Goal: Complete application form: Complete application form

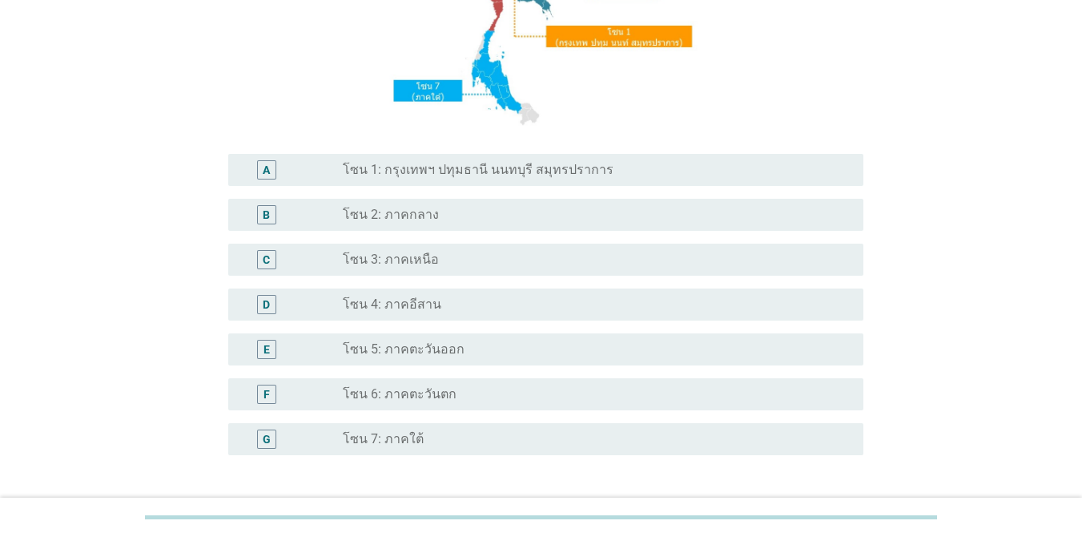
scroll to position [272, 0]
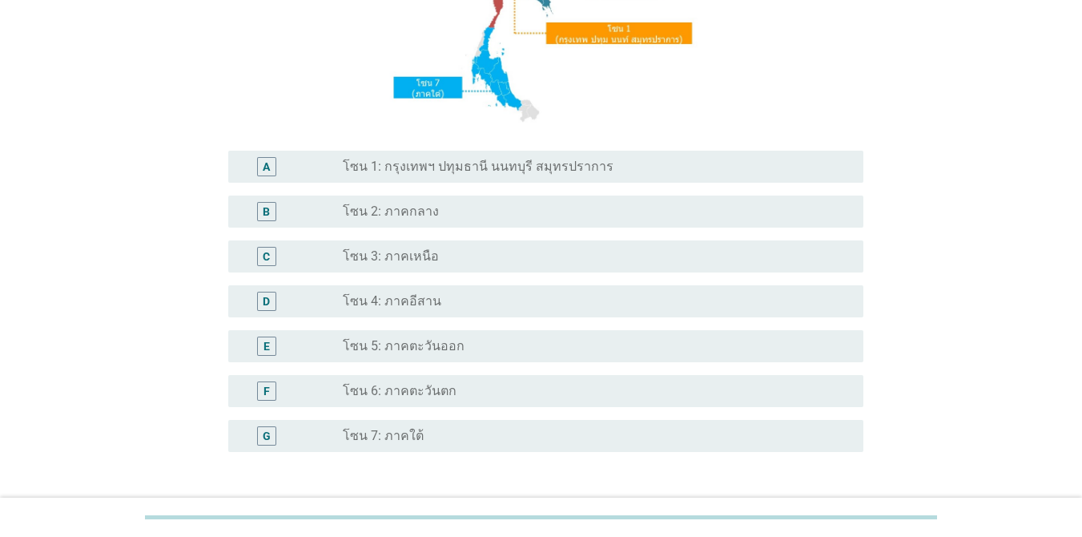
click at [481, 162] on label "โซน 1: กรุงเทพฯ ปทุมธานี นนทบุรี สมุทรปราการ" at bounding box center [478, 167] width 271 height 16
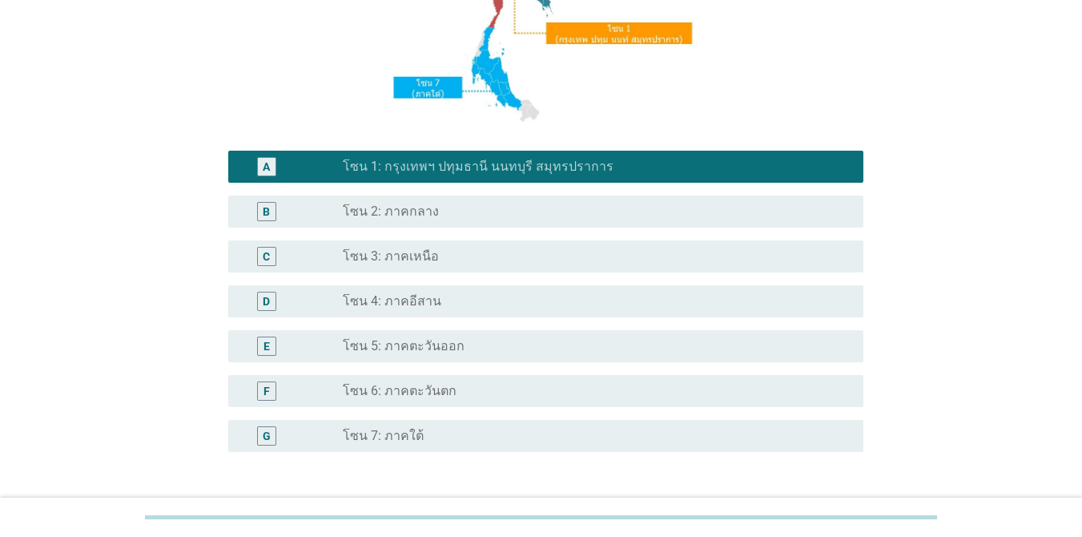
scroll to position [393, 0]
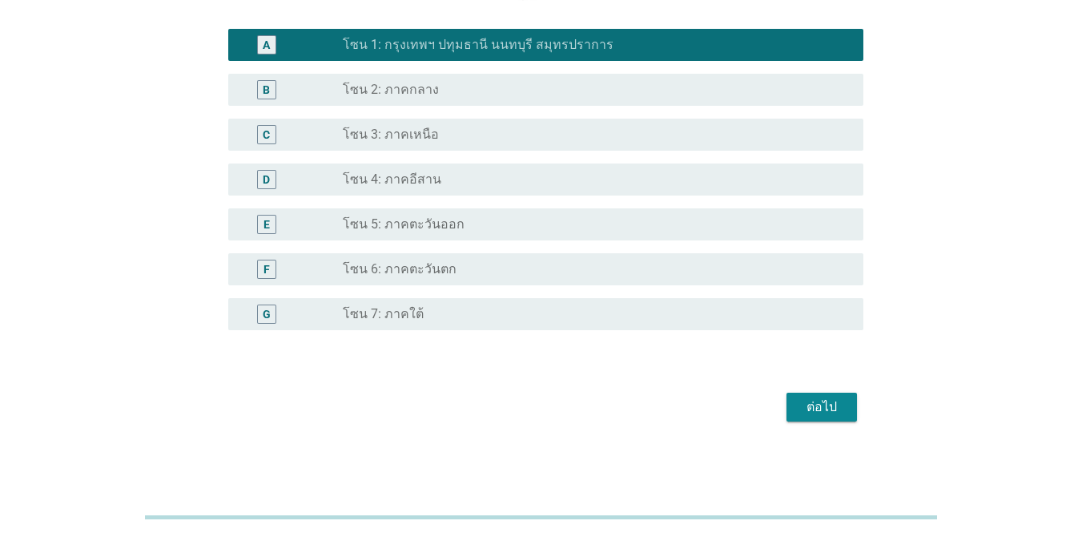
click at [810, 420] on button "ต่อไป" at bounding box center [822, 407] width 70 height 29
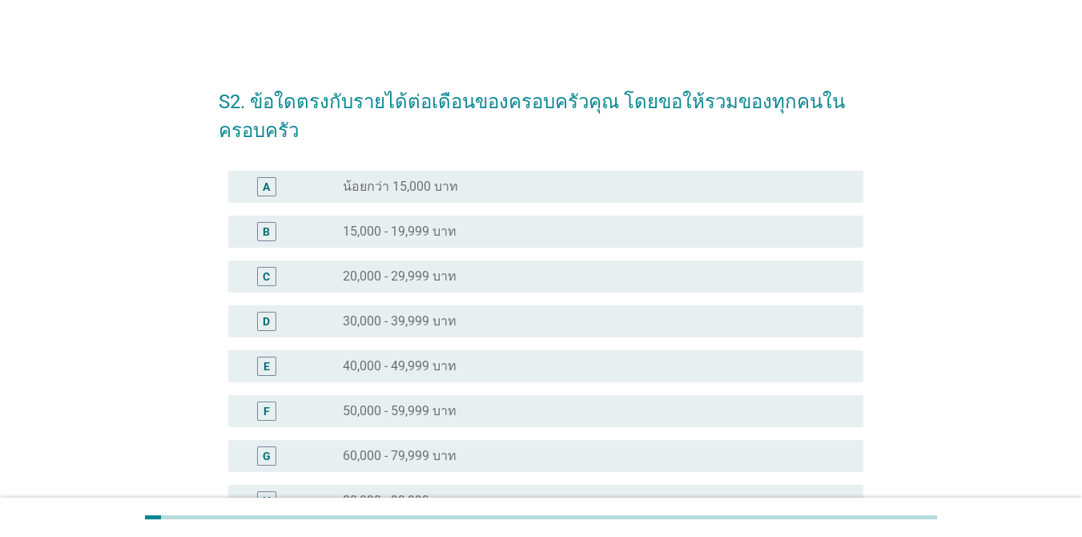
click at [474, 363] on div "radio_button_unchecked 40,000 - 49,999 บาท" at bounding box center [590, 366] width 495 height 16
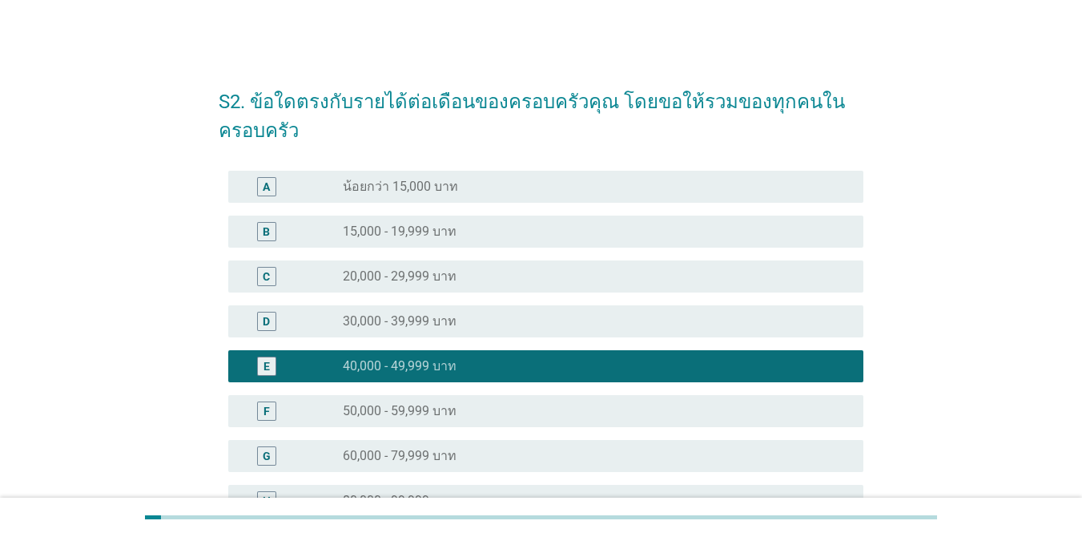
scroll to position [320, 0]
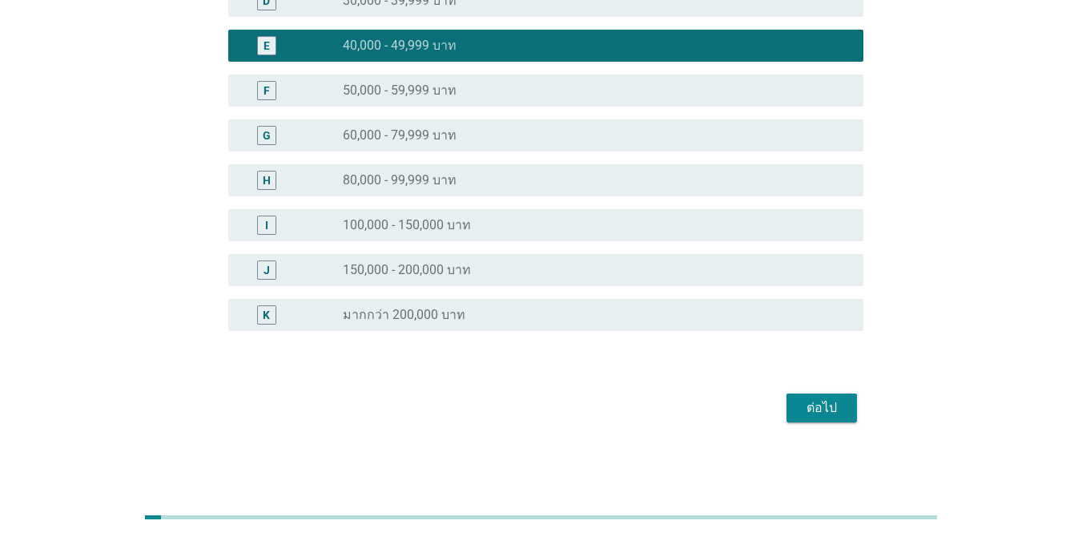
click at [805, 408] on div "ต่อไป" at bounding box center [821, 407] width 45 height 19
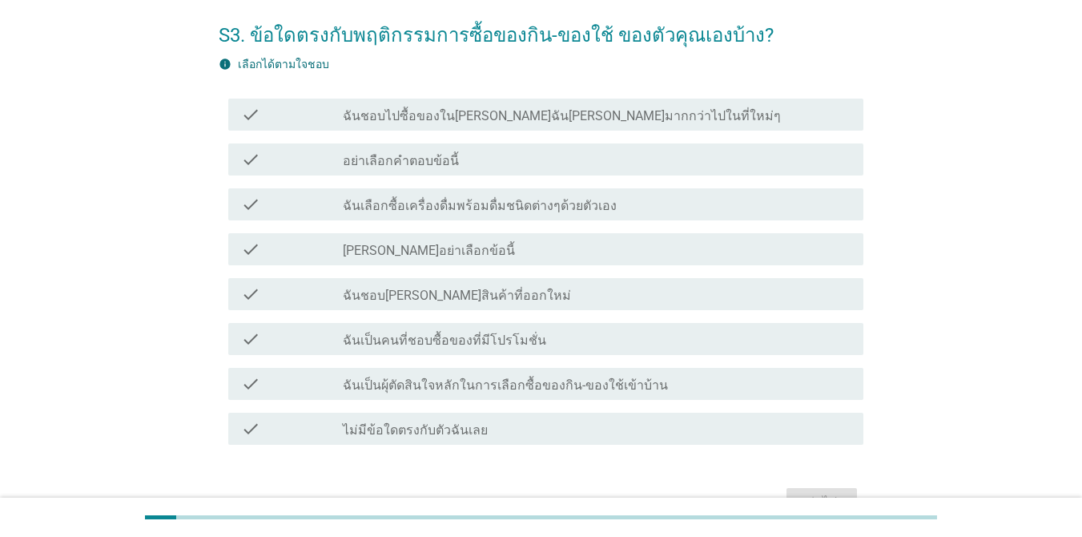
scroll to position [65, 0]
click at [505, 208] on label "ฉันเลือกซื้อเครื่องดื่มพร้อมดื่มชนิดต่างๆด้วยตัวเอง" at bounding box center [480, 207] width 274 height 16
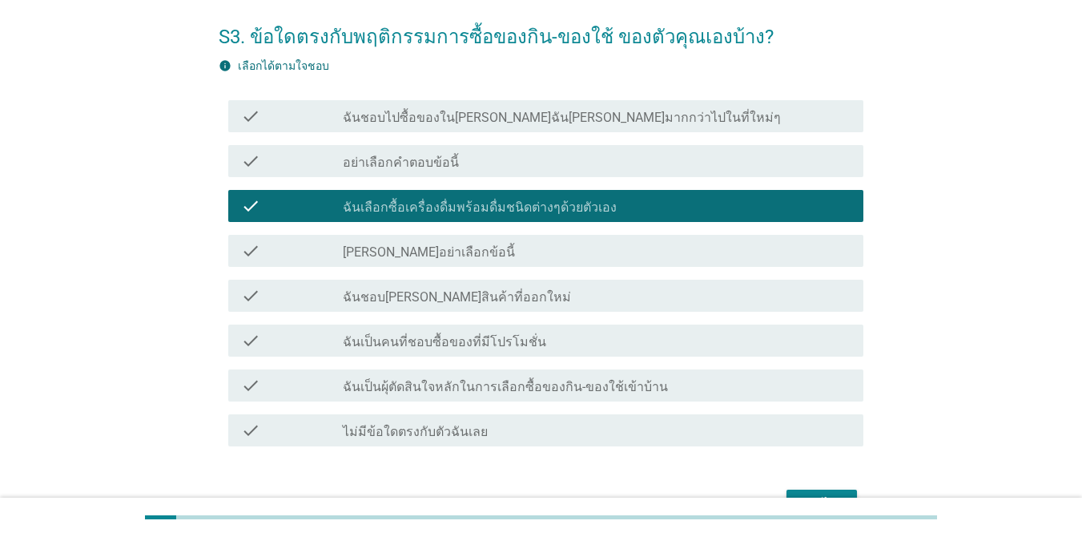
click at [519, 303] on div "check_box_outline_blank ฉันชอบ[PERSON_NAME]สินค้าที่ออกใหม่" at bounding box center [597, 295] width 508 height 19
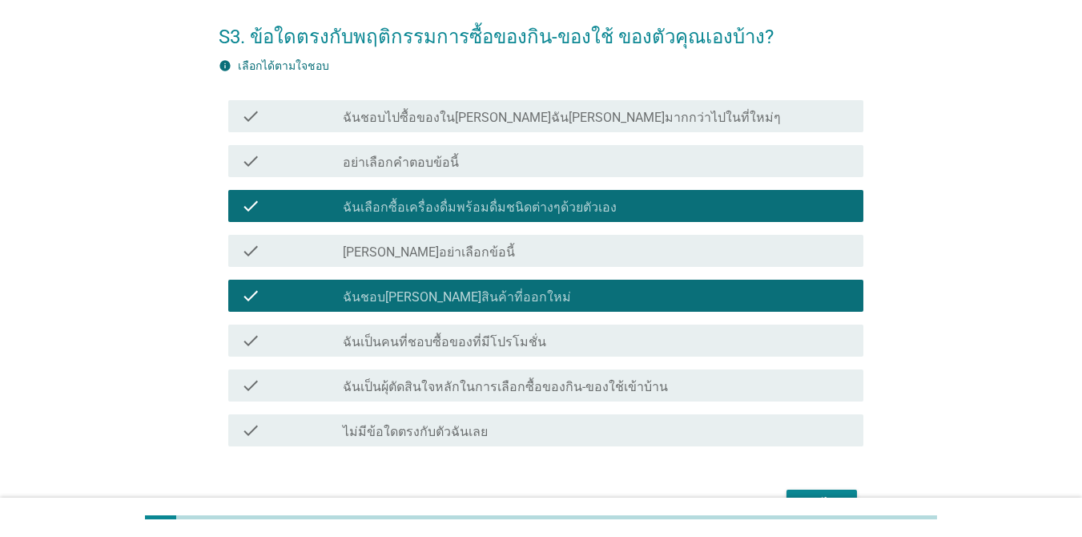
click at [505, 344] on label "ฉันเป็นคนที่ชอบซื้อของที่มีโปรโมชั่น" at bounding box center [444, 342] width 203 height 16
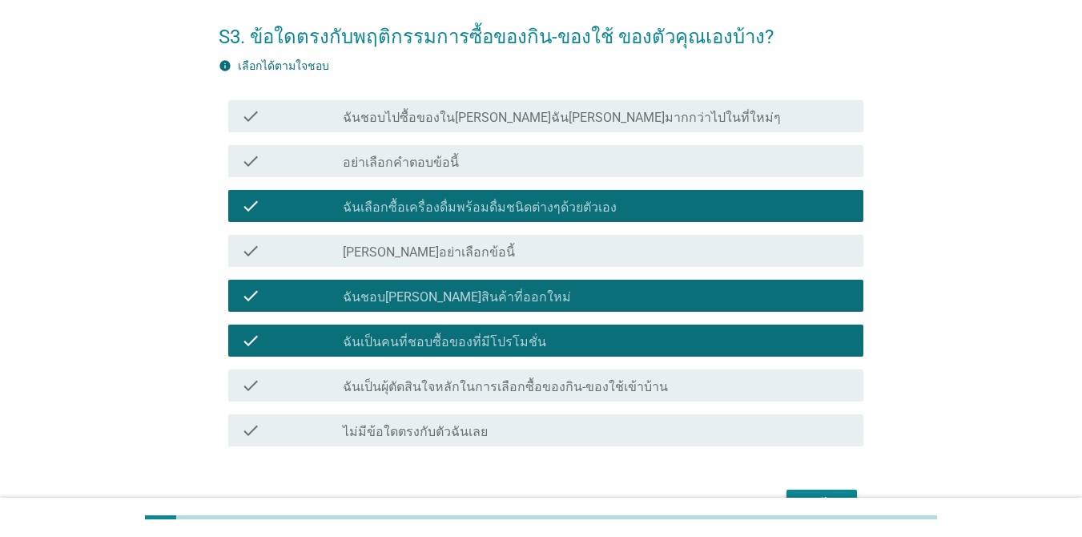
click at [537, 377] on div "check_box_outline_blank ฉันเป็นผุ้ตัดสินใจหลักในการเลือกซื้อของกิน-ของใช้เข้าบ้…" at bounding box center [597, 385] width 508 height 19
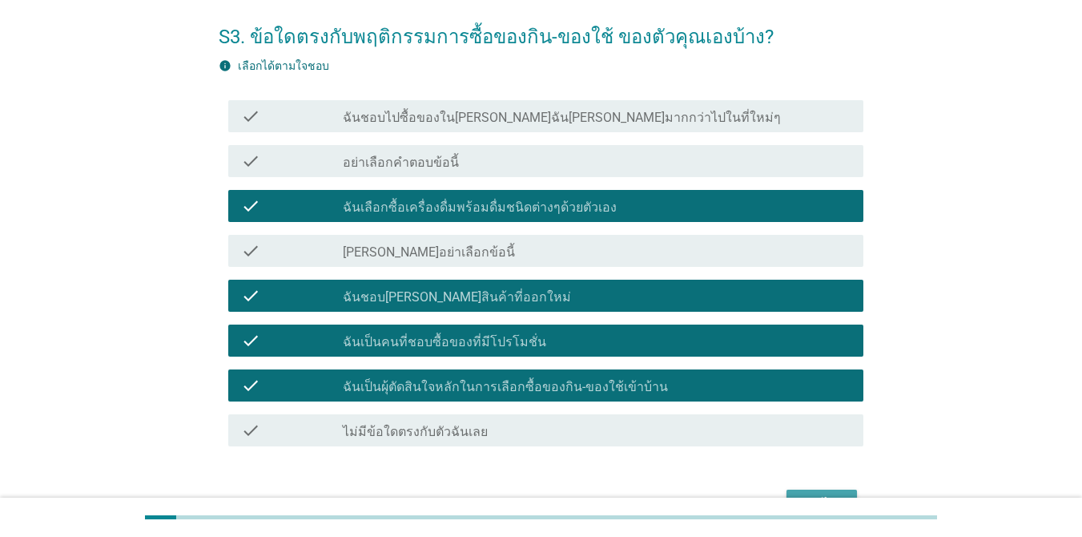
click at [815, 489] on button "ต่อไป" at bounding box center [822, 503] width 70 height 29
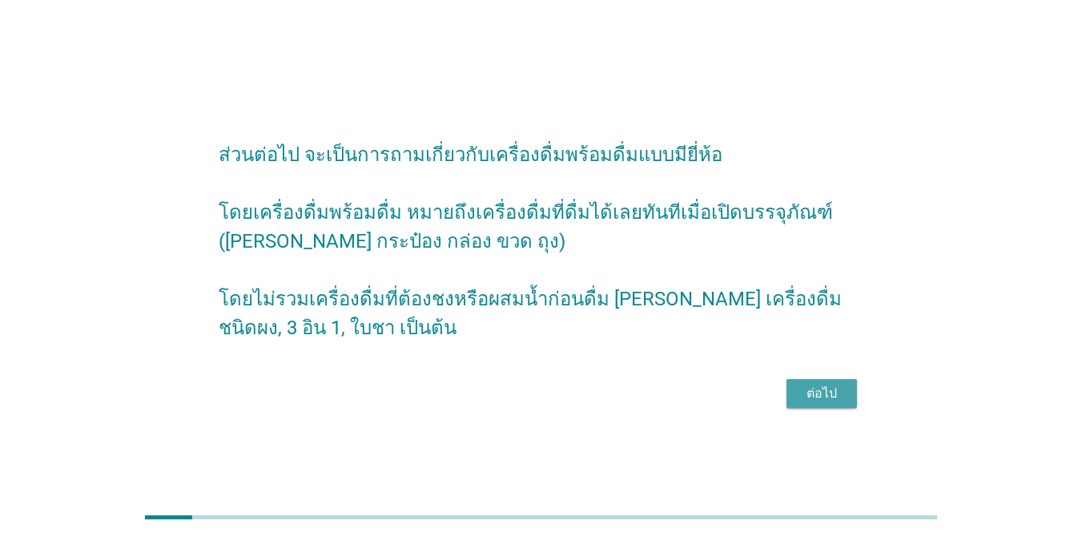
click at [835, 397] on button "ต่อไป" at bounding box center [822, 393] width 70 height 29
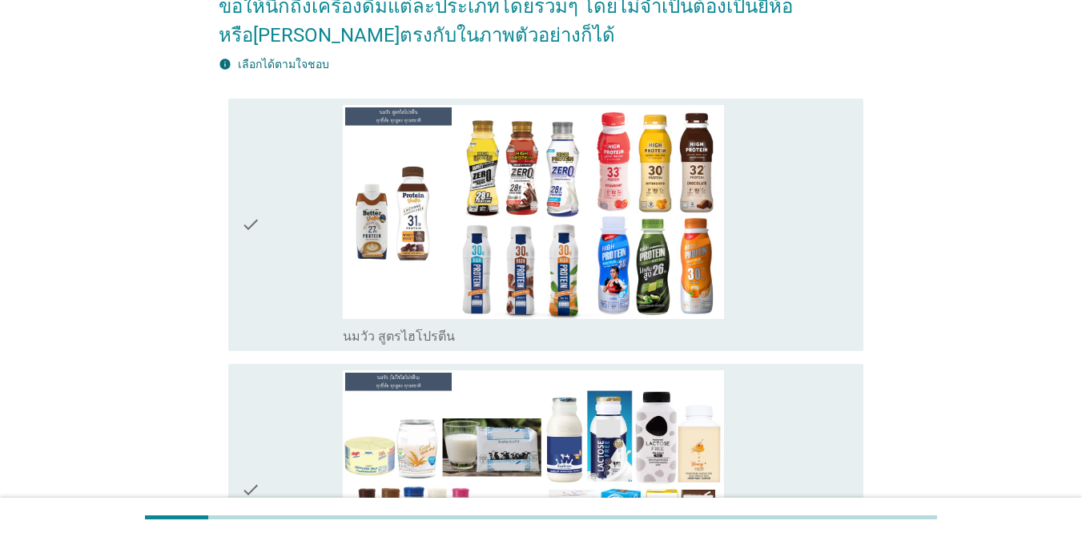
scroll to position [193, 0]
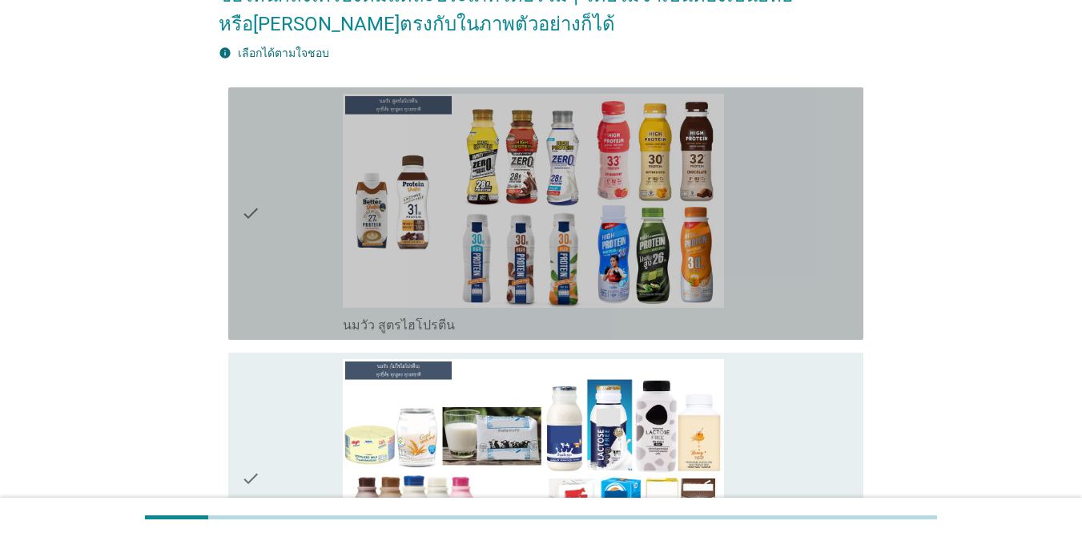
click at [794, 179] on div "check_box_outline_blank นมวัว สูตรไฮโปรตีน" at bounding box center [597, 214] width 508 height 240
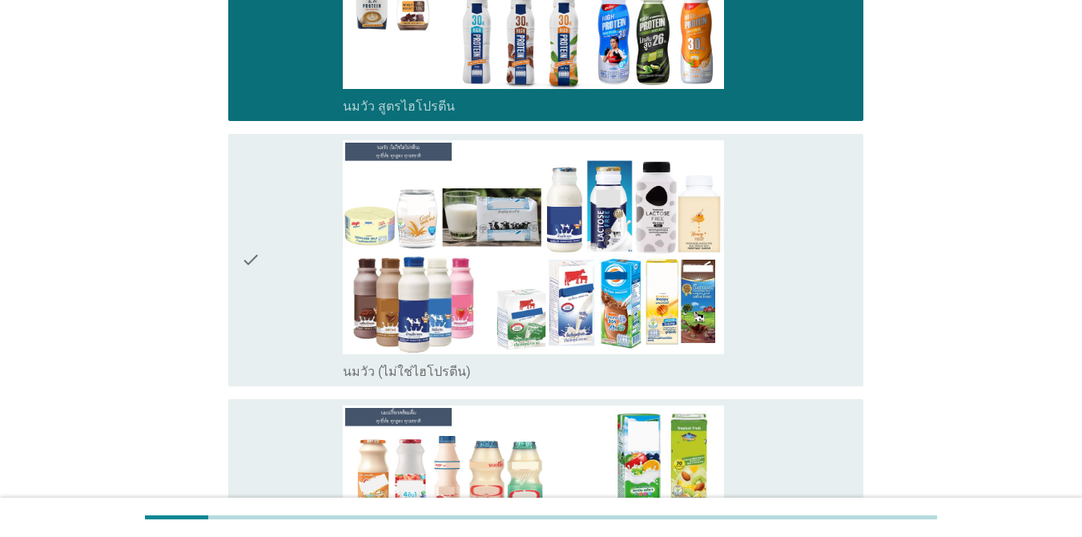
scroll to position [417, 0]
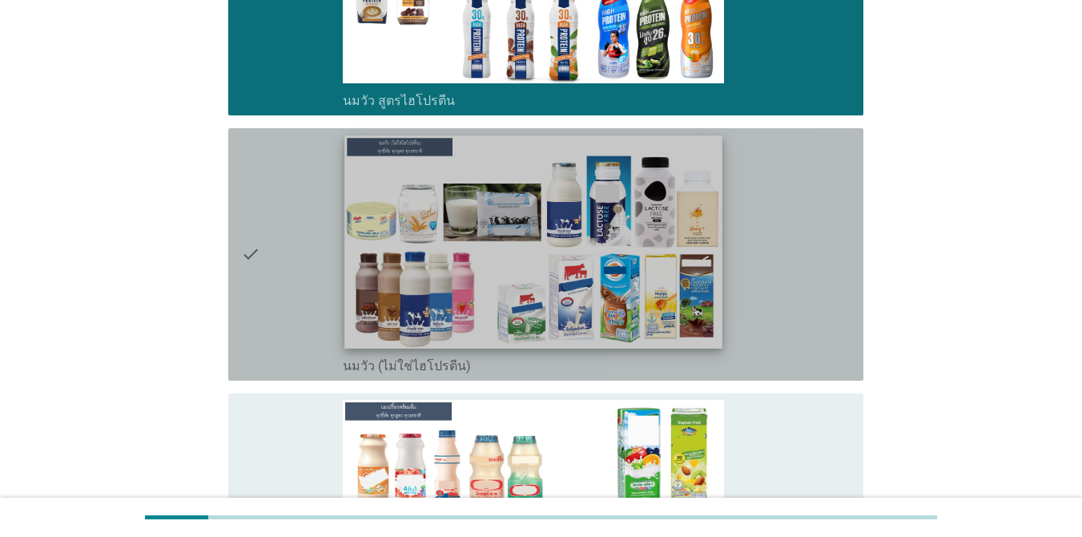
click at [587, 250] on img at bounding box center [533, 241] width 378 height 212
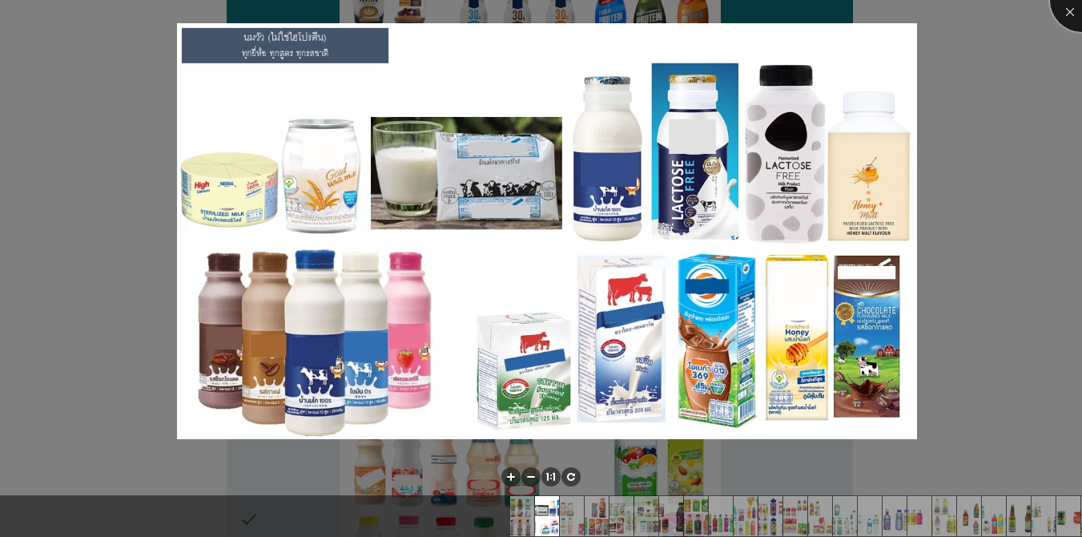
click at [1061, 12] on div at bounding box center [1082, 0] width 64 height 64
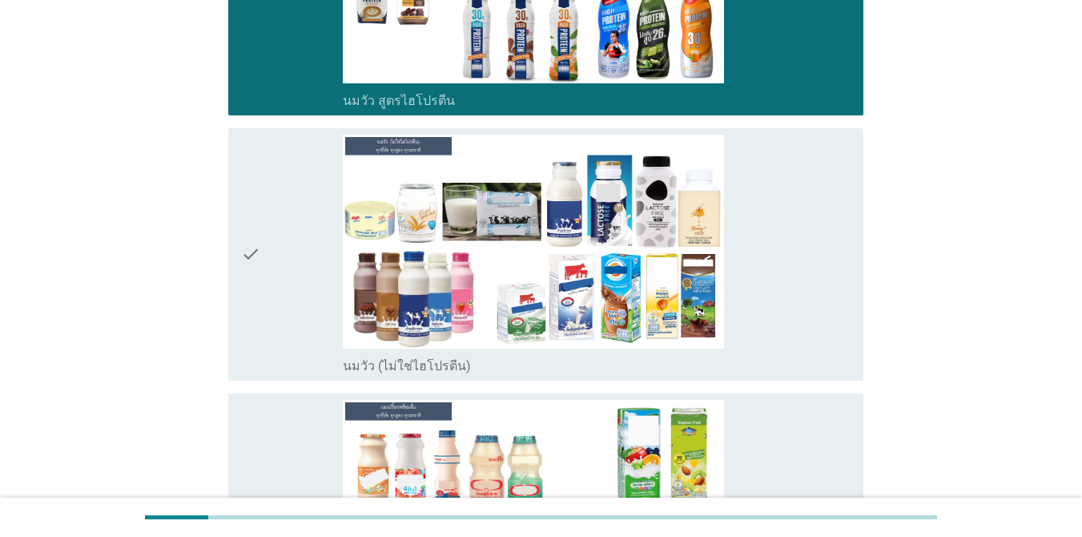
click at [807, 248] on div "check_box_outline_blank นมวัว (ไม่ใช่ไฮโปรตีน)" at bounding box center [597, 255] width 508 height 240
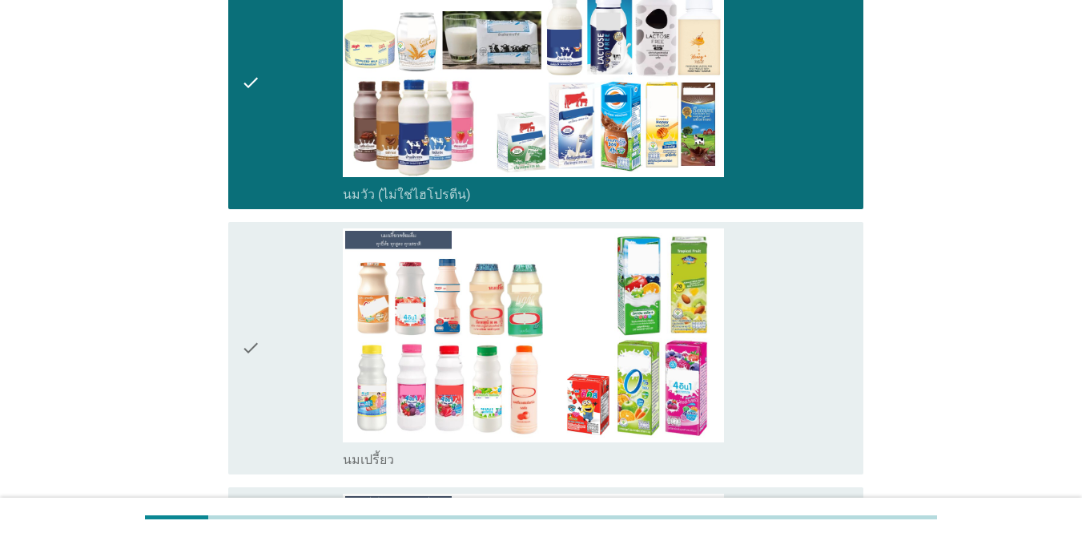
scroll to position [674, 0]
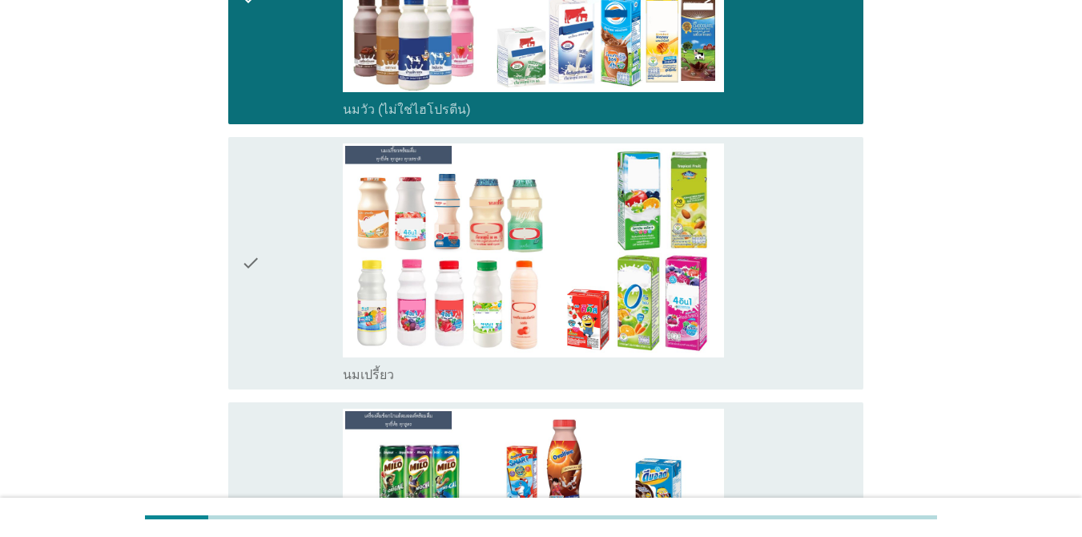
click at [813, 267] on div "check_box_outline_blank นมเปรี้ยว" at bounding box center [597, 263] width 508 height 240
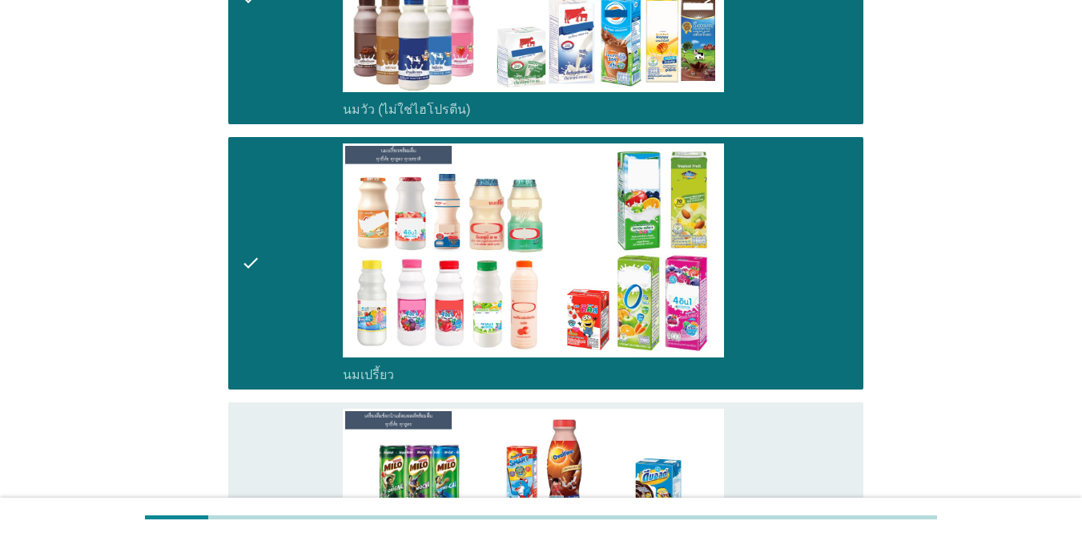
click at [810, 409] on div "check_box_outline_blank เครื่องดื่มช็อกโกแล็ตมอลต์ แบบพร้อมดื่ม" at bounding box center [597, 529] width 508 height 240
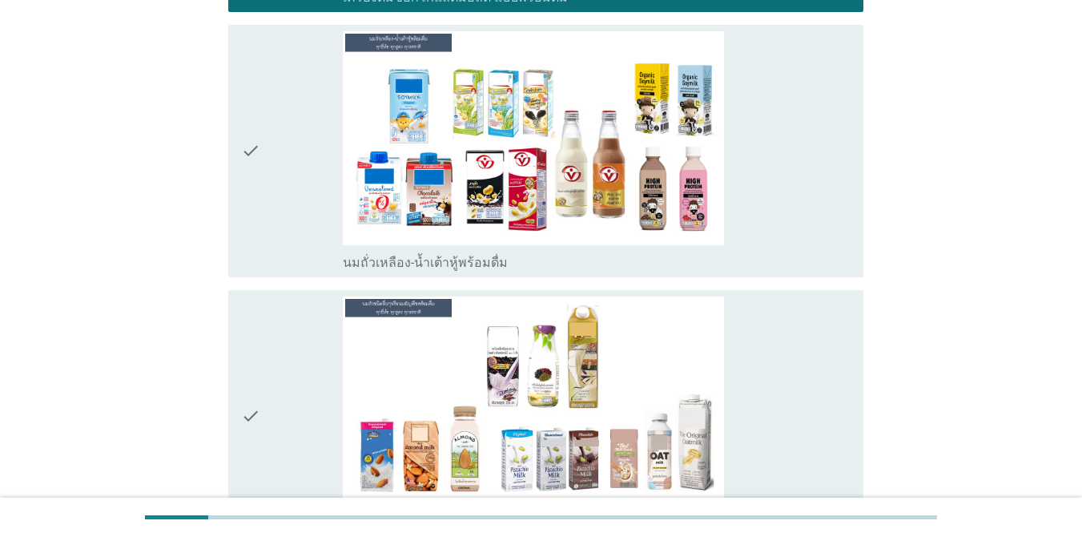
scroll to position [1327, 0]
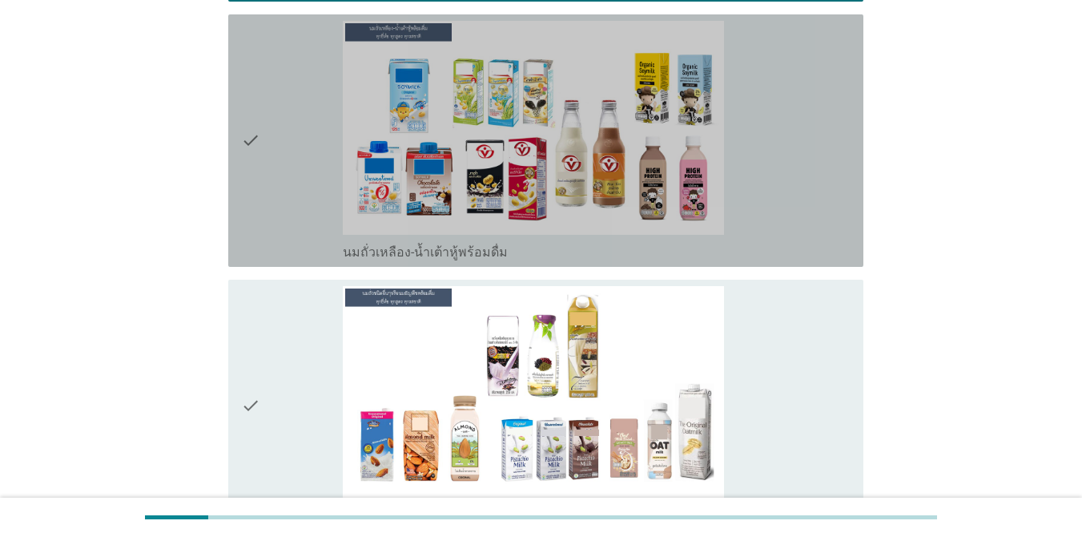
click at [809, 104] on div "check_box_outline_blank นมถั่วเหลือง-น้ำเต้าหู้พร้อมดื่ม" at bounding box center [597, 141] width 508 height 240
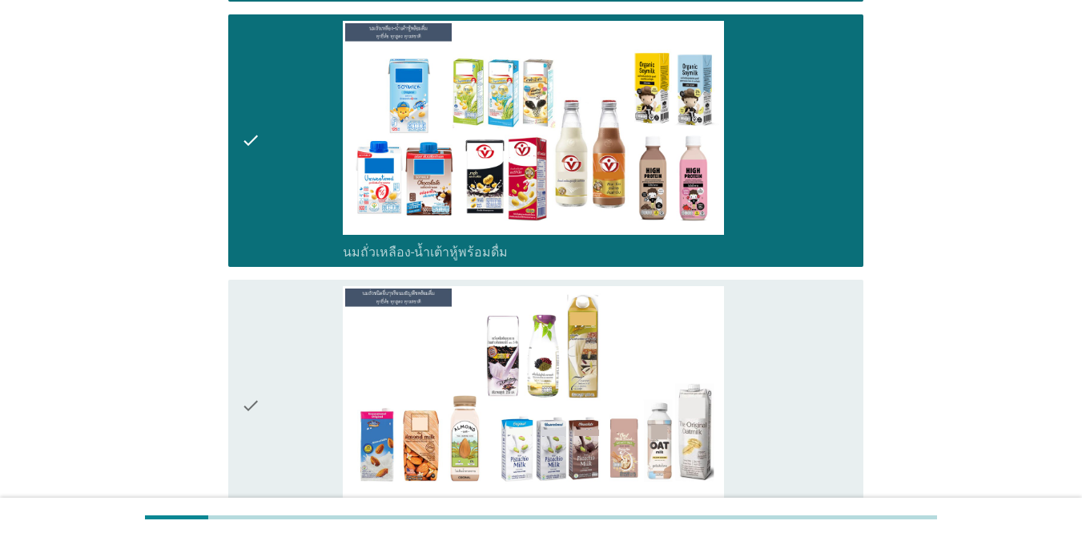
click at [792, 346] on div "check_box_outline_blank นมถั่วชนิดอื่นๆหรือนมธัญพืช [PERSON_NAME] นมโอ๊ต อัลมอน…" at bounding box center [597, 406] width 508 height 240
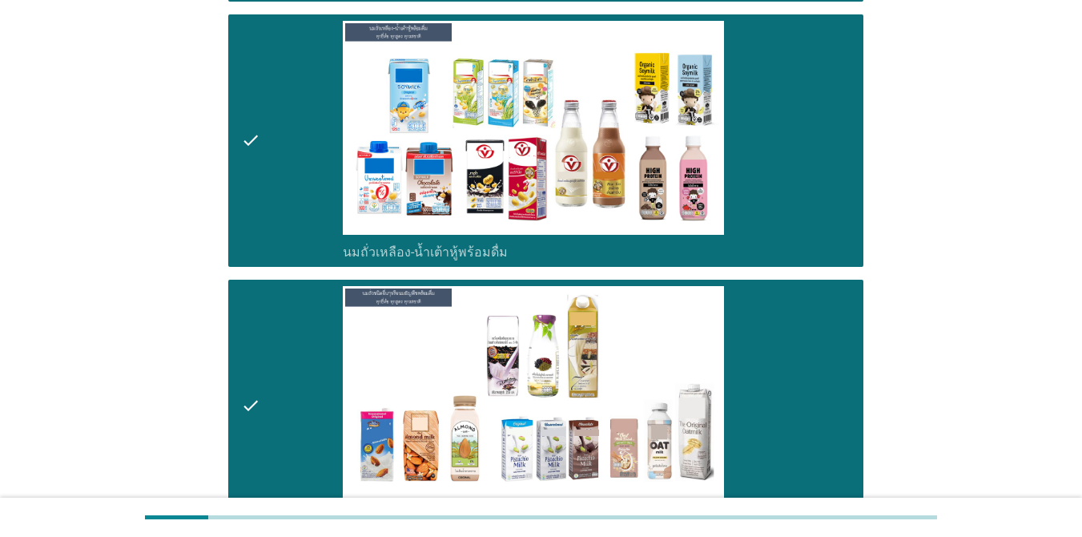
scroll to position [1796, 0]
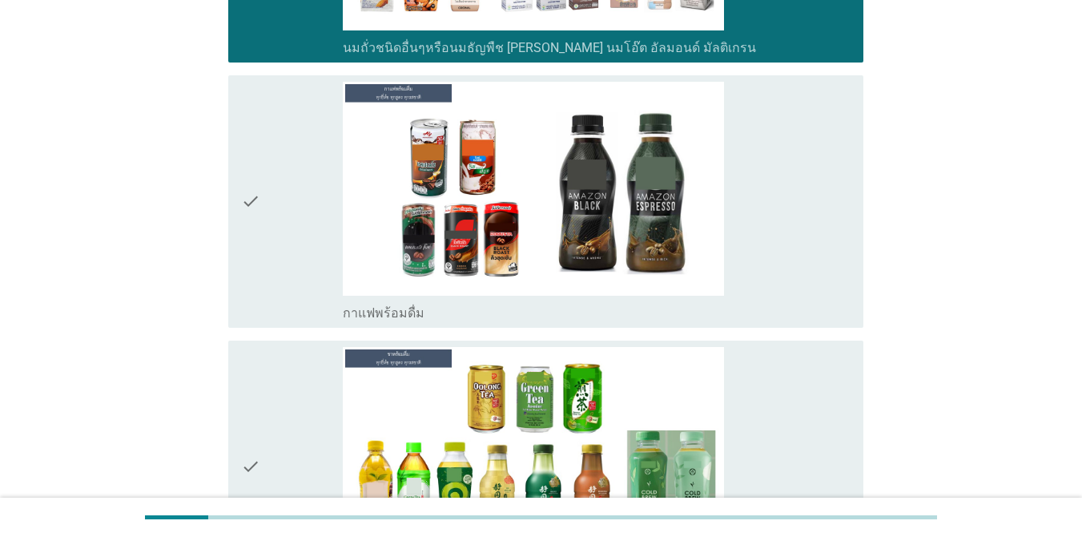
click at [822, 194] on div "check_box_outline_blank กาแฟพร้อมดื่ม" at bounding box center [597, 202] width 508 height 240
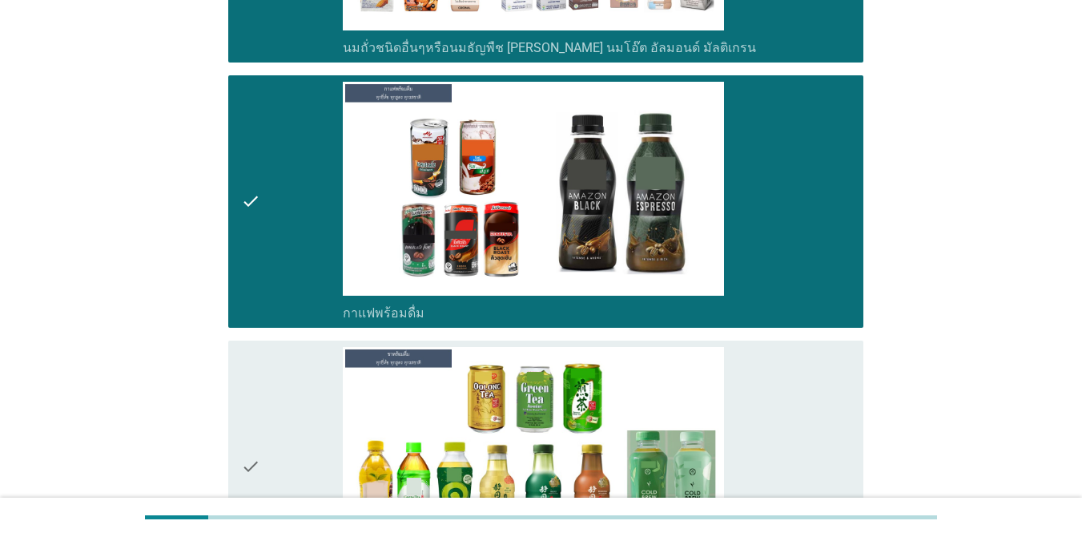
click at [827, 352] on div "check_box_outline_blank ชาพร้อมดื่ม" at bounding box center [597, 467] width 508 height 240
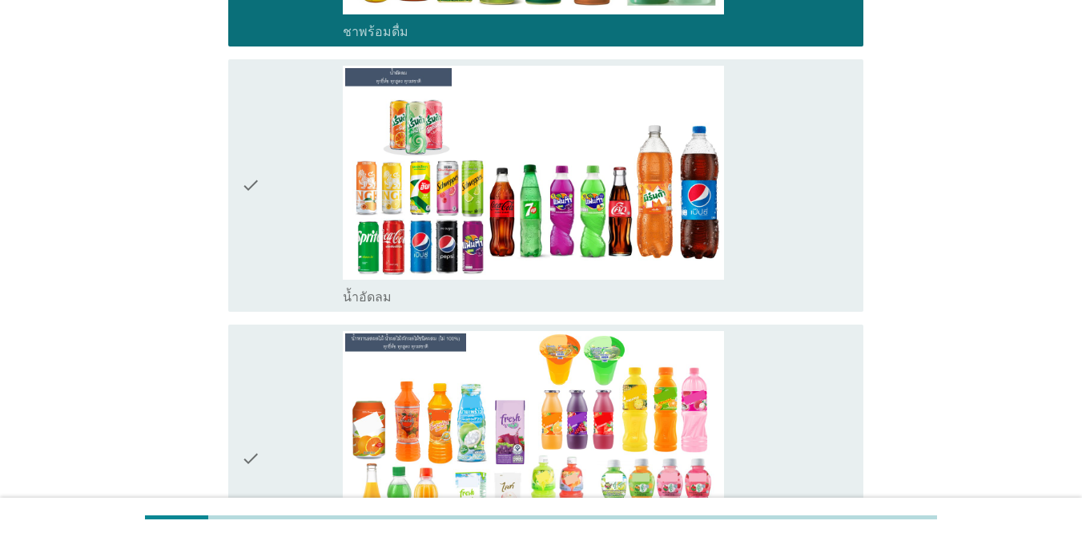
scroll to position [2331, 0]
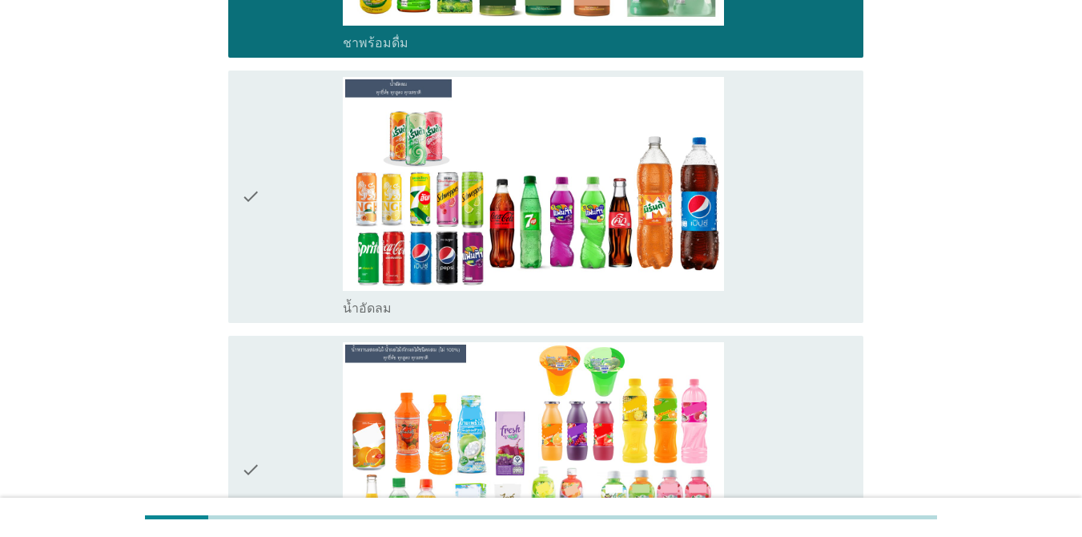
click at [827, 175] on div "check_box_outline_blank น้ำอัดลม" at bounding box center [597, 197] width 508 height 240
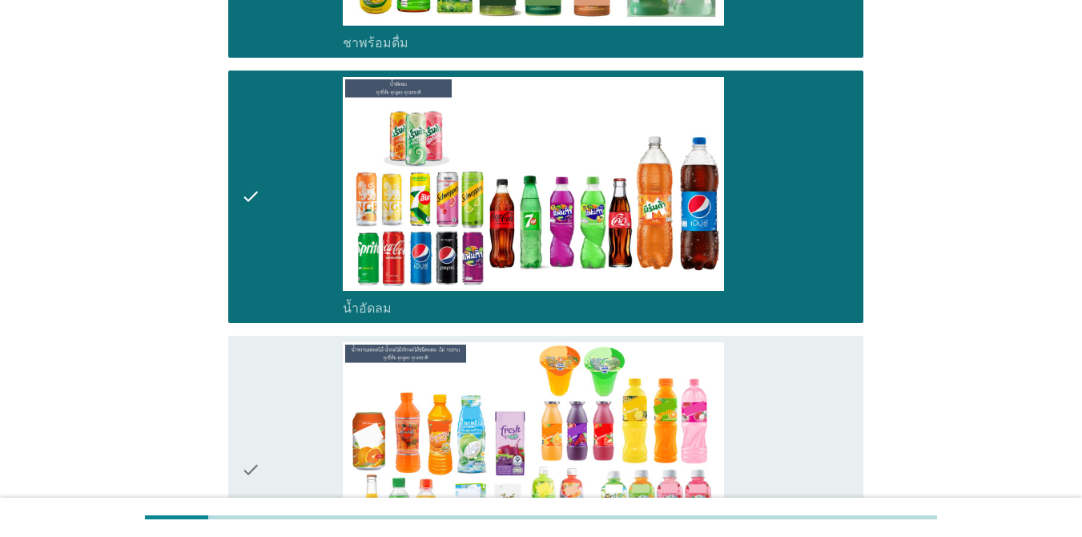
click at [802, 377] on div "check_box_outline_blank น้ำหวานรสผลไม้-น้ำผลไม้/ผักผลไม้ชนิดผสม (ไม่ 100%) [PER…" at bounding box center [597, 470] width 508 height 256
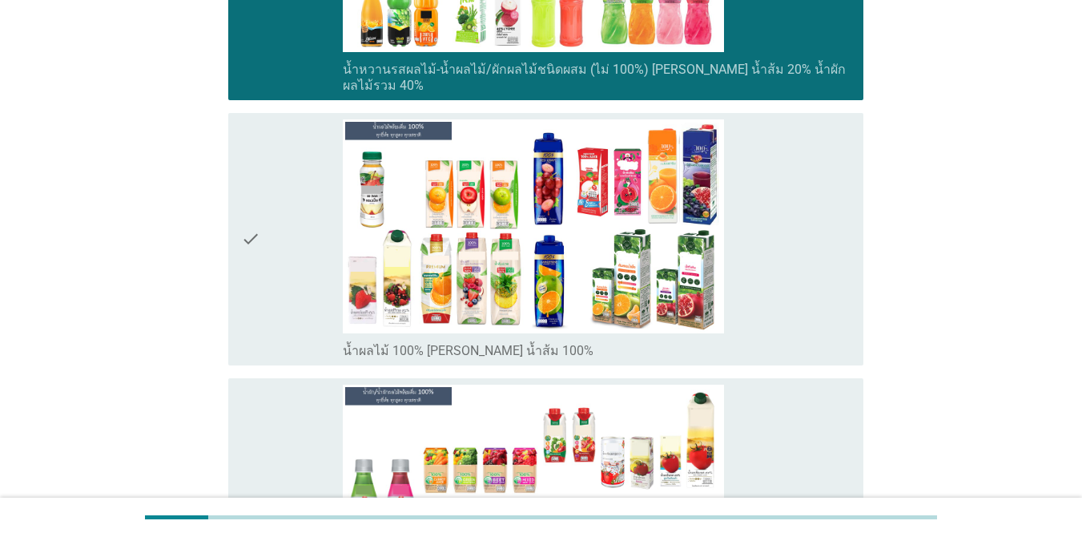
scroll to position [2803, 0]
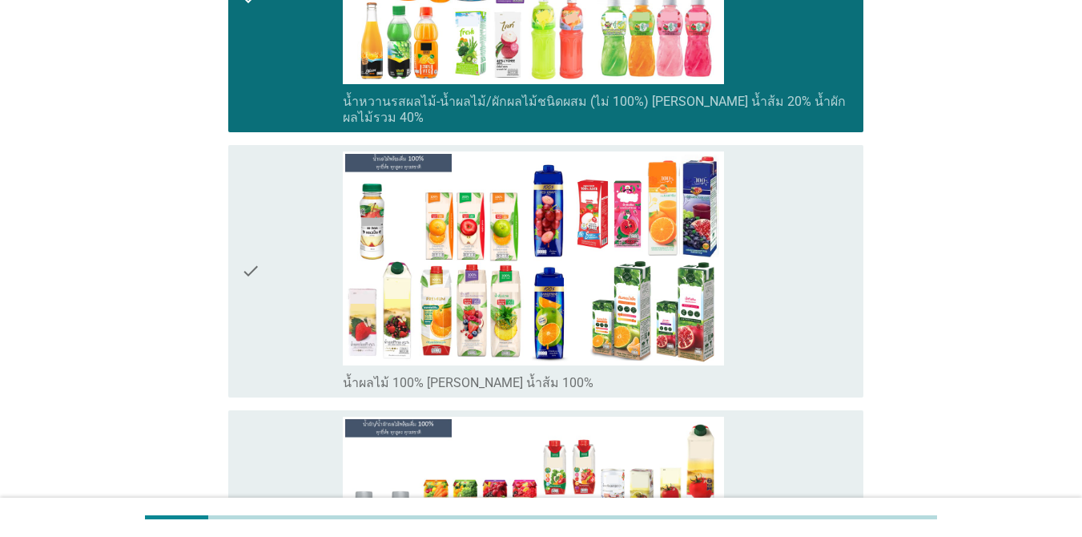
click at [791, 235] on div "check_box_outline_blank น้ำผลไม้ 100% [PERSON_NAME] น้ำส้ม 100%" at bounding box center [597, 271] width 508 height 240
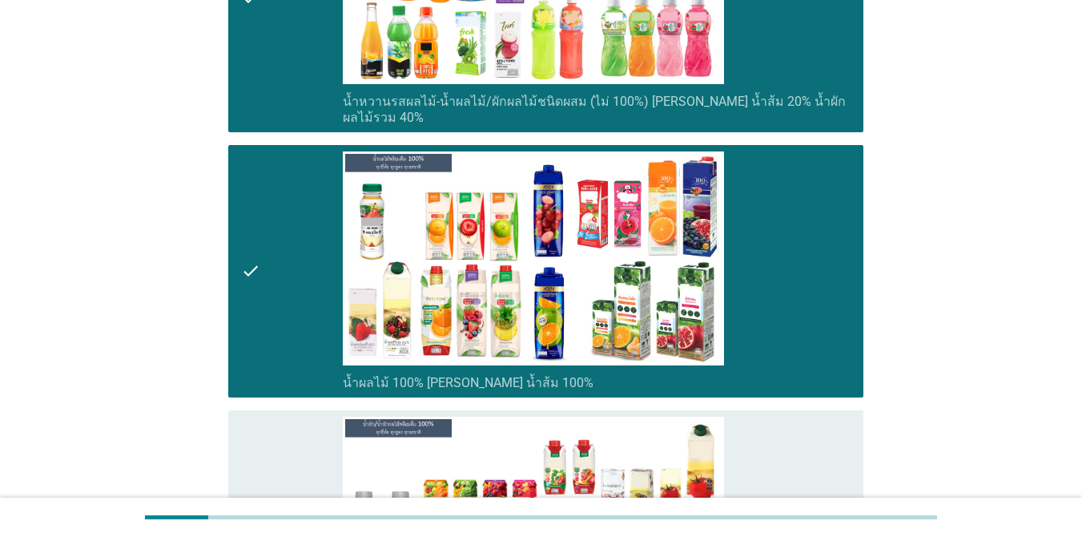
click at [810, 417] on div "check_box_outline_blank น้ำผัก/น้ำผักผลไม้ 100% [PERSON_NAME] มะเขือเทศ 100% น้…" at bounding box center [597, 537] width 508 height 240
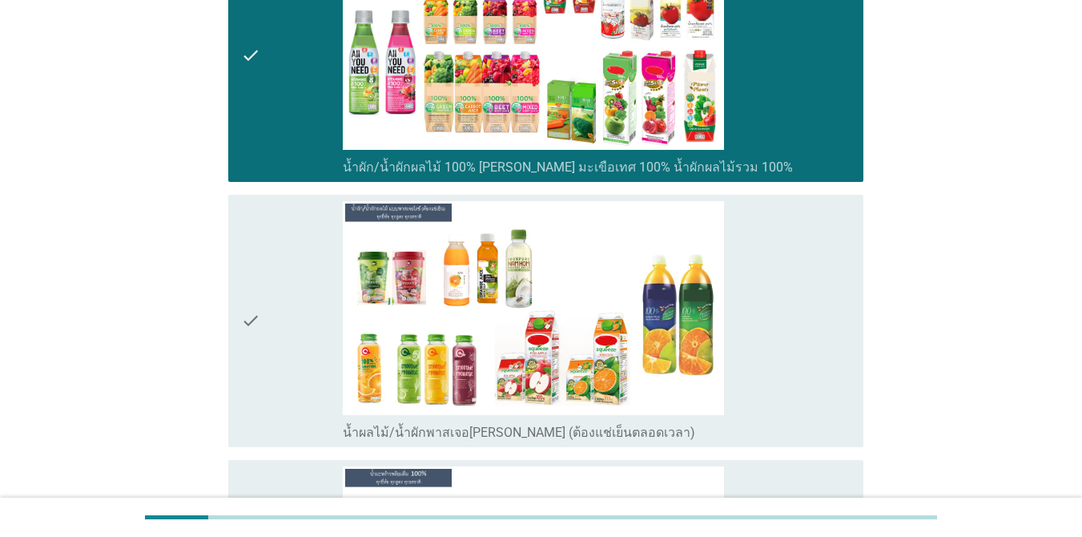
scroll to position [3315, 0]
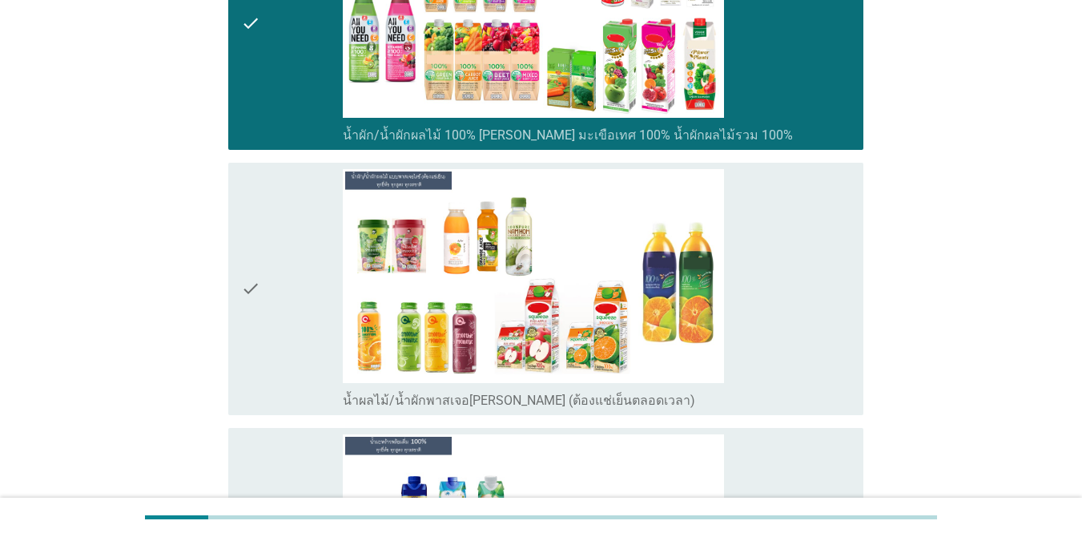
click at [804, 301] on div "check_box_outline_blank น้ำผลไม้/น้ำผักพาสเจอ[PERSON_NAME] (ต้องแช่เย็นตลอดเวลา)" at bounding box center [597, 289] width 508 height 240
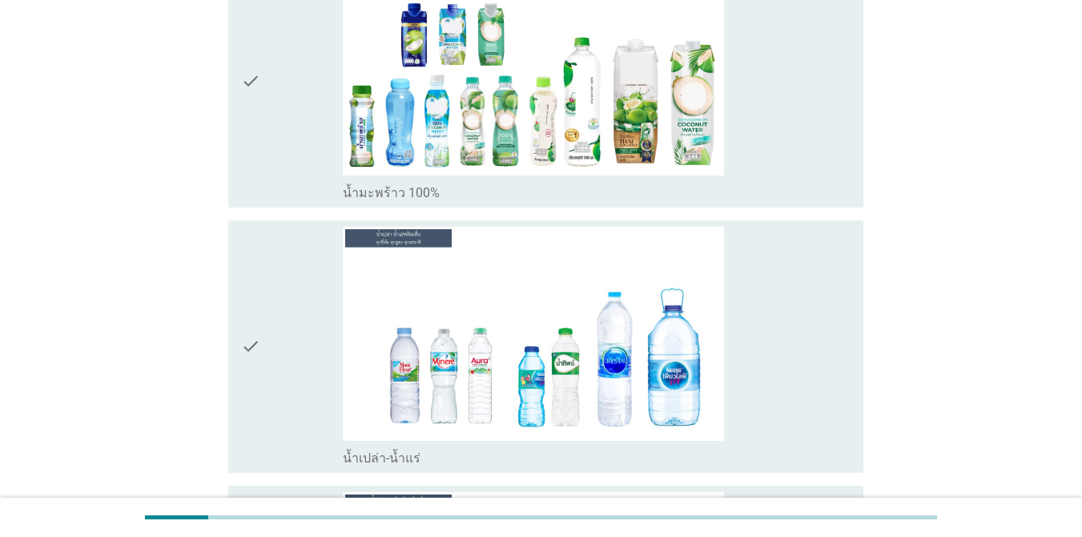
scroll to position [3828, 0]
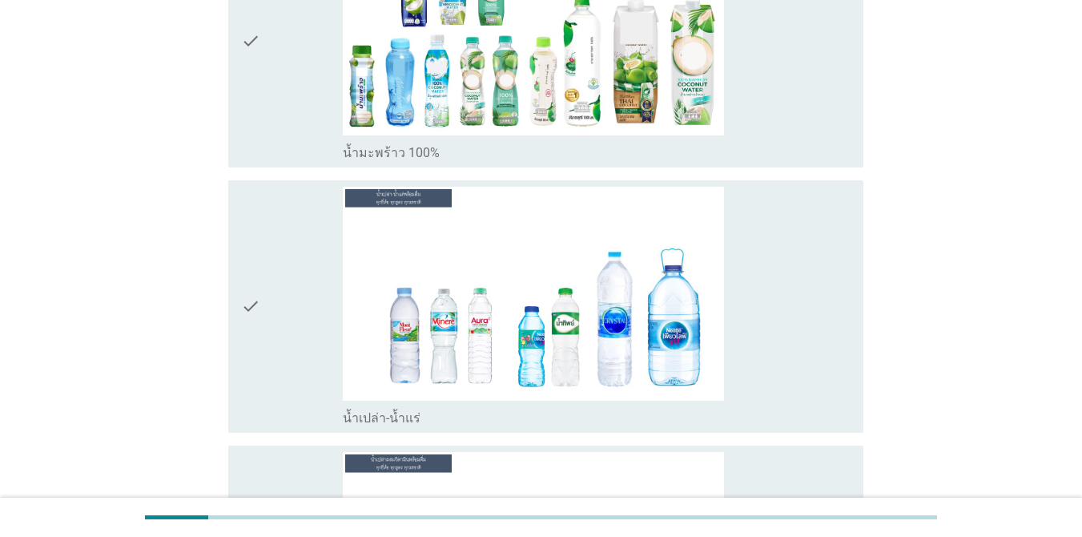
click at [799, 257] on div "check_box_outline_blank น้ำเปล่า-น้ำแร่" at bounding box center [597, 307] width 508 height 240
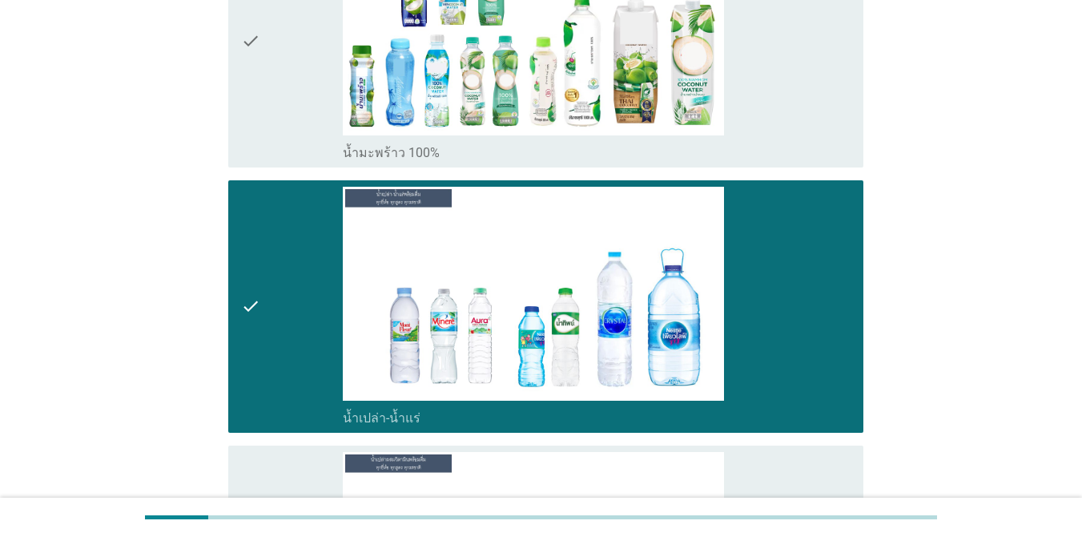
click at [787, 142] on div "check_box_outline_blank น้ำมะพร้าว 100%" at bounding box center [597, 151] width 508 height 19
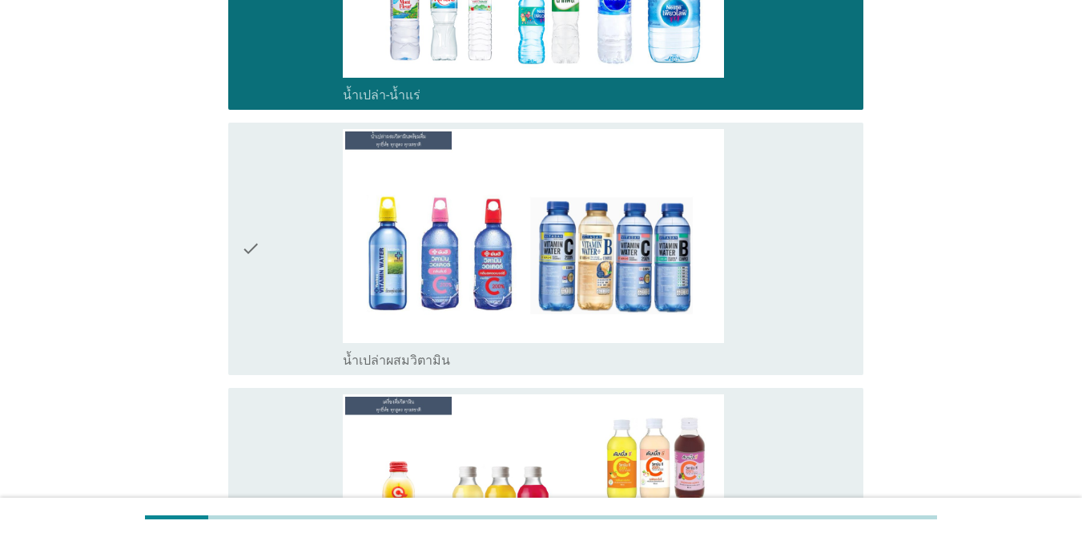
scroll to position [4181, 0]
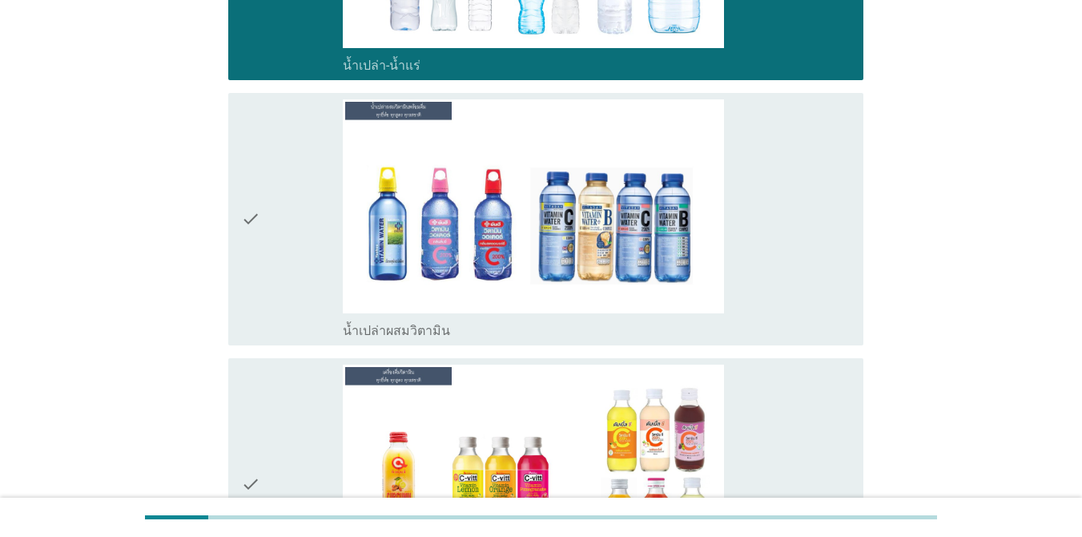
click at [779, 154] on div "check_box_outline_blank น้ำเปล่าผสมวิตามิน" at bounding box center [597, 219] width 508 height 240
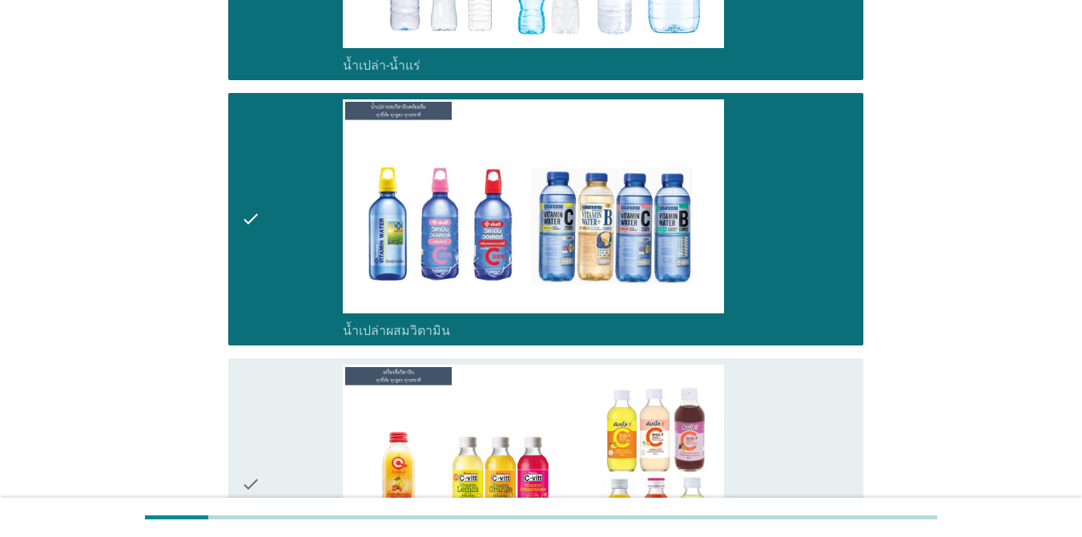
click at [779, 418] on div "check_box_outline_blank เครื่องดื่มวิตามิน" at bounding box center [597, 484] width 508 height 240
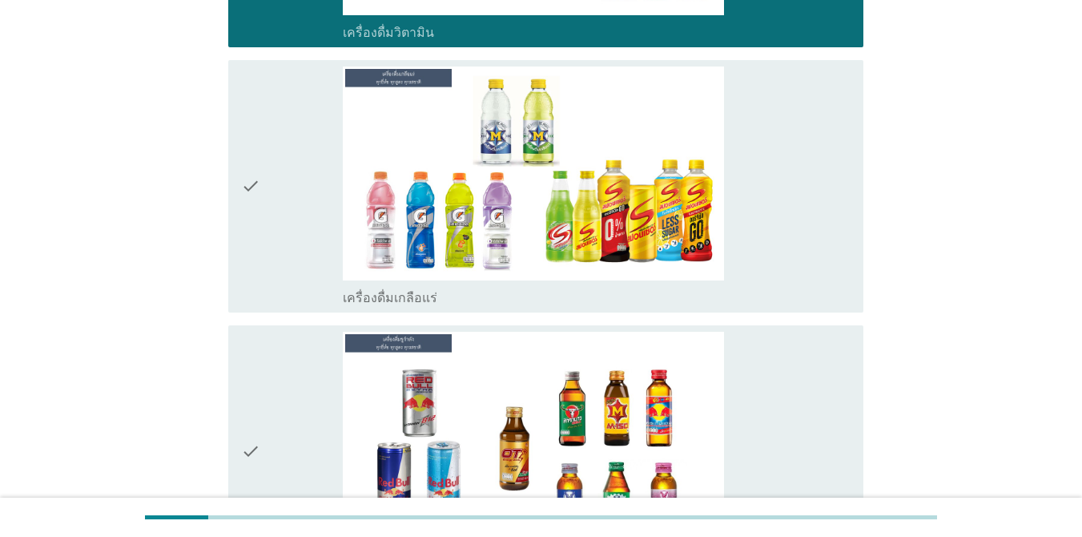
scroll to position [4757, 0]
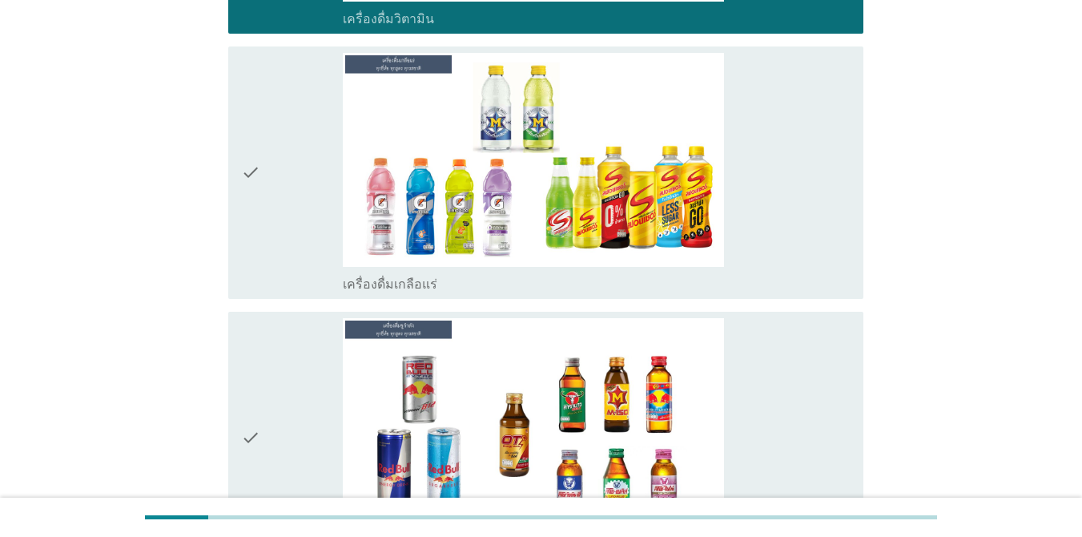
click at [798, 53] on div "check_box_outline_blank เครื่องดื่มเกลือแร่" at bounding box center [597, 173] width 508 height 240
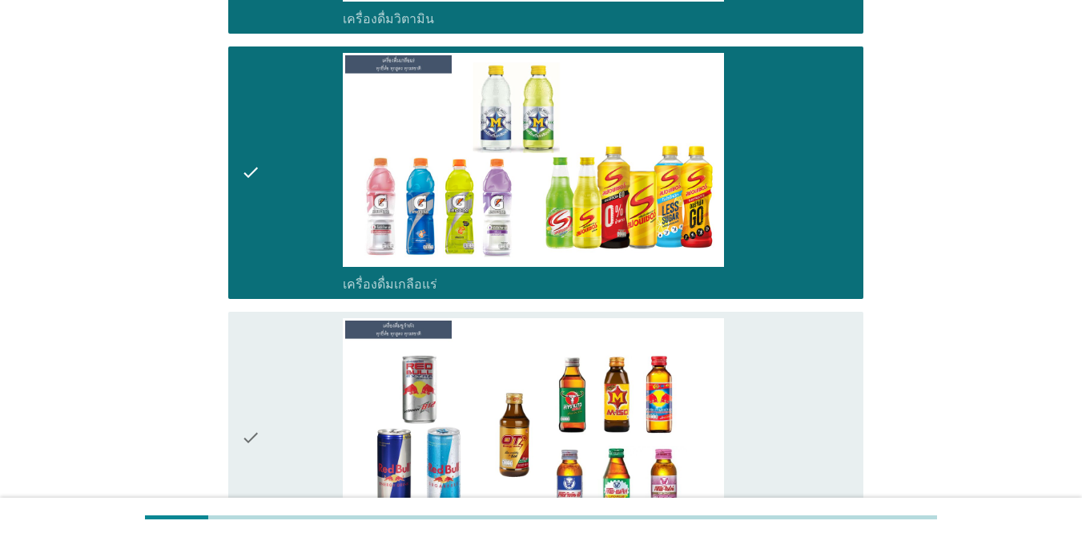
click at [771, 318] on div "check_box_outline_blank เครื่องดื่ม[PERSON_NAME]กำลัง" at bounding box center [597, 438] width 508 height 240
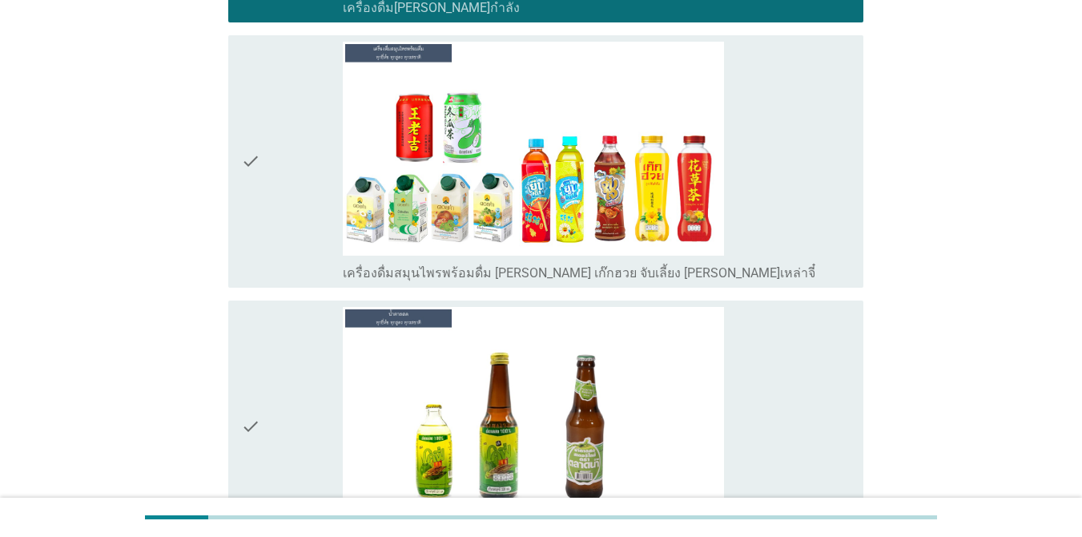
scroll to position [5302, 0]
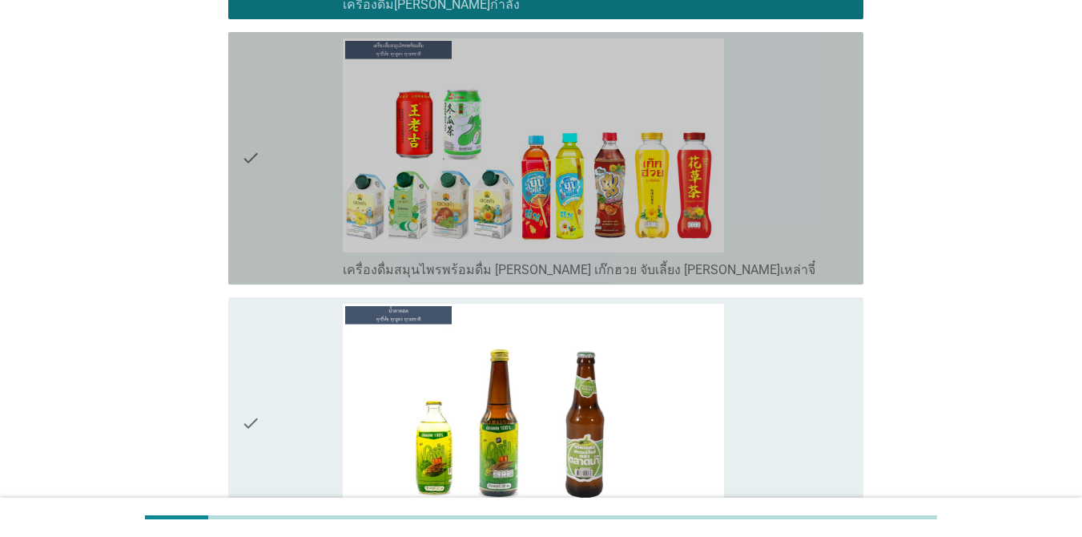
click at [817, 150] on div "check_box_outline_blank เครื่องดื่มสมุนไพรพร้อมดื่ม [PERSON_NAME] เก๊กฮวย จับเล…" at bounding box center [597, 158] width 508 height 240
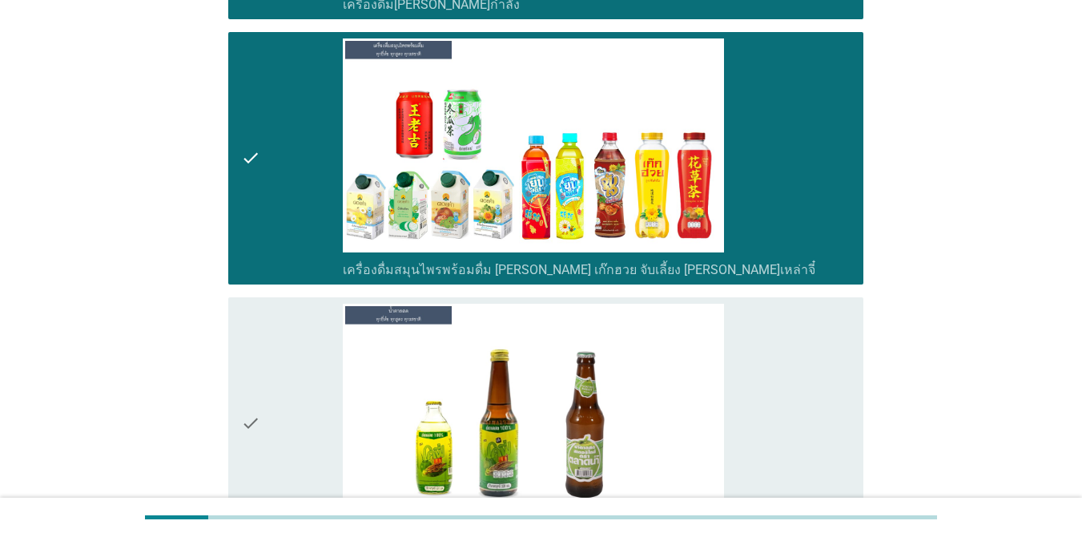
click at [824, 357] on div "check_box_outline_blank น้ำตาลสด" at bounding box center [597, 424] width 508 height 240
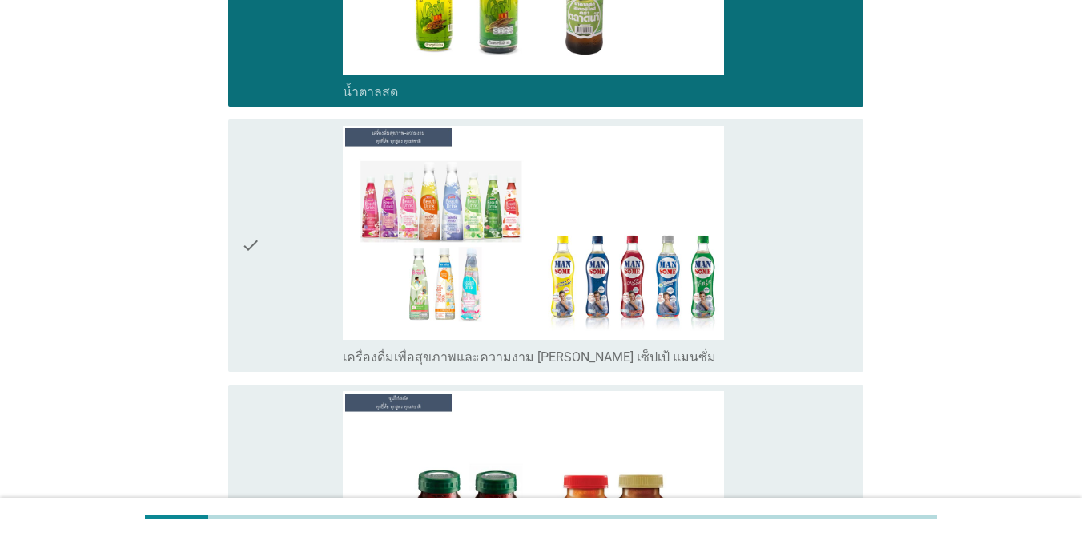
scroll to position [5751, 0]
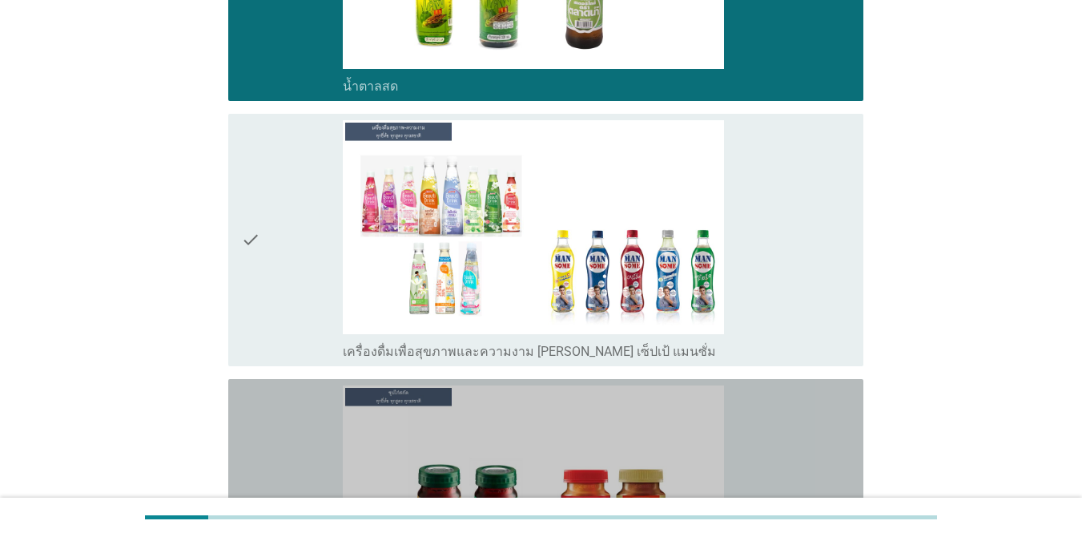
click at [814, 468] on div "check_box_outline_blank ซุปไก่สกัด" at bounding box center [597, 505] width 508 height 240
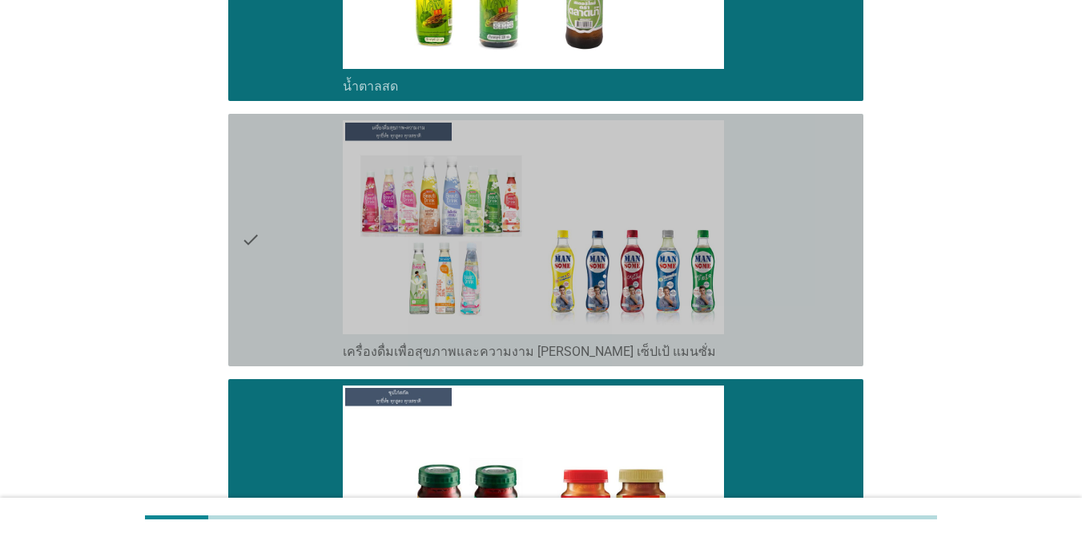
click at [803, 258] on div "check_box_outline_blank เครื่องดื่มเพื่อสุขภาพและความงาม [PERSON_NAME] เซ็ปเป้ …" at bounding box center [597, 240] width 508 height 240
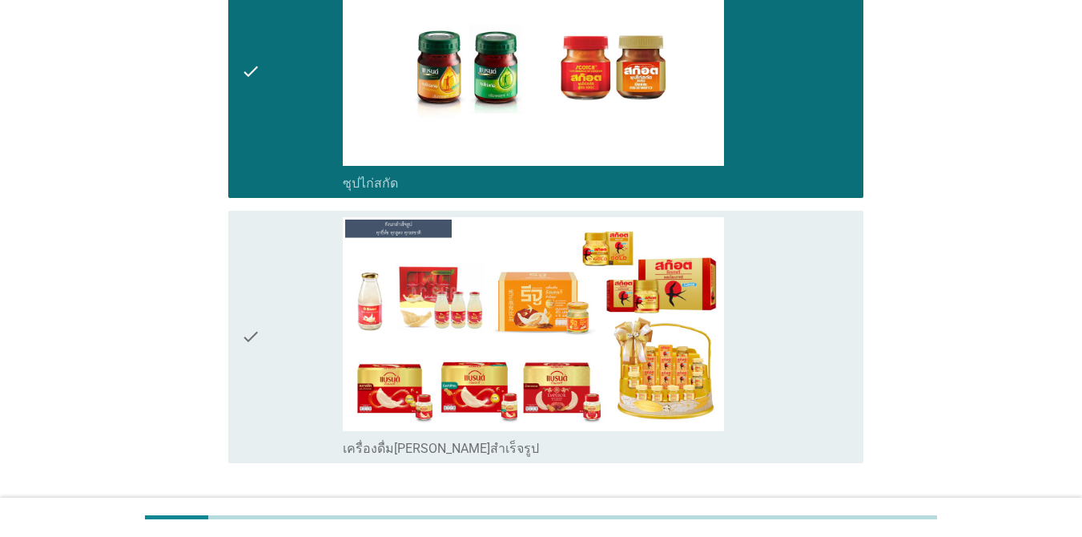
scroll to position [6252, 0]
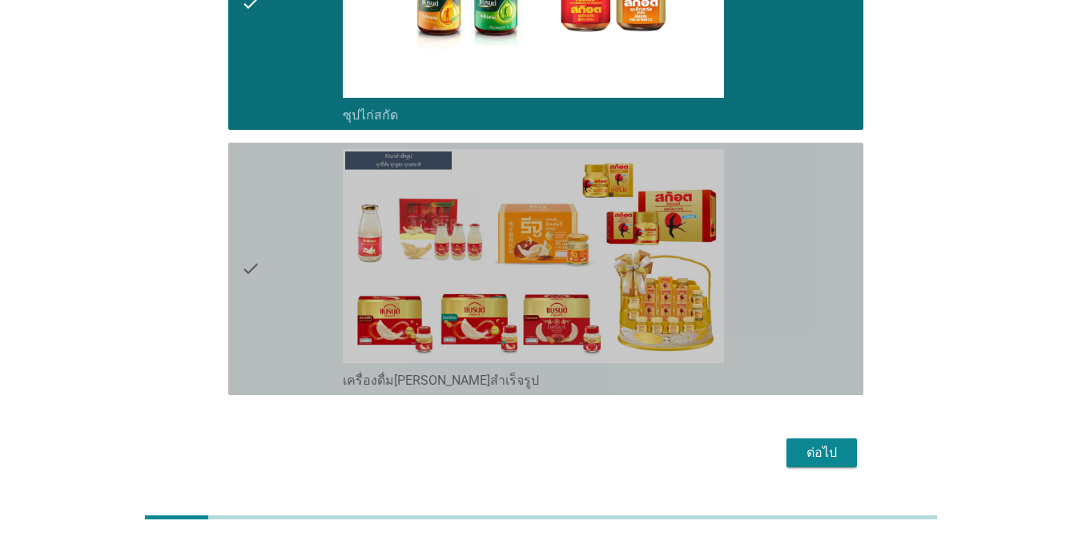
click at [791, 268] on div "check_box_outline_blank เครื่องดื่ม[PERSON_NAME]สำเร็จรูป" at bounding box center [597, 269] width 508 height 240
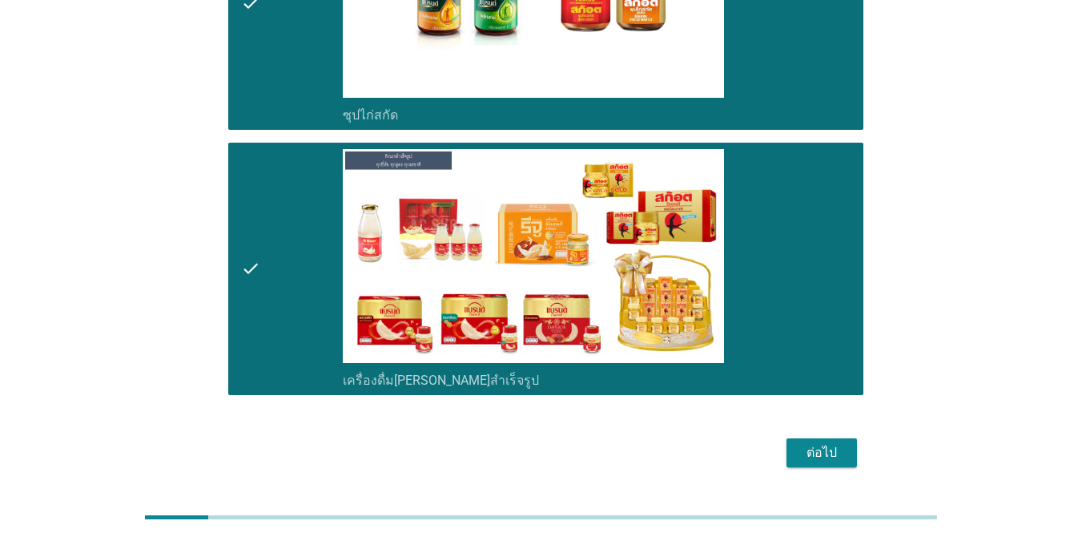
click at [831, 443] on div "ต่อไป" at bounding box center [821, 452] width 45 height 19
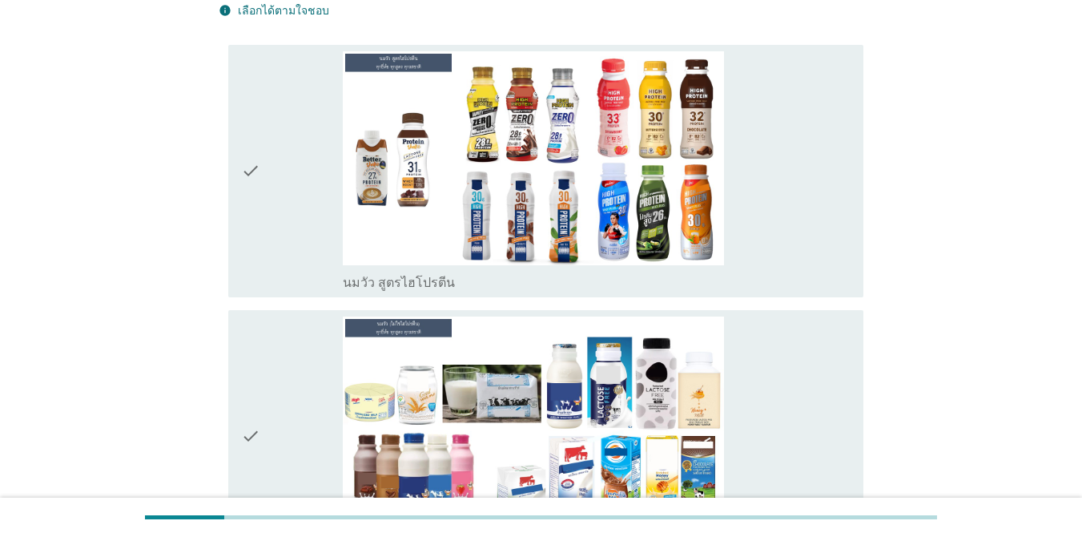
scroll to position [79, 0]
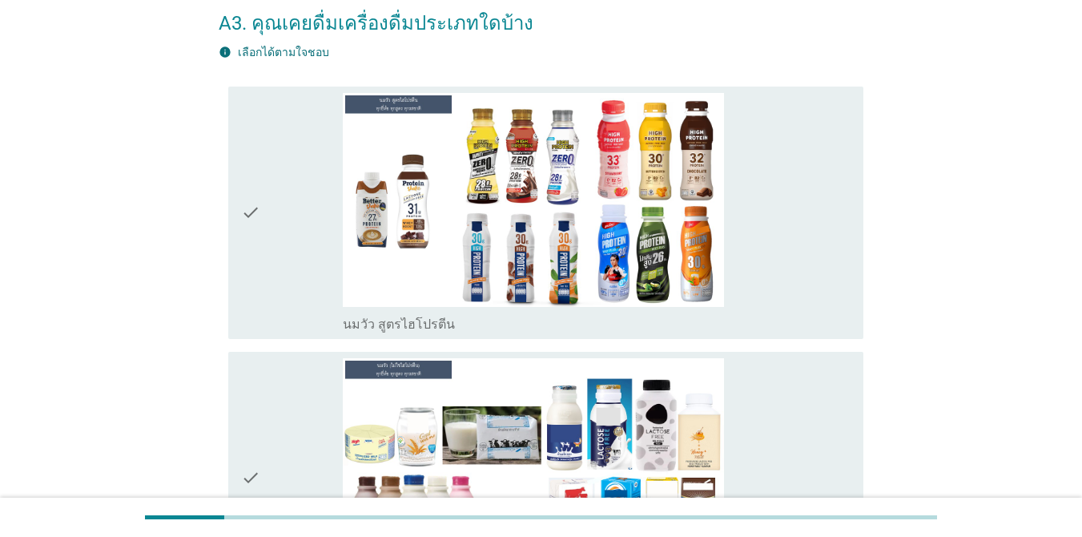
click at [805, 270] on div "check_box_outline_blank นมวัว สูตรไฮโปรตีน" at bounding box center [597, 213] width 508 height 240
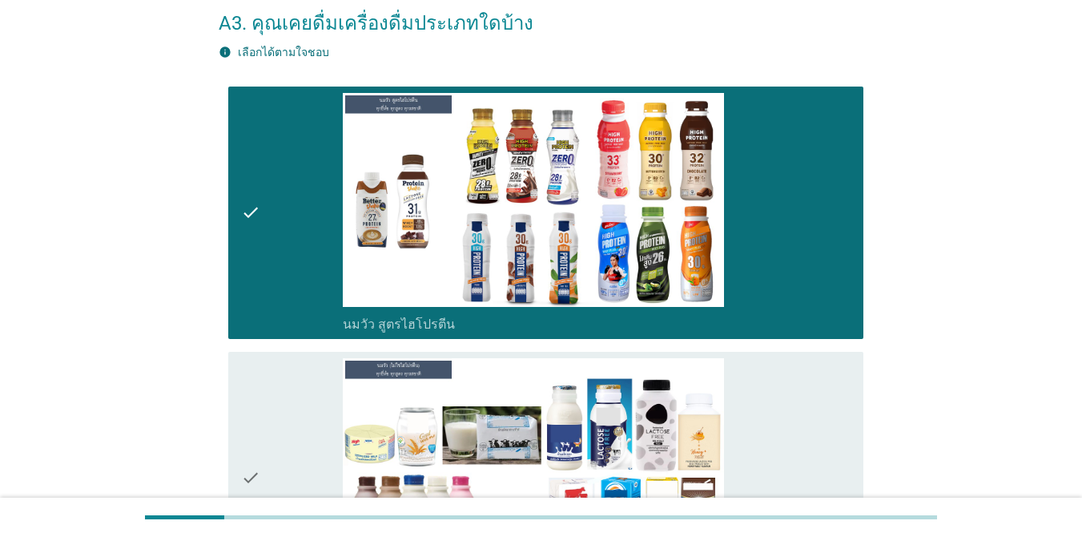
click at [799, 441] on div "check_box_outline_blank นมวัว (ไม่ใช่ไฮโปรตีน)" at bounding box center [597, 478] width 508 height 240
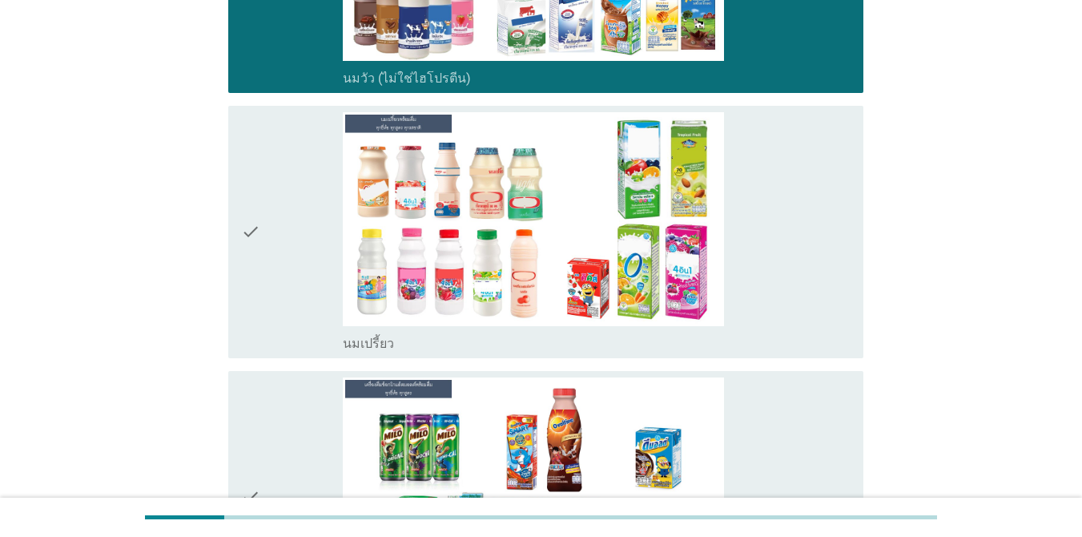
scroll to position [655, 0]
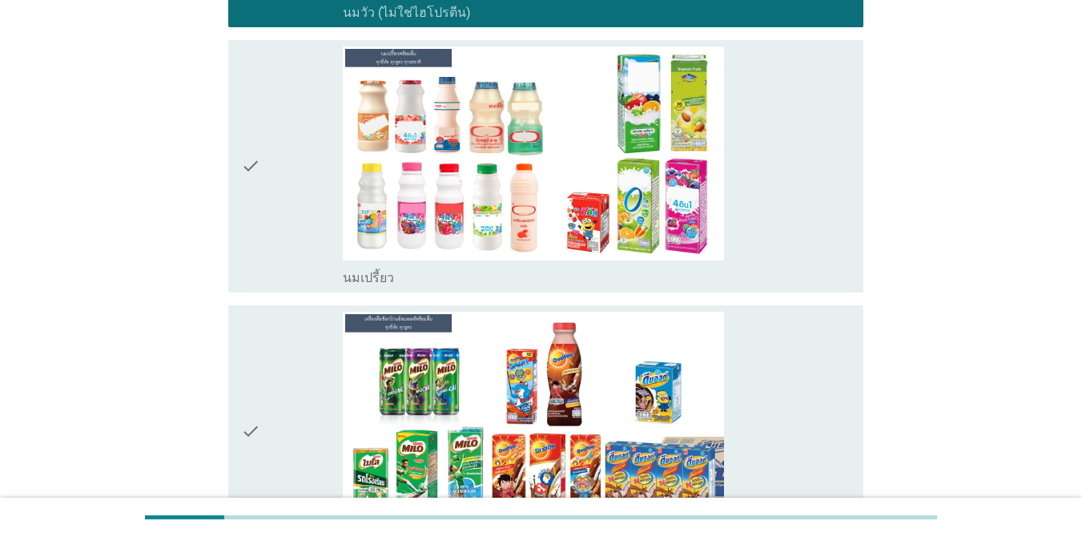
click at [821, 251] on div "check_box_outline_blank นมเปรี้ยว" at bounding box center [597, 166] width 508 height 240
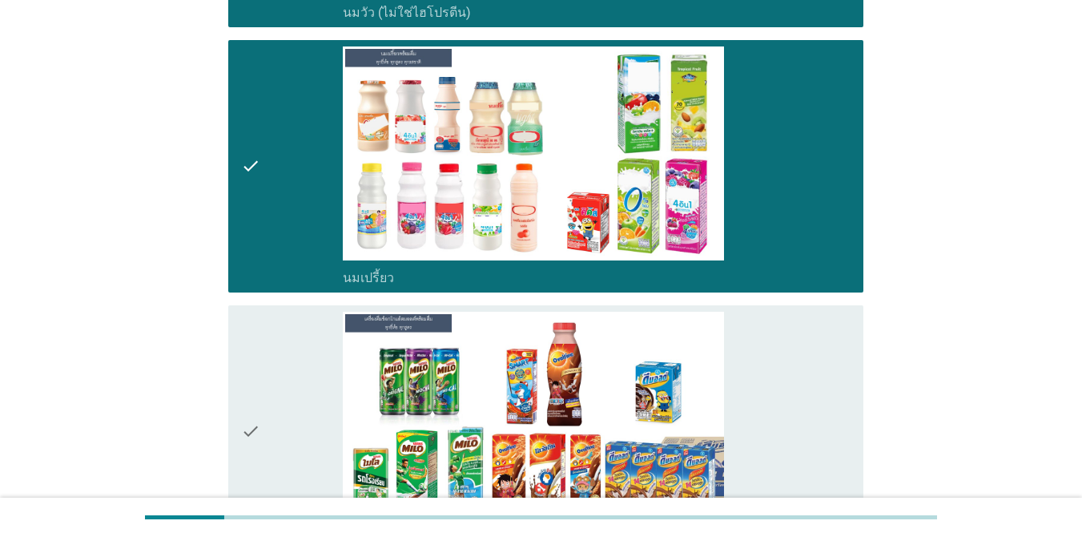
click at [813, 401] on div "check_box_outline_blank เครื่องดื่มช็อกโกแล็ตมอลต์ แบบพร้อมดื่ม" at bounding box center [597, 432] width 508 height 240
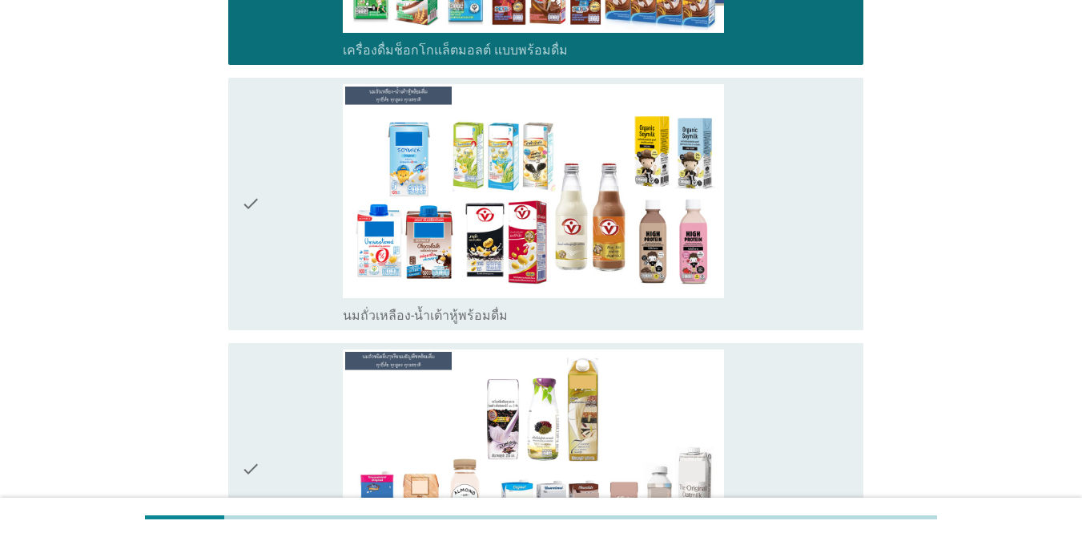
scroll to position [1168, 0]
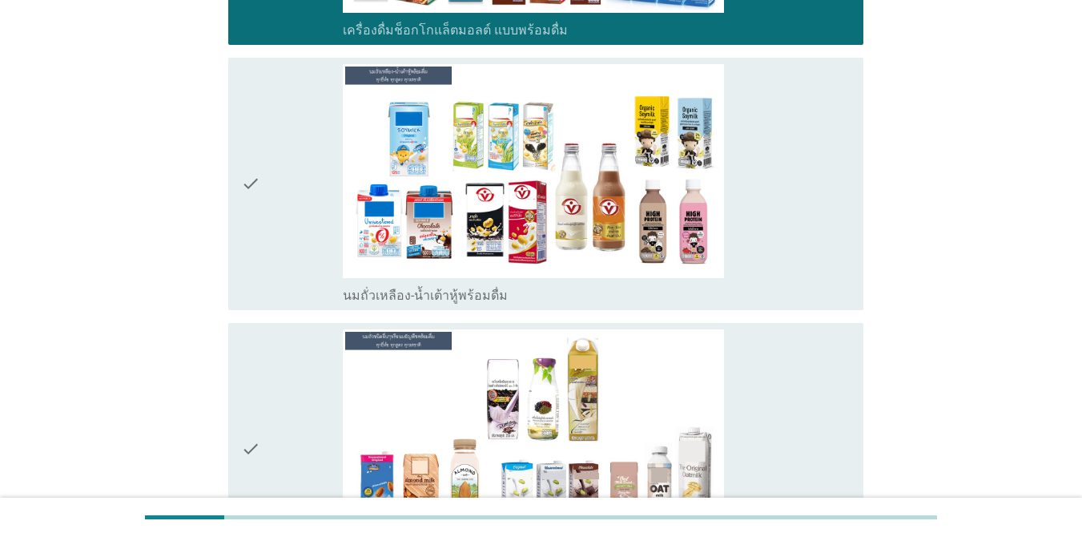
click at [780, 264] on div "check_box_outline_blank นมถั่วเหลือง-น้ำเต้าหู้พร้อมดื่ม" at bounding box center [597, 184] width 508 height 240
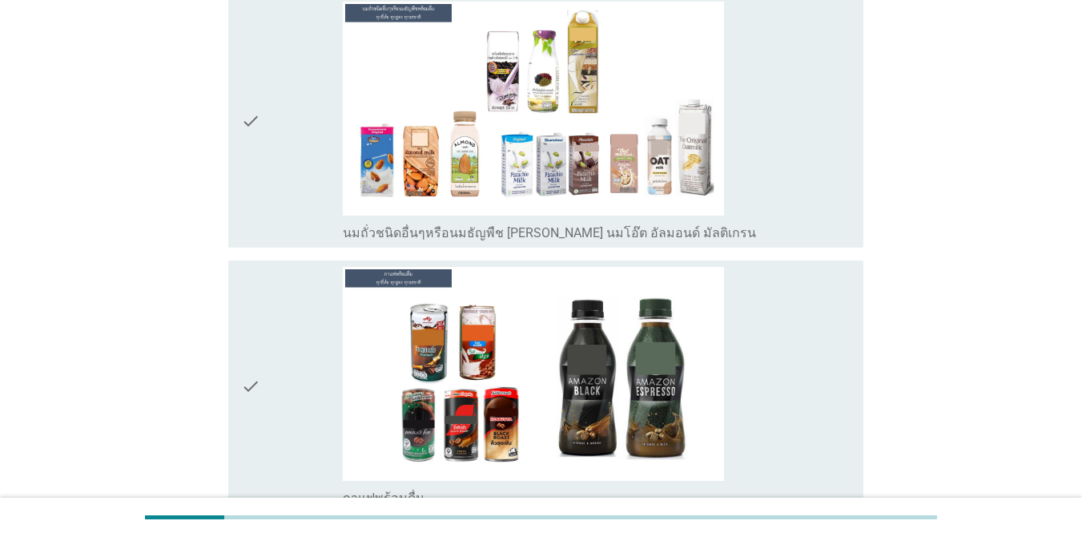
scroll to position [1520, 0]
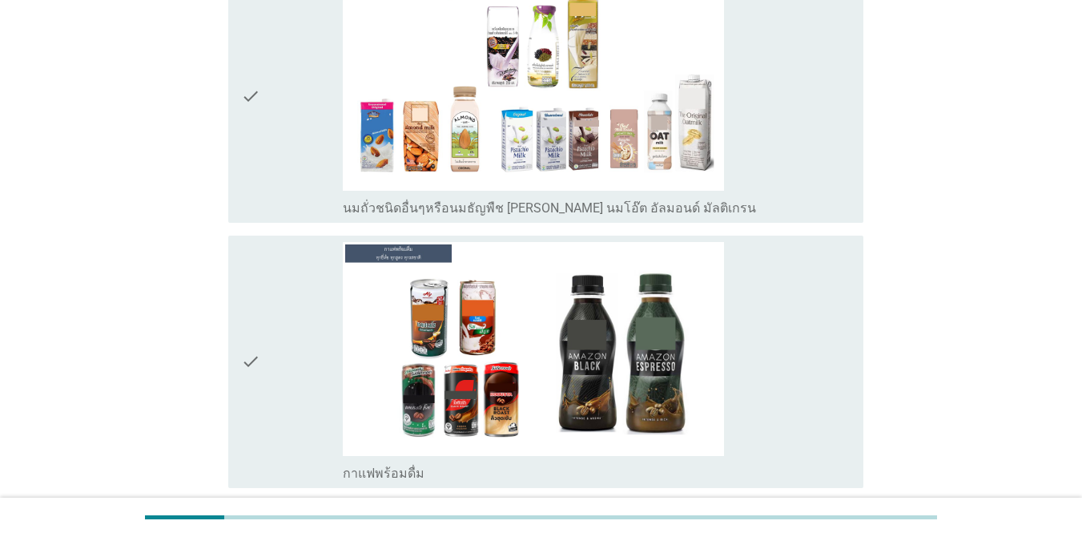
click at [779, 107] on div "check_box_outline_blank นมถั่วชนิดอื่นๆหรือนมธัญพืช [PERSON_NAME] นมโอ๊ต อัลมอน…" at bounding box center [597, 97] width 508 height 240
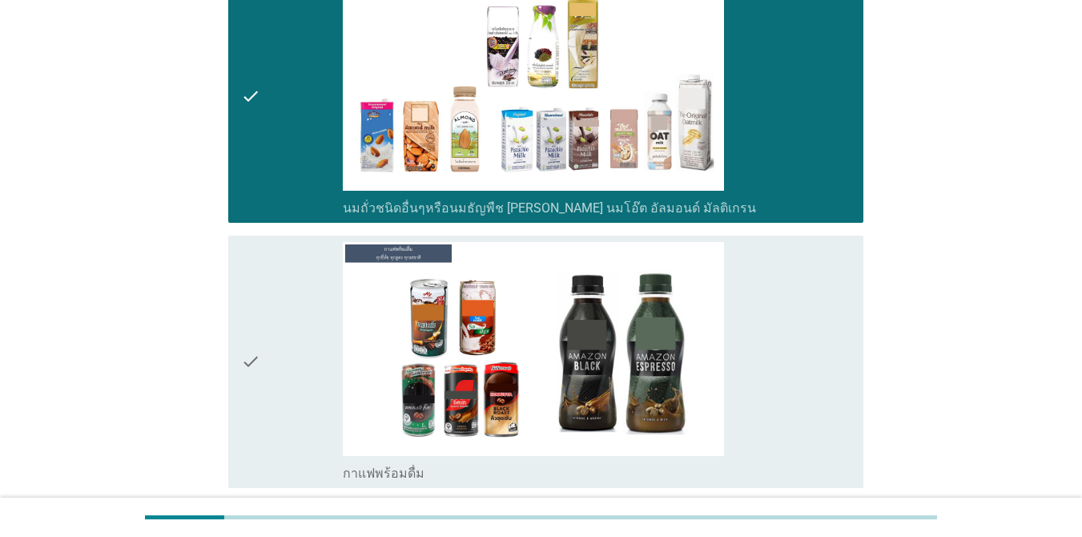
click at [791, 329] on div "check_box_outline_blank กาแฟพร้อมดื่ม" at bounding box center [597, 362] width 508 height 240
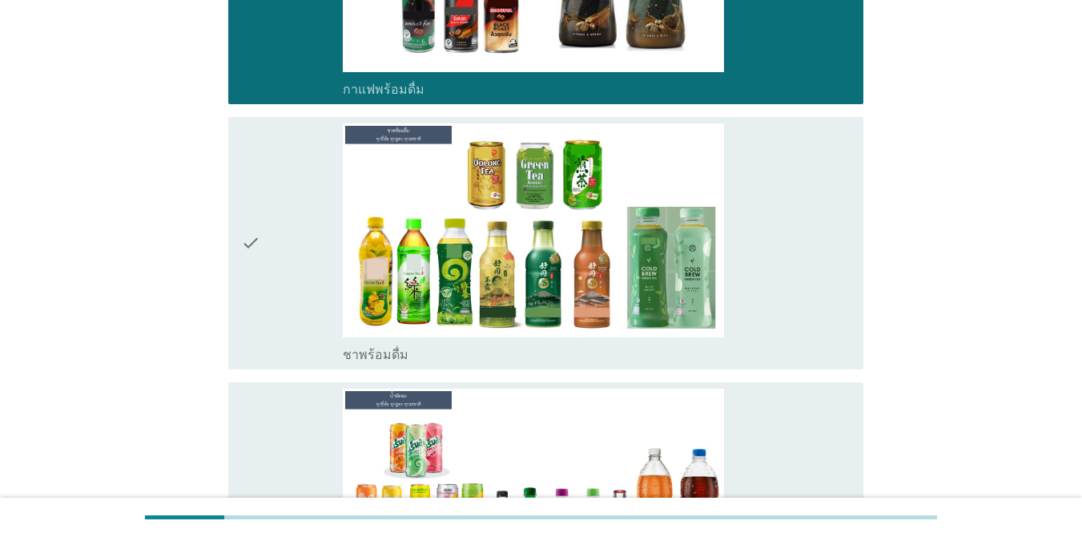
scroll to position [1905, 0]
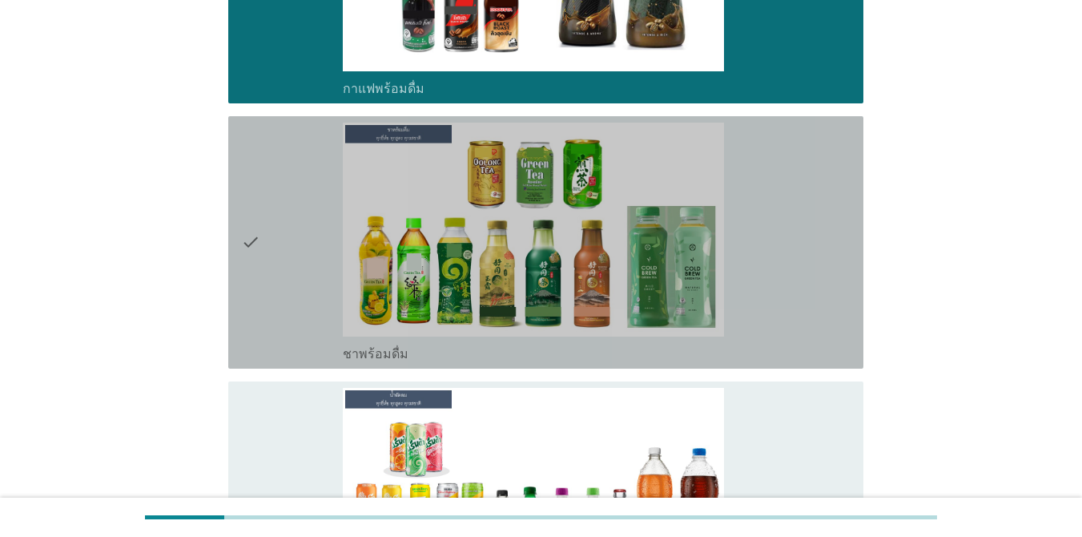
click at [834, 240] on div "check_box_outline_blank ชาพร้อมดื่ม" at bounding box center [597, 243] width 508 height 240
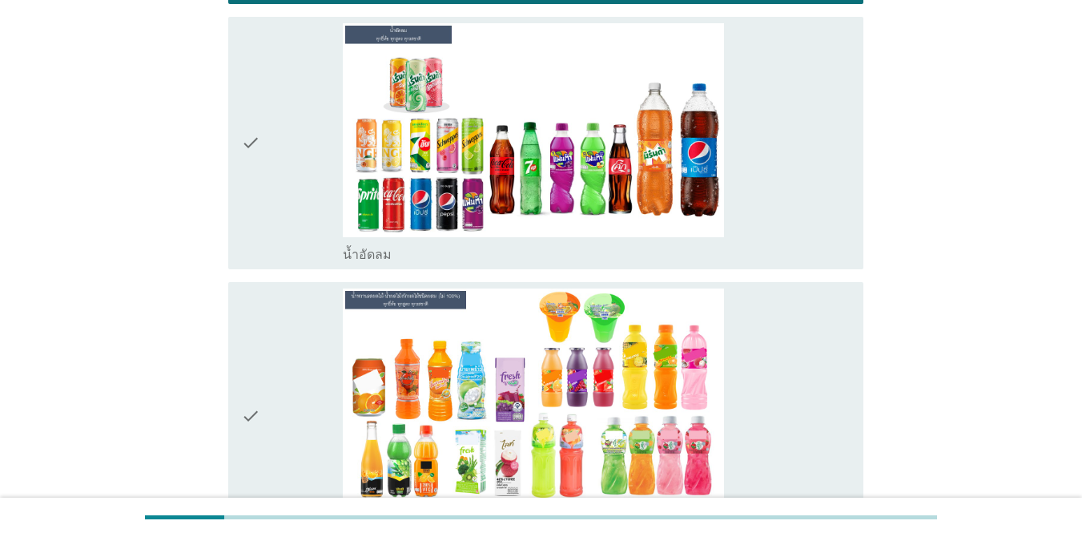
scroll to position [2289, 0]
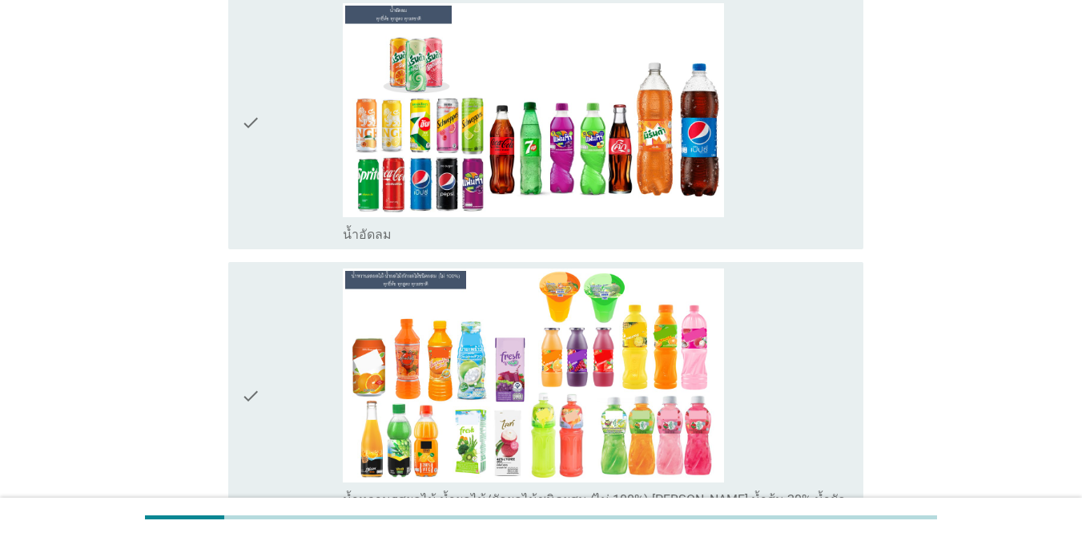
click at [777, 378] on div "check_box_outline_blank น้ำหวานรสผลไม้-น้ำผลไม้/ผักผลไม้ชนิดผสม (ไม่ 100%) [PER…" at bounding box center [597, 396] width 508 height 256
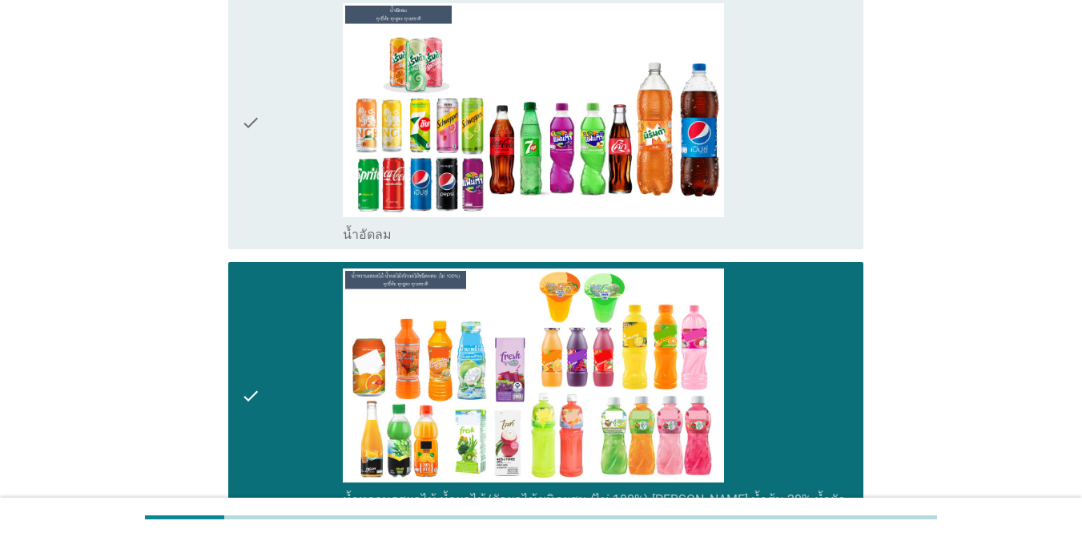
click at [773, 135] on div "check_box_outline_blank น้ำอัดลม" at bounding box center [597, 123] width 508 height 240
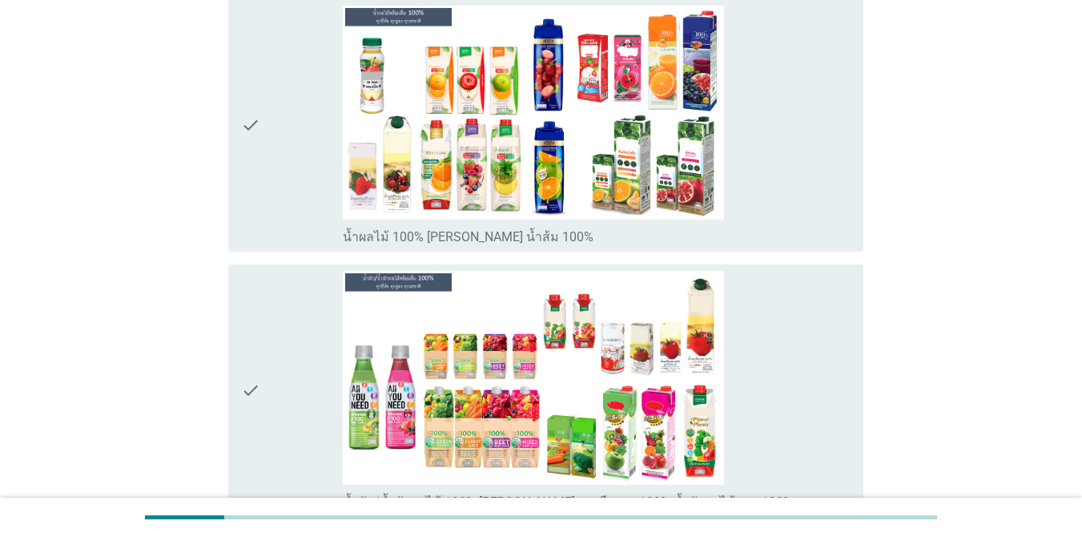
scroll to position [2834, 0]
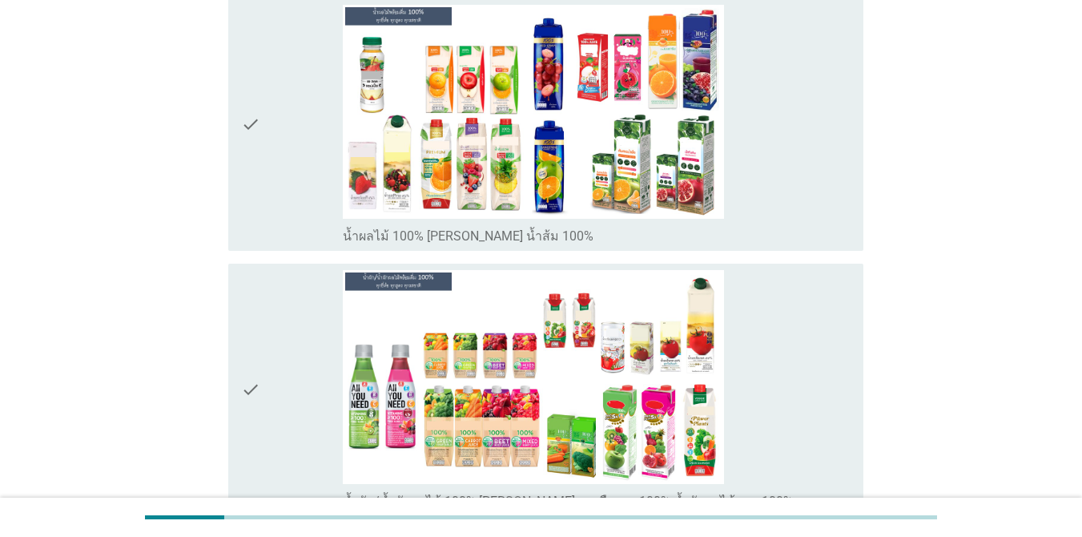
click at [787, 95] on div "check_box_outline_blank น้ำผลไม้ 100% [PERSON_NAME] น้ำส้ม 100%" at bounding box center [597, 125] width 508 height 240
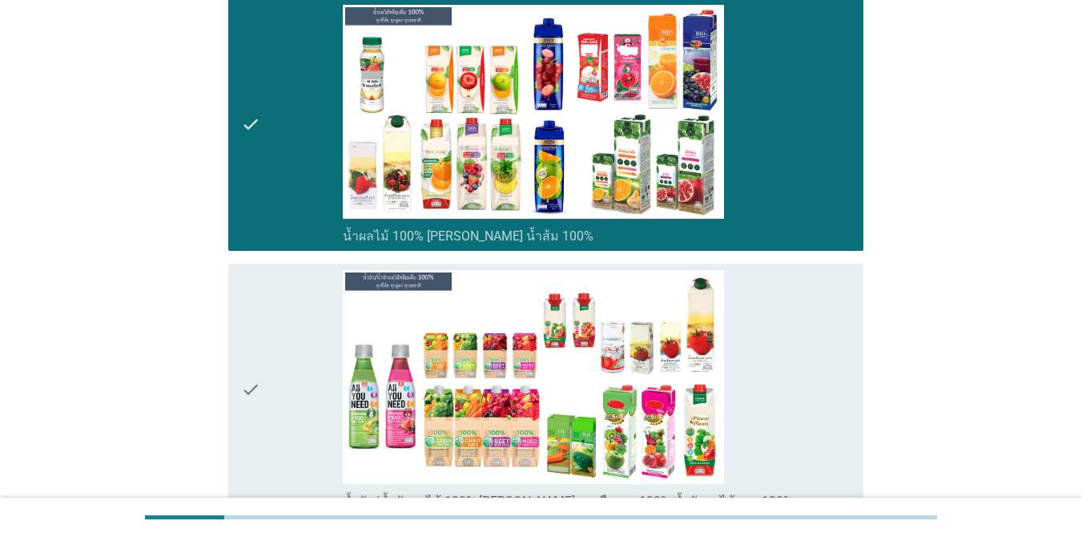
click at [772, 358] on div "check_box_outline_blank น้ำผัก/น้ำผักผลไม้ 100% [PERSON_NAME] มะเขือเทศ 100% น้…" at bounding box center [597, 390] width 508 height 240
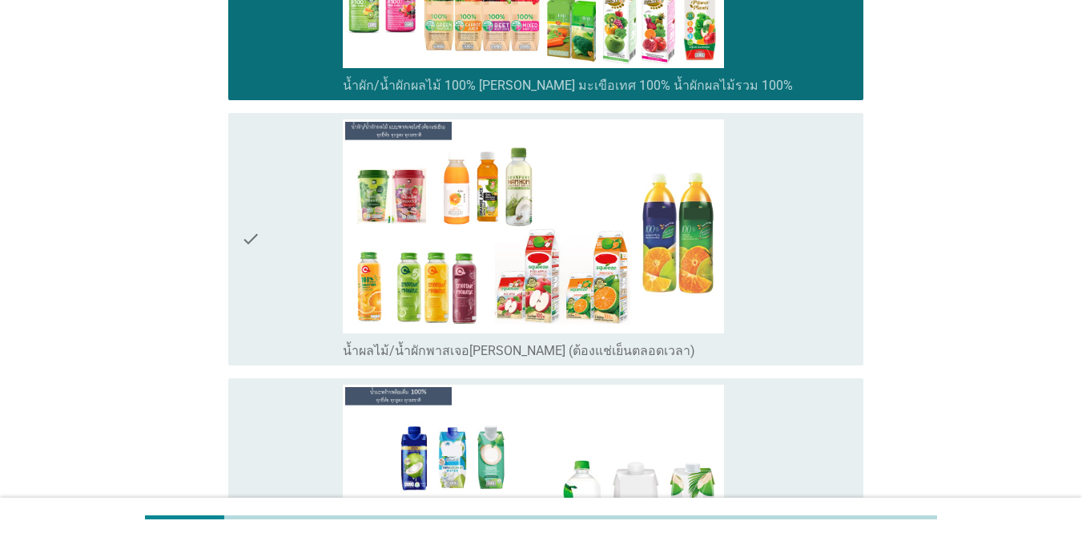
scroll to position [3251, 0]
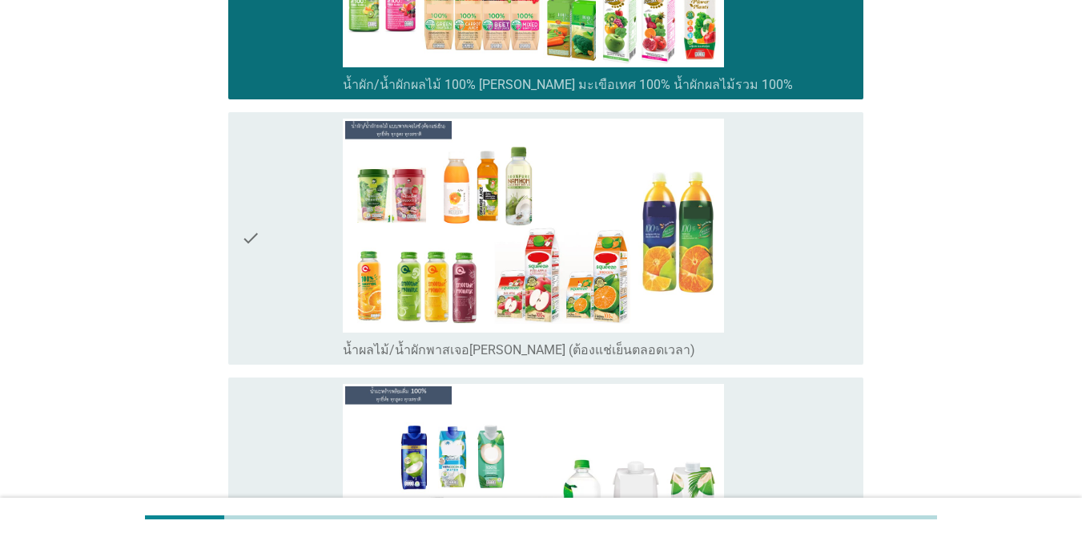
click at [778, 207] on div "check_box_outline_blank น้ำผลไม้/น้ำผักพาสเจอ[PERSON_NAME] (ต้องแช่เย็นตลอดเวลา)" at bounding box center [597, 239] width 508 height 240
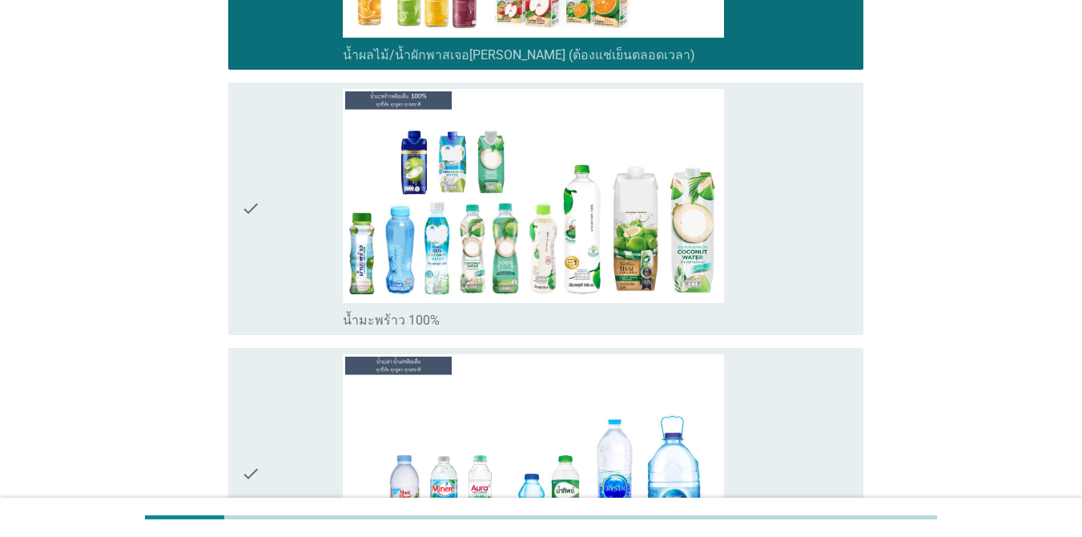
scroll to position [3571, 0]
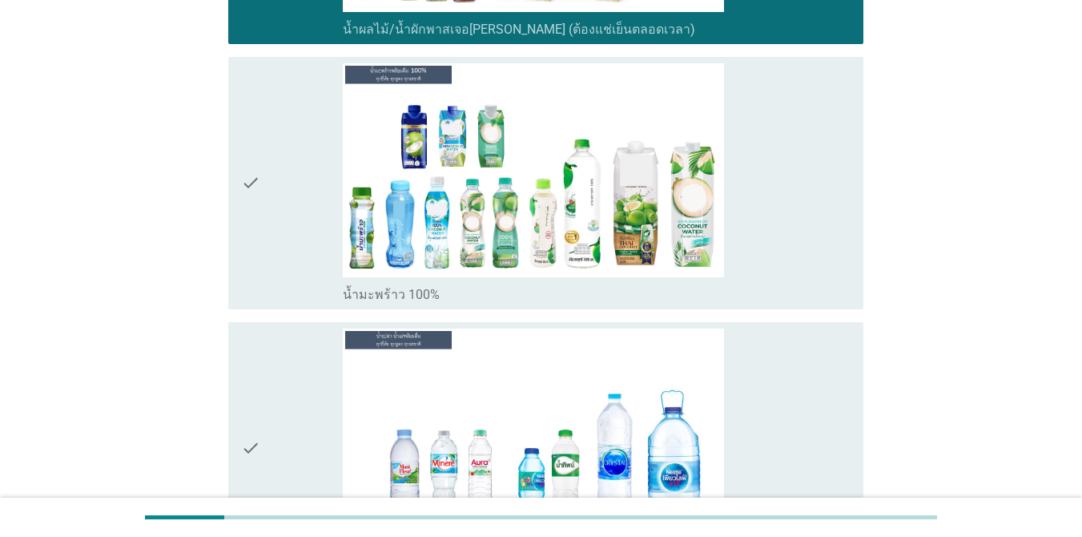
click at [787, 409] on div "check_box_outline_blank น้ำเปล่า-น้ำแร่" at bounding box center [597, 448] width 508 height 240
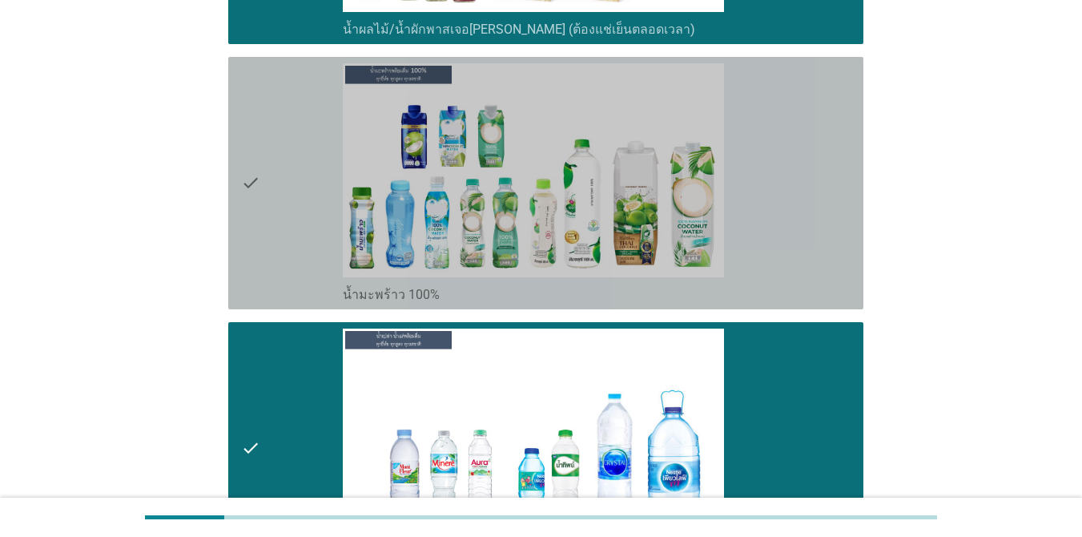
click at [760, 221] on div "check_box_outline_blank น้ำมะพร้าว 100%" at bounding box center [597, 183] width 508 height 240
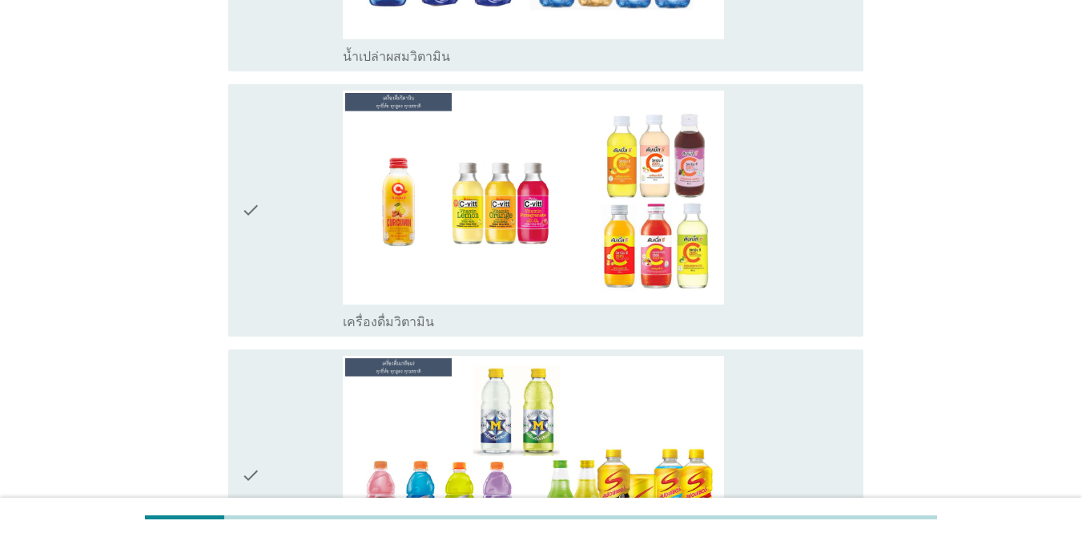
scroll to position [4340, 0]
click at [791, 177] on div "check_box_outline_blank เครื่องดื่มวิตามิน" at bounding box center [597, 210] width 508 height 240
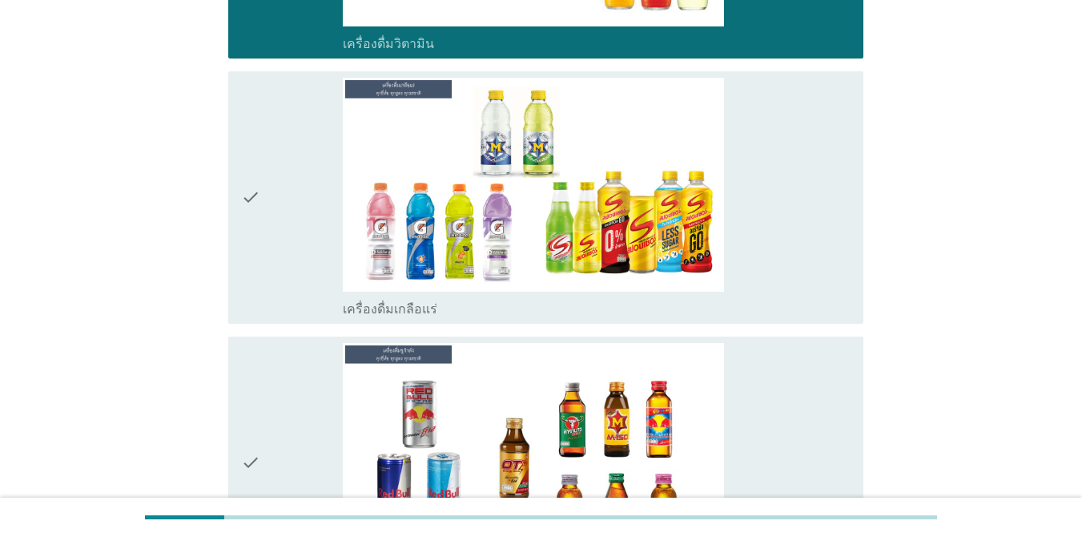
scroll to position [4628, 0]
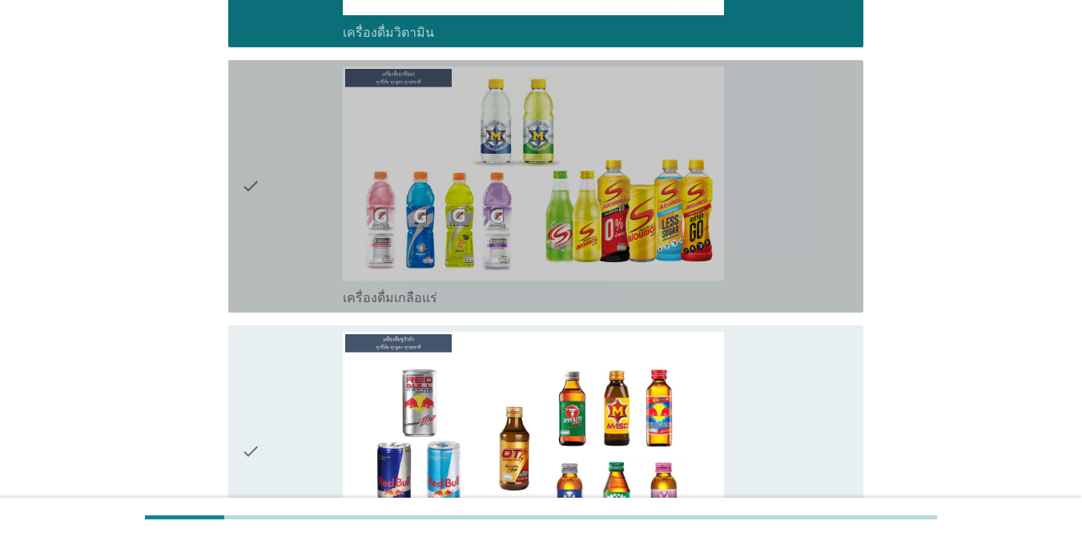
click at [791, 177] on div "check_box_outline_blank เครื่องดื่มเกลือแร่" at bounding box center [597, 186] width 508 height 240
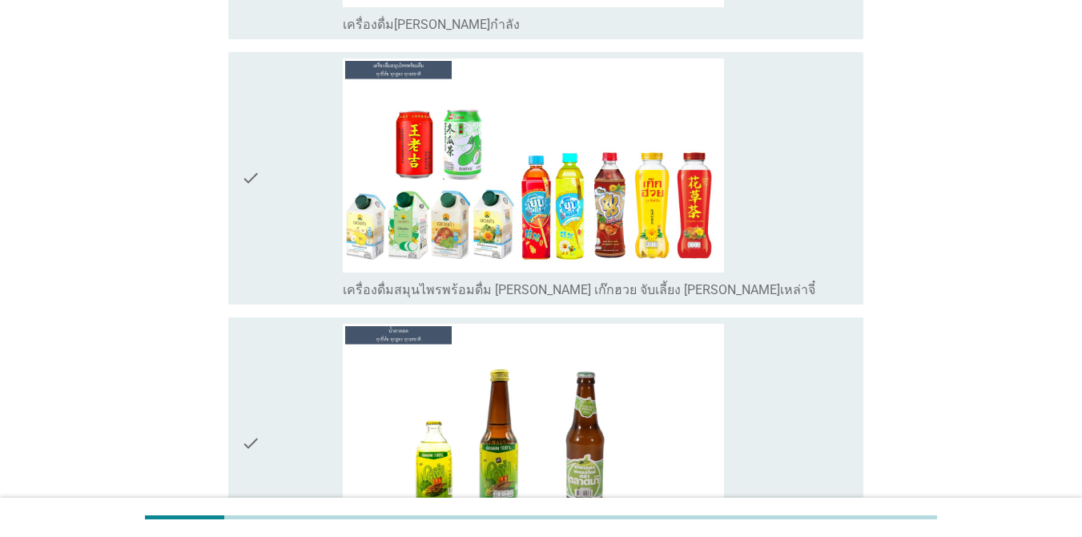
scroll to position [5205, 0]
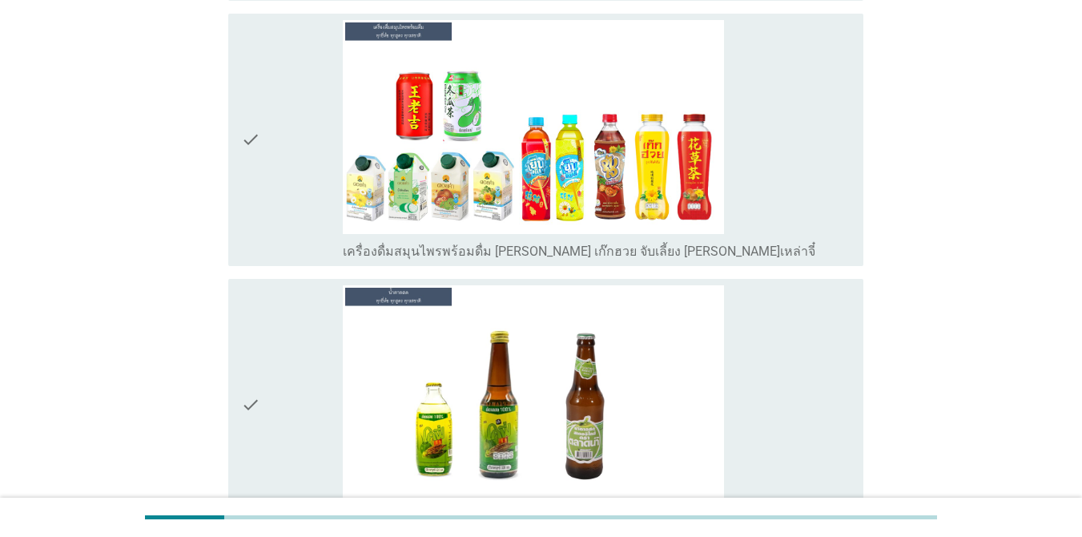
click at [763, 120] on div "check_box_outline_blank เครื่องดื่มสมุนไพรพร้อมดื่ม [PERSON_NAME] เก๊กฮวย จับเล…" at bounding box center [597, 140] width 508 height 240
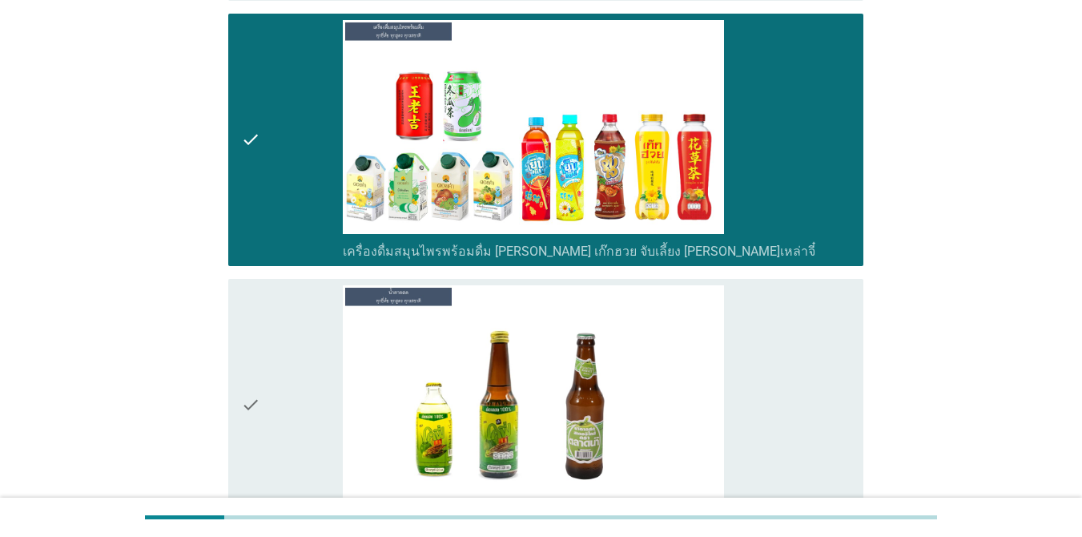
click at [787, 384] on div "check_box_outline_blank น้ำตาลสด" at bounding box center [597, 405] width 508 height 240
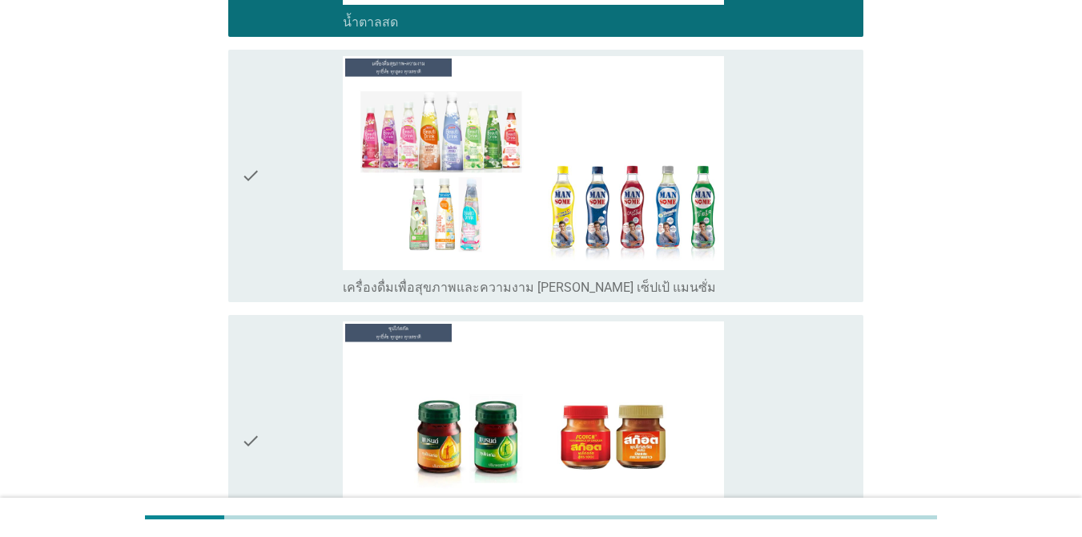
scroll to position [5750, 0]
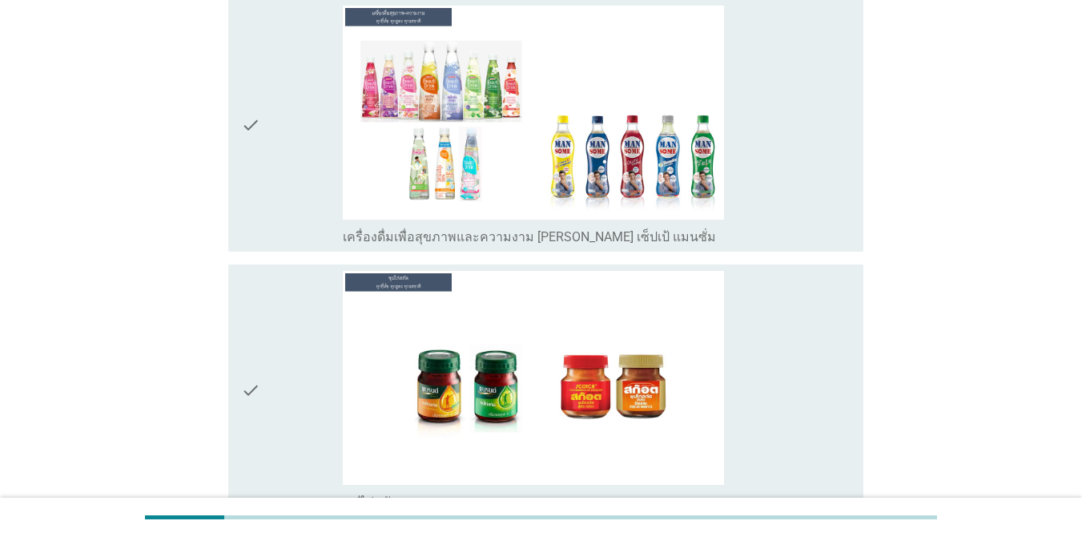
click at [782, 114] on div "check_box_outline_blank เครื่องดื่มเพื่อสุขภาพและความงาม [PERSON_NAME] เซ็ปเป้ …" at bounding box center [597, 126] width 508 height 240
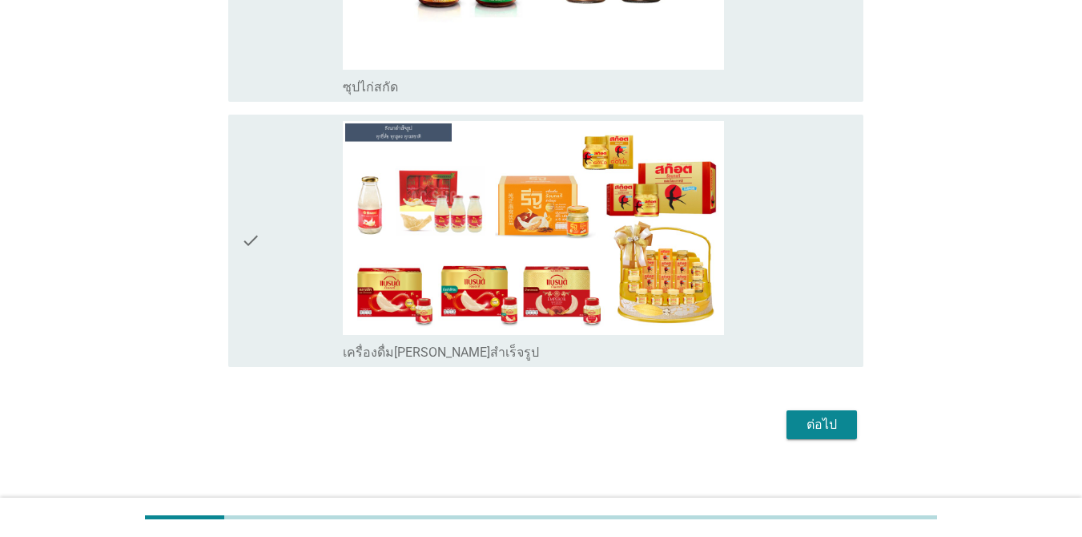
scroll to position [6166, 0]
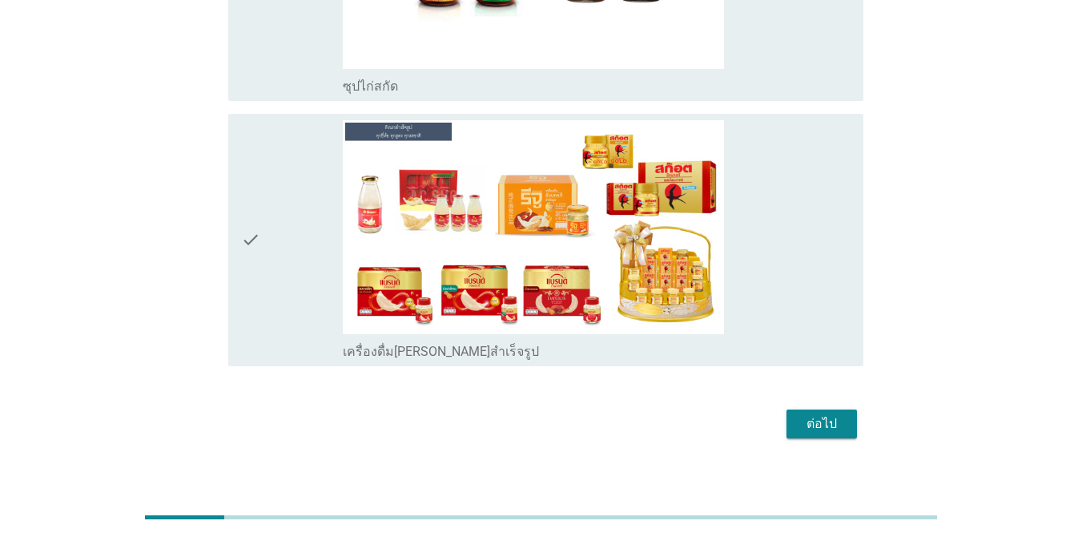
click at [759, 253] on div "check_box_outline_blank เครื่องดื่ม[PERSON_NAME]สำเร็จรูป" at bounding box center [597, 240] width 508 height 240
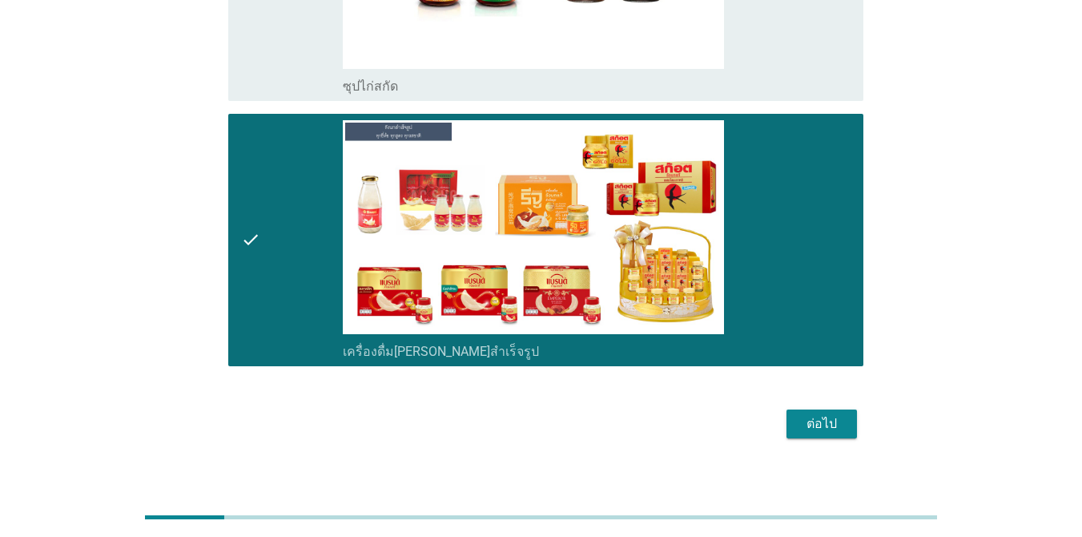
click at [808, 414] on div "ต่อไป" at bounding box center [821, 423] width 45 height 19
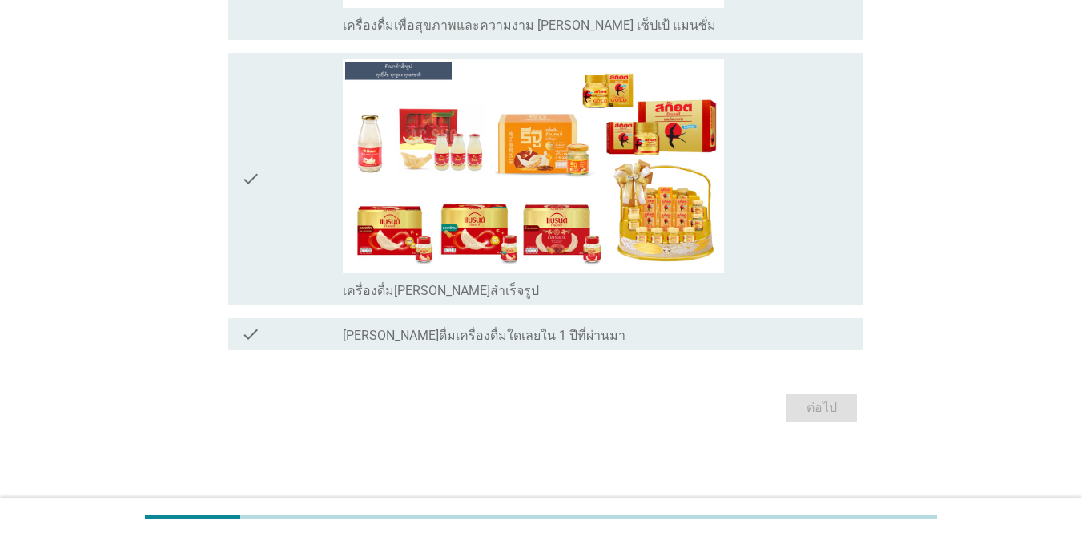
scroll to position [0, 0]
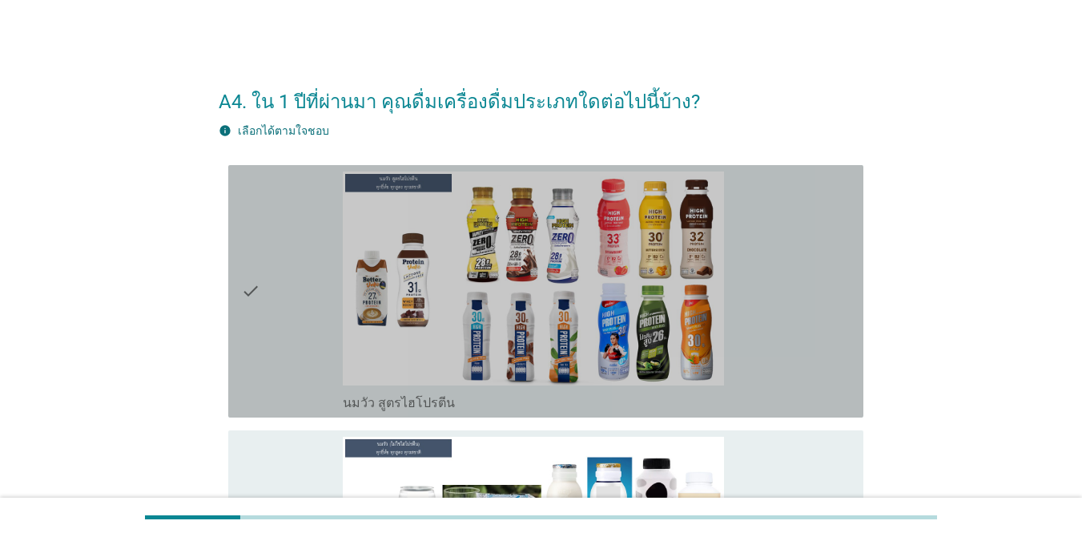
click at [747, 266] on div "check_box_outline_blank นมวัว สูตรไฮโปรตีน" at bounding box center [597, 291] width 508 height 240
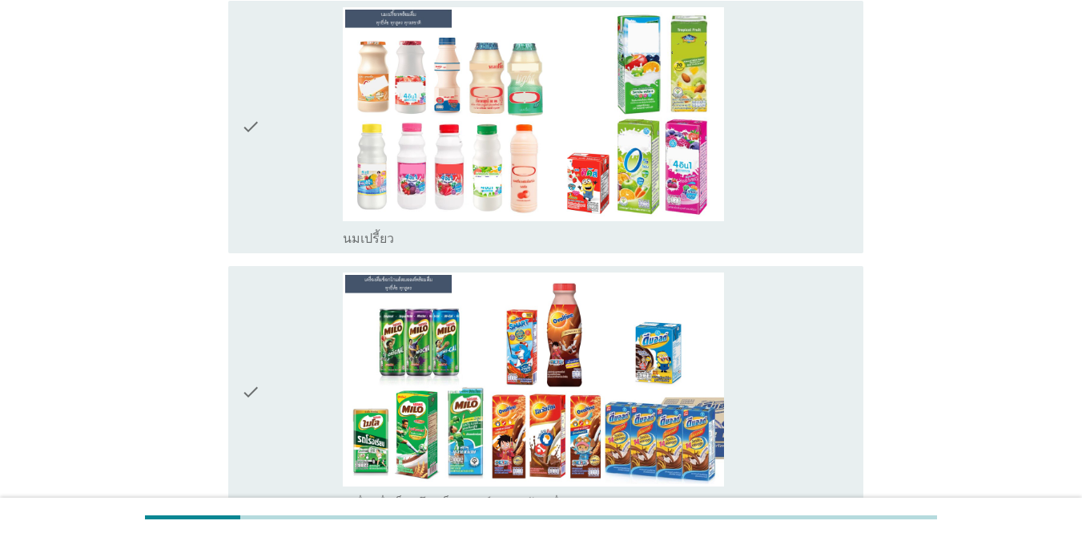
scroll to position [704, 0]
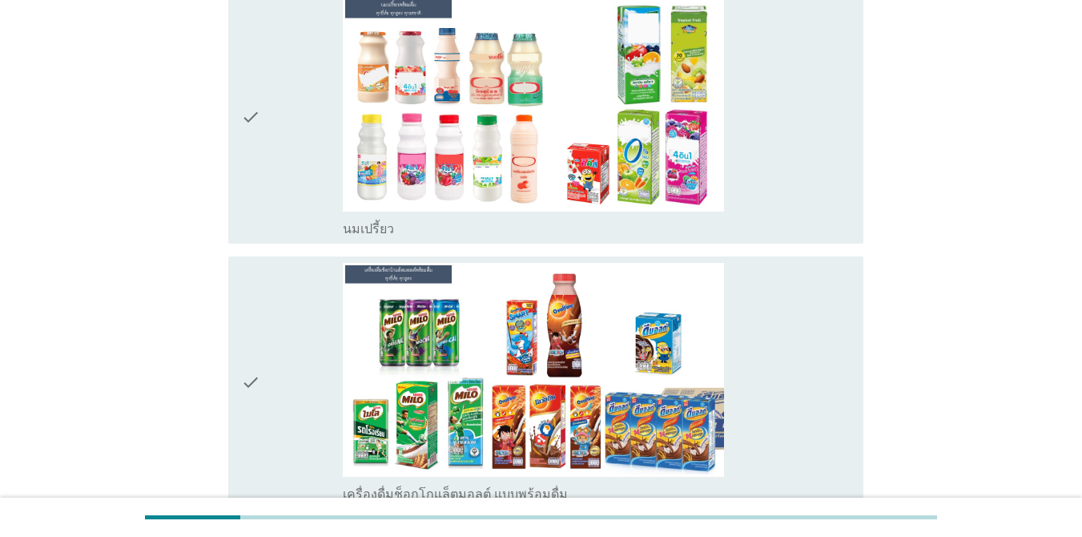
click at [780, 130] on div "check_box_outline_blank นมเปรี้ยว" at bounding box center [597, 118] width 508 height 240
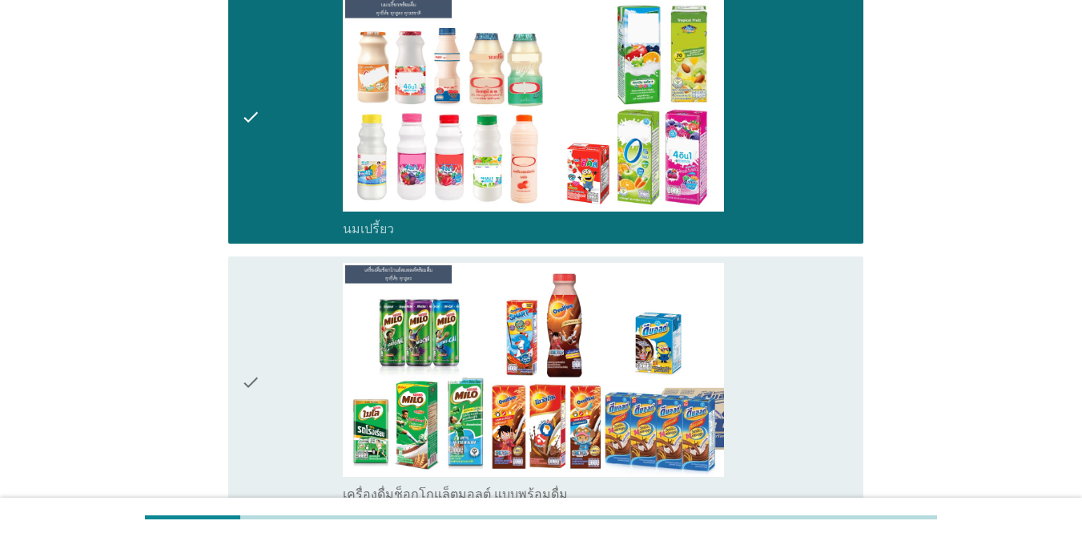
click at [754, 346] on div "check_box_outline_blank เครื่องดื่มช็อกโกแล็ตมอลต์ แบบพร้อมดื่ม" at bounding box center [597, 383] width 508 height 240
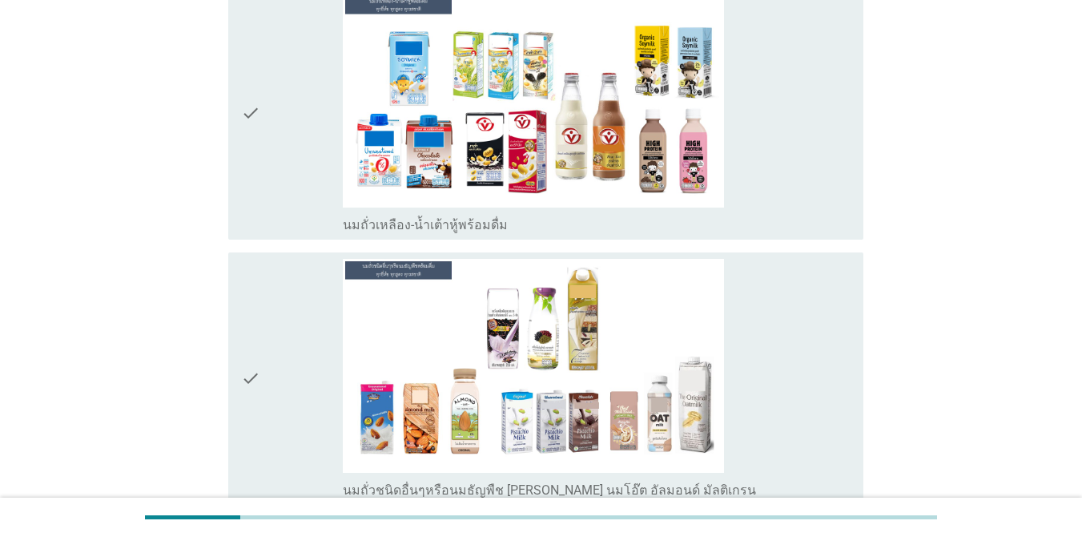
scroll to position [1258, 0]
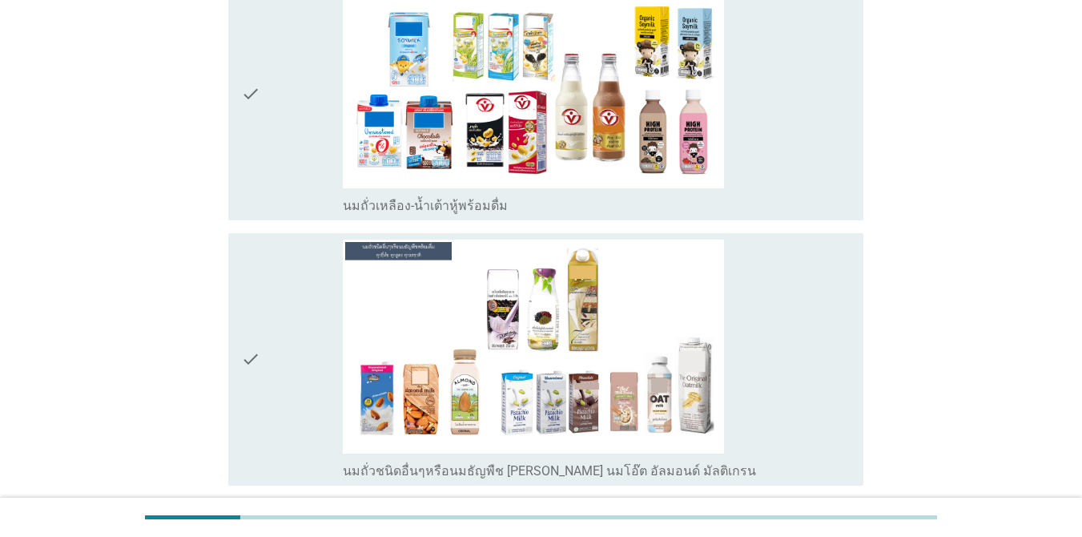
click at [827, 138] on div "check_box_outline_blank นมถั่วเหลือง-น้ำเต้าหู้พร้อมดื่ม" at bounding box center [597, 94] width 508 height 240
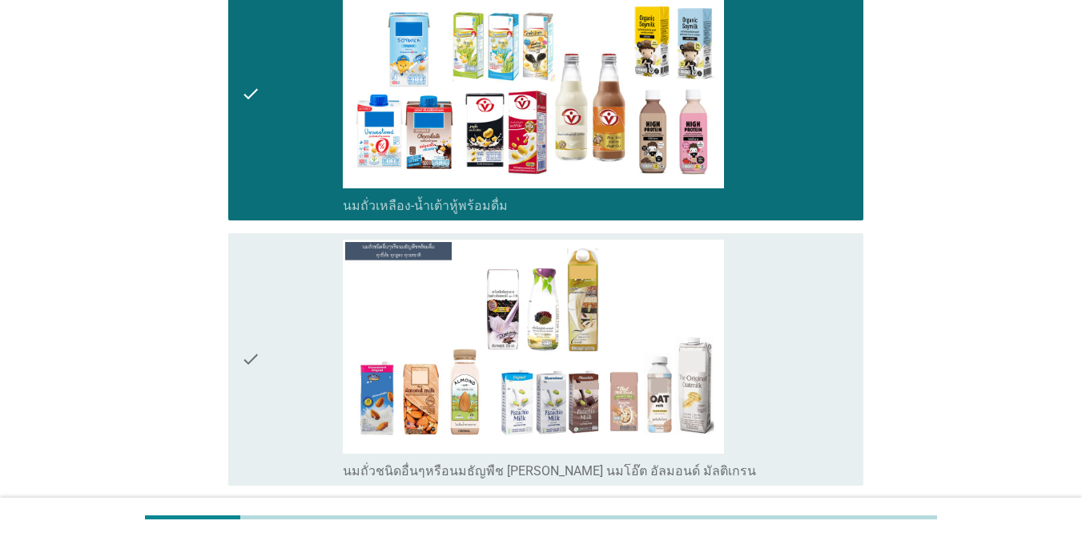
click at [760, 316] on div "check_box_outline_blank นมถั่วชนิดอื่นๆหรือนมธัญพืช [PERSON_NAME] นมโอ๊ต อัลมอน…" at bounding box center [597, 360] width 508 height 240
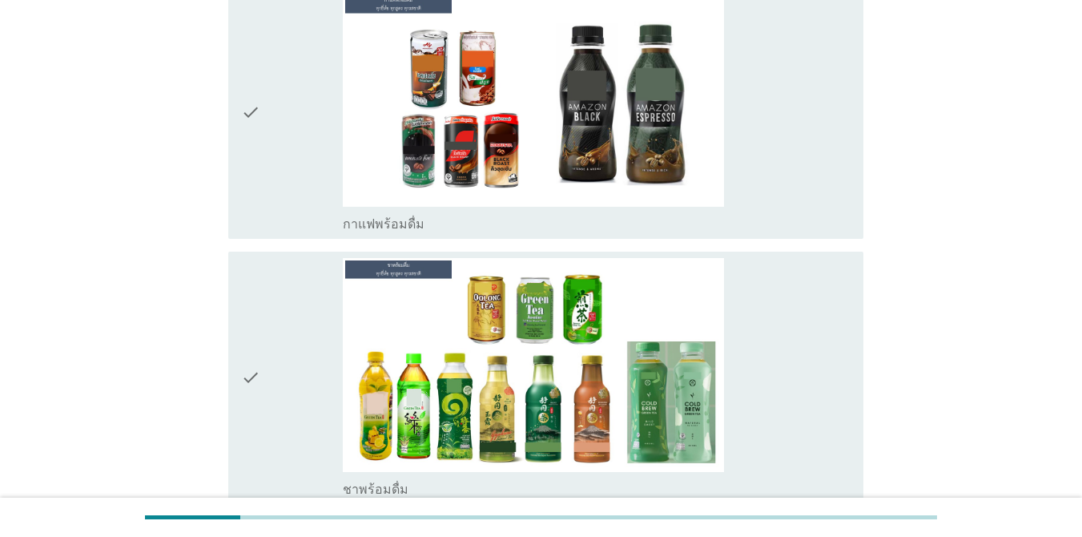
scroll to position [1770, 0]
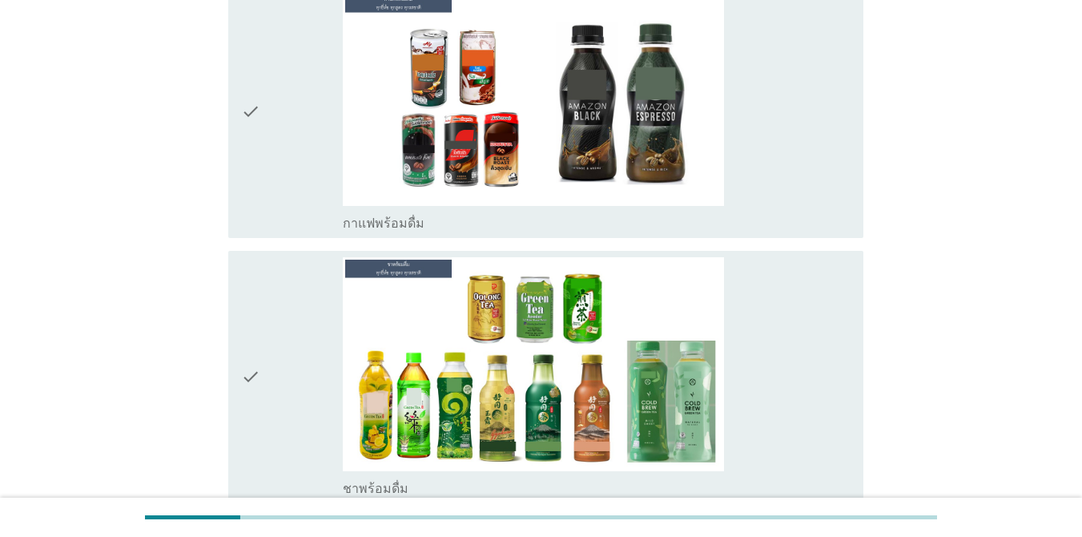
click at [763, 121] on div "check_box_outline_blank กาแฟพร้อมดื่ม" at bounding box center [597, 112] width 508 height 240
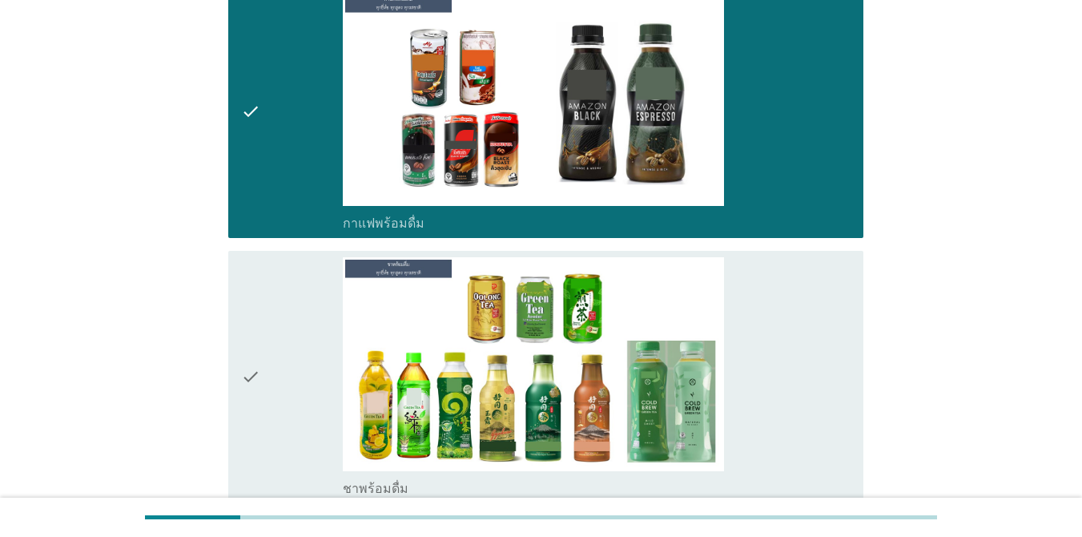
click at [779, 327] on div "check_box_outline_blank ชาพร้อมดื่ม" at bounding box center [597, 377] width 508 height 240
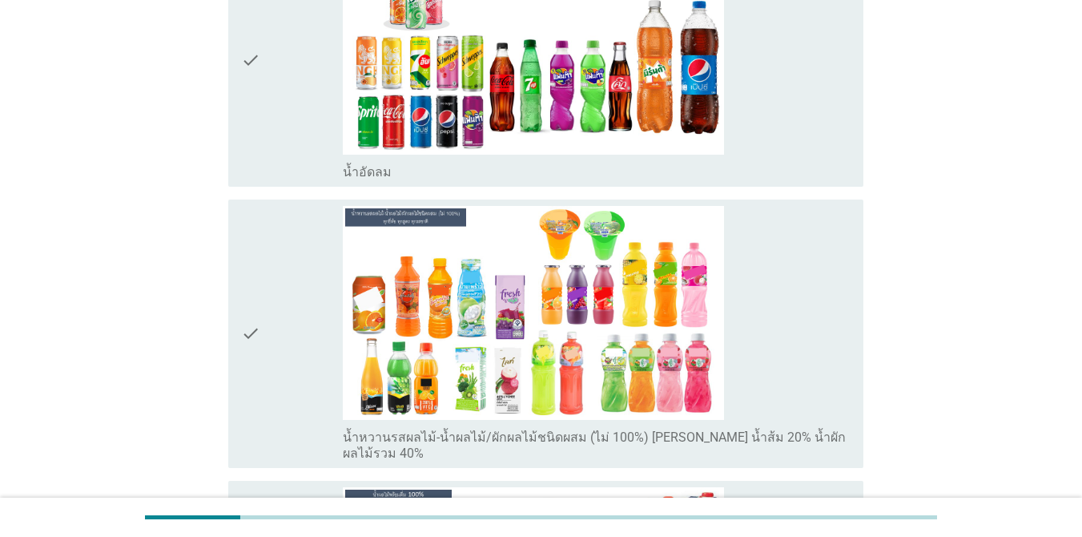
scroll to position [2371, 0]
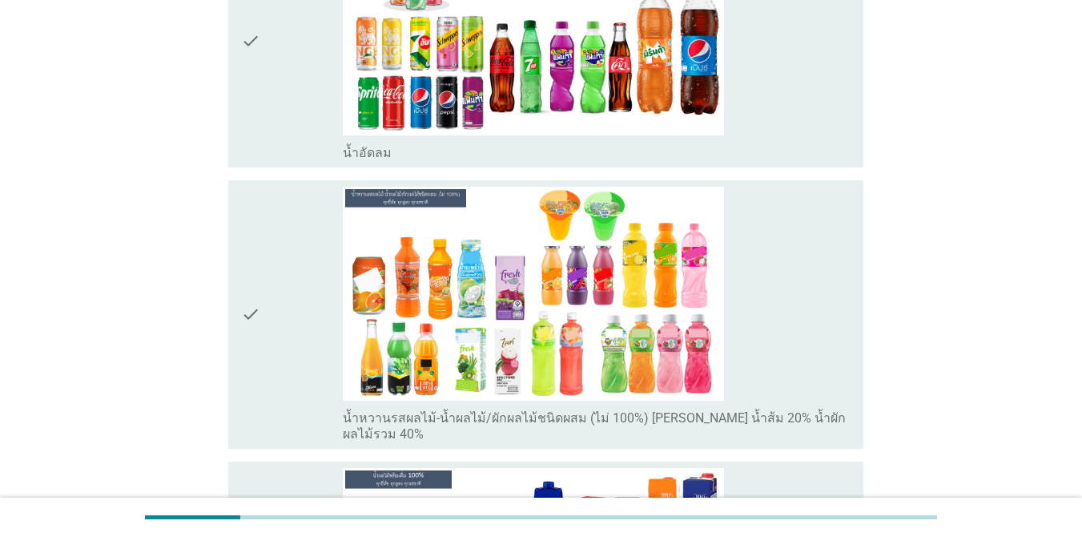
click at [819, 77] on div "check_box_outline_blank น้ำอัดลม" at bounding box center [597, 41] width 508 height 240
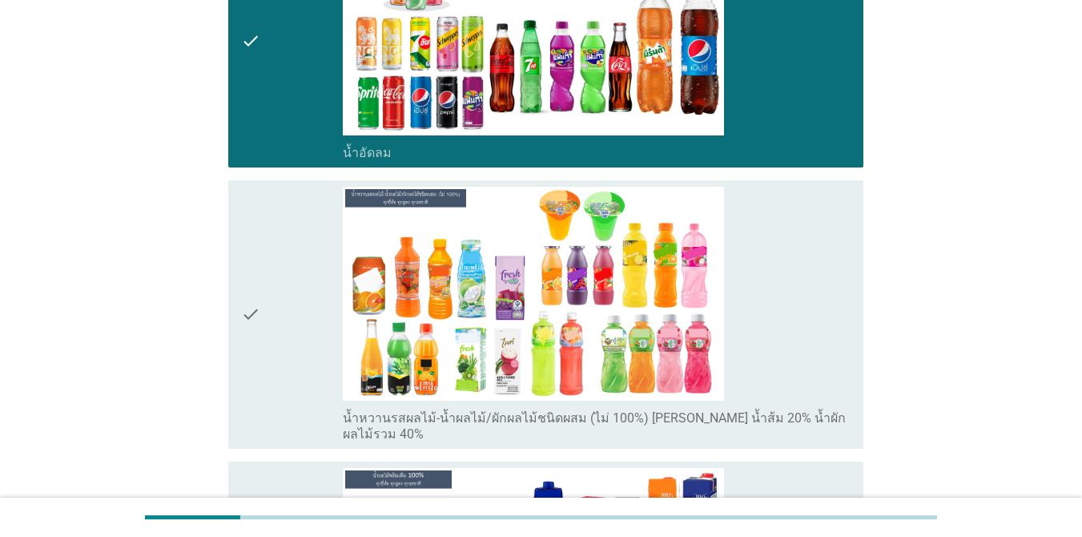
click at [795, 273] on div "check_box_outline_blank น้ำหวานรสผลไม้-น้ำผลไม้/ผักผลไม้ชนิดผสม (ไม่ 100%) [PER…" at bounding box center [597, 315] width 508 height 256
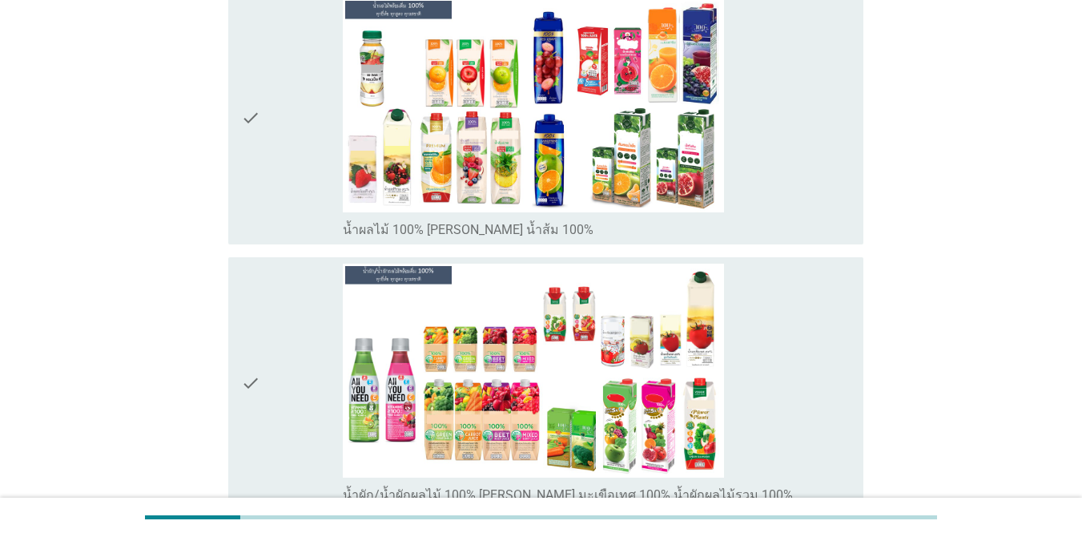
scroll to position [2859, 0]
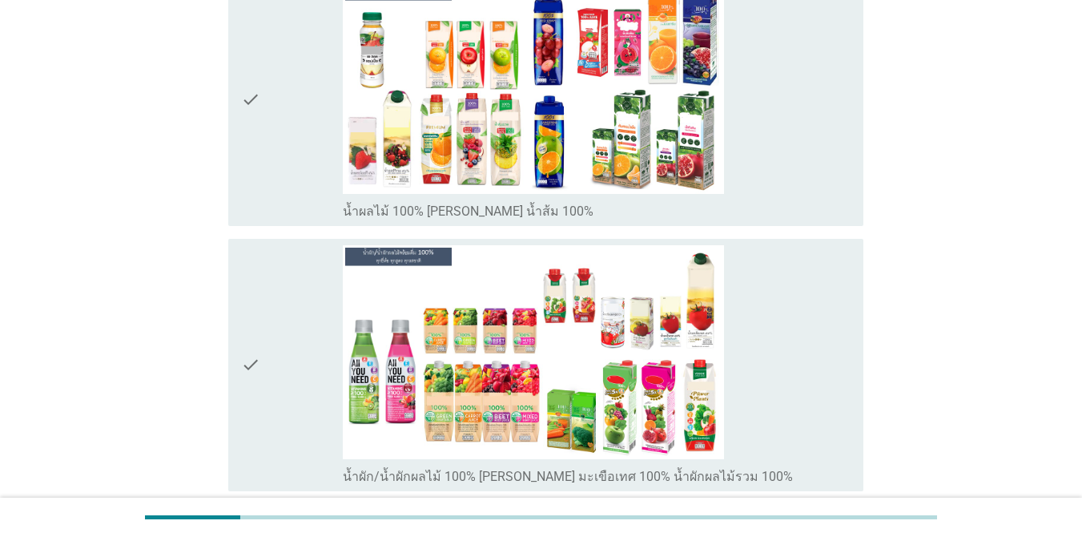
click at [767, 122] on div "check_box_outline_blank น้ำผลไม้ 100% [PERSON_NAME] น้ำส้ม 100%" at bounding box center [597, 100] width 508 height 240
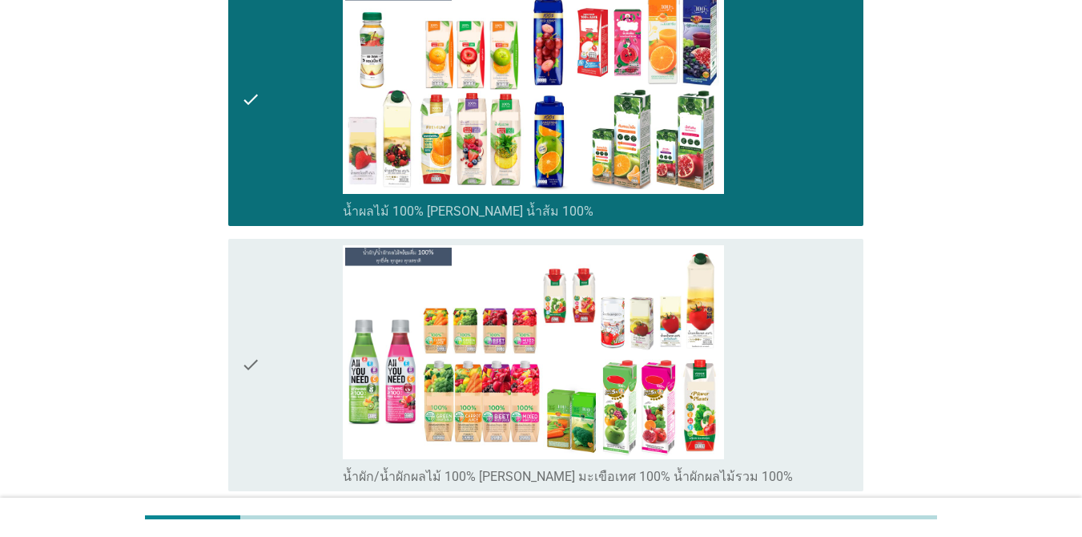
click at [771, 305] on div "check_box_outline_blank น้ำผัก/น้ำผักผลไม้ 100% [PERSON_NAME] มะเขือเทศ 100% น้…" at bounding box center [597, 365] width 508 height 240
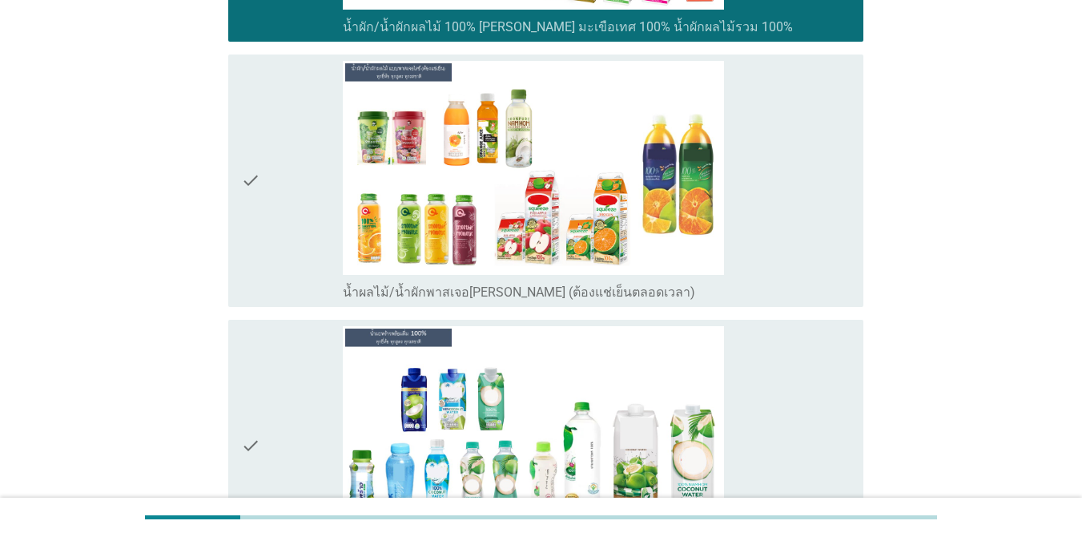
scroll to position [3340, 0]
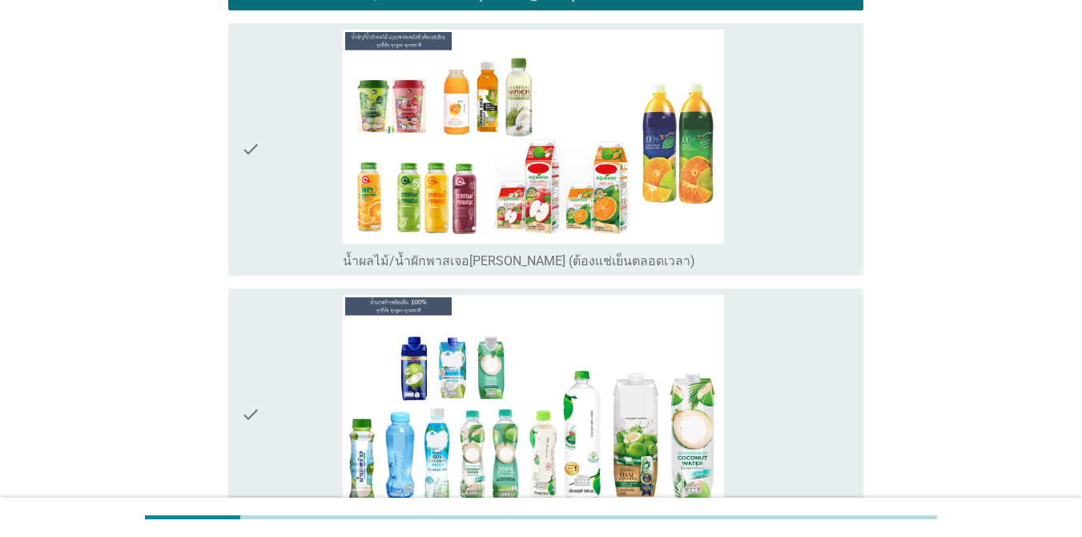
click at [797, 172] on div "check_box_outline_blank น้ำผลไม้/น้ำผักพาสเจอ[PERSON_NAME] (ต้องแช่เย็นตลอดเวลา)" at bounding box center [597, 150] width 508 height 240
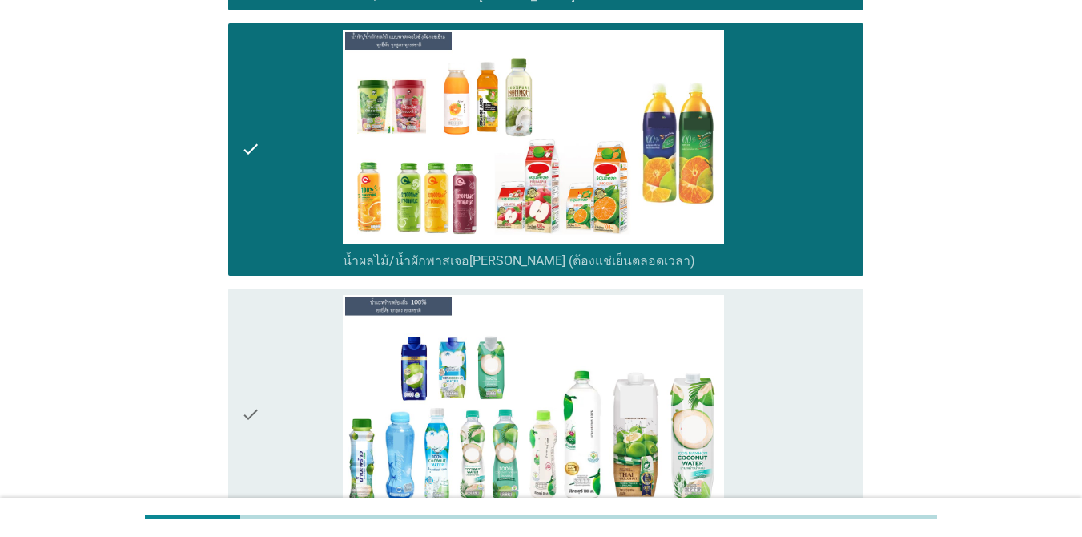
click at [820, 358] on div "check_box_outline_blank น้ำมะพร้าว 100%" at bounding box center [597, 415] width 508 height 240
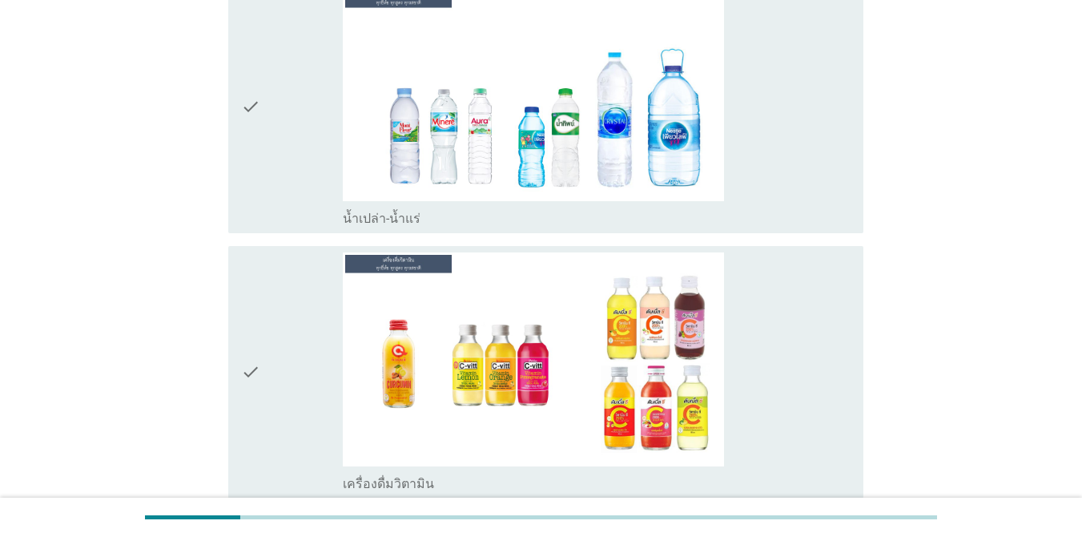
scroll to position [3916, 0]
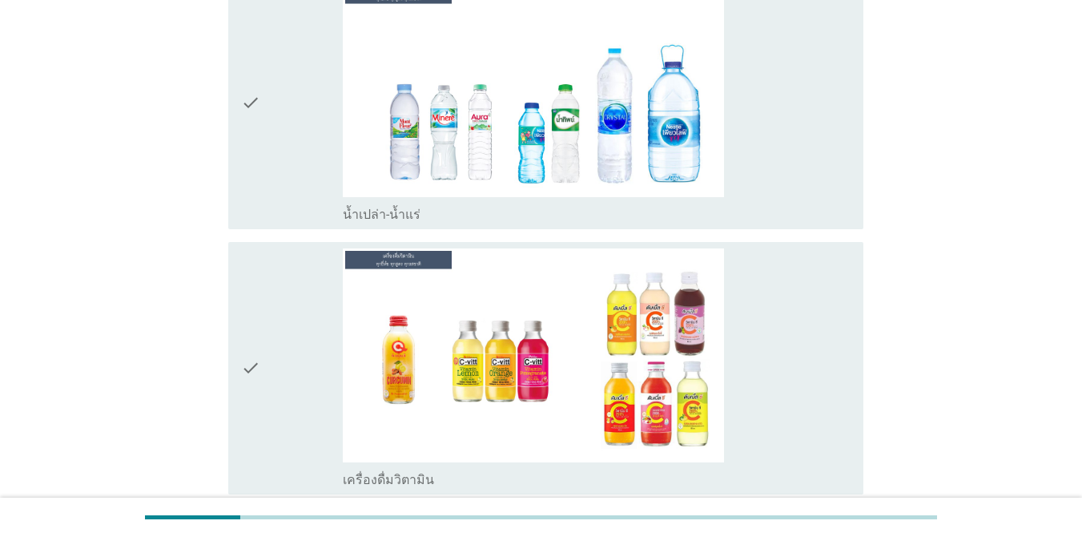
click at [797, 95] on div "check_box_outline_blank น้ำเปล่า-น้ำแร่" at bounding box center [597, 103] width 508 height 240
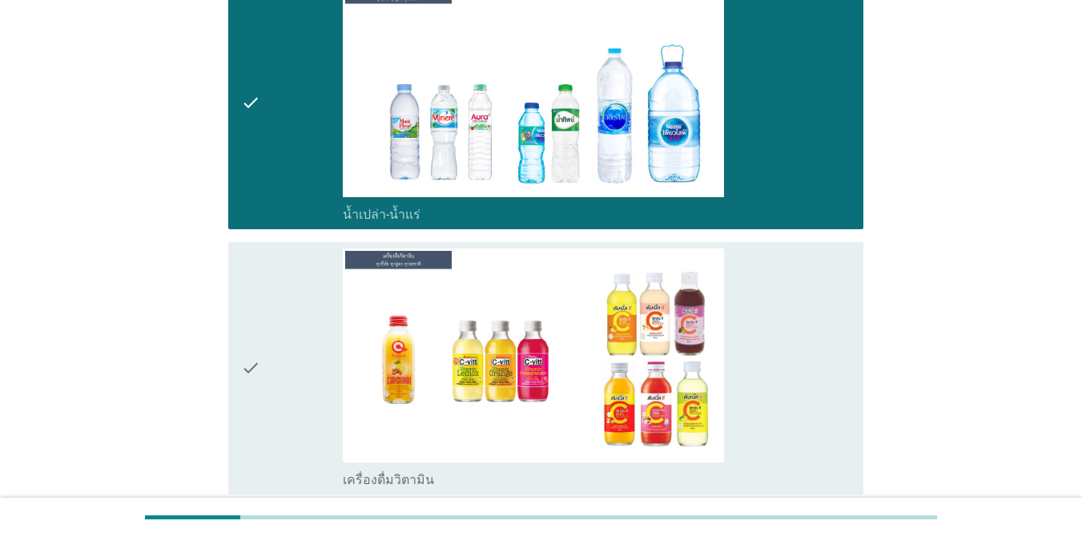
click at [764, 304] on div "check_box เครื่องดื่มวิตามิน" at bounding box center [597, 368] width 508 height 240
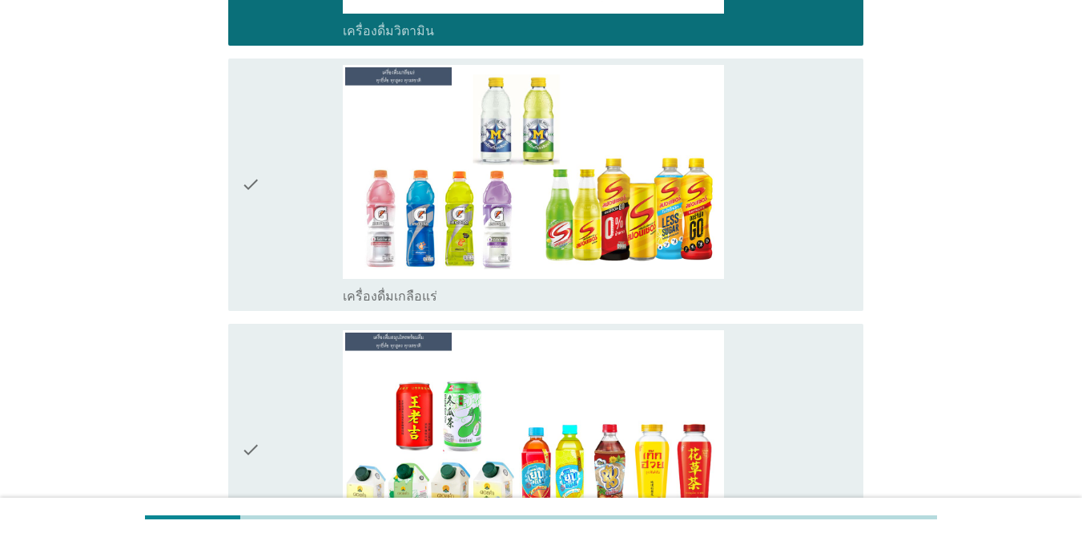
scroll to position [4397, 0]
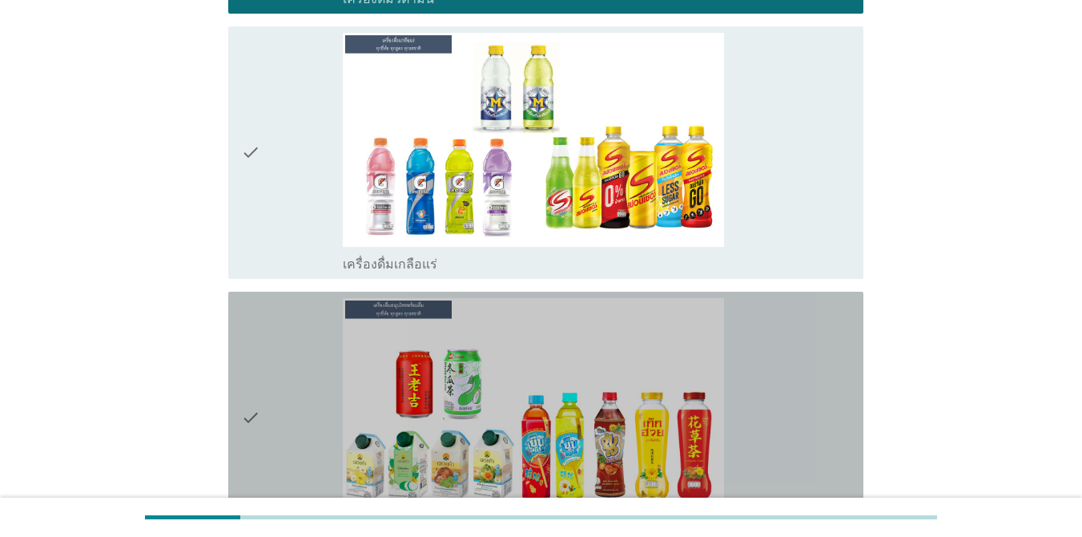
click at [806, 381] on div "check_box เครื่องดื่มสมุนไพรพร้อมดื่ม [PERSON_NAME] เก๊กฮวย จับเลี้ยง [PERSON_N…" at bounding box center [597, 418] width 508 height 240
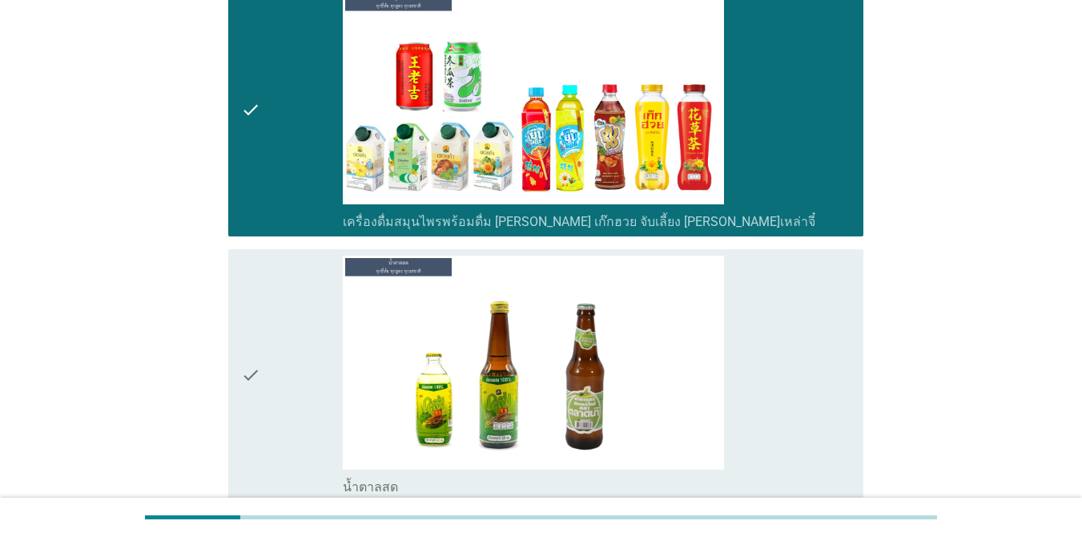
scroll to position [4717, 0]
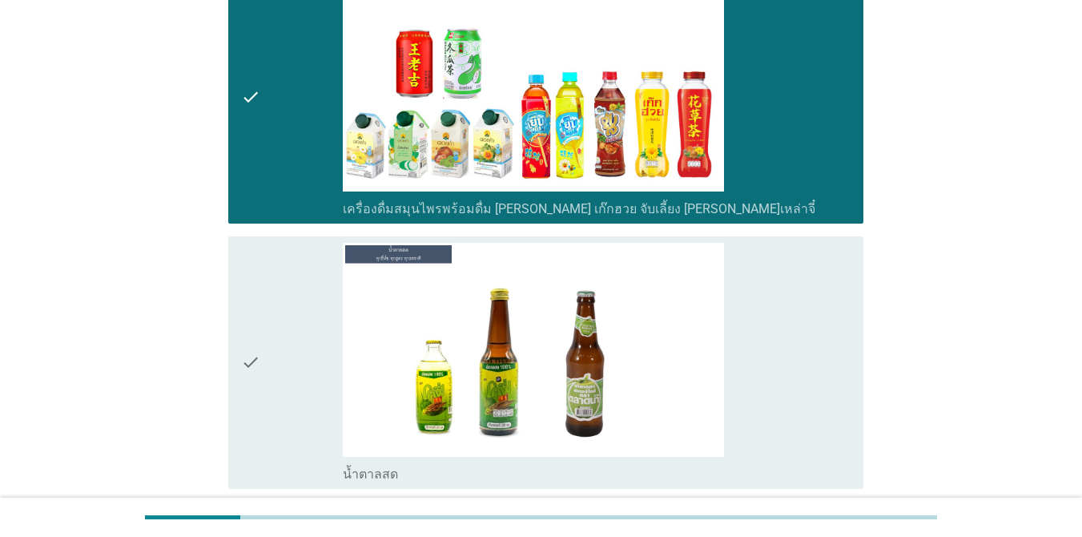
click at [806, 381] on div "check_box น้ำตาลสด" at bounding box center [597, 363] width 508 height 240
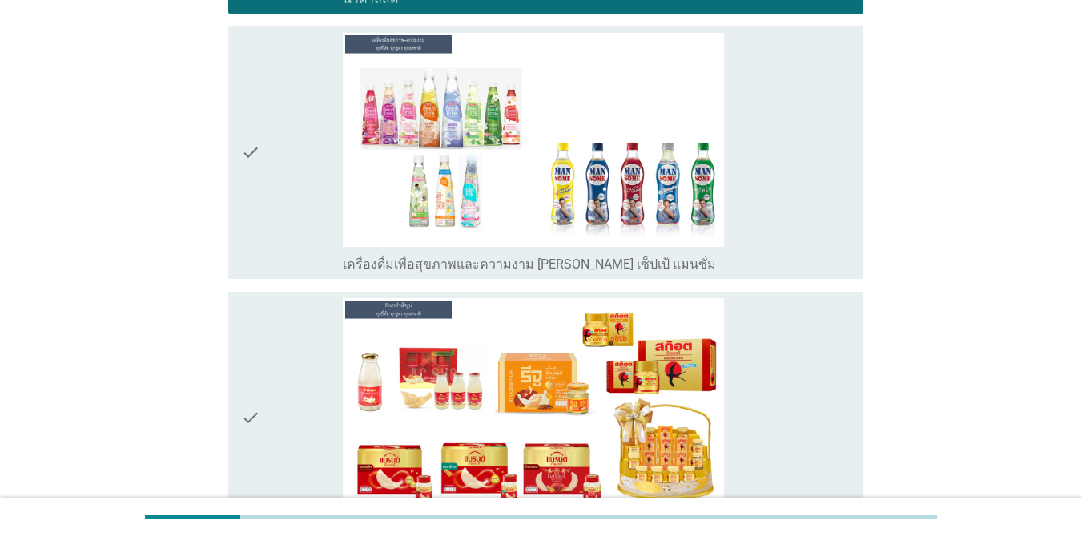
scroll to position [5230, 0]
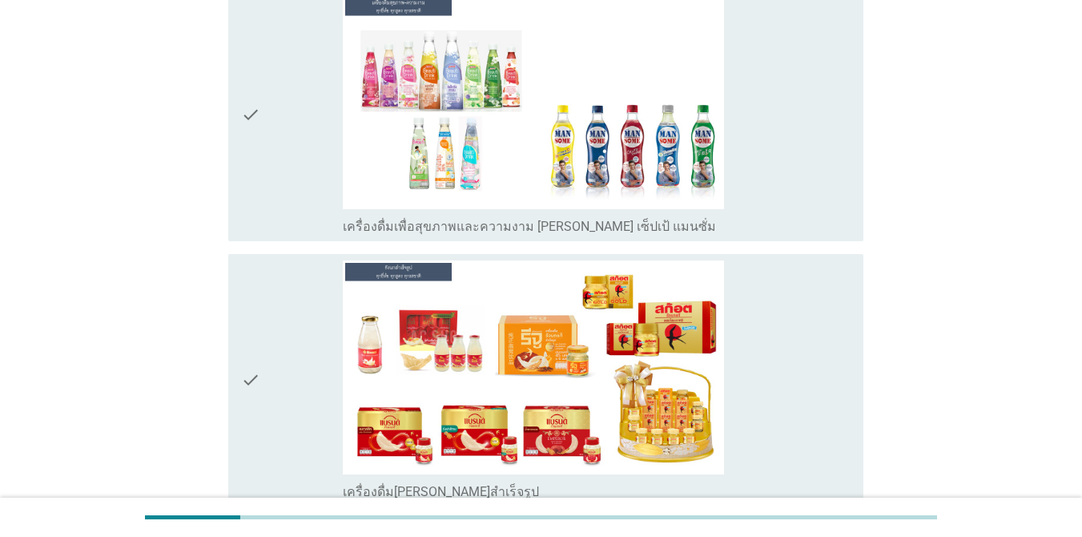
click at [786, 176] on div "check_box เครื่องดื่มเพื่อสุขภาพและความงาม [PERSON_NAME] เซ็ปเป้ แมนซั่ม" at bounding box center [597, 115] width 508 height 240
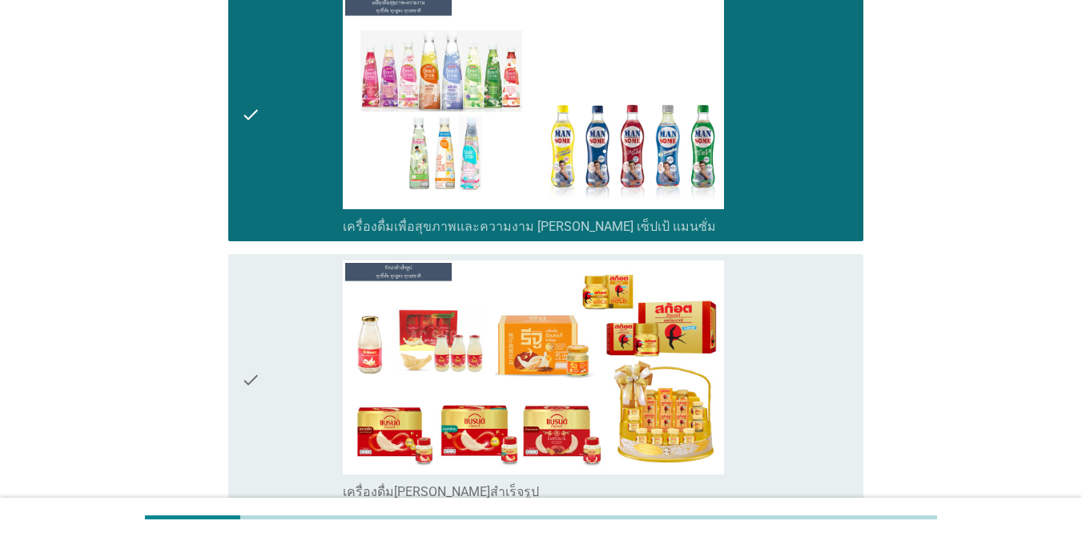
click at [767, 360] on div "check_box เครื่องดื่ม[PERSON_NAME]สำเร็จรูป" at bounding box center [597, 380] width 508 height 240
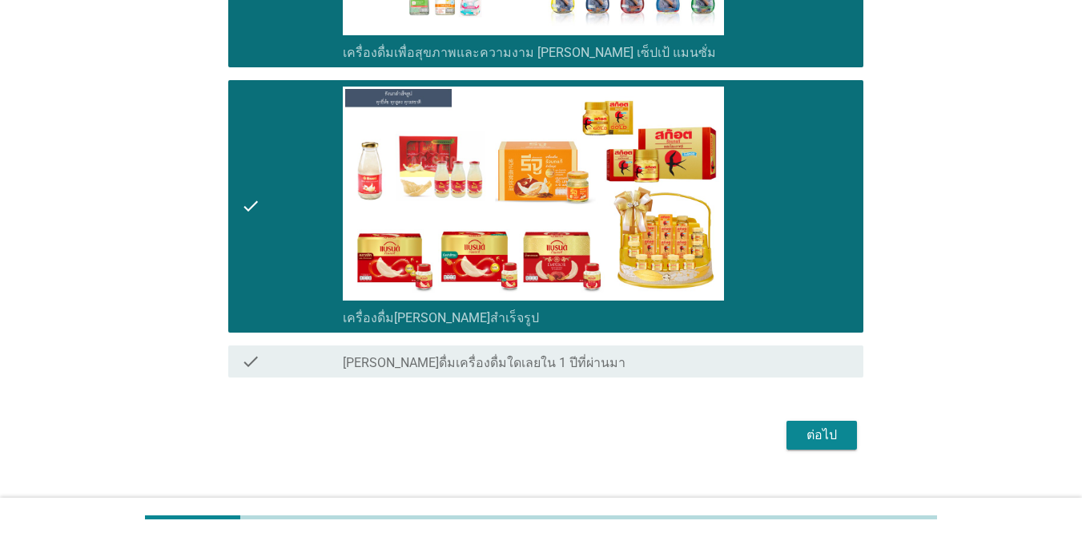
scroll to position [5415, 0]
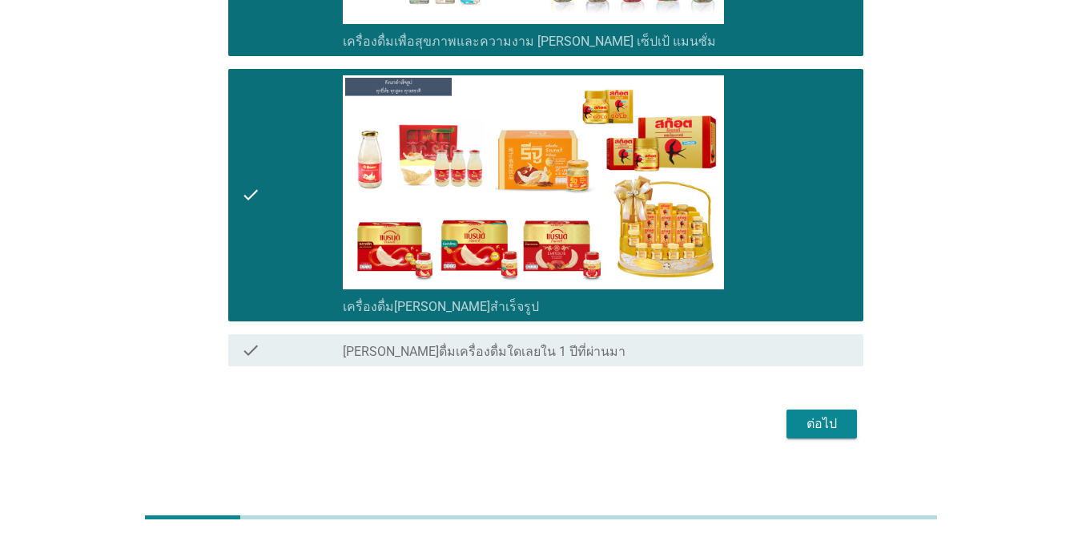
click at [821, 414] on div "ต่อไป" at bounding box center [821, 423] width 45 height 19
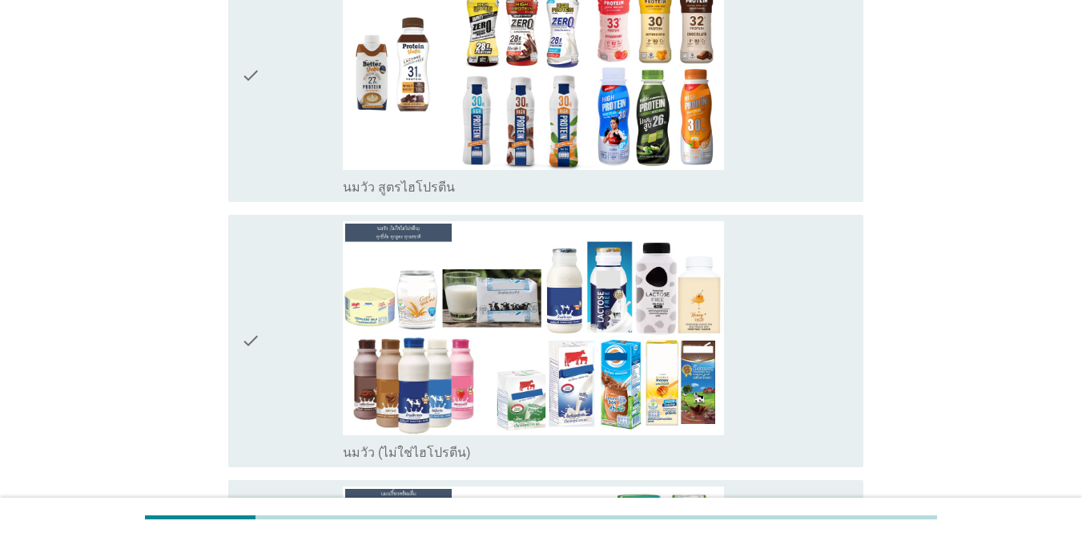
scroll to position [224, 0]
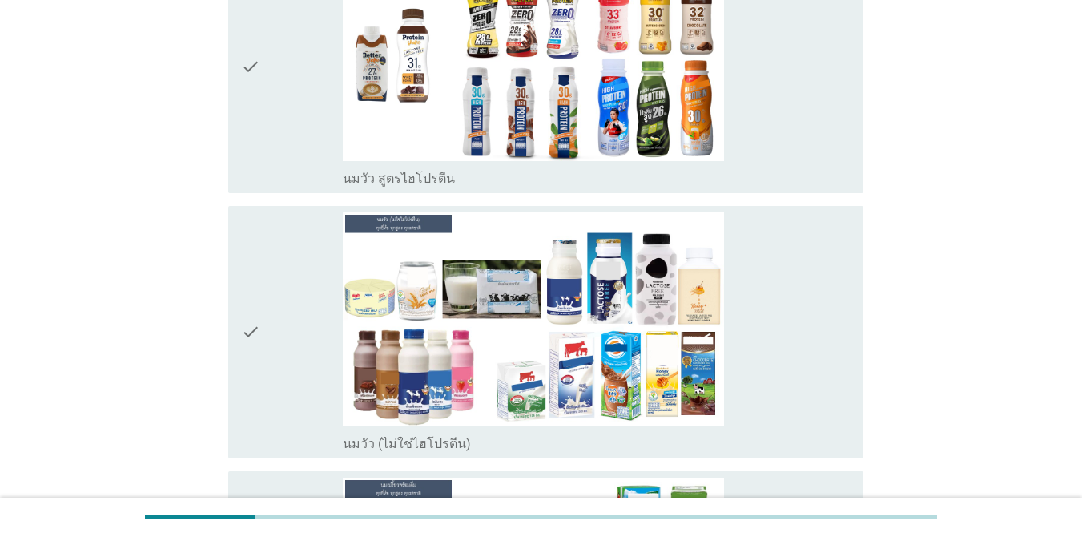
click at [795, 108] on div "check_box_outline_blank นมวัว สูตรไฮโปรตีน" at bounding box center [597, 67] width 508 height 240
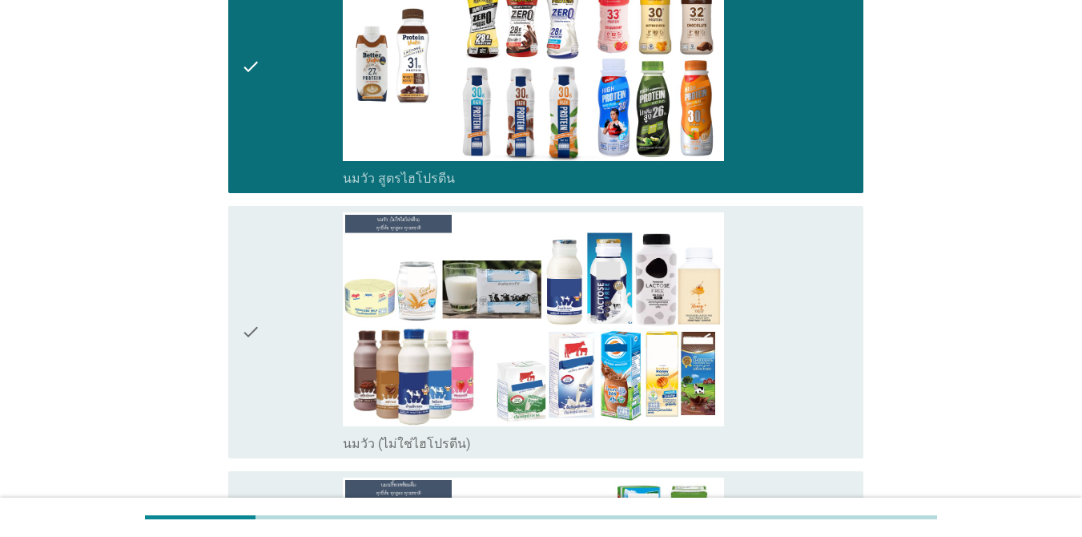
click at [791, 379] on div "check_box_outline_blank นมวัว (ไม่ใช่ไฮโปรตีน)" at bounding box center [597, 332] width 508 height 240
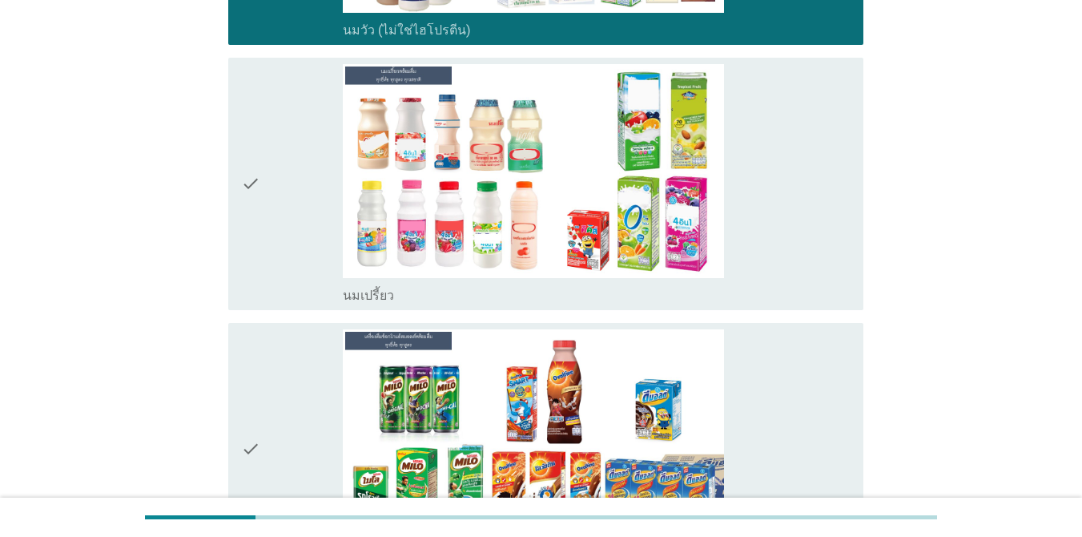
scroll to position [641, 0]
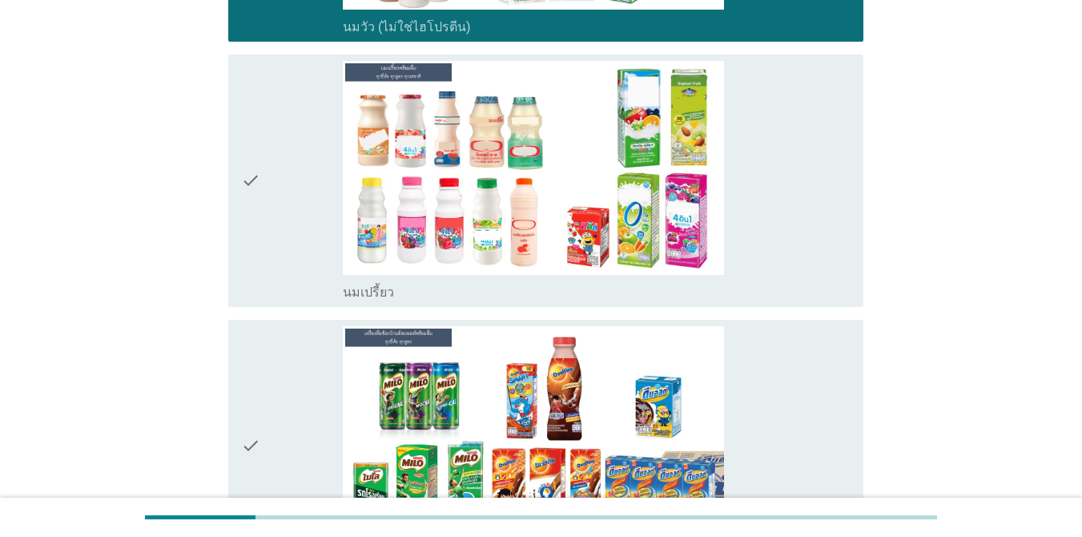
click at [812, 448] on div "check_box_outline_blank เครื่องดื่มช็อกโกแล็ตมอลต์ แบบพร้อมดื่ม" at bounding box center [597, 446] width 508 height 240
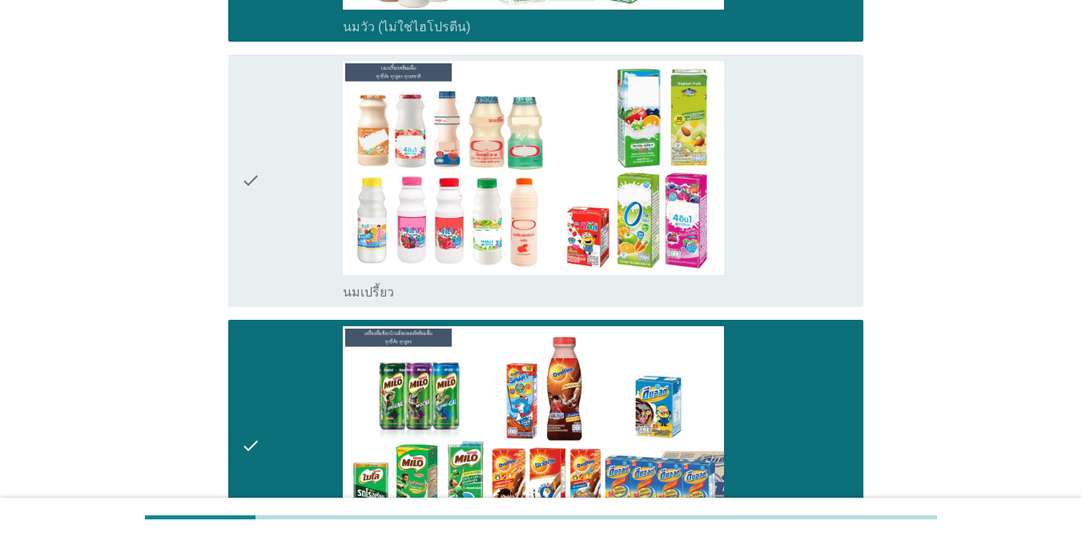
click at [786, 276] on div "check_box_outline_blank นมเปรี้ยว" at bounding box center [597, 181] width 508 height 240
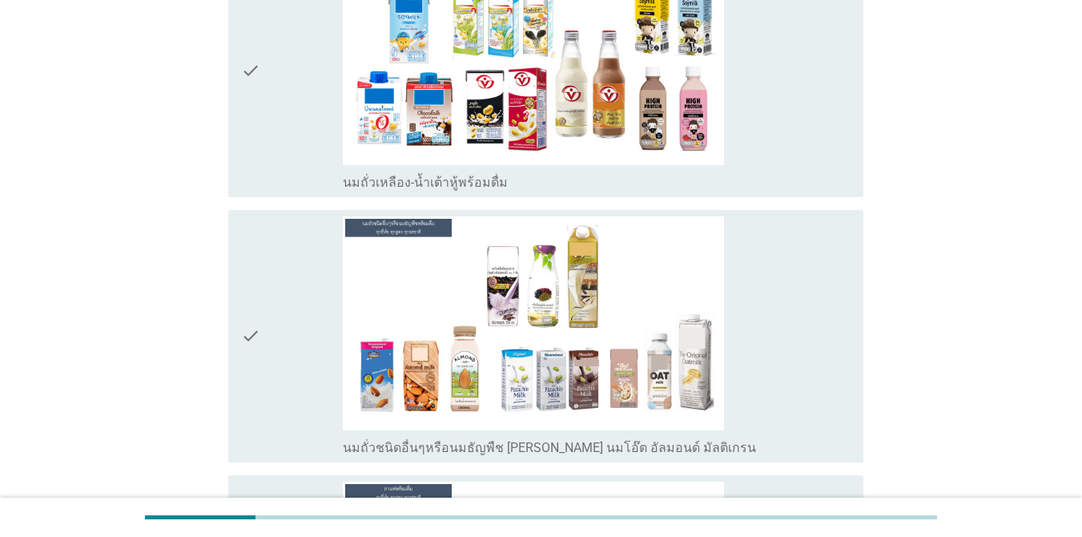
scroll to position [1282, 0]
click at [789, 28] on div "check_box_outline_blank นมถั่วเหลือง-น้ำเต้าหู้พร้อมดื่ม" at bounding box center [597, 70] width 508 height 240
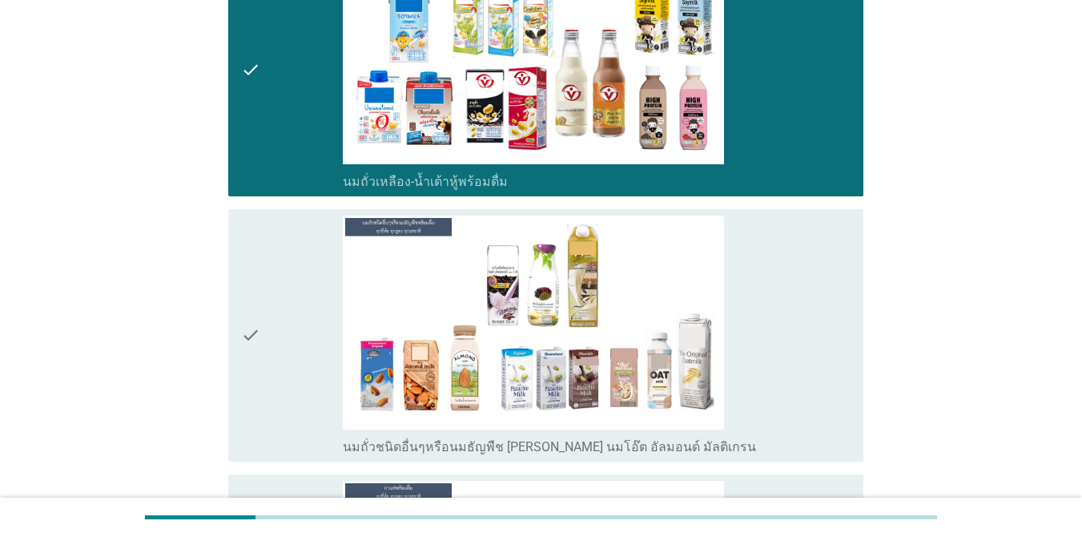
click at [770, 298] on div "check_box_outline_blank นมถั่วชนิดอื่นๆหรือนมธัญพืช [PERSON_NAME] นมโอ๊ต อัลมอน…" at bounding box center [597, 335] width 508 height 240
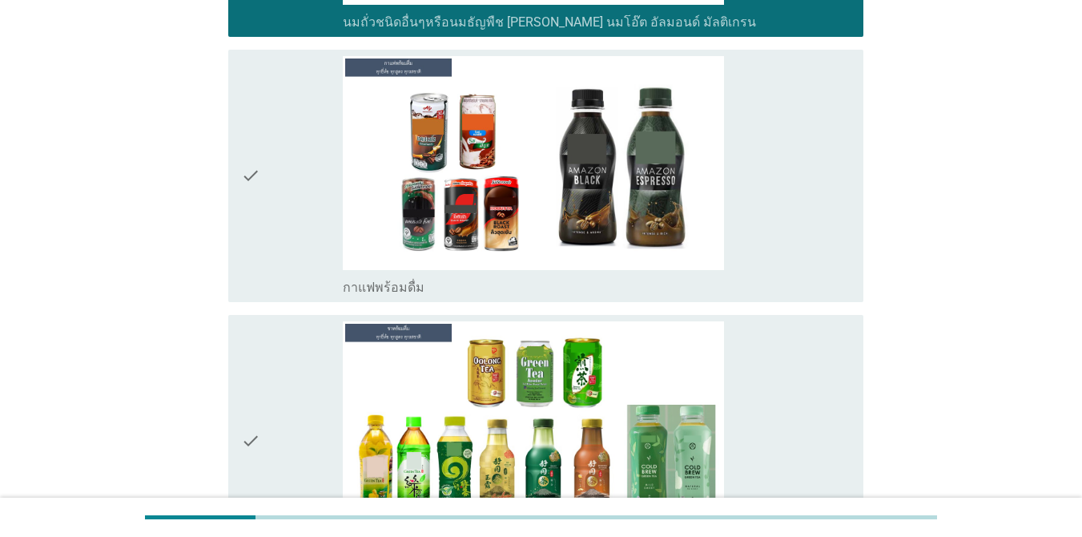
scroll to position [1730, 0]
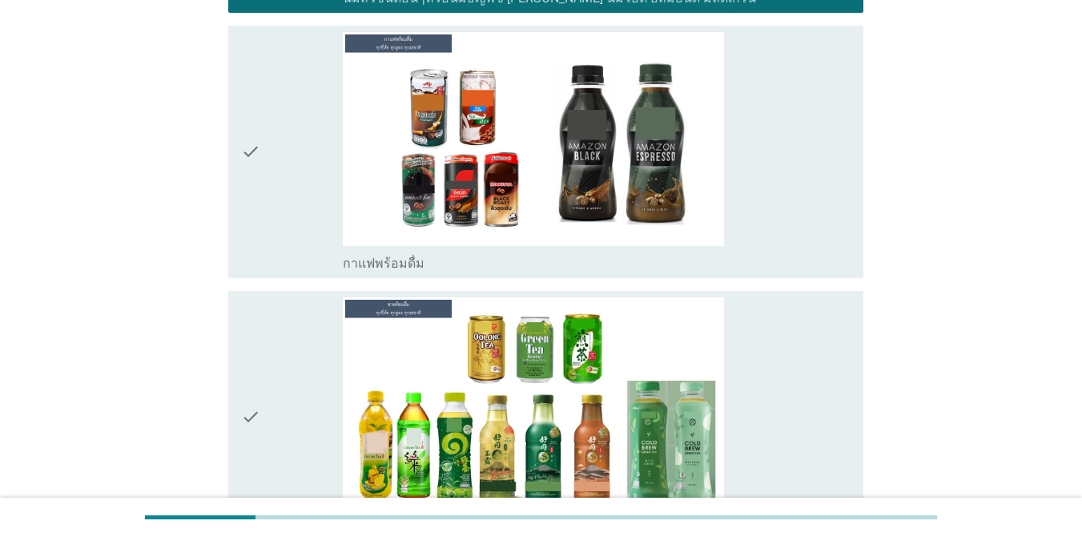
click at [758, 390] on div "check_box_outline_blank ชาพร้อมดื่ม" at bounding box center [597, 417] width 508 height 240
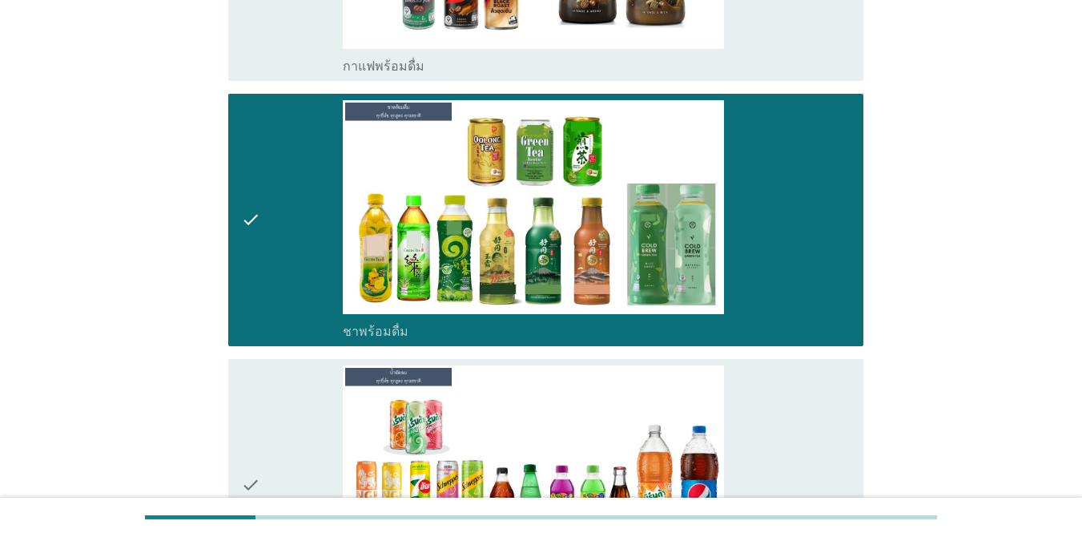
scroll to position [2115, 0]
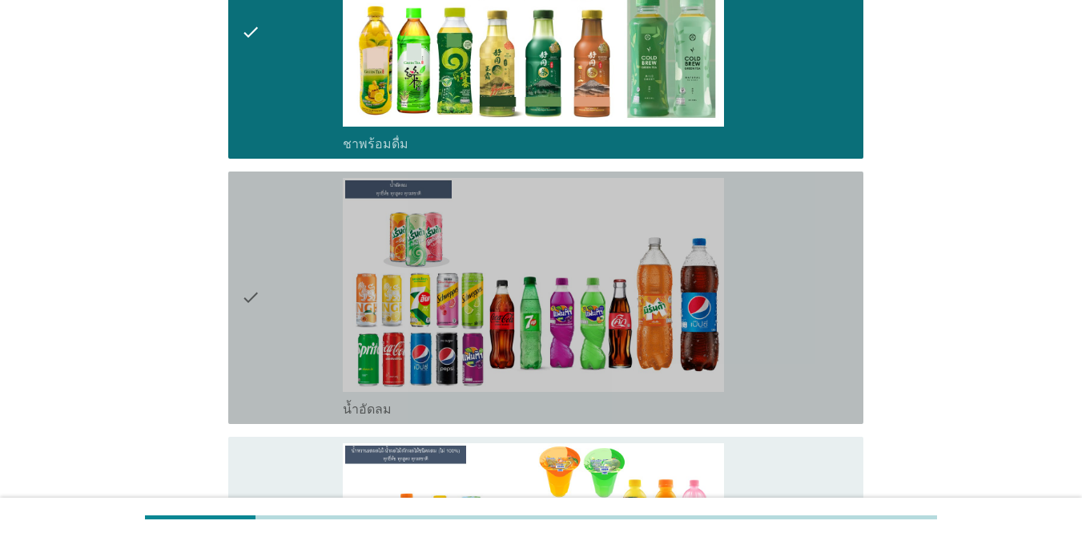
click at [756, 284] on div "check_box_outline_blank น้ำอัดลม" at bounding box center [597, 298] width 508 height 240
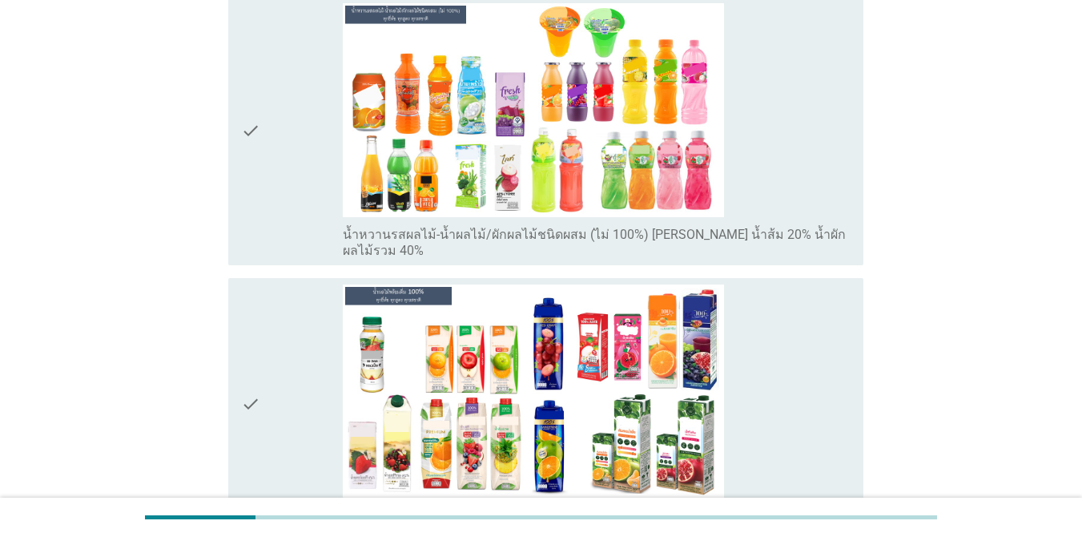
scroll to position [2563, 0]
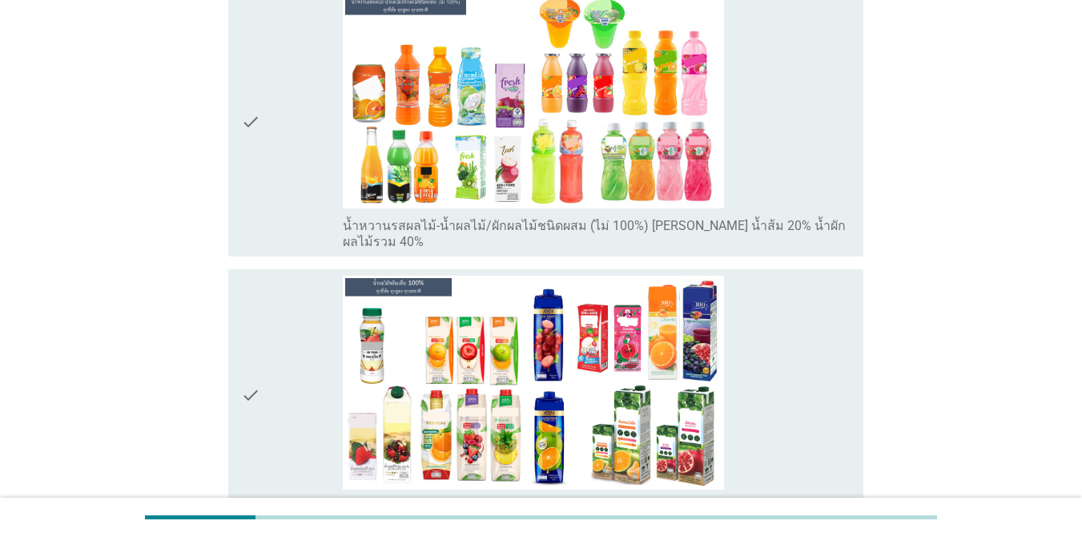
click at [774, 327] on div "check_box_outline_blank น้ำผลไม้ 100% [PERSON_NAME] น้ำส้ม 100%" at bounding box center [597, 396] width 508 height 240
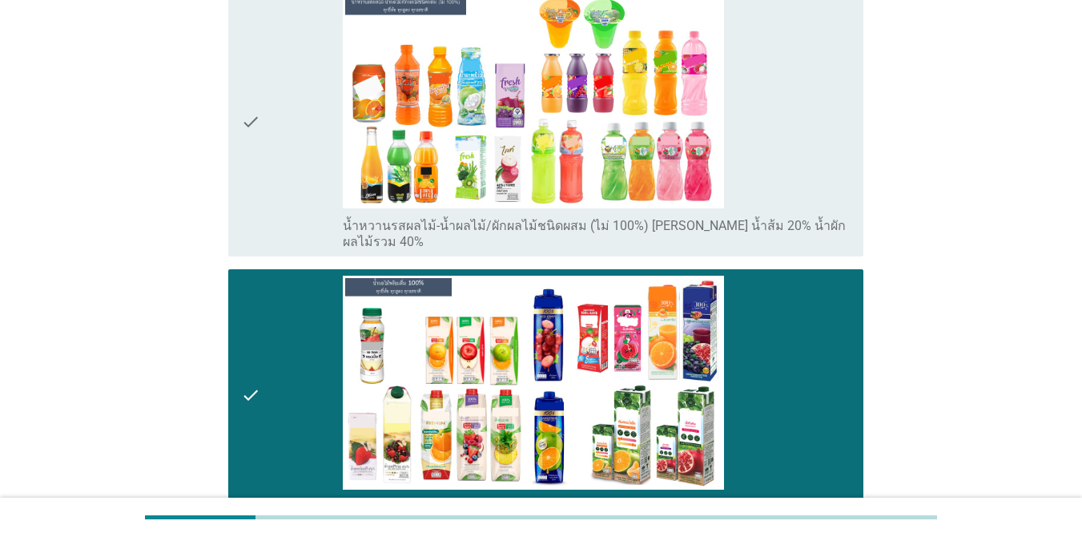
click at [763, 139] on div "check_box_outline_blank น้ำหวานรสผลไม้-น้ำผลไม้/ผักผลไม้ชนิดผสม (ไม่ 100%) [PER…" at bounding box center [597, 122] width 508 height 256
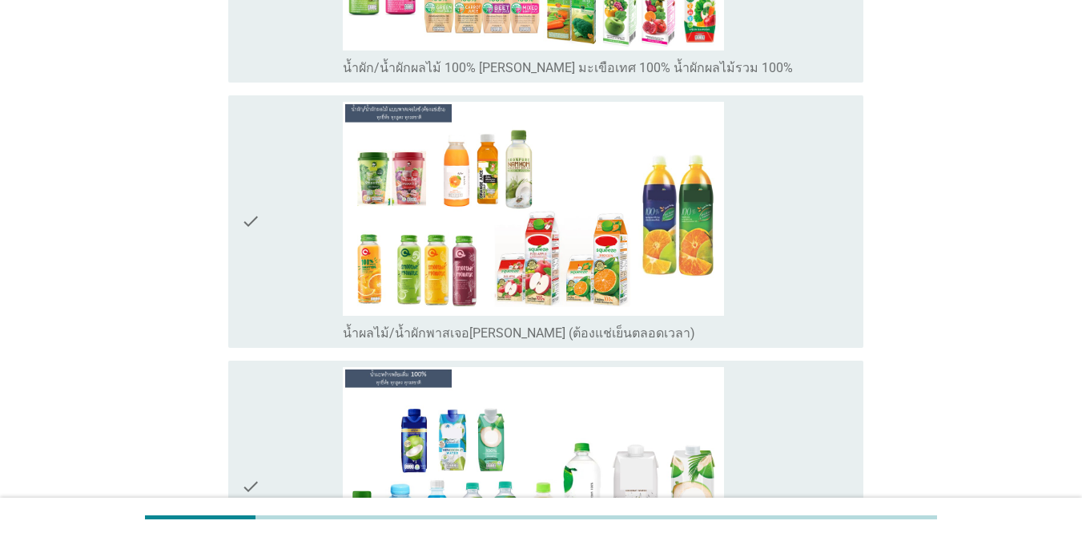
scroll to position [3332, 0]
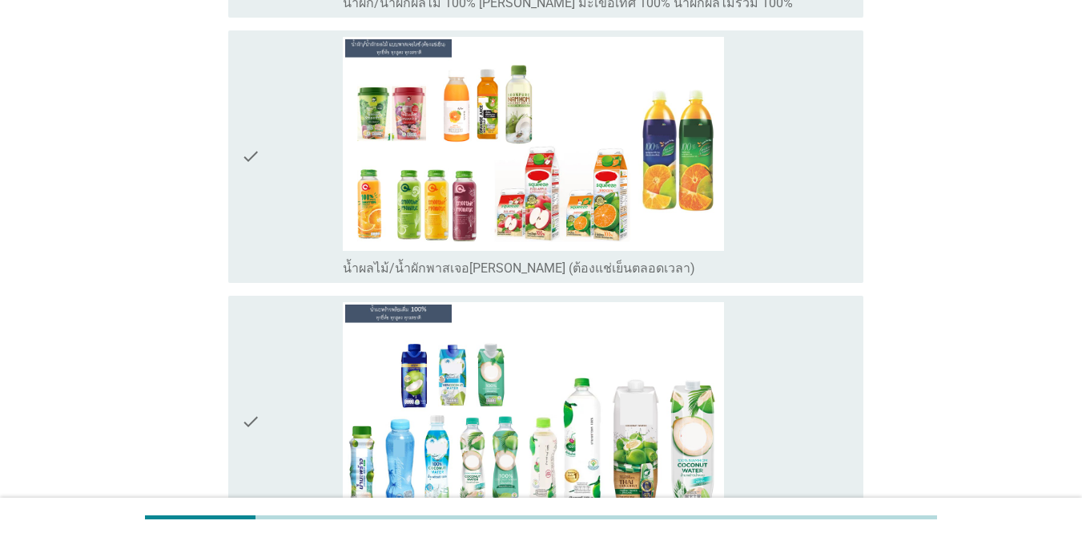
click at [797, 97] on div "check_box_outline_blank น้ำผลไม้/น้ำผักพาสเจอ[PERSON_NAME] (ต้องแช่เย็นตลอดเวลา)" at bounding box center [597, 157] width 508 height 240
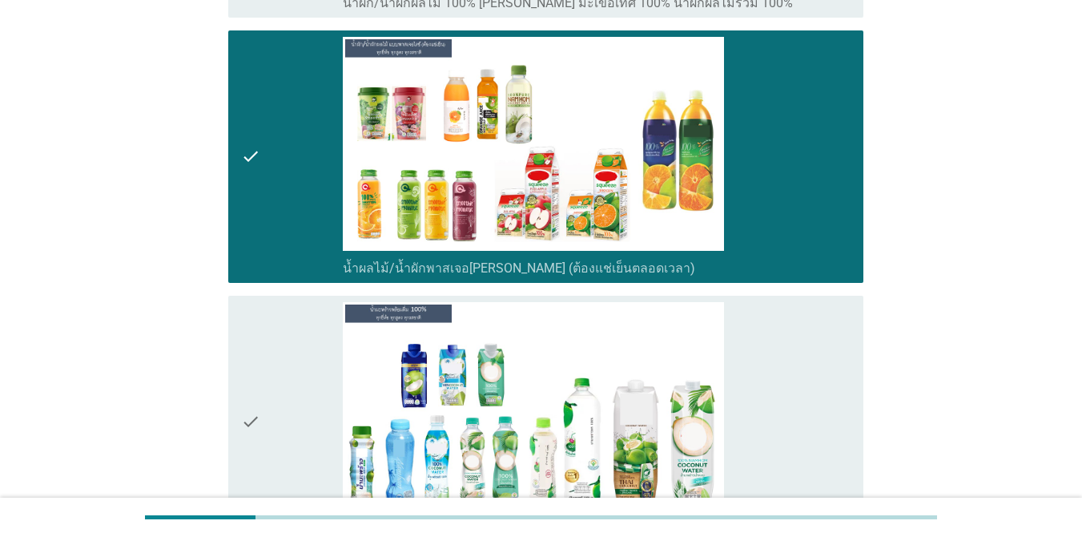
click at [787, 442] on div "check_box_outline_blank น้ำมะพร้าว 100%" at bounding box center [597, 422] width 508 height 240
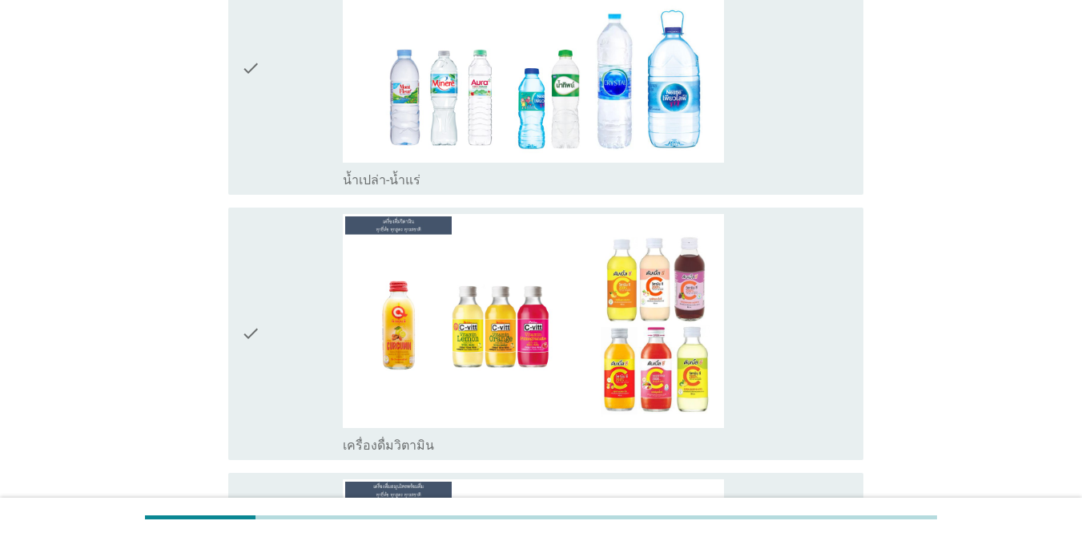
scroll to position [3973, 0]
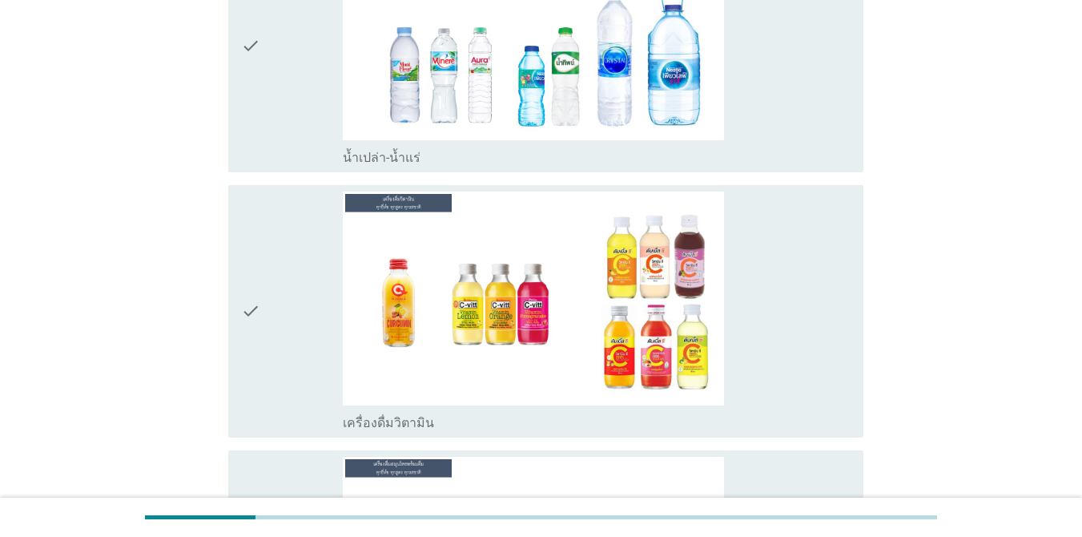
click at [793, 105] on div "check_box_outline_blank น้ำเปล่า-น้ำแร่" at bounding box center [597, 46] width 508 height 240
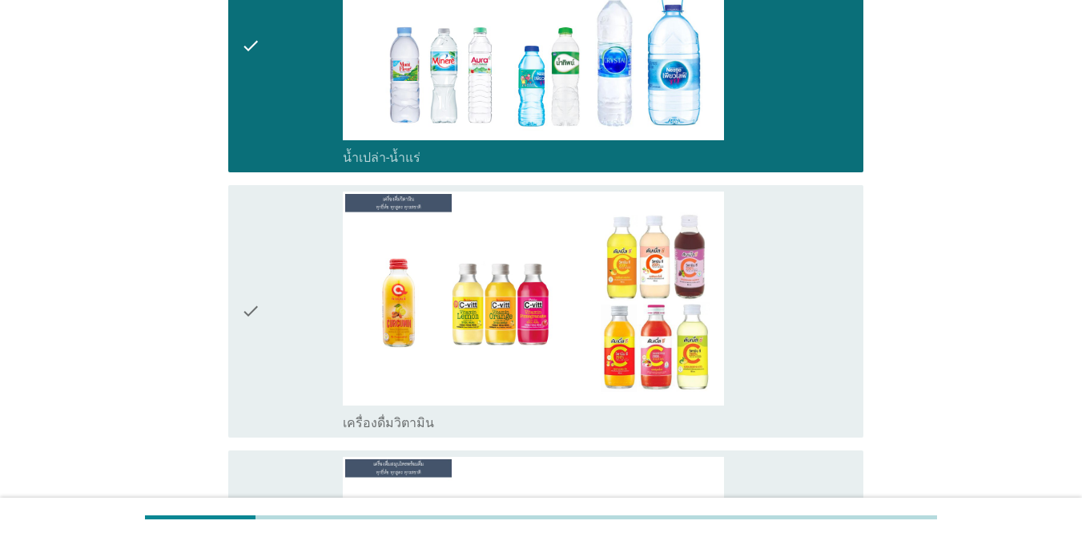
click at [766, 327] on div "check_box เครื่องดื่มวิตามิน" at bounding box center [597, 311] width 508 height 240
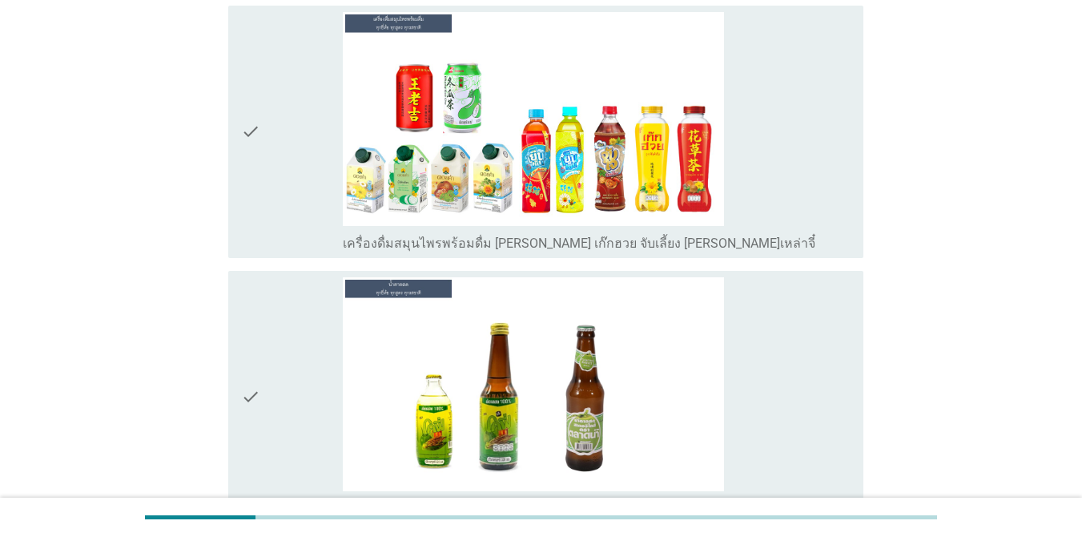
scroll to position [4422, 0]
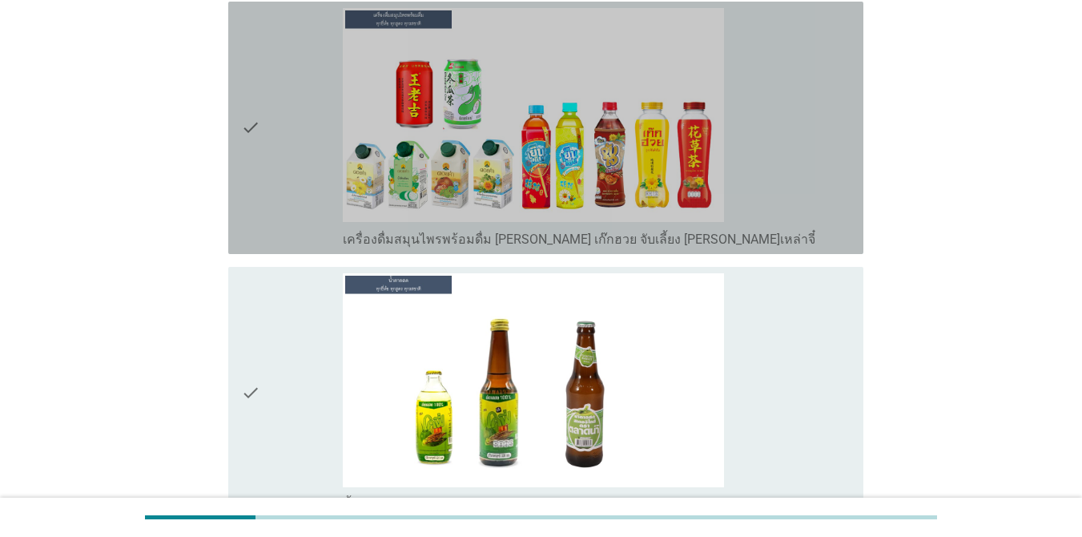
click at [783, 127] on div "check_box เครื่องดื่มสมุนไพรพร้อมดื่ม [PERSON_NAME] เก๊กฮวย จับเลี้ยง [PERSON_N…" at bounding box center [597, 128] width 508 height 240
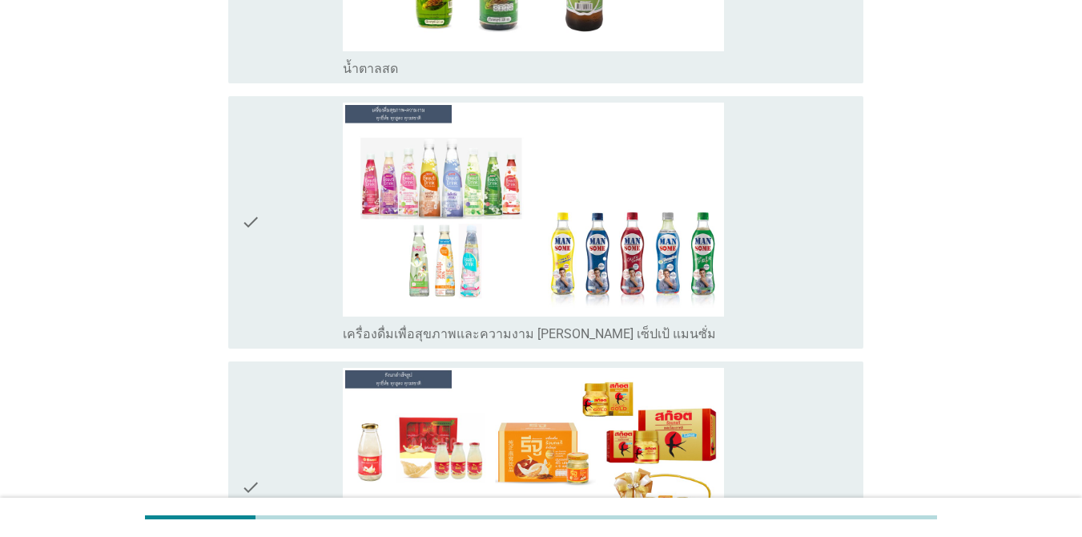
scroll to position [4870, 0]
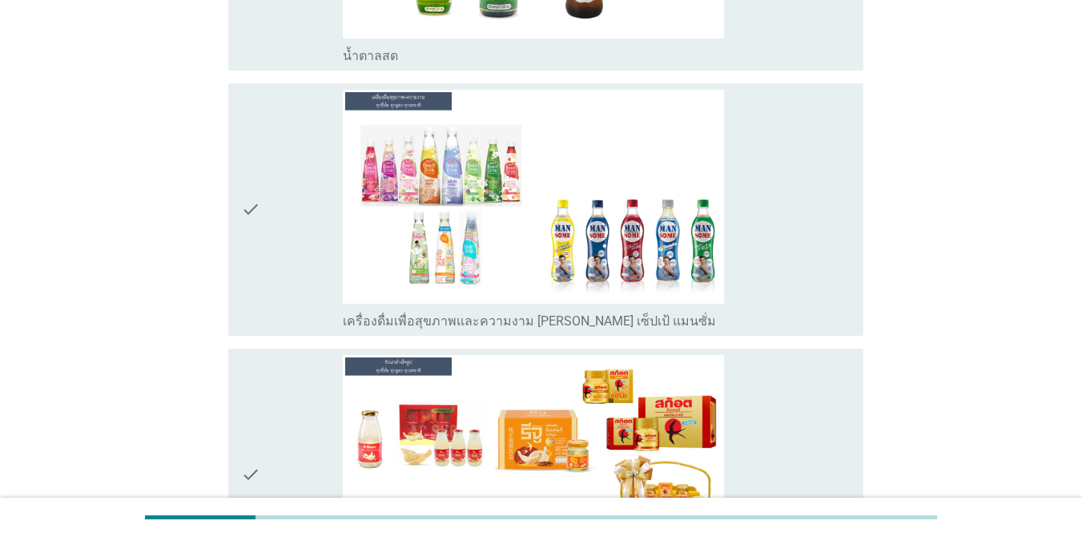
click at [769, 251] on div "check_box เครื่องดื่มเพื่อสุขภาพและความงาม [PERSON_NAME] เซ็ปเป้ แมนซั่ม" at bounding box center [597, 210] width 508 height 240
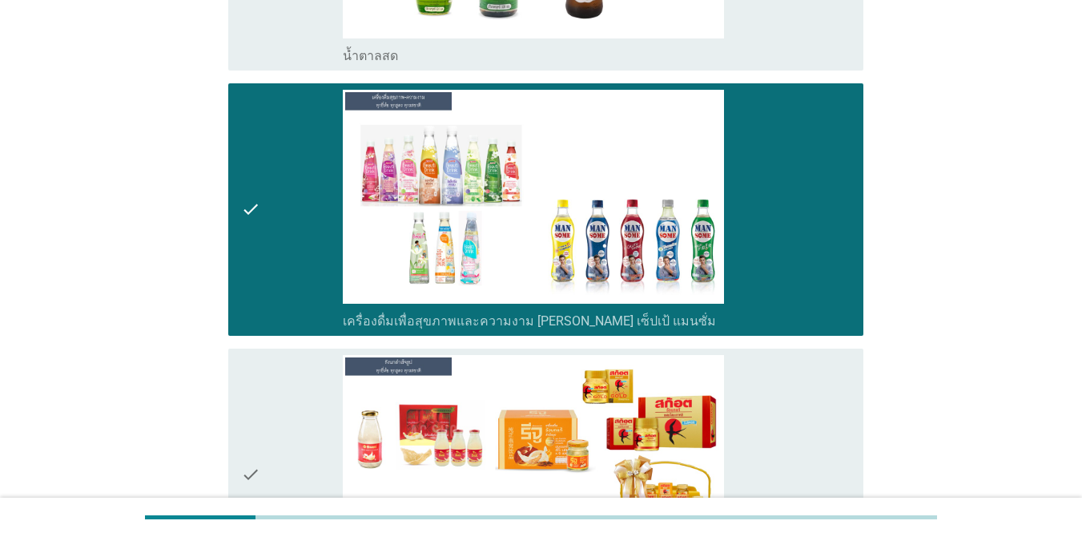
click at [768, 389] on div "check_box เครื่องดื่ม[PERSON_NAME]สำเร็จรูป" at bounding box center [597, 475] width 508 height 240
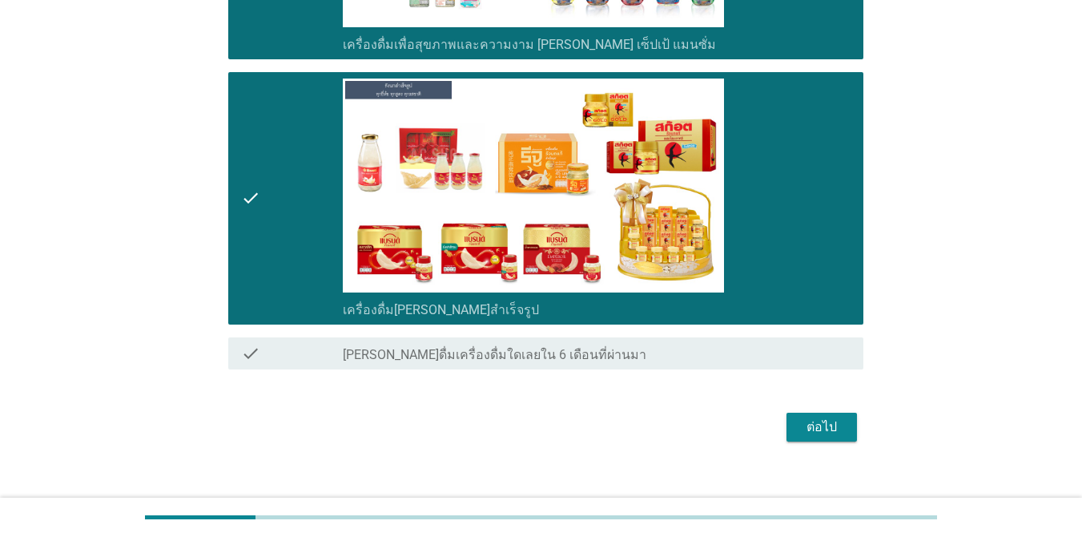
scroll to position [5150, 0]
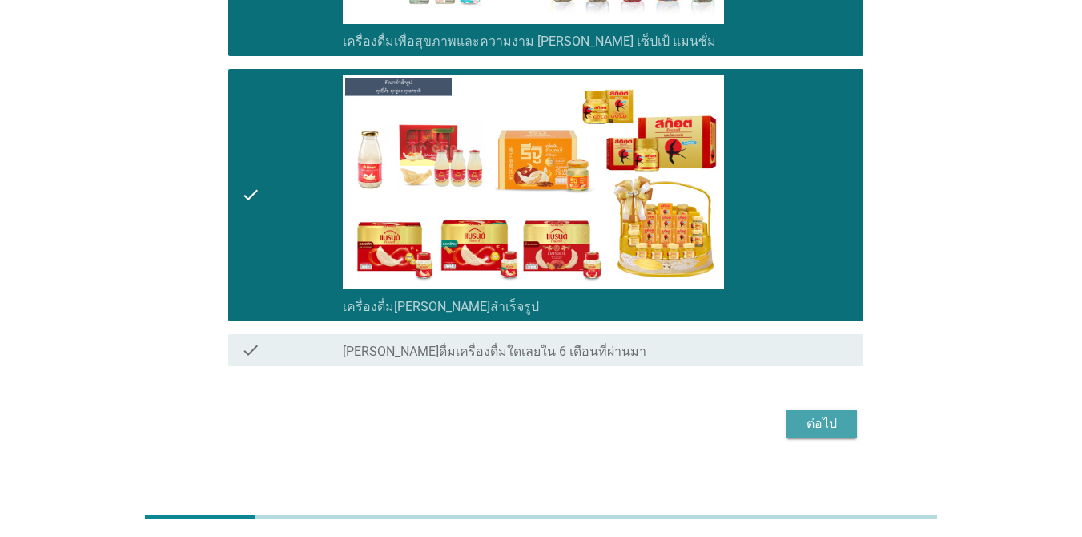
click at [801, 414] on div "ต่อไป" at bounding box center [821, 423] width 45 height 19
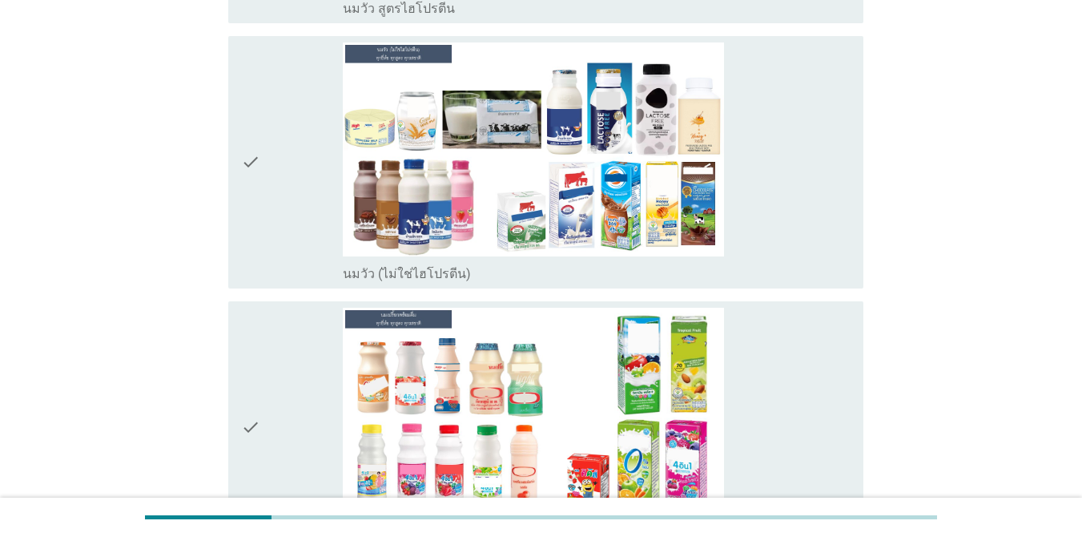
scroll to position [371, 0]
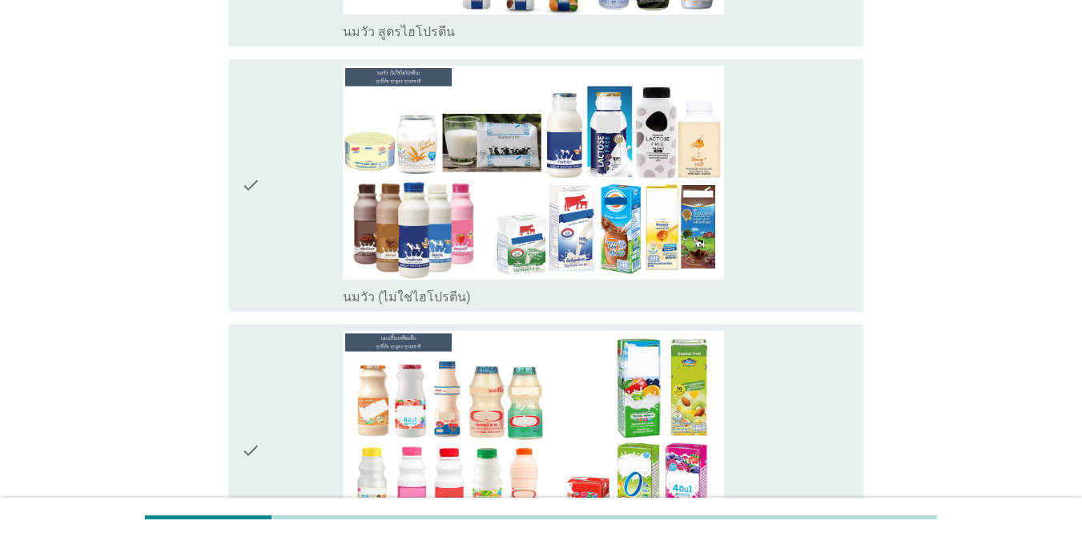
click at [799, 225] on div "check_box_outline_blank นมวัว (ไม่ใช่ไฮโปรตีน)" at bounding box center [597, 186] width 508 height 240
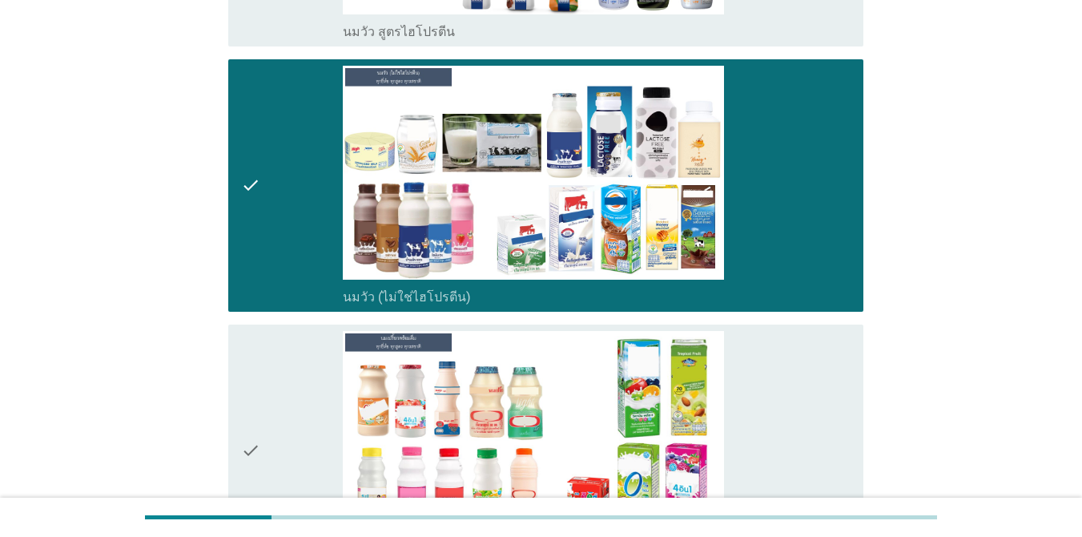
click at [783, 431] on div "check_box_outline_blank นมเปรี้ยว" at bounding box center [597, 451] width 508 height 240
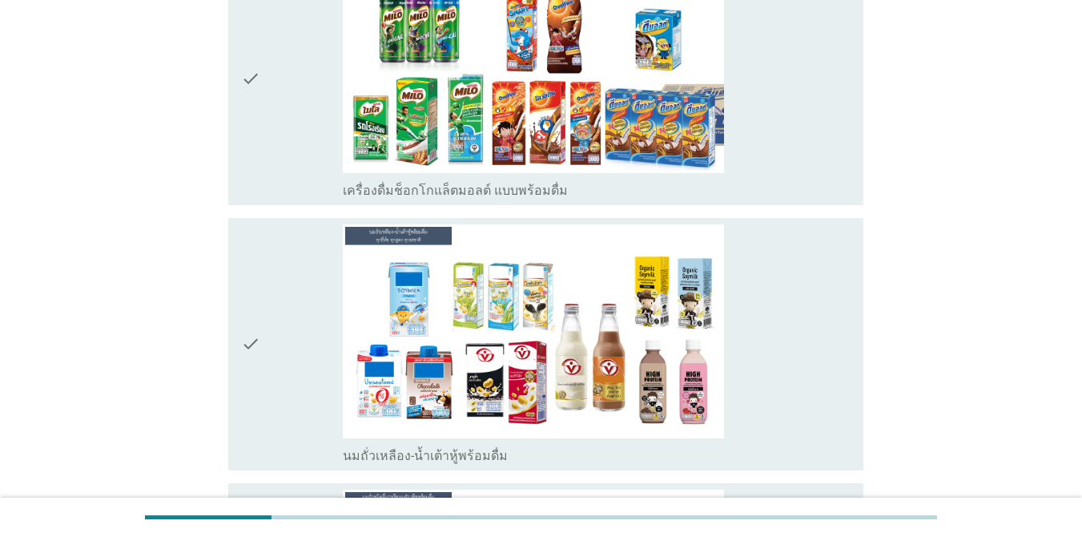
scroll to position [1012, 0]
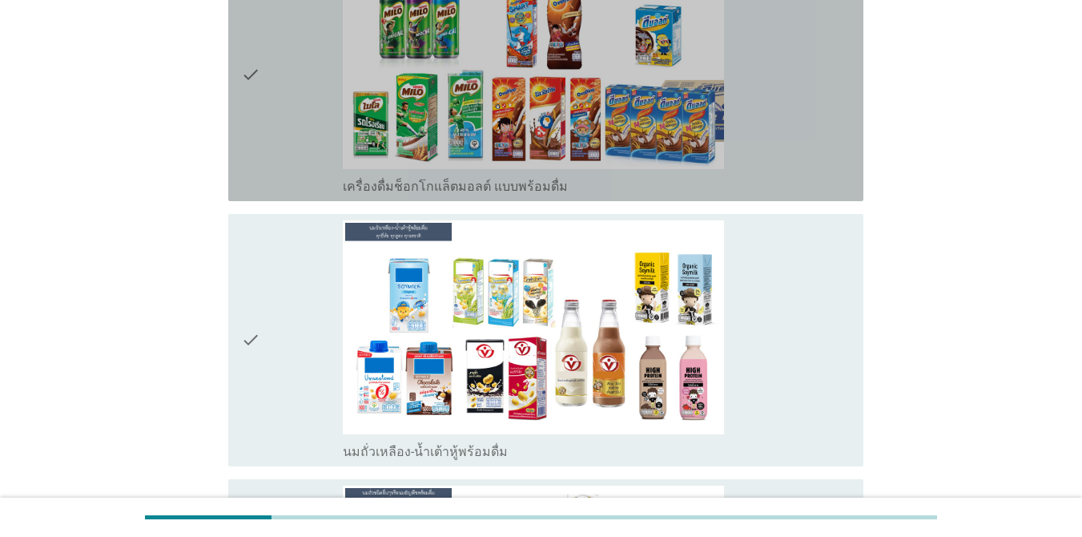
click at [764, 161] on div "check_box_outline_blank เครื่องดื่มช็อกโกแล็ตมอลต์ แบบพร้อมดื่ม" at bounding box center [597, 75] width 508 height 240
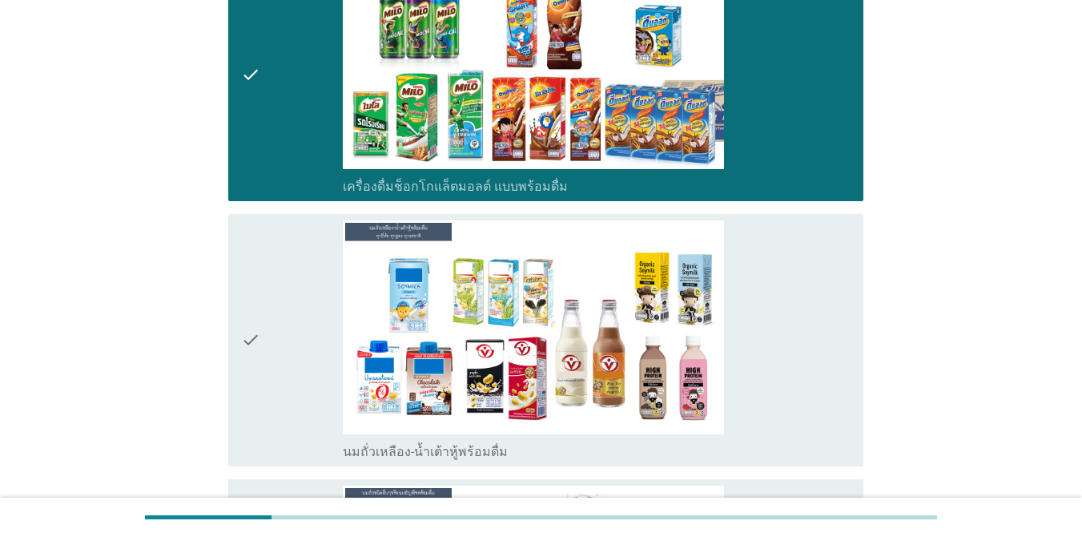
click at [794, 334] on div "check_box_outline_blank นมถั่วเหลือง-น้ำเต้าหู้พร้อมดื่ม" at bounding box center [597, 340] width 508 height 240
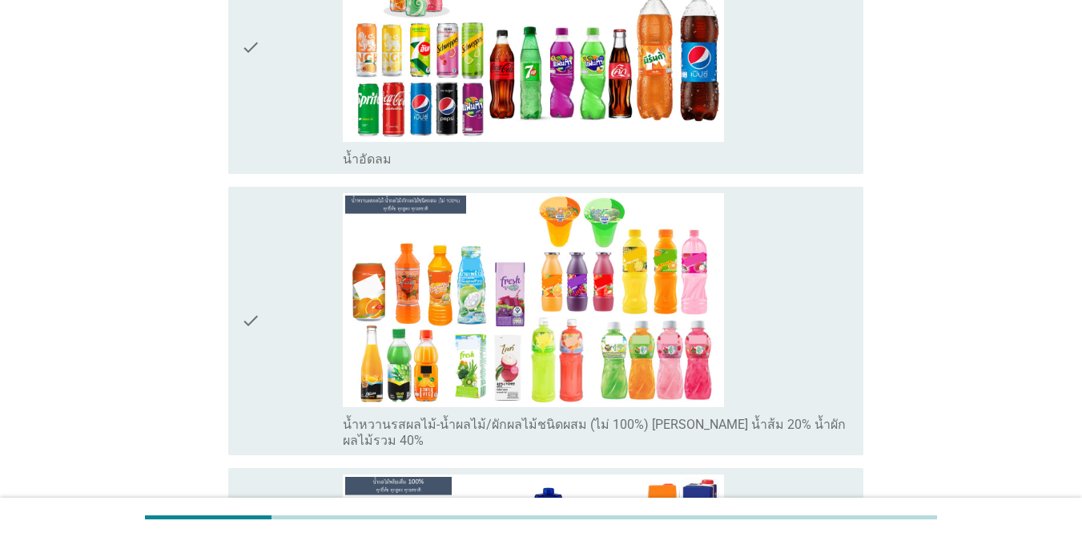
scroll to position [2101, 0]
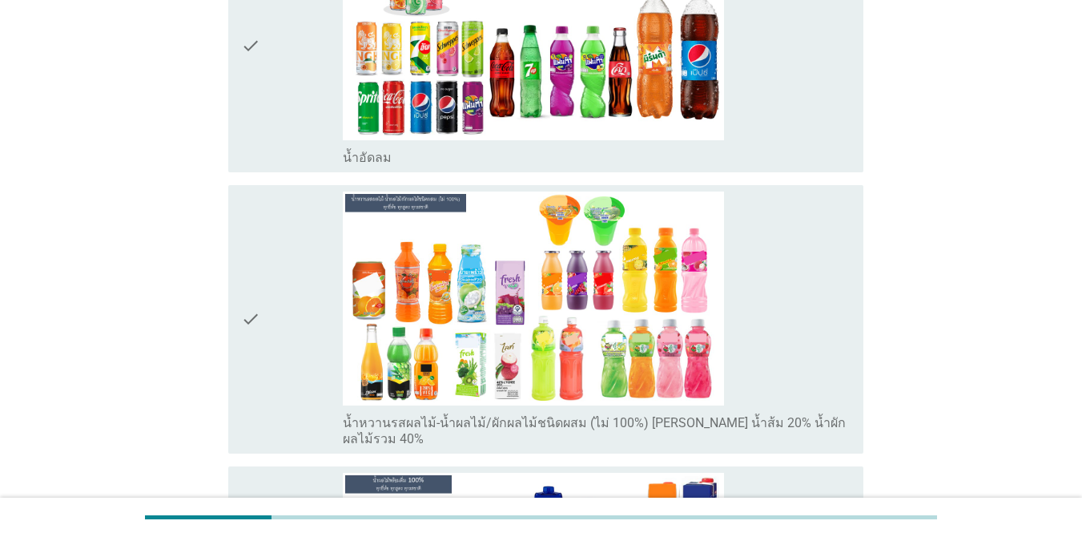
click at [795, 256] on div "check_box น้ำหวานรสผลไม้-น้ำผลไม้/ผักผลไม้ชนิดผสม (ไม่ 100%) [PERSON_NAME] น้ำส…" at bounding box center [597, 319] width 508 height 256
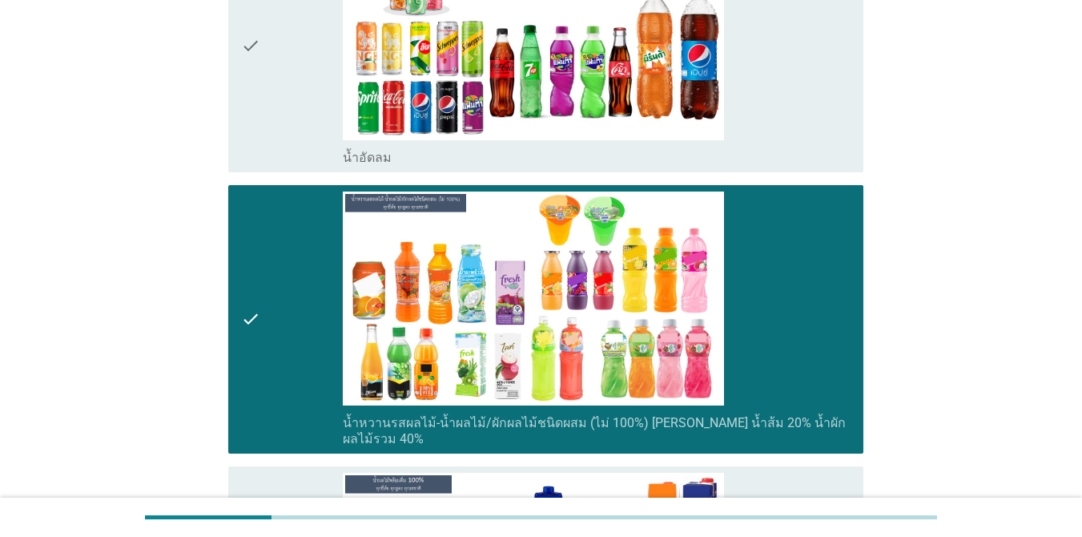
click at [753, 61] on div "check_box น้ำอัดลม" at bounding box center [597, 46] width 508 height 240
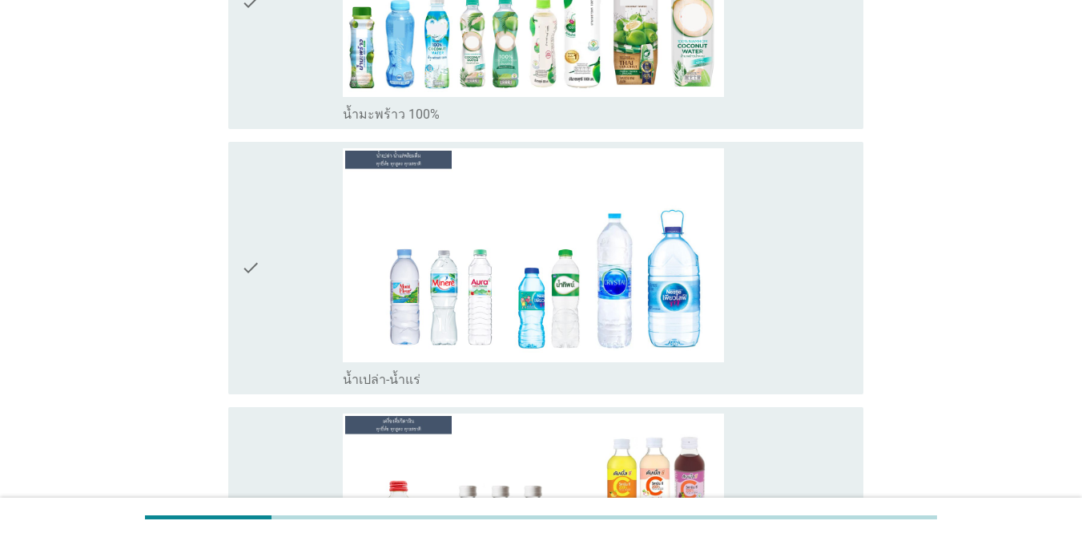
scroll to position [3287, 0]
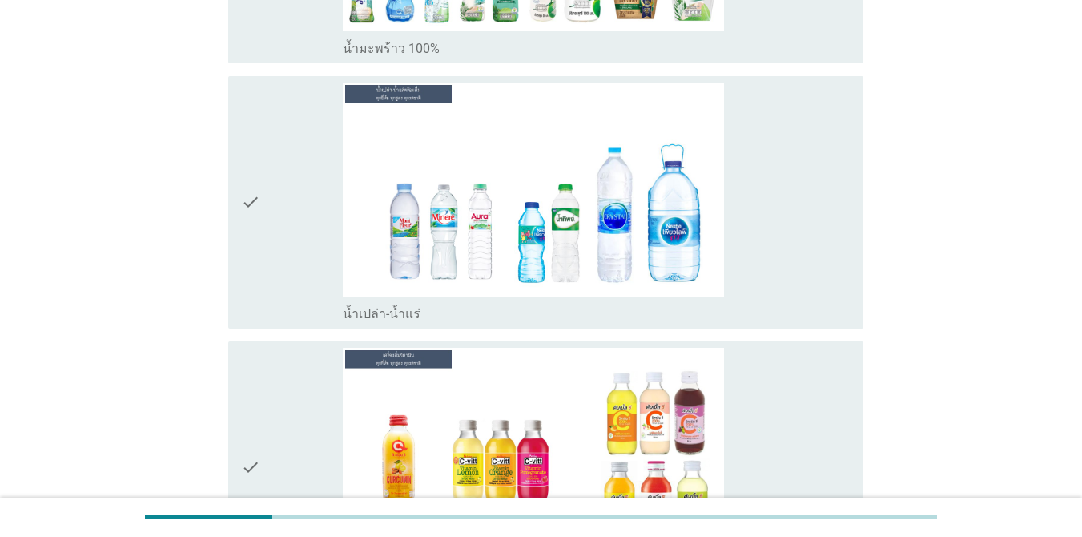
click at [758, 135] on div "check_box น้ำเปล่า-น้ำแร่" at bounding box center [597, 203] width 508 height 240
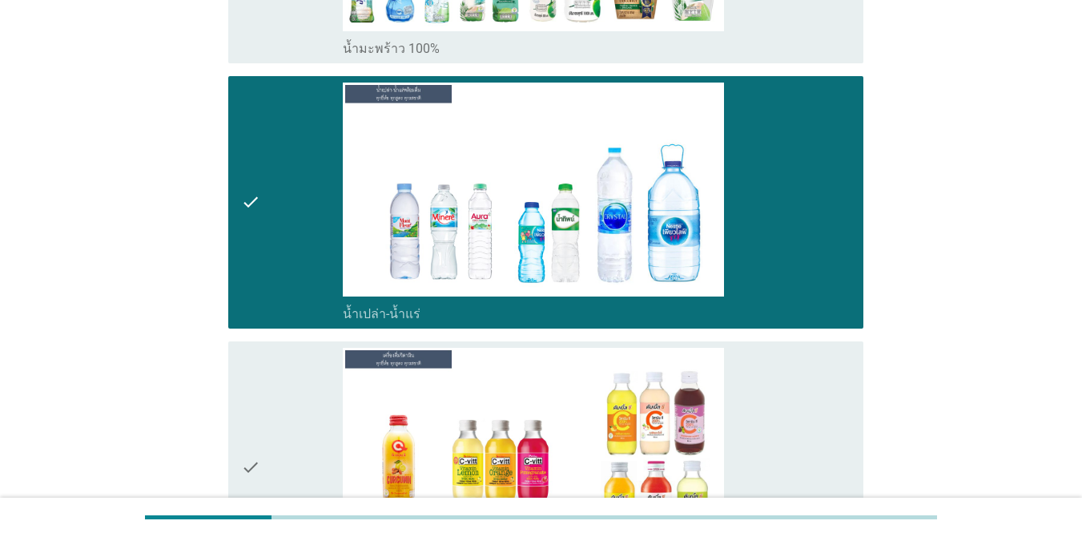
click at [776, 38] on div "check_box น้ำมะพร้าว 100%" at bounding box center [597, 47] width 508 height 19
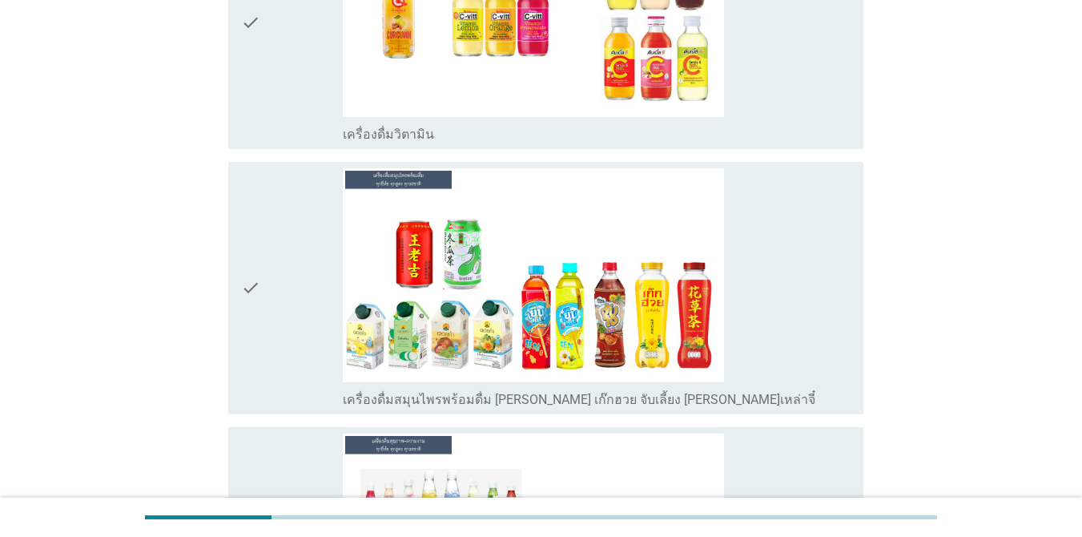
scroll to position [3735, 0]
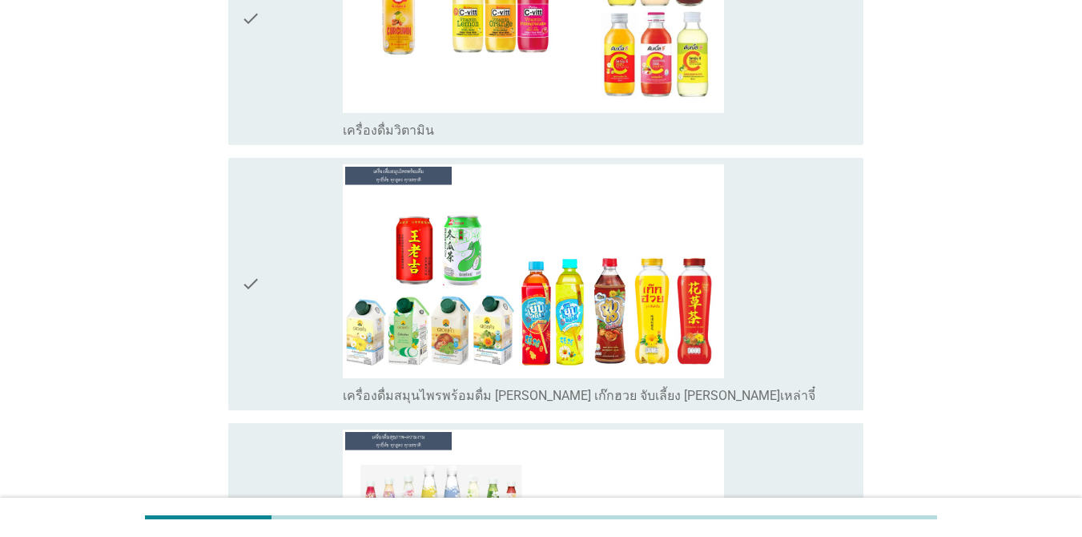
click at [782, 68] on div "check_box เครื่องดื่มวิตามิน" at bounding box center [597, 19] width 508 height 240
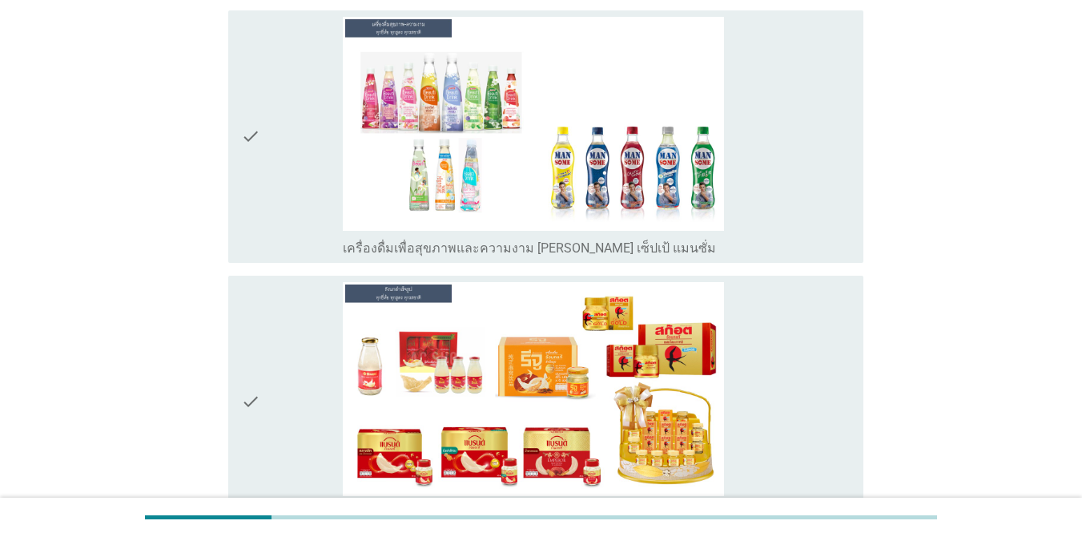
scroll to position [4152, 0]
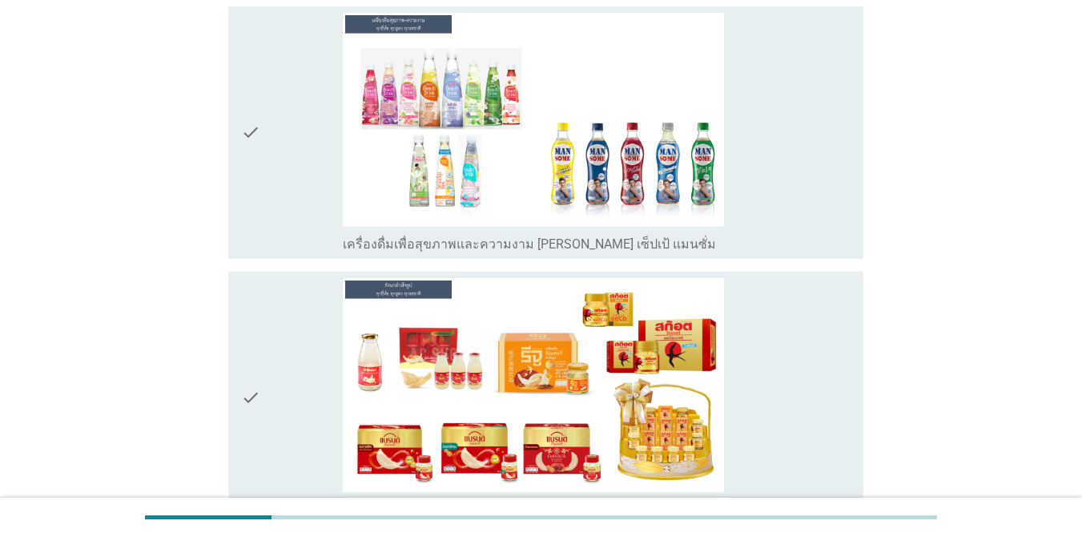
click at [765, 315] on div "check_box เครื่องดื่ม[PERSON_NAME]สำเร็จรูป" at bounding box center [597, 398] width 508 height 240
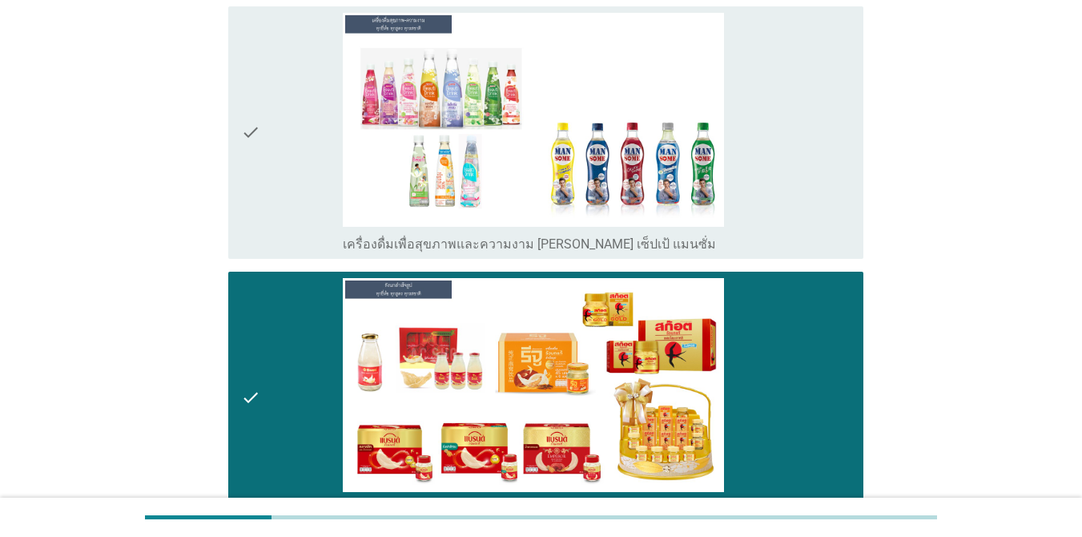
click at [751, 183] on div "check_box เครื่องดื่มเพื่อสุขภาพและความงาม [PERSON_NAME] เซ็ปเป้ แมนซั่ม" at bounding box center [597, 133] width 508 height 240
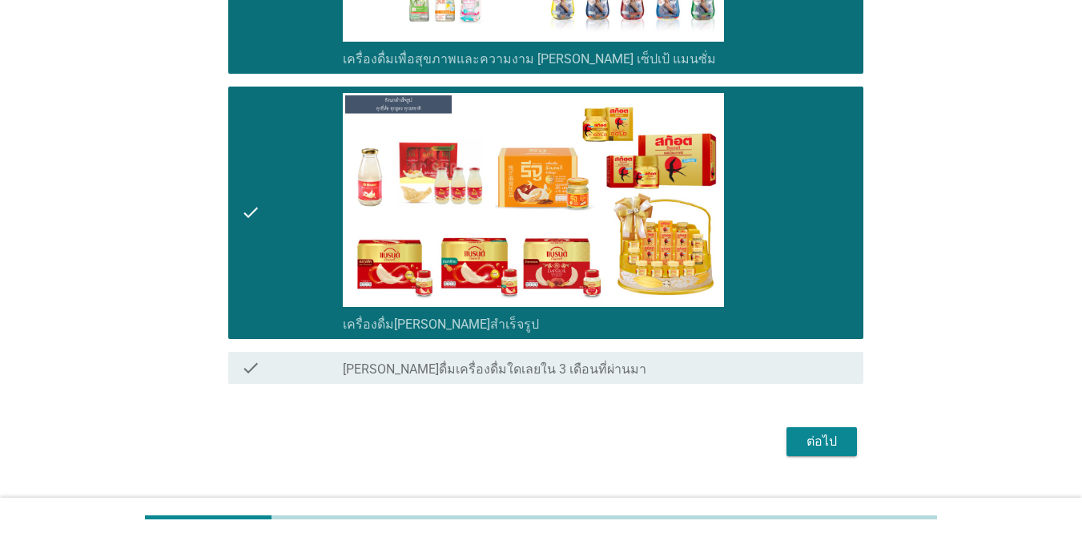
scroll to position [4354, 0]
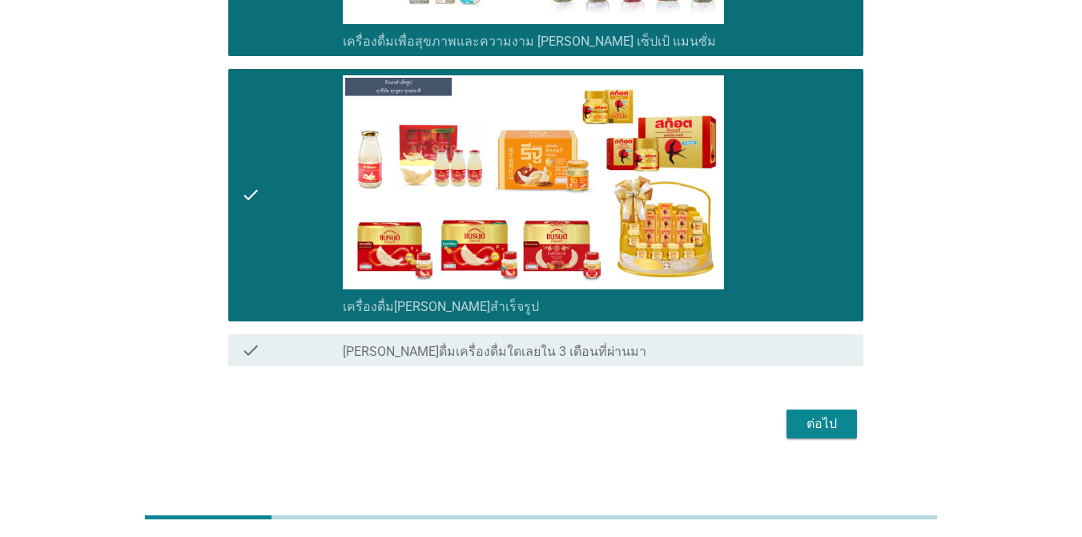
click at [804, 414] on div "ต่อไป" at bounding box center [821, 423] width 45 height 19
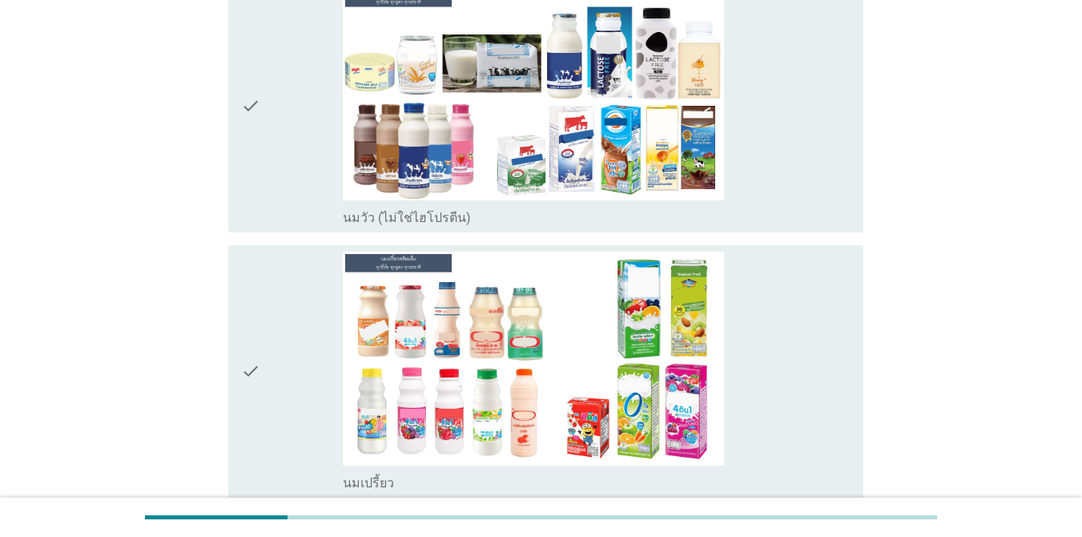
scroll to position [192, 0]
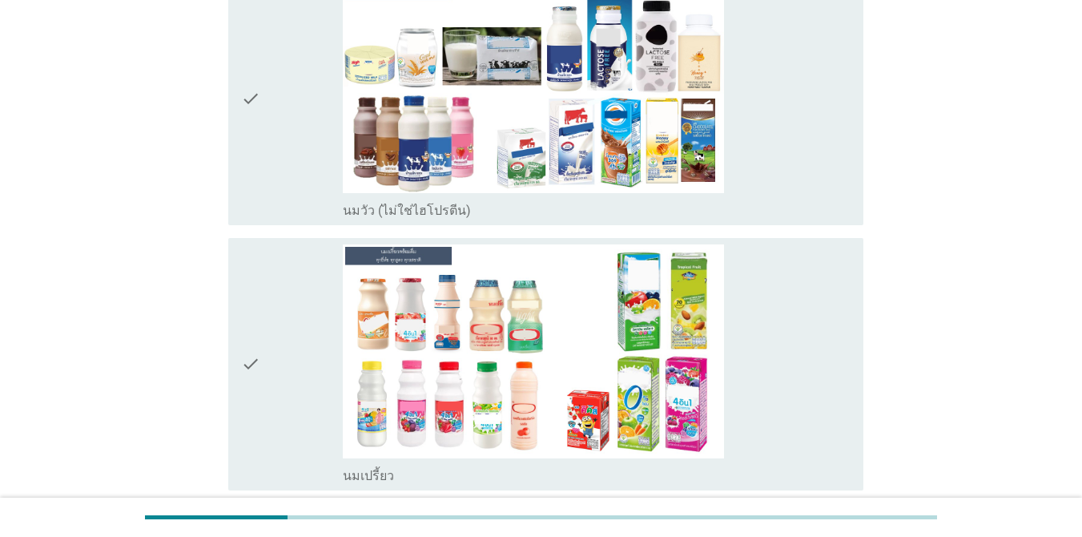
click at [799, 342] on div "check_box นมเปรี้ยว" at bounding box center [597, 364] width 508 height 240
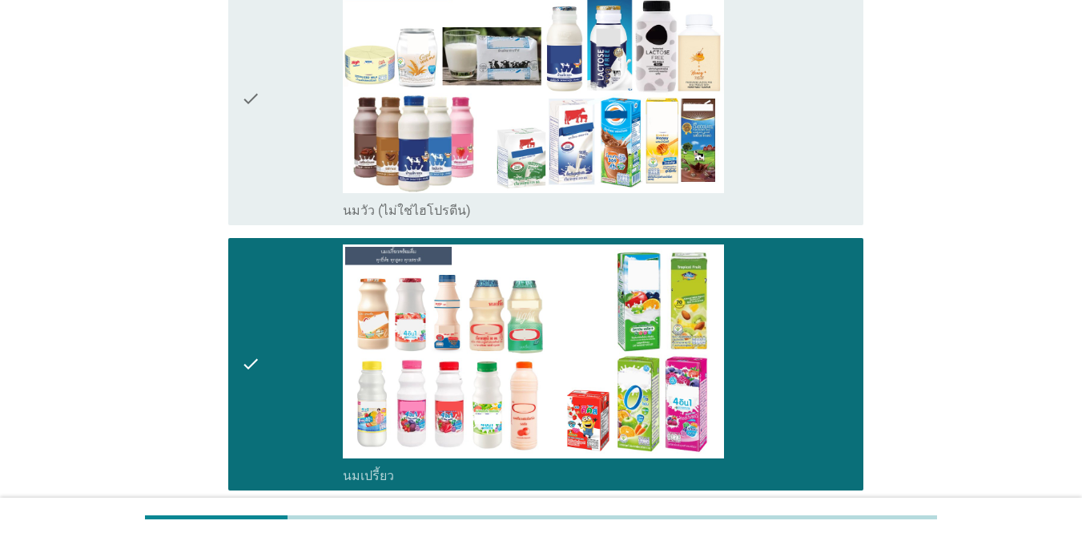
click at [739, 126] on div "check_box นมวัว (ไม่ใช่ไฮโปรตีน)" at bounding box center [597, 99] width 508 height 240
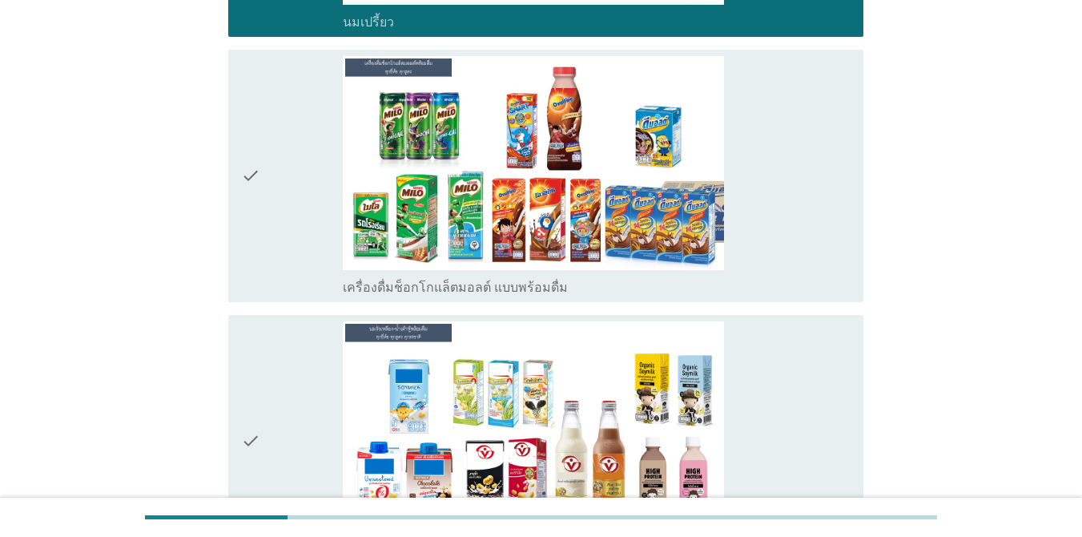
scroll to position [769, 0]
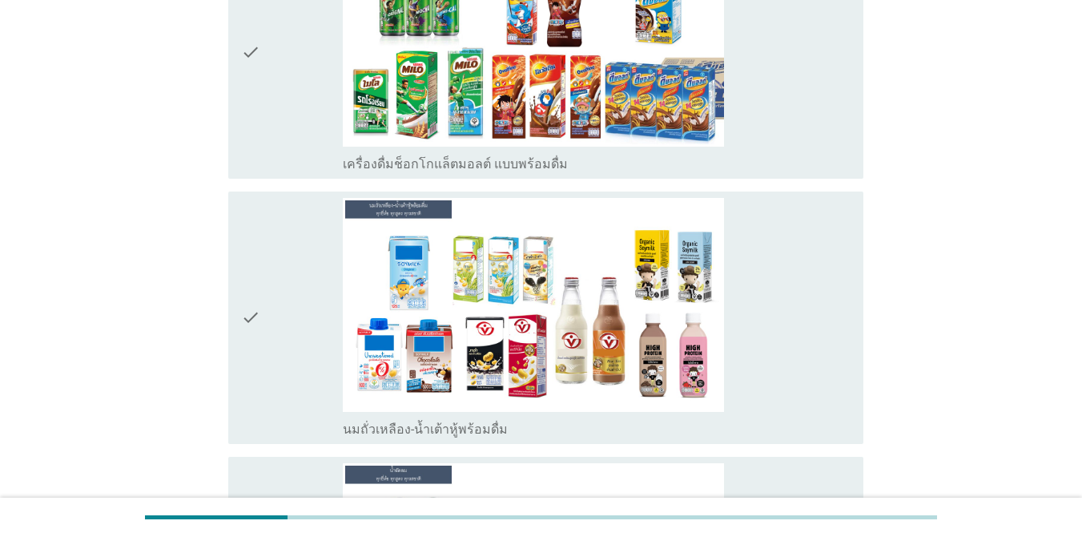
click at [779, 287] on div "check_box นมถั่วเหลือง-น้ำเต้าหู้พร้อมดื่ม" at bounding box center [597, 318] width 508 height 240
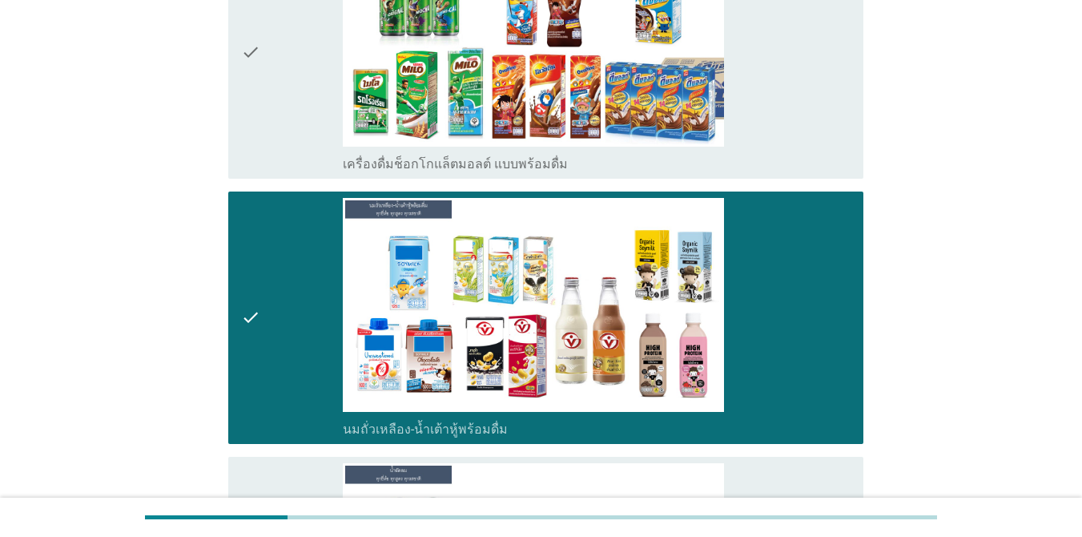
click at [767, 123] on div "check_box เครื่องดื่มช็อกโกแล็ตมอลต์ แบบพร้อมดื่ม" at bounding box center [597, 53] width 508 height 240
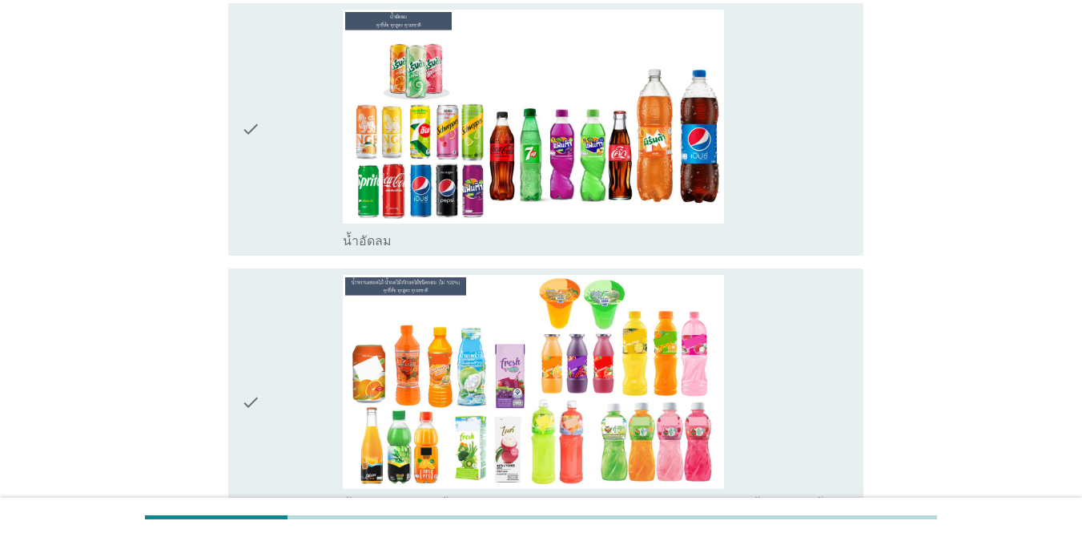
scroll to position [1378, 0]
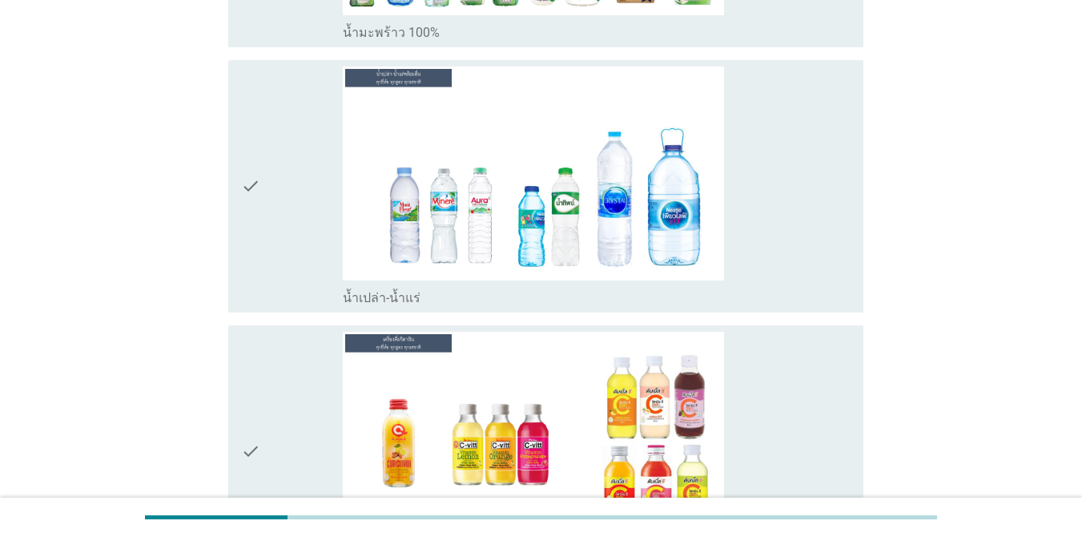
scroll to position [2019, 0]
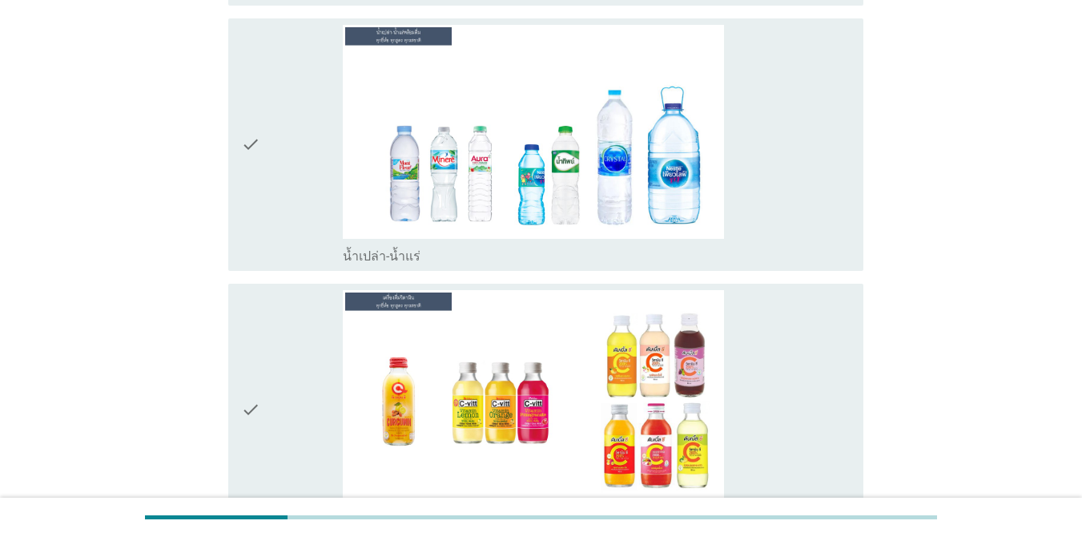
click at [771, 71] on div "check_box น้ำเปล่า-น้ำแร่" at bounding box center [597, 145] width 508 height 240
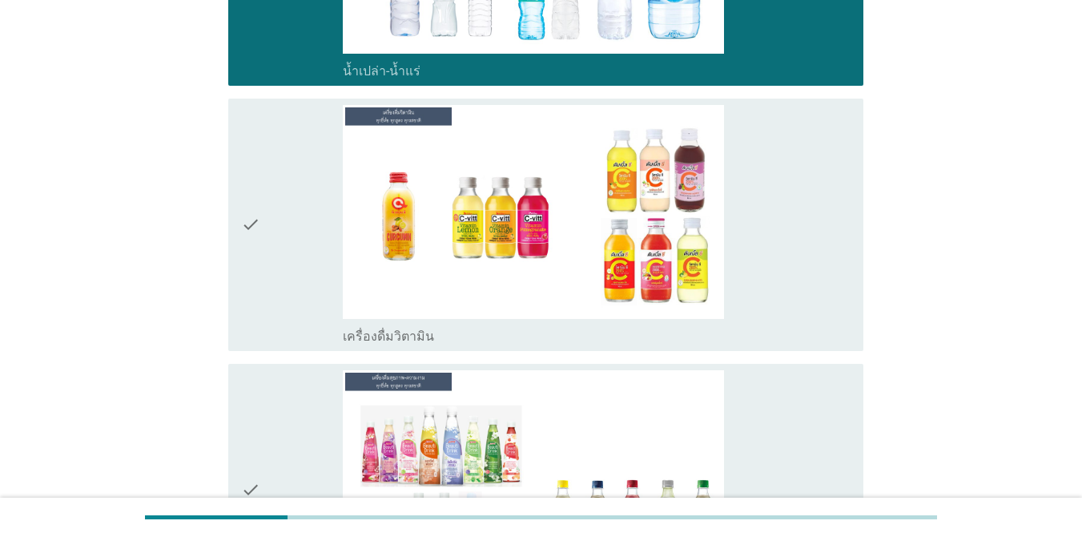
scroll to position [2339, 0]
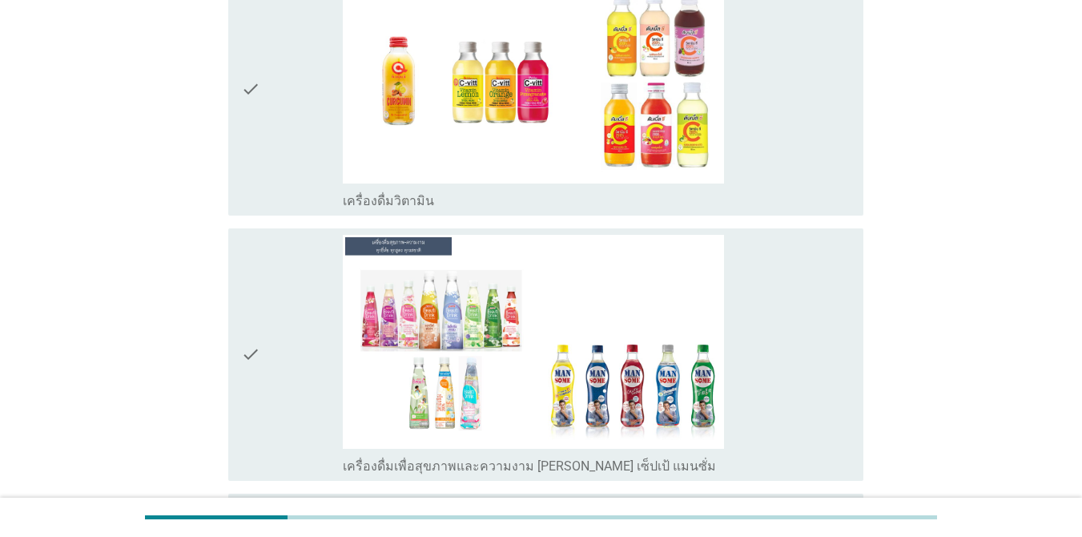
click at [788, 73] on div "check_box เครื่องดื่มวิตามิน" at bounding box center [597, 90] width 508 height 240
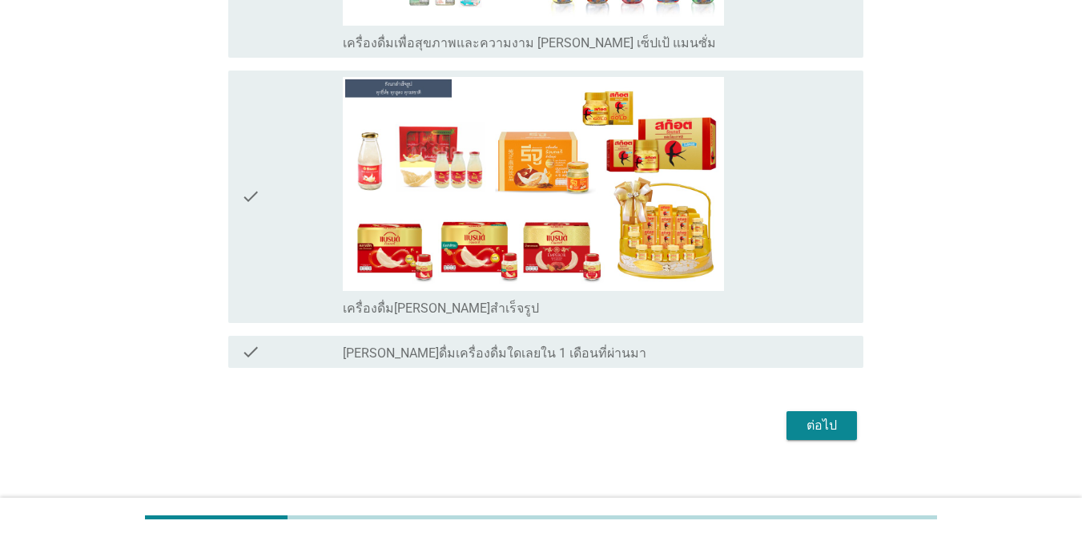
scroll to position [2764, 0]
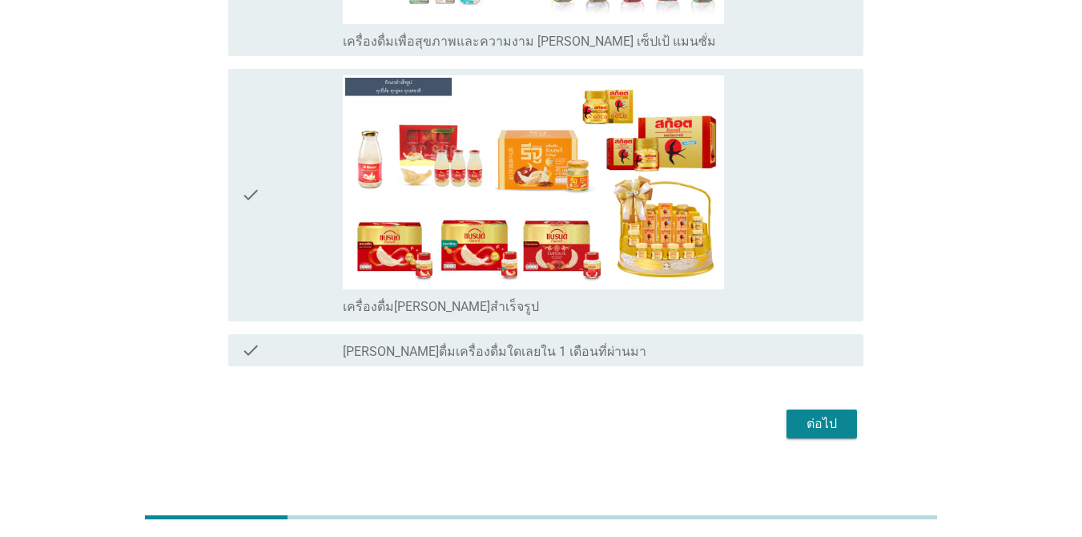
click at [768, 163] on div "check_box เครื่องดื่ม[PERSON_NAME]สำเร็จรูป" at bounding box center [597, 195] width 508 height 240
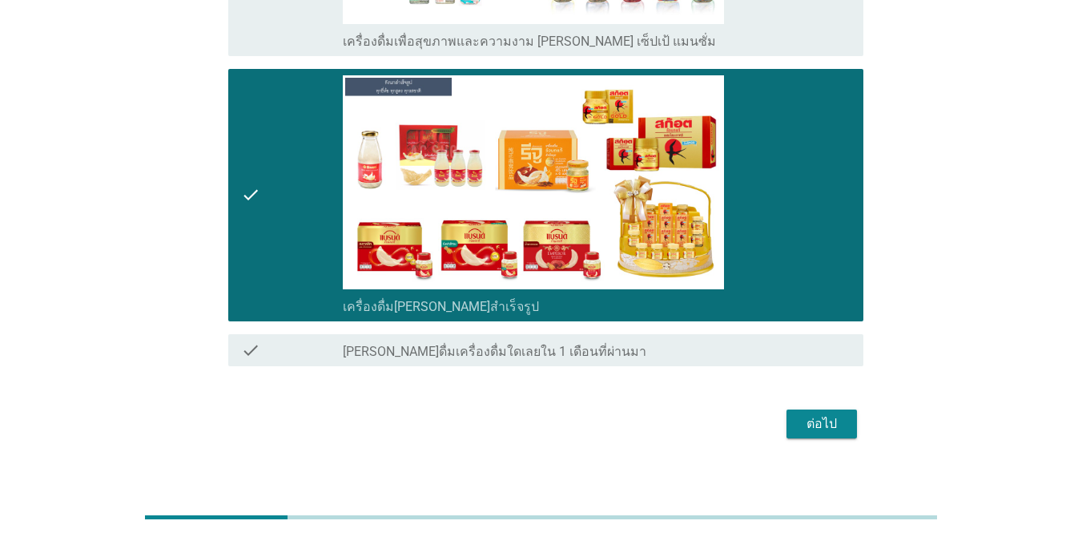
click at [817, 414] on div "ต่อไป" at bounding box center [821, 423] width 45 height 19
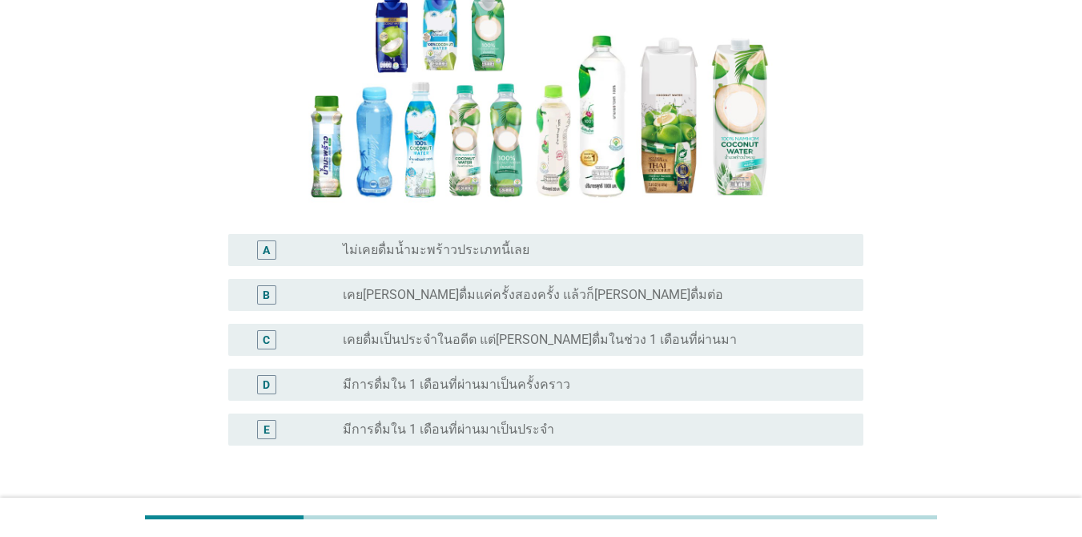
scroll to position [224, 0]
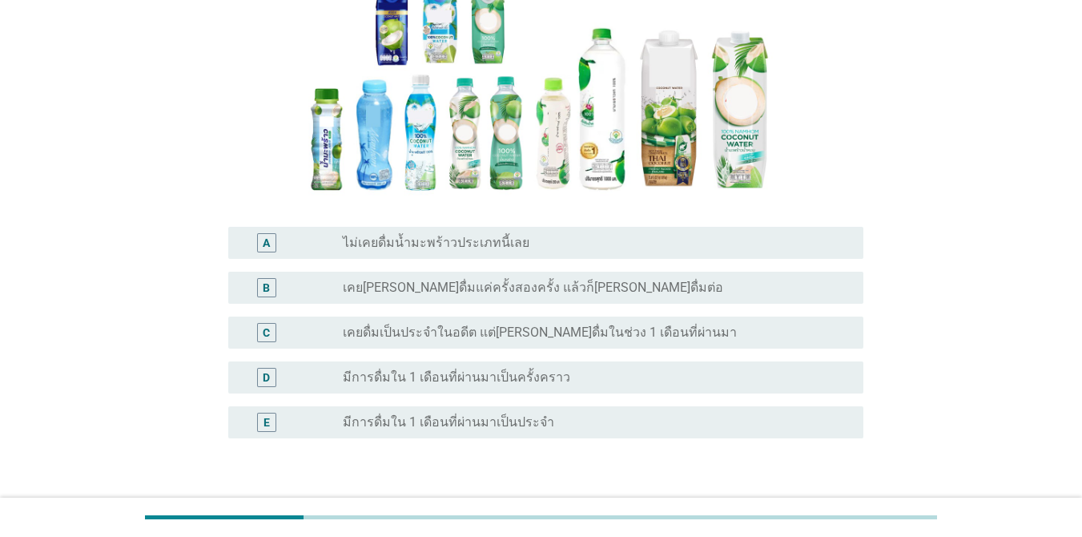
click at [569, 384] on div "radio_button_unchecked มีการดื่มใน 1 เดือนที่ผ่านมาเป็นครั้งคราว" at bounding box center [590, 377] width 495 height 16
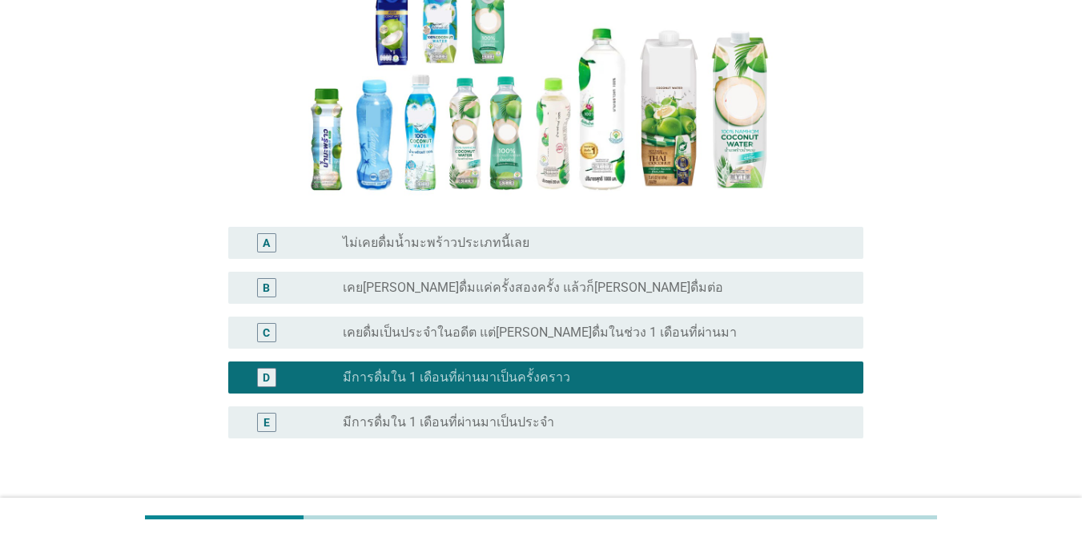
scroll to position [332, 0]
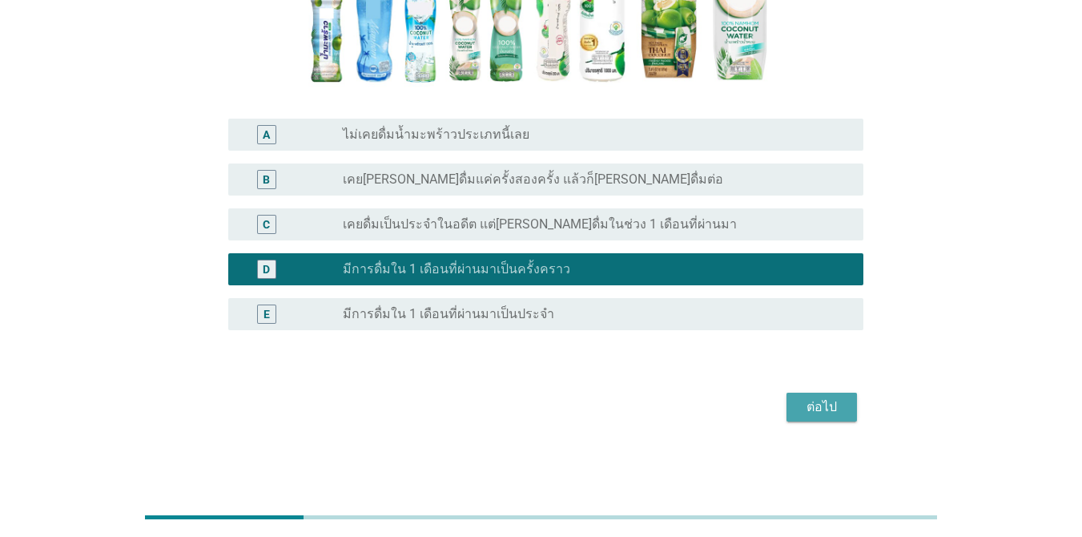
click at [827, 403] on div "ต่อไป" at bounding box center [821, 406] width 45 height 19
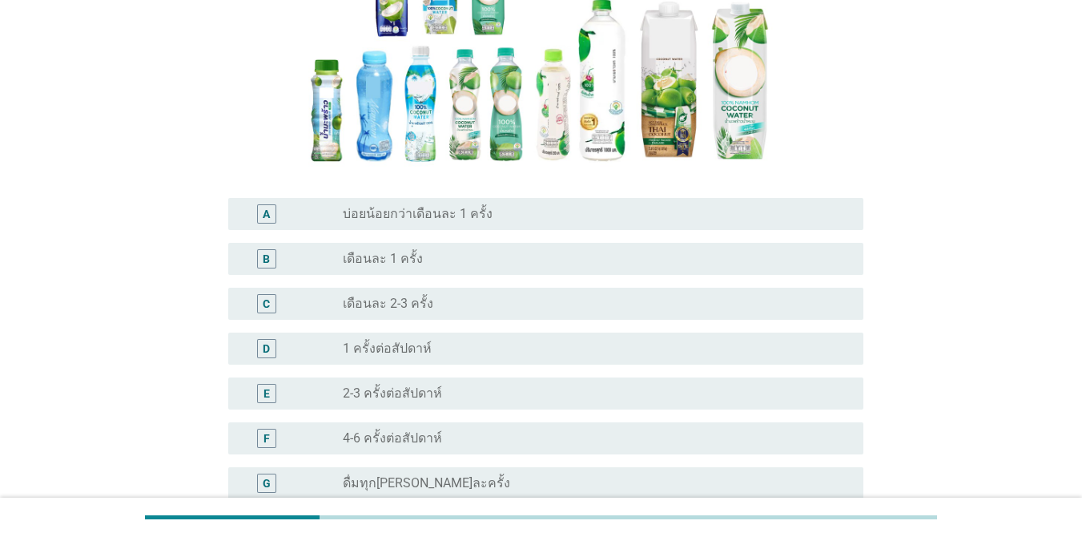
scroll to position [256, 0]
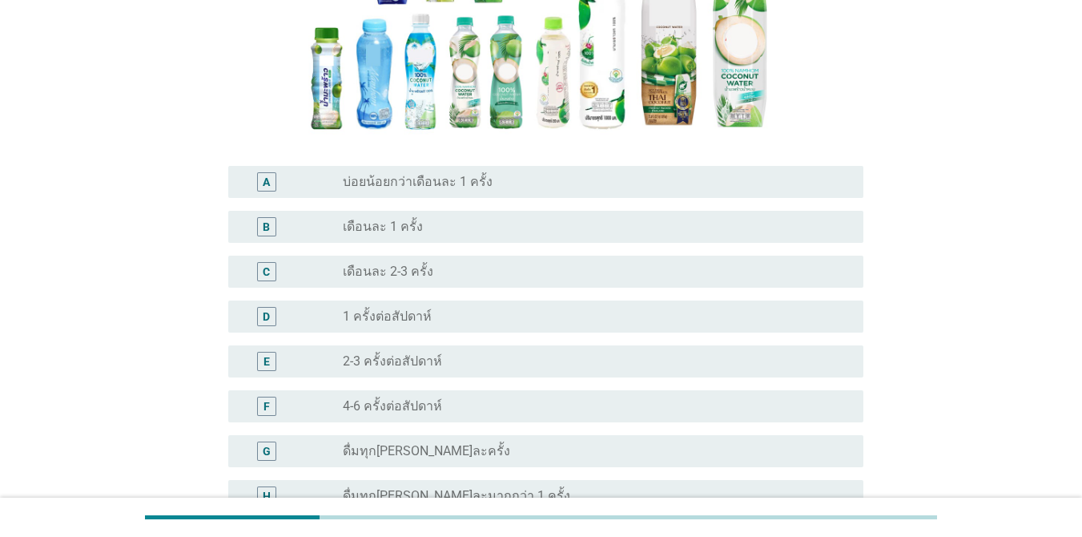
click at [478, 274] on div "radio_button_unchecked เดือนละ 2-3 ครั้ง" at bounding box center [590, 272] width 495 height 16
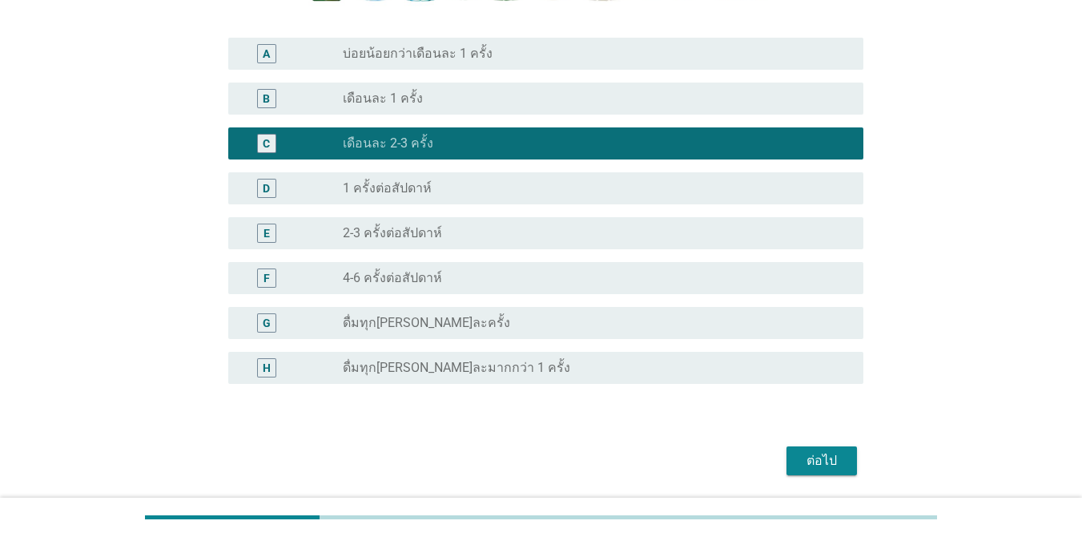
scroll to position [352, 0]
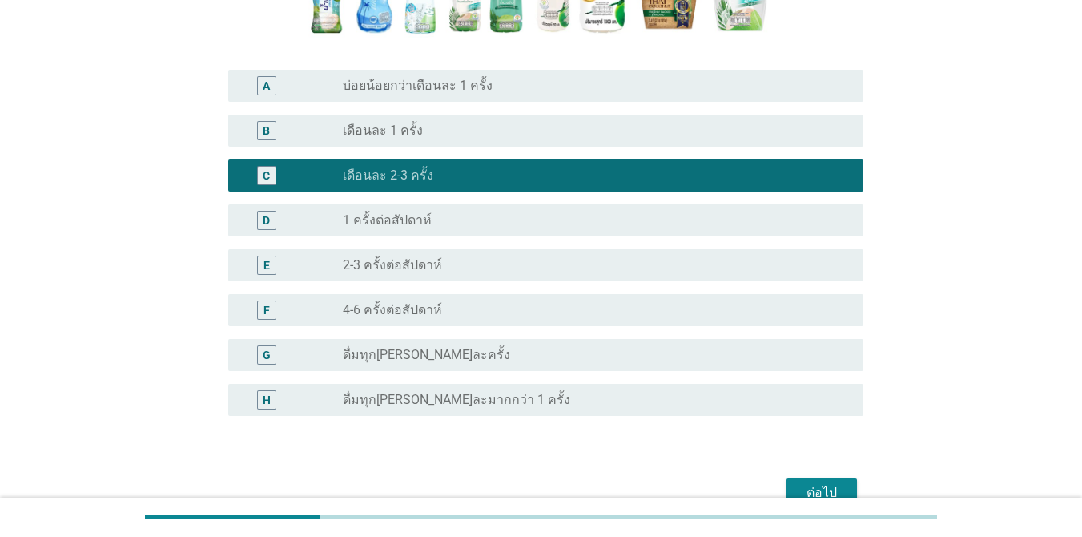
click at [803, 479] on button "ต่อไป" at bounding box center [822, 492] width 70 height 29
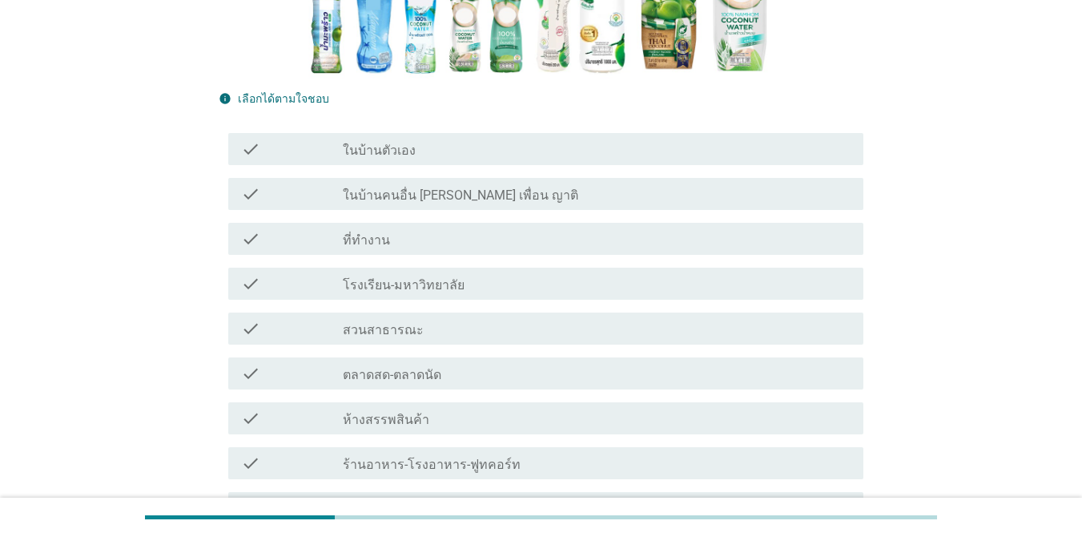
scroll to position [320, 0]
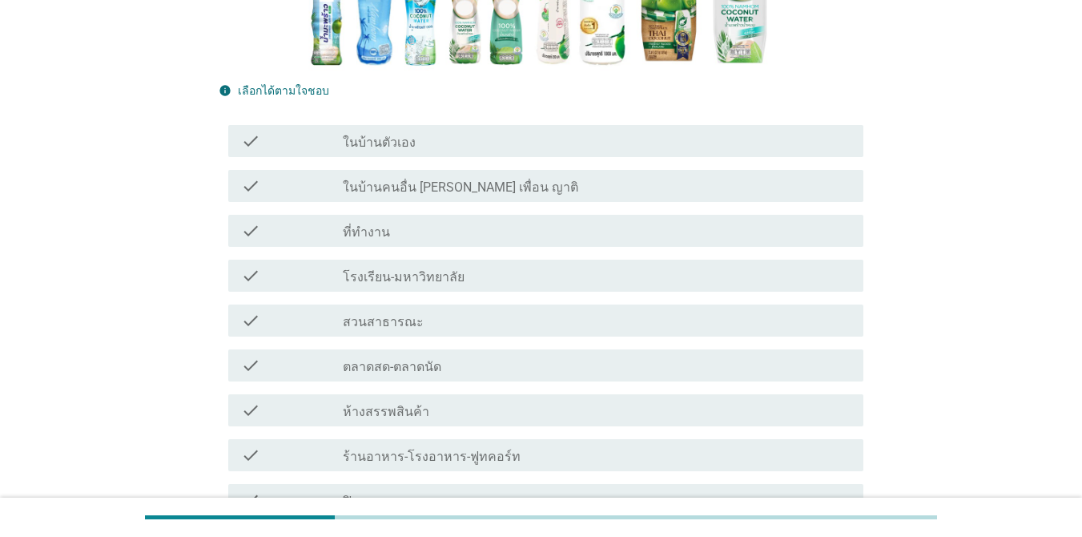
click at [597, 144] on div "check_box_outline_blank ในบ้านตัวเอง" at bounding box center [597, 140] width 508 height 19
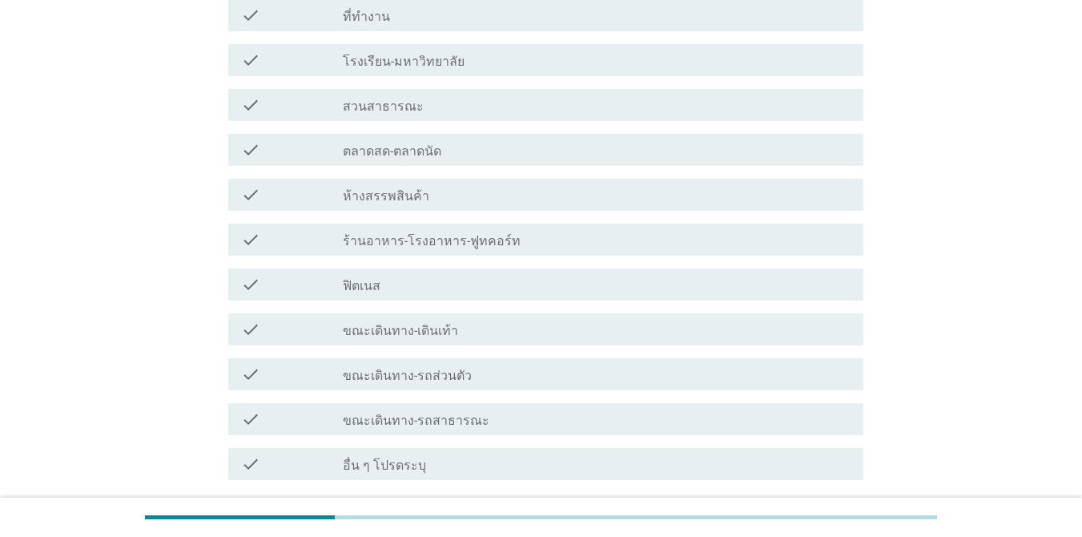
scroll to position [577, 0]
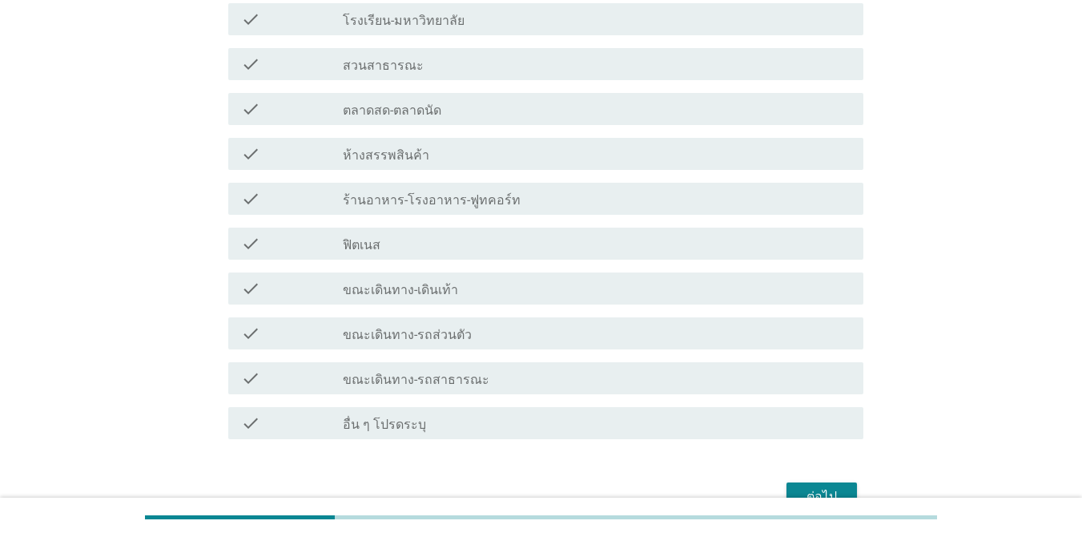
click at [819, 484] on button "ต่อไป" at bounding box center [822, 496] width 70 height 29
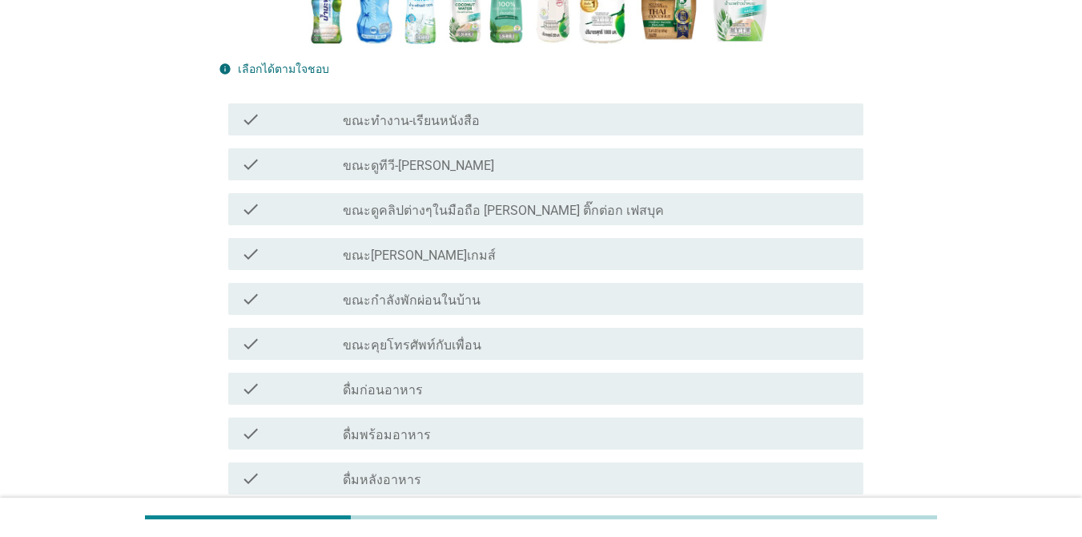
scroll to position [352, 0]
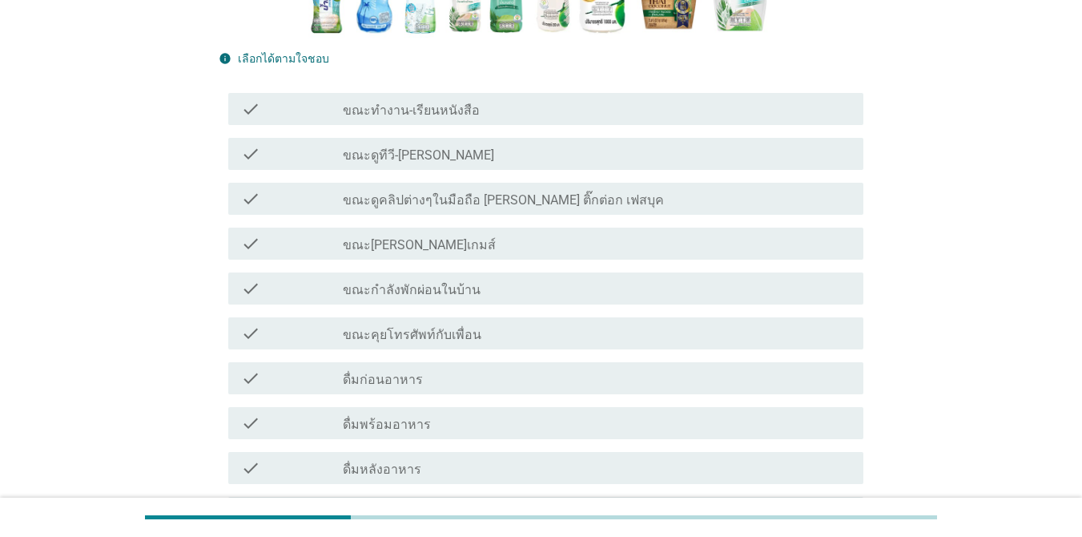
click at [443, 294] on label "ขณะกำลังพักผ่อนในบ้าน" at bounding box center [412, 290] width 138 height 16
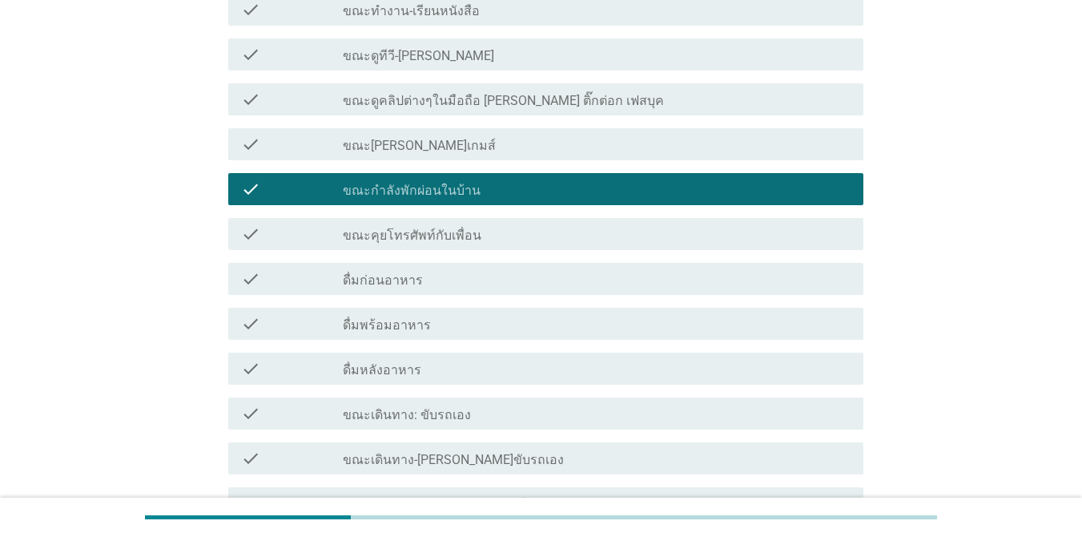
scroll to position [384, 0]
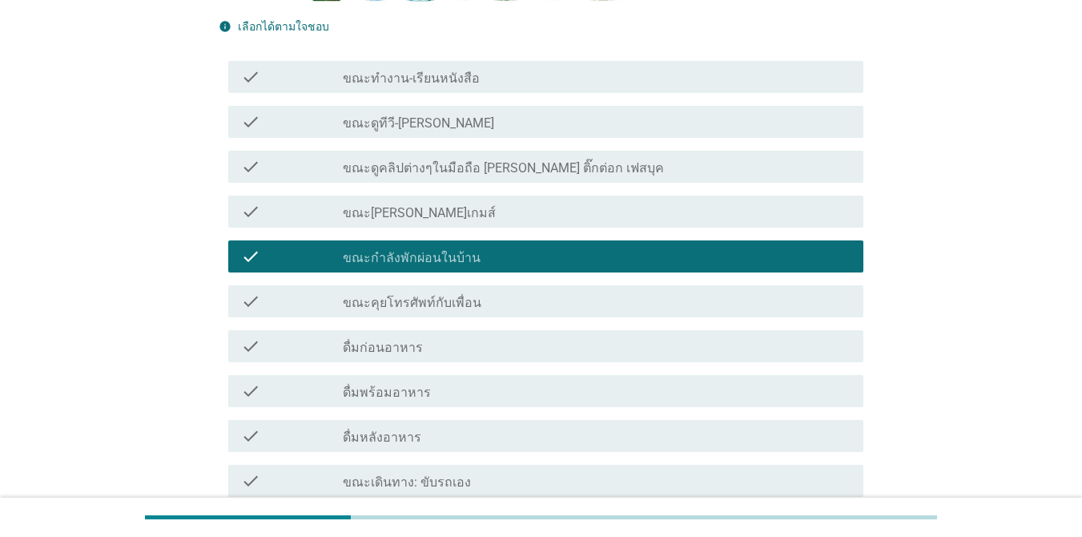
click at [498, 119] on div "check_box_outline_blank ขณะดูทีวี-[PERSON_NAME]" at bounding box center [597, 121] width 508 height 19
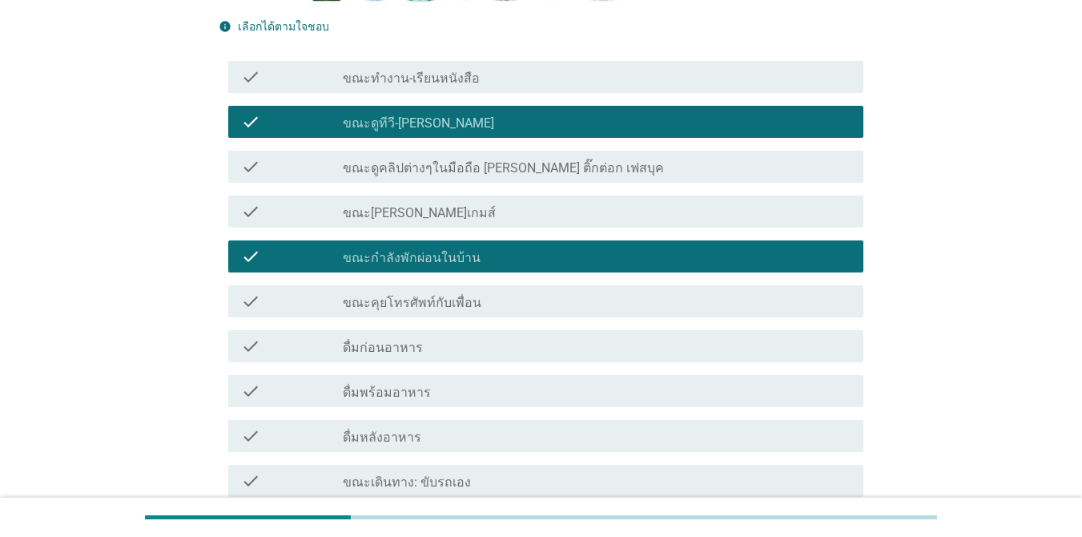
scroll to position [756, 0]
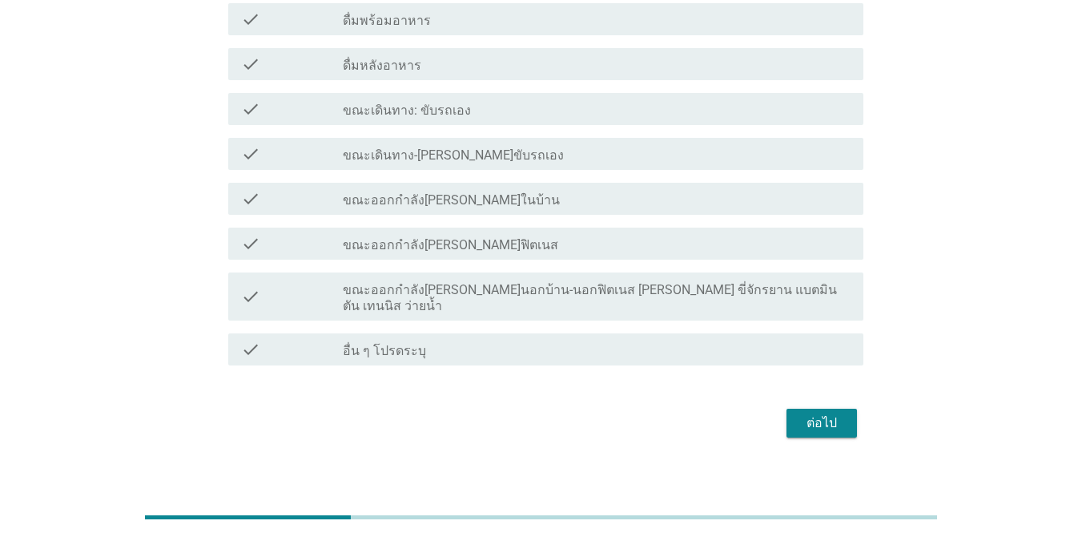
click at [811, 413] on div "ต่อไป" at bounding box center [821, 422] width 45 height 19
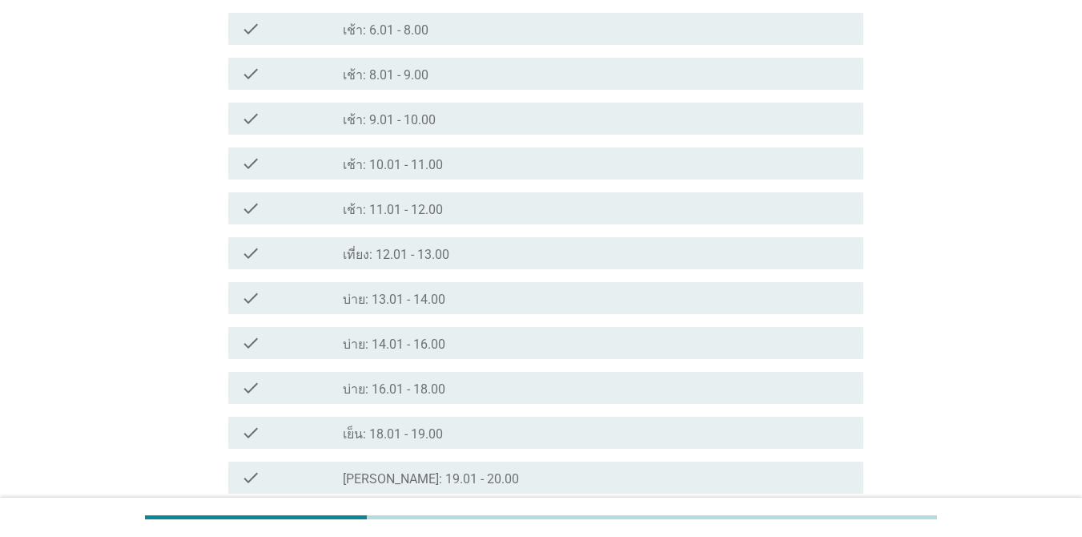
scroll to position [513, 0]
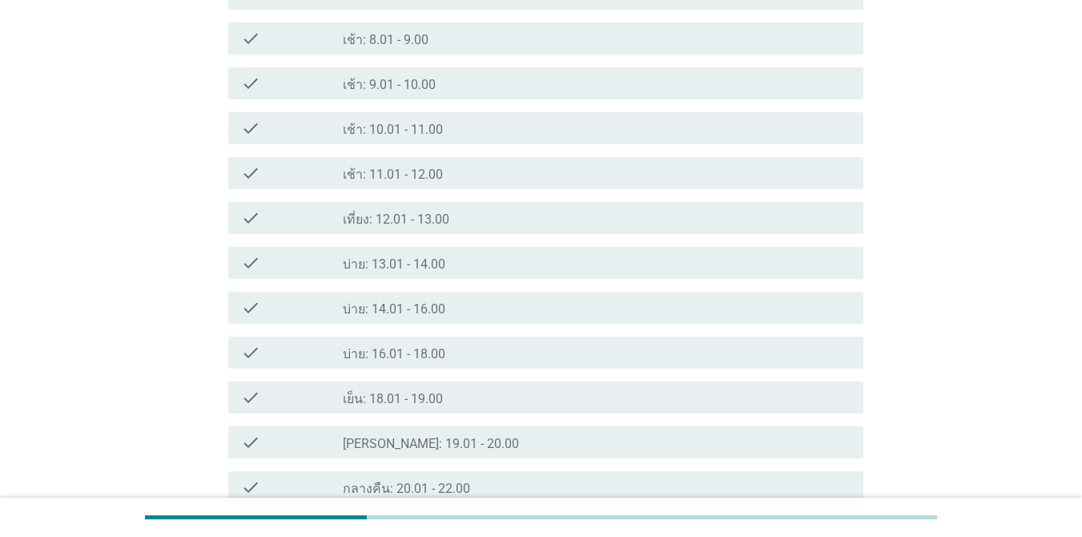
click at [538, 362] on div "check_box_outline_blank บ่าย: 16.01 - 18.00" at bounding box center [597, 352] width 508 height 19
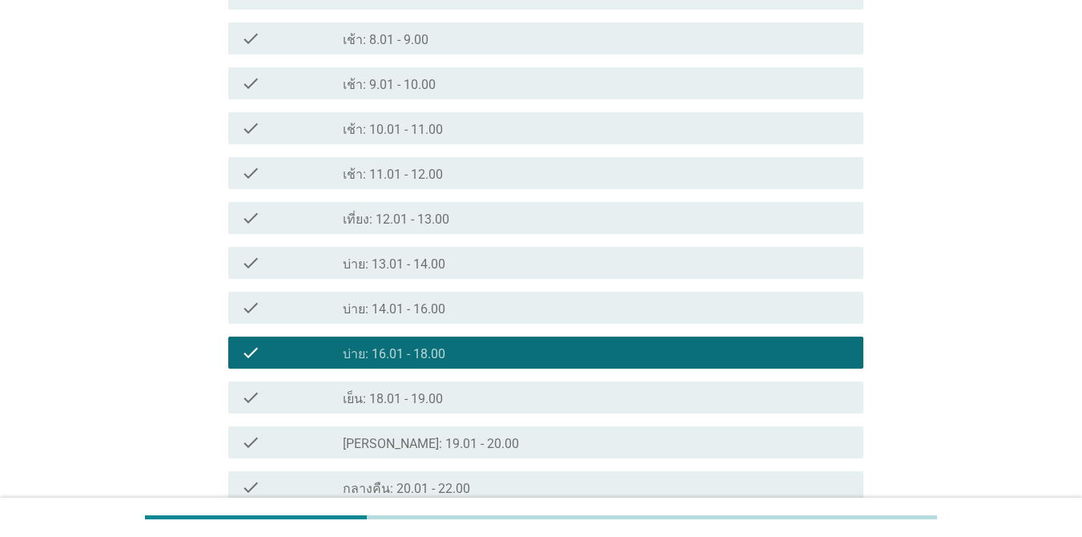
click at [1080, 477] on div "ใน 1 เดือนที่ผ่านมา คุณดื่มน้ำมะพร้าวในช่วงเวลาใดของวันบ้าง? info เลือกได้ตามใจ…" at bounding box center [541, 91] width 1082 height 1209
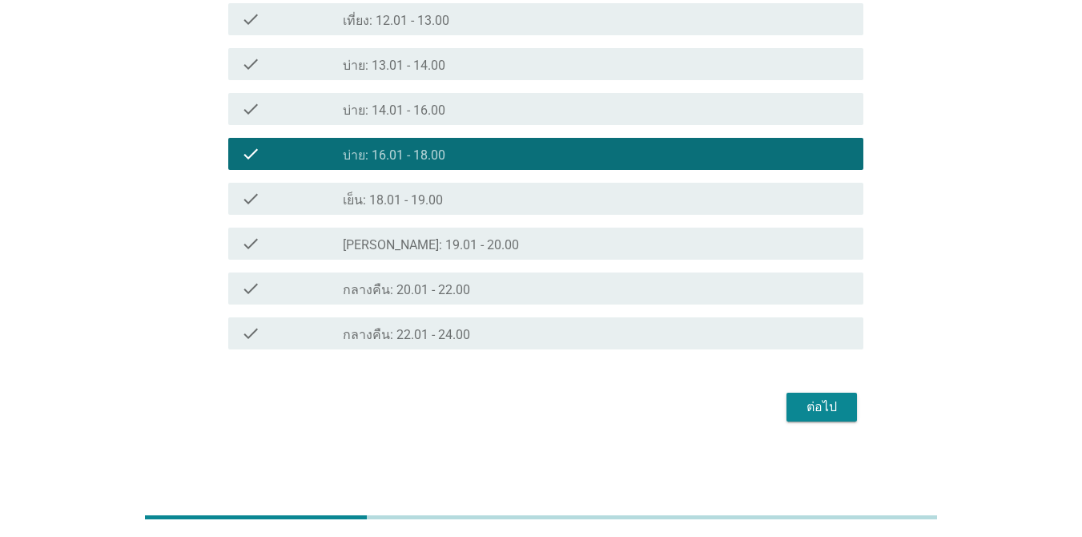
click at [816, 411] on div "ต่อไป" at bounding box center [821, 406] width 45 height 19
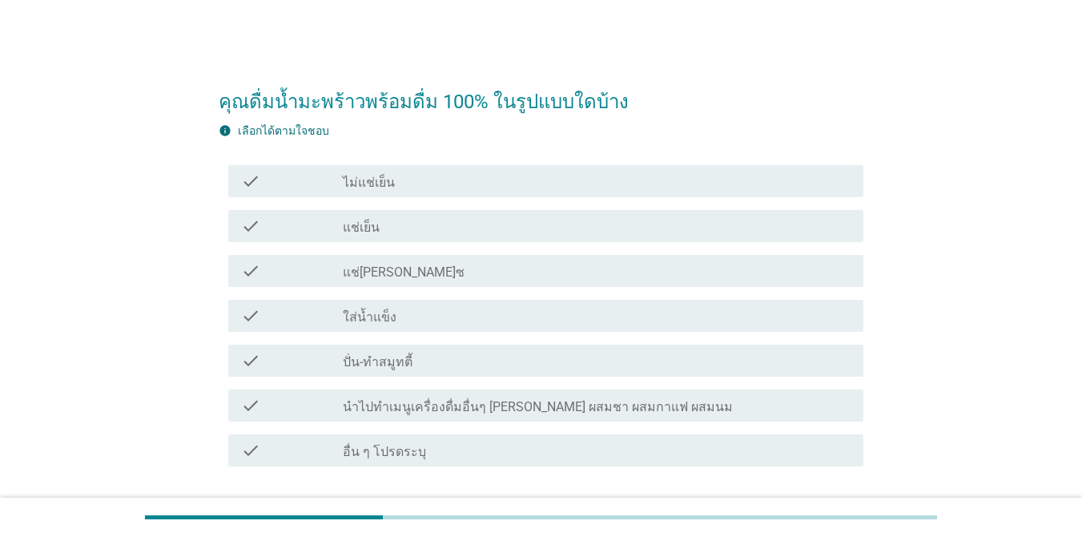
click at [482, 235] on div "check_box_outline_blank แช่เย็น" at bounding box center [597, 225] width 508 height 19
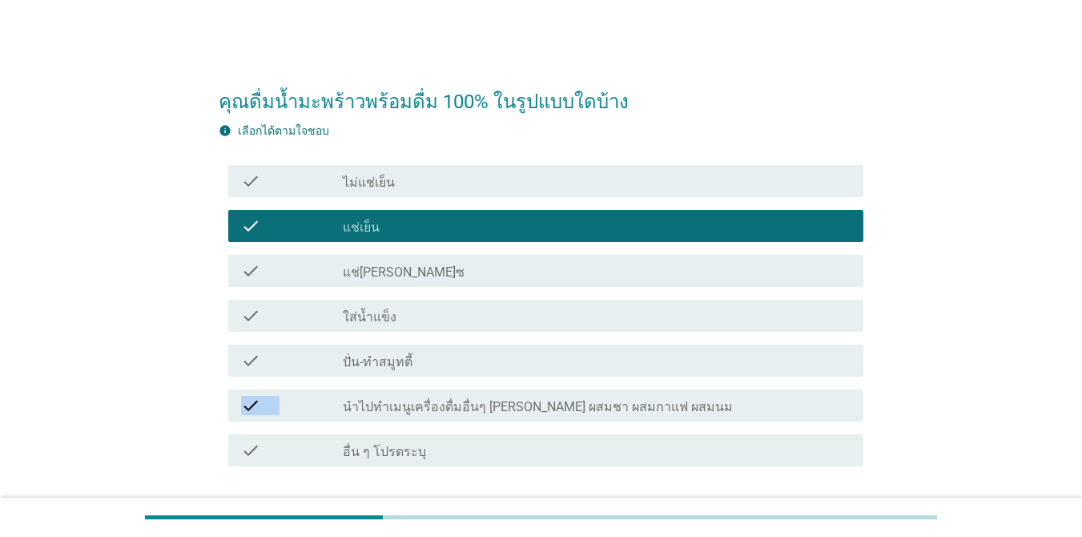
drag, startPoint x: 1068, startPoint y: 372, endPoint x: 1061, endPoint y: 421, distance: 49.4
click at [1061, 421] on div "คุณดื่มน้ำมะพร้าวพร้อมดื่ม 100% ในรูปแบบใดบ้าง info เลือกได้ตามใจชอบ check chec…" at bounding box center [541, 307] width 1082 height 614
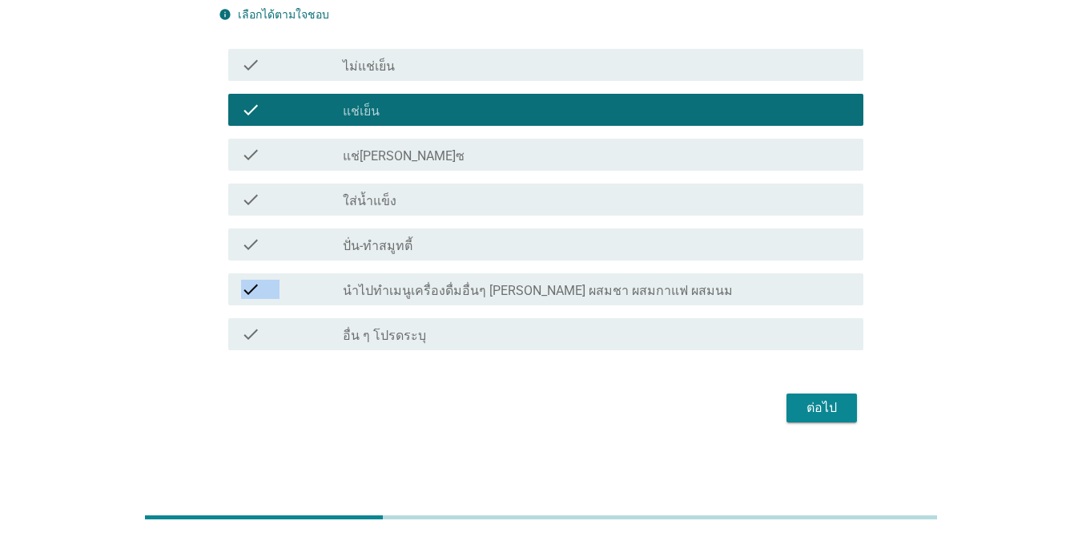
click at [835, 414] on div "ต่อไป" at bounding box center [821, 407] width 45 height 19
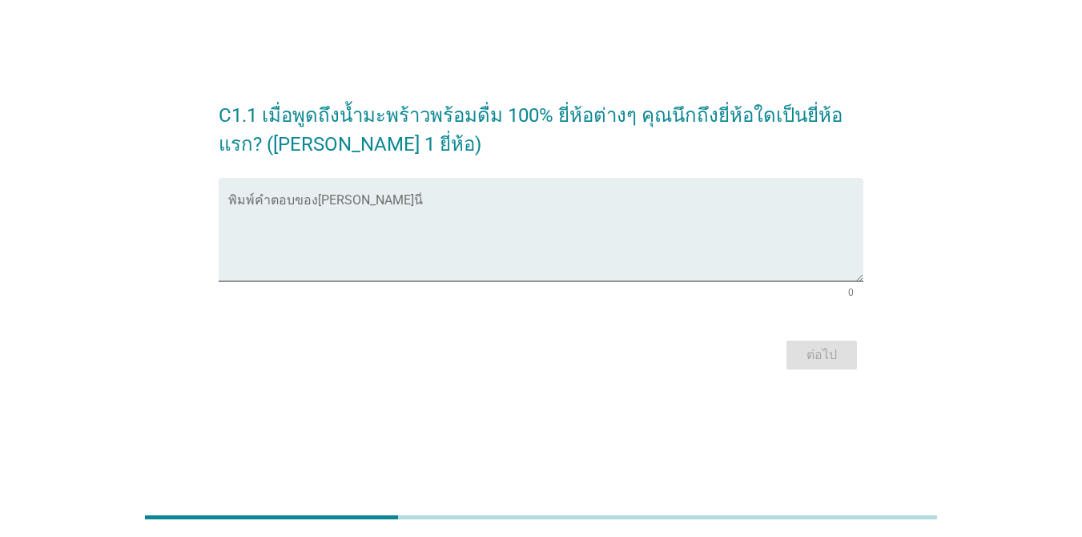
scroll to position [0, 0]
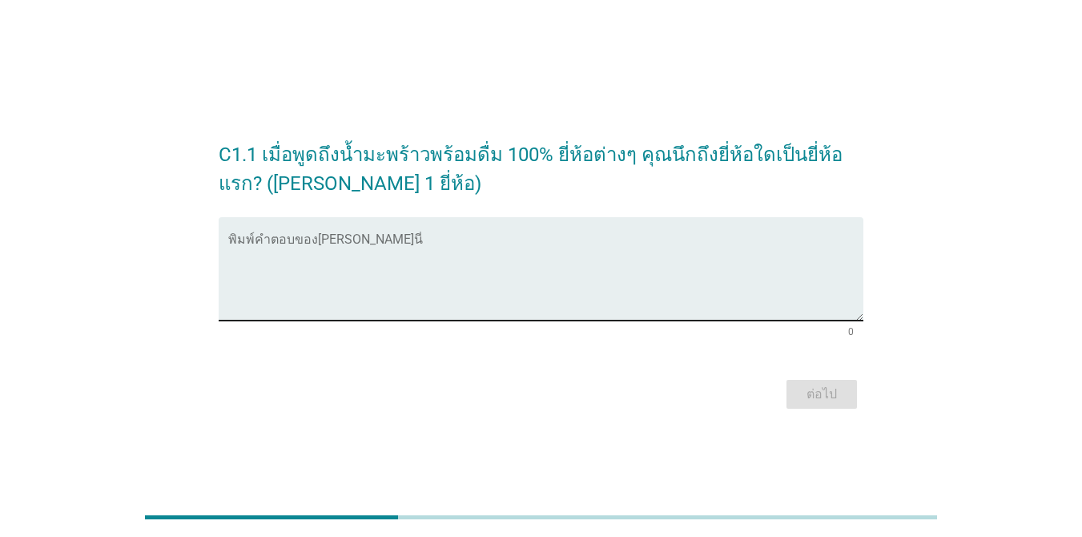
click at [614, 231] on div "พิมพ์คำตอบของ[PERSON_NAME]นี่" at bounding box center [545, 268] width 635 height 103
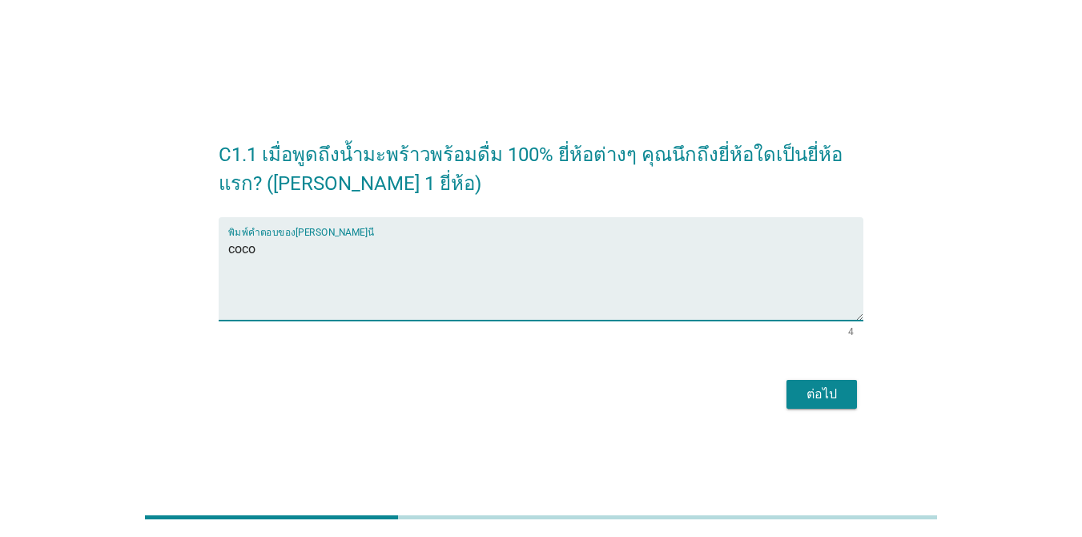
type textarea "coco"
click at [821, 389] on div "ต่อไป" at bounding box center [821, 393] width 45 height 19
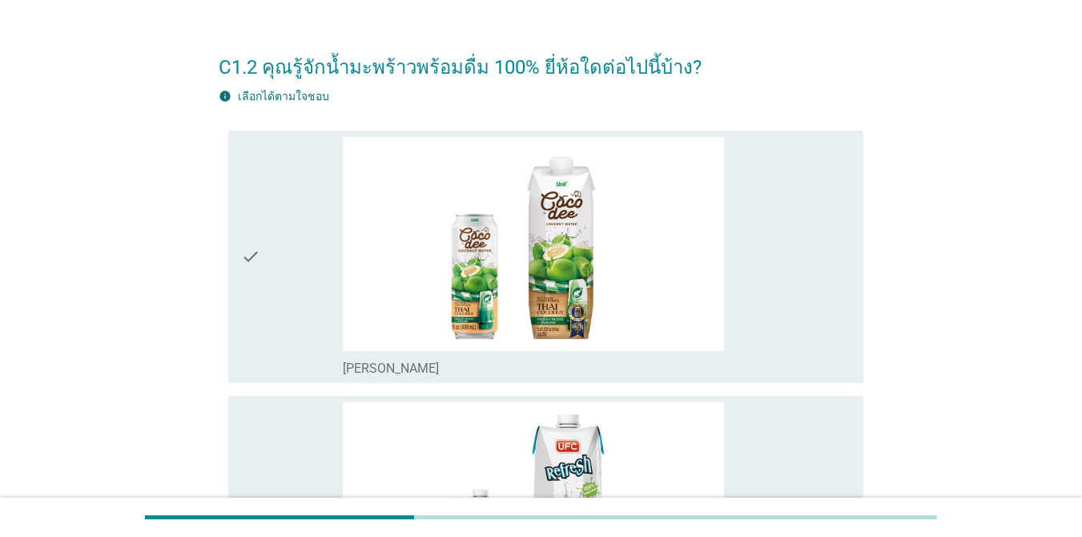
scroll to position [220, 0]
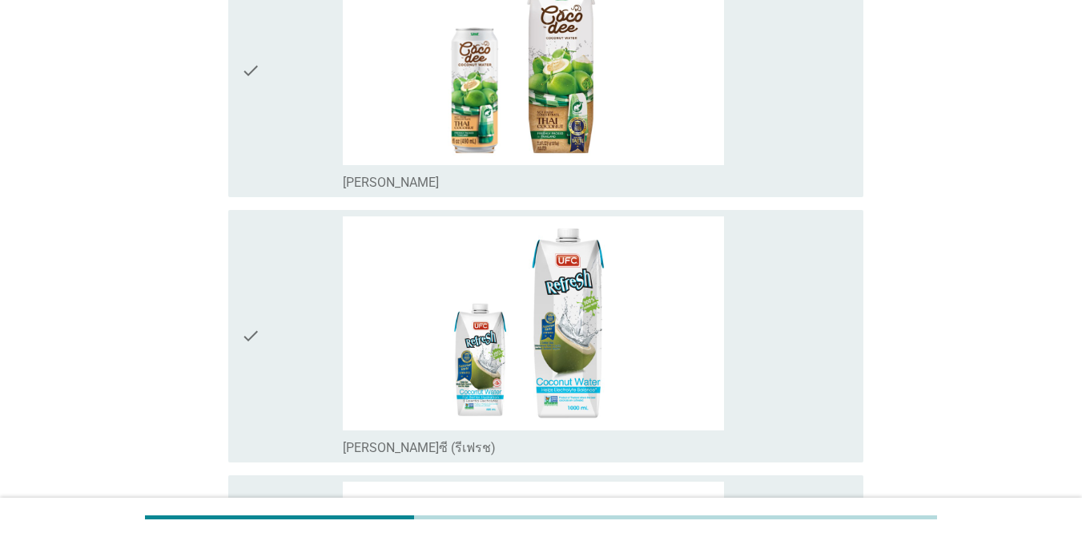
click at [741, 94] on div "check_box_outline_blank [PERSON_NAME]" at bounding box center [597, 71] width 508 height 240
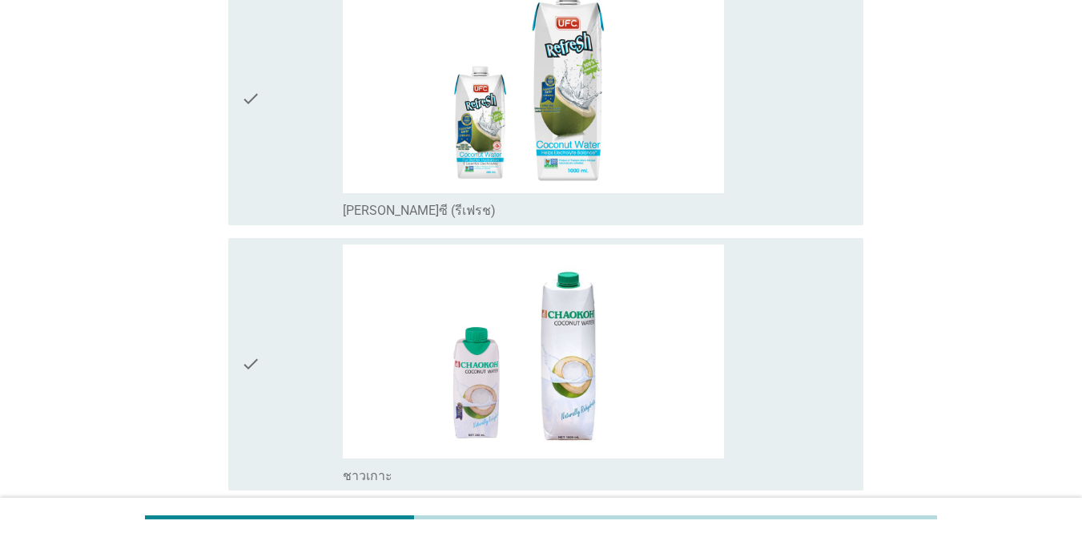
scroll to position [541, 0]
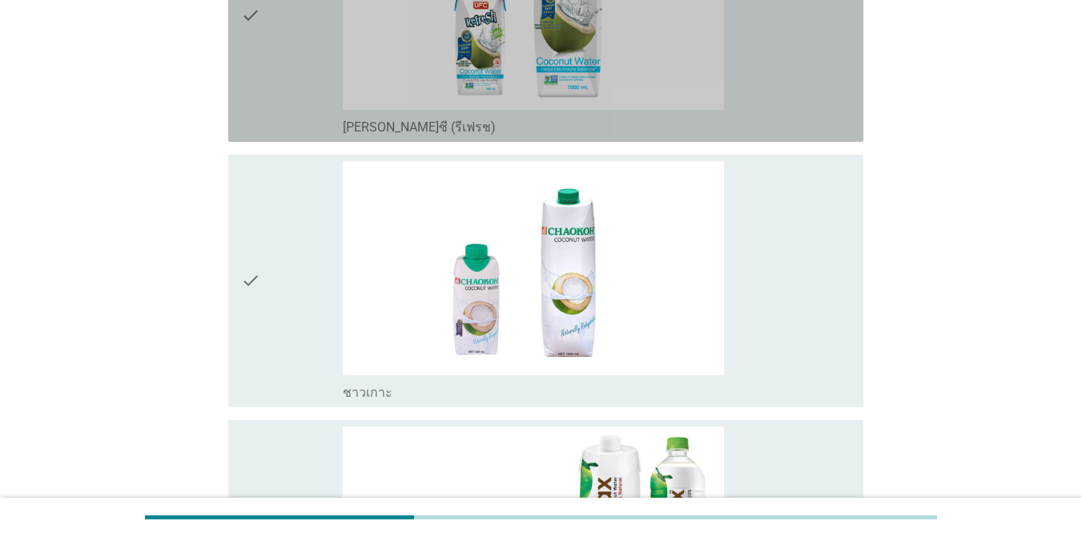
click at [743, 63] on div "check_box_outline_blank [PERSON_NAME]ซี (รีเฟรช)" at bounding box center [597, 16] width 508 height 240
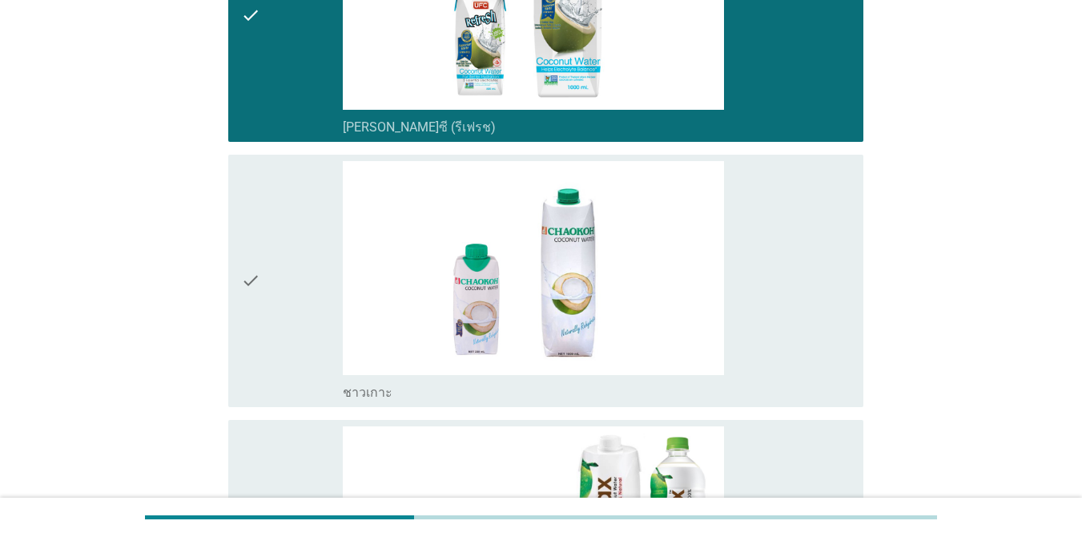
click at [752, 209] on div "check_box_outline_blank ชาวเกาะ" at bounding box center [597, 281] width 508 height 240
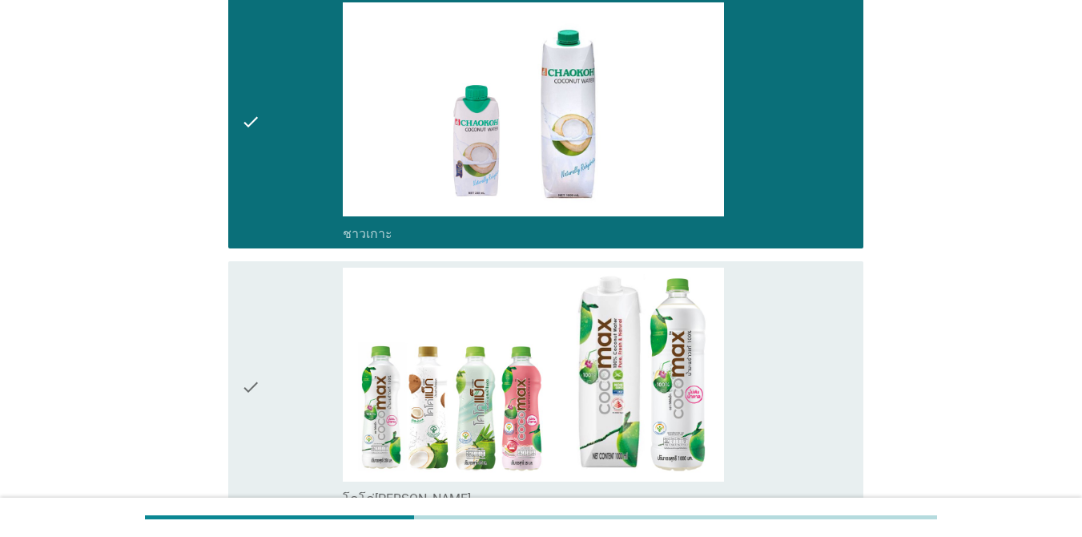
scroll to position [893, 0]
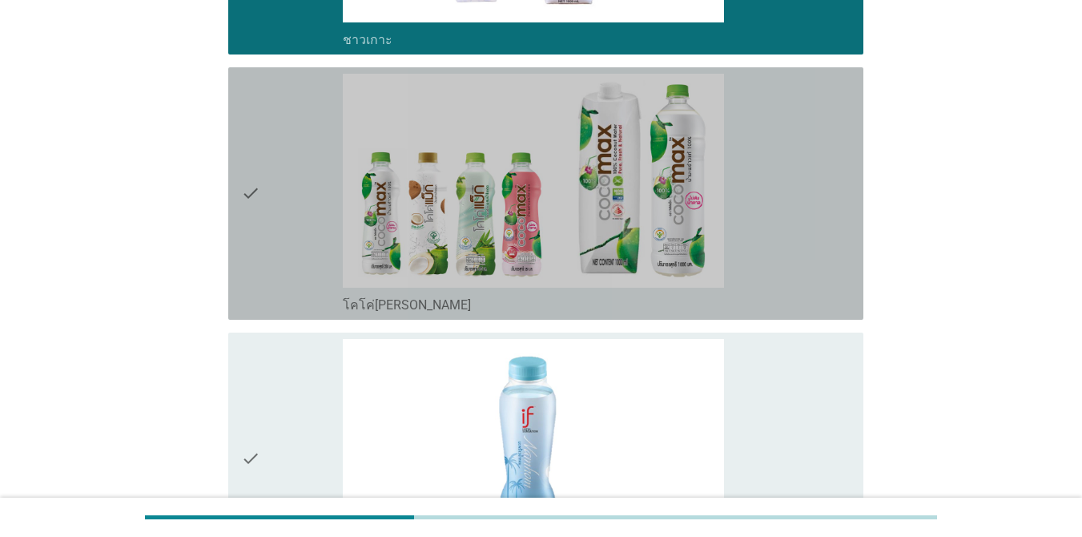
click at [753, 264] on div "check_box_outline_blank โคโค่[PERSON_NAME]" at bounding box center [597, 194] width 508 height 240
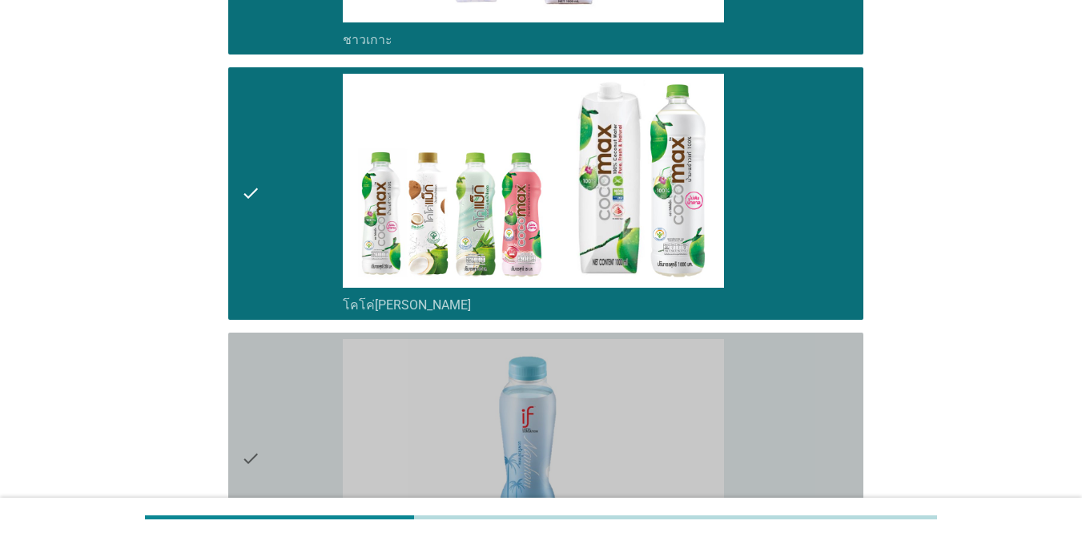
click at [761, 427] on div "check_box_outline_blank อีฟ มะพร้าวน้ำหอม" at bounding box center [597, 459] width 508 height 240
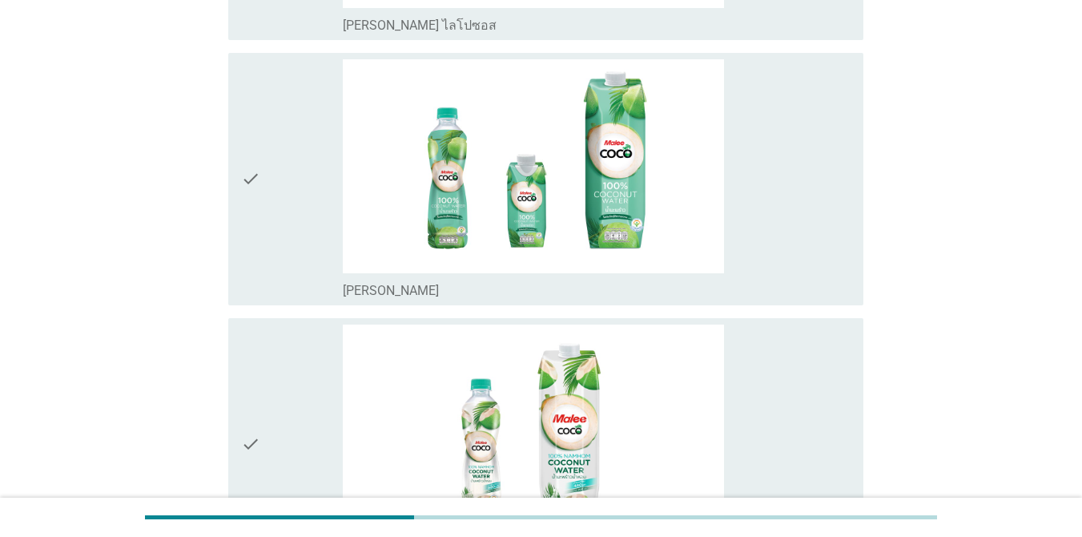
scroll to position [1758, 0]
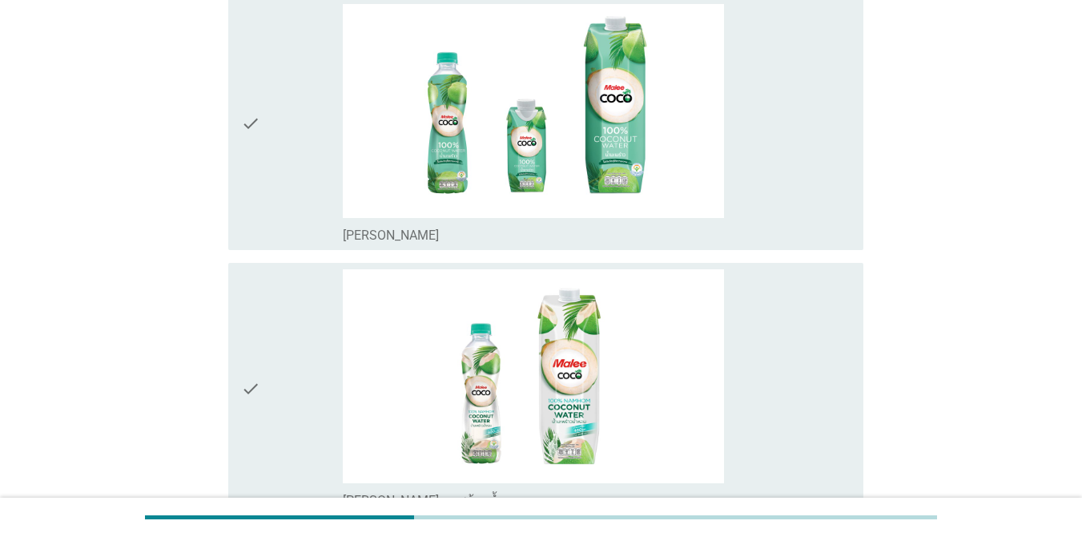
click at [742, 152] on div "check_box_outline_blank [PERSON_NAME]" at bounding box center [597, 124] width 508 height 240
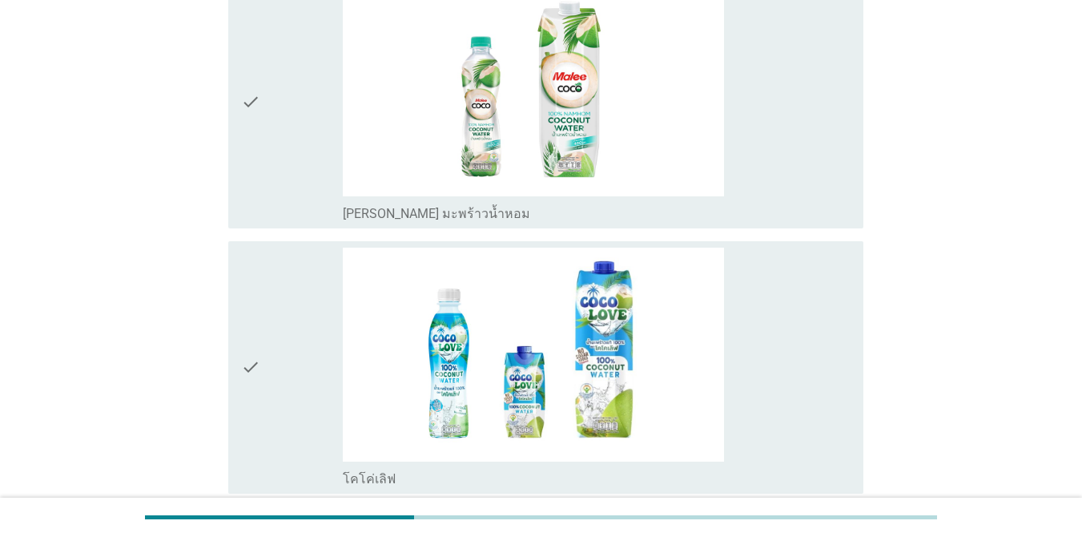
scroll to position [2047, 0]
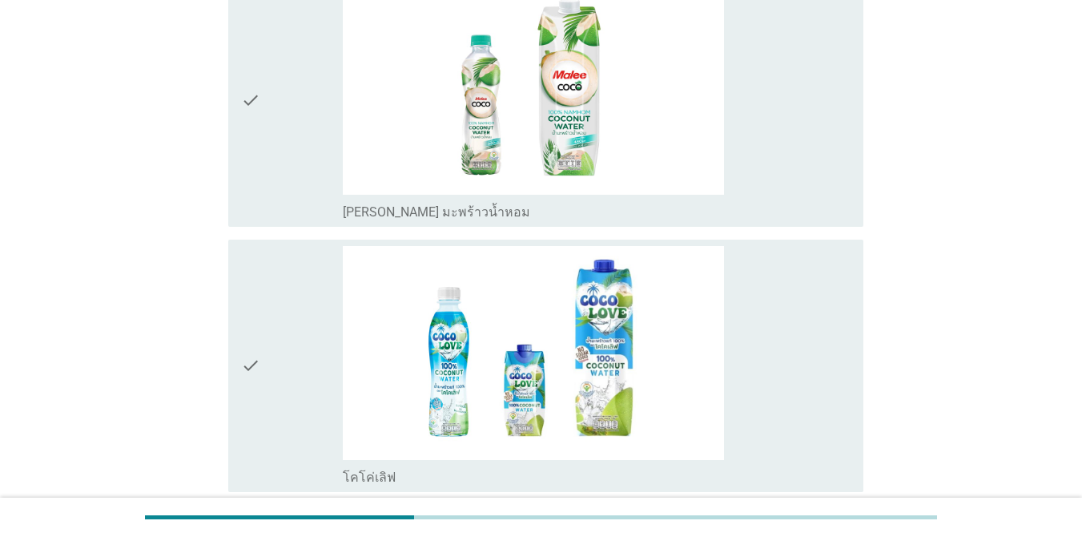
click at [742, 152] on div "check_box_outline_blank [PERSON_NAME] มะพร้าวน้ำหอม" at bounding box center [597, 101] width 508 height 240
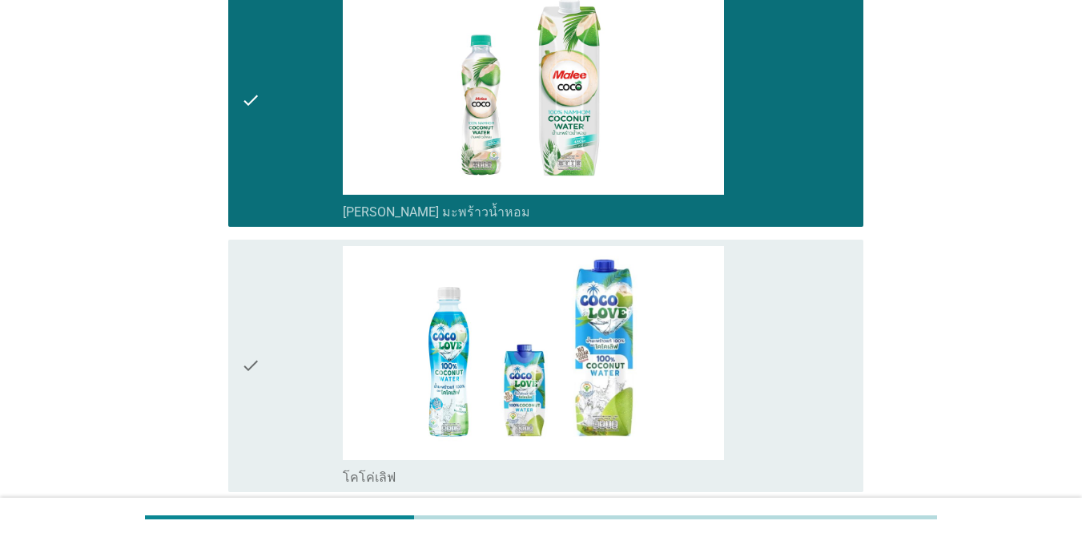
click at [743, 289] on div "check_box_outline_blank โคโค่เลิฟ" at bounding box center [597, 366] width 508 height 240
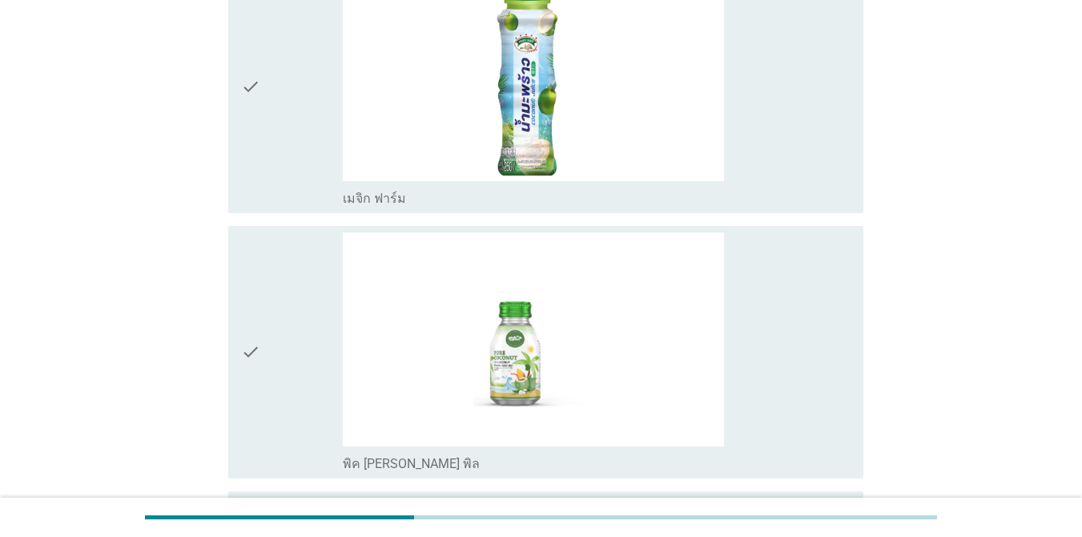
scroll to position [2591, 0]
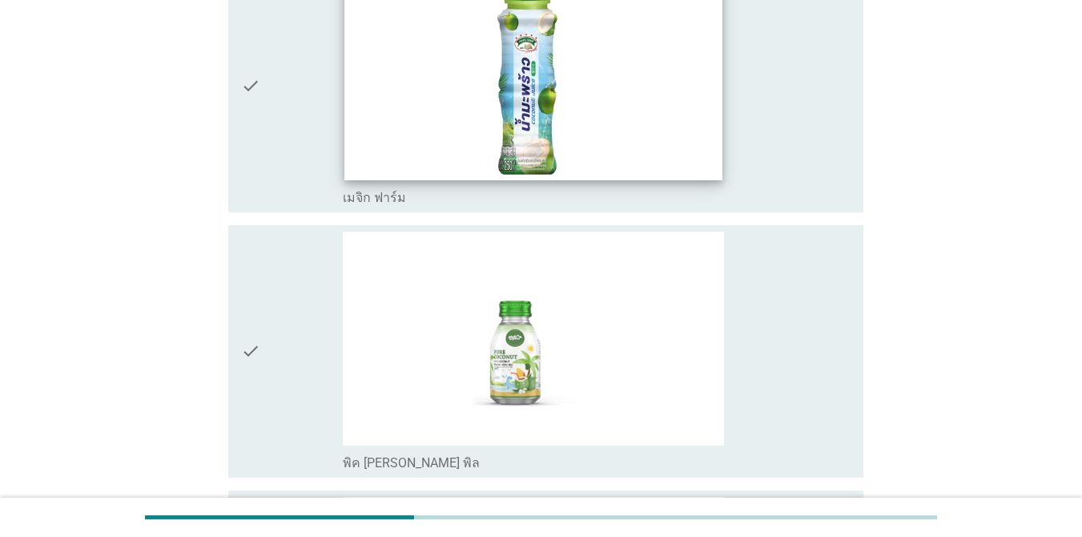
click at [685, 107] on img at bounding box center [533, 73] width 378 height 212
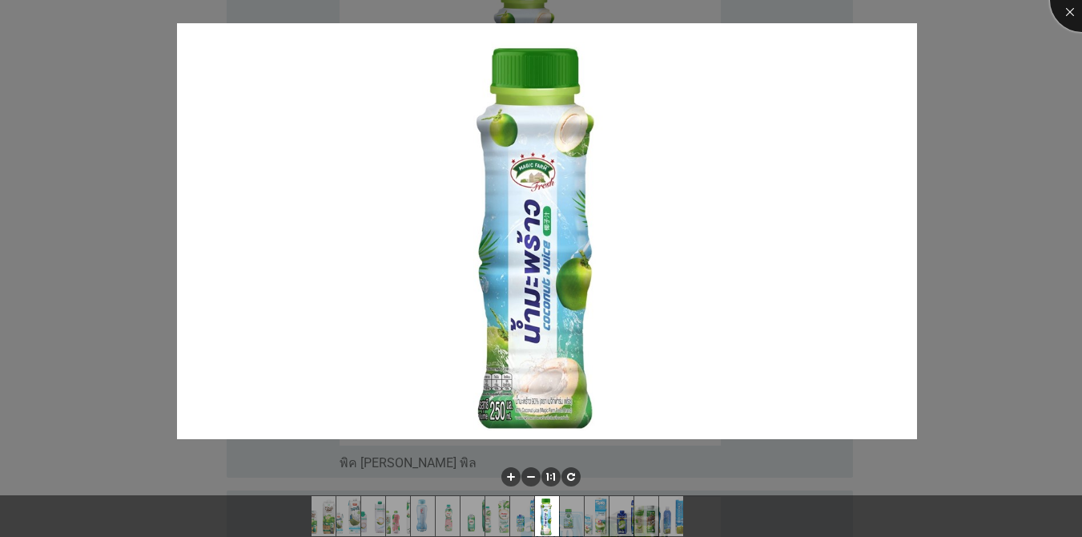
click at [1078, 16] on div at bounding box center [1082, 0] width 64 height 64
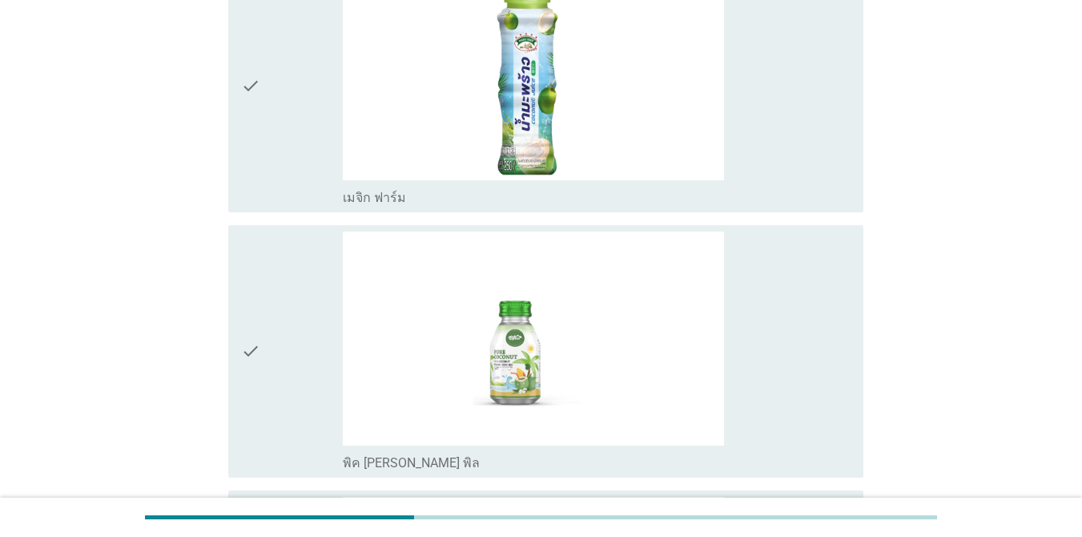
click at [770, 143] on div "check_box_outline_blank เมจิก ฟาร์ม" at bounding box center [597, 86] width 508 height 240
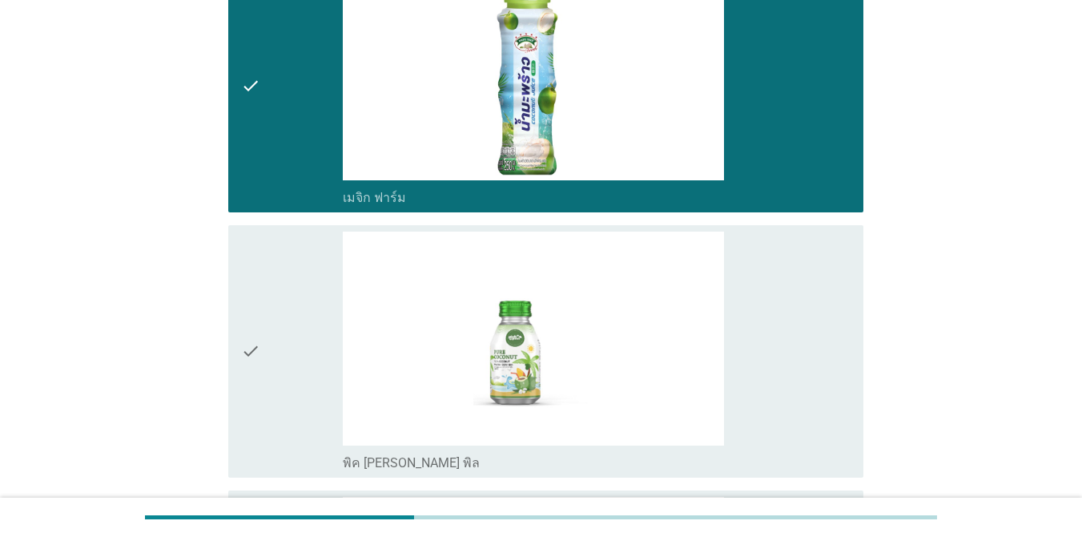
click at [806, 322] on div "check_box_outline_blank พิค [PERSON_NAME] พิล" at bounding box center [597, 351] width 508 height 240
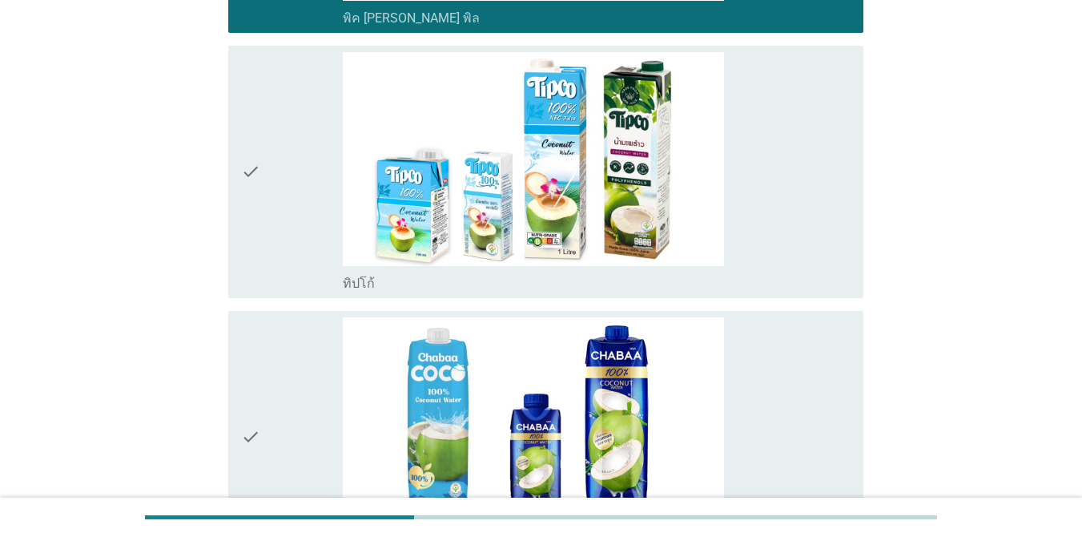
scroll to position [3040, 0]
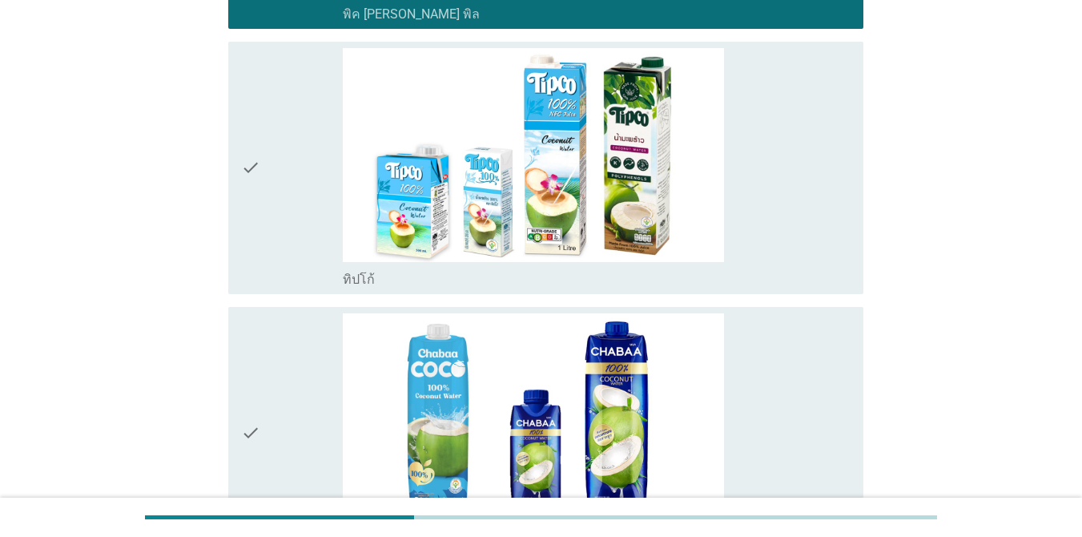
click at [779, 195] on div "check_box_outline_blank ทิปโก้" at bounding box center [597, 168] width 508 height 240
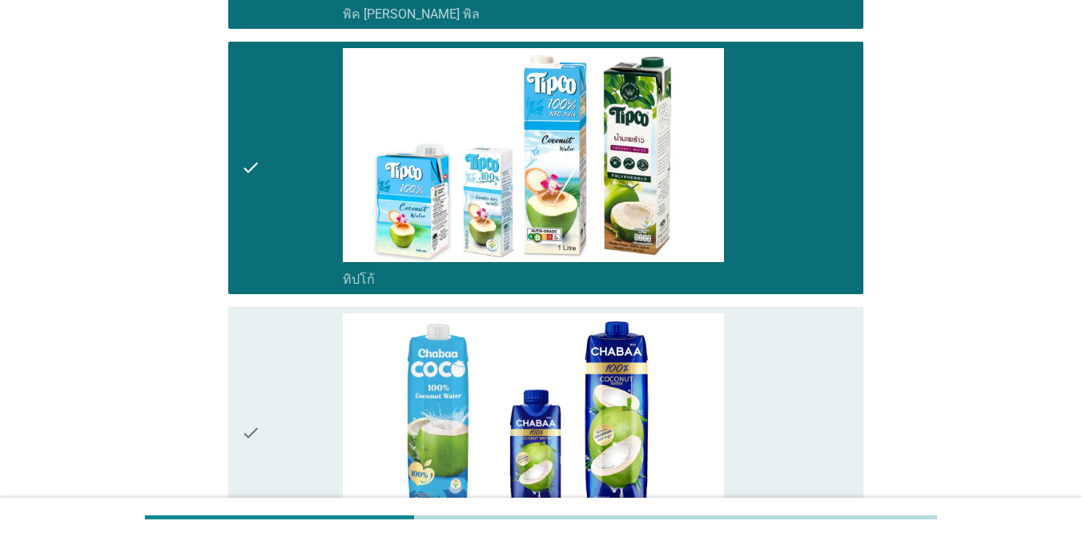
drag, startPoint x: 775, startPoint y: 423, endPoint x: 1053, endPoint y: 453, distance: 279.6
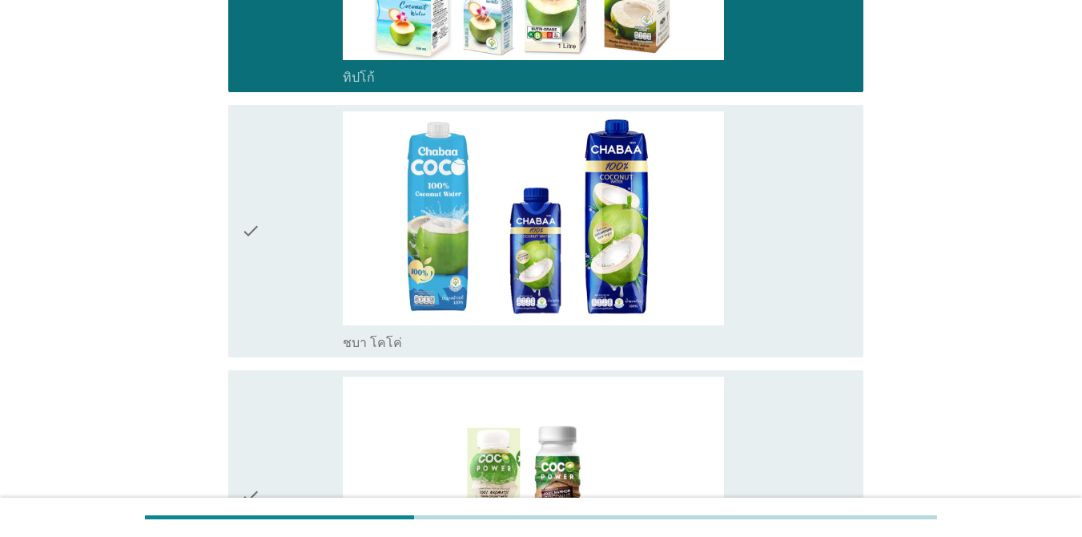
scroll to position [3392, 0]
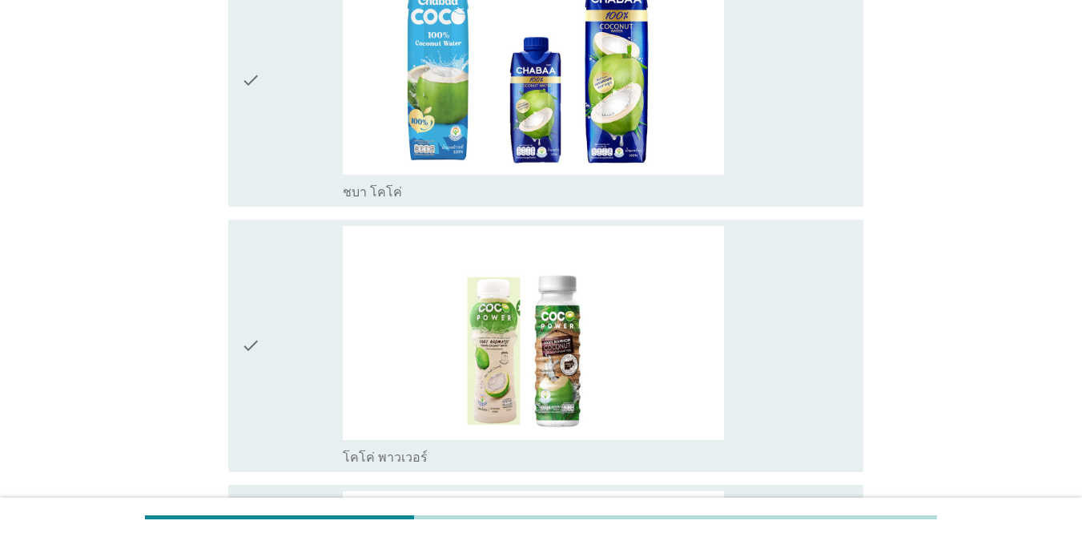
click at [860, 136] on div "check check_box_outline_blank ชบา โคโค่" at bounding box center [545, 80] width 635 height 252
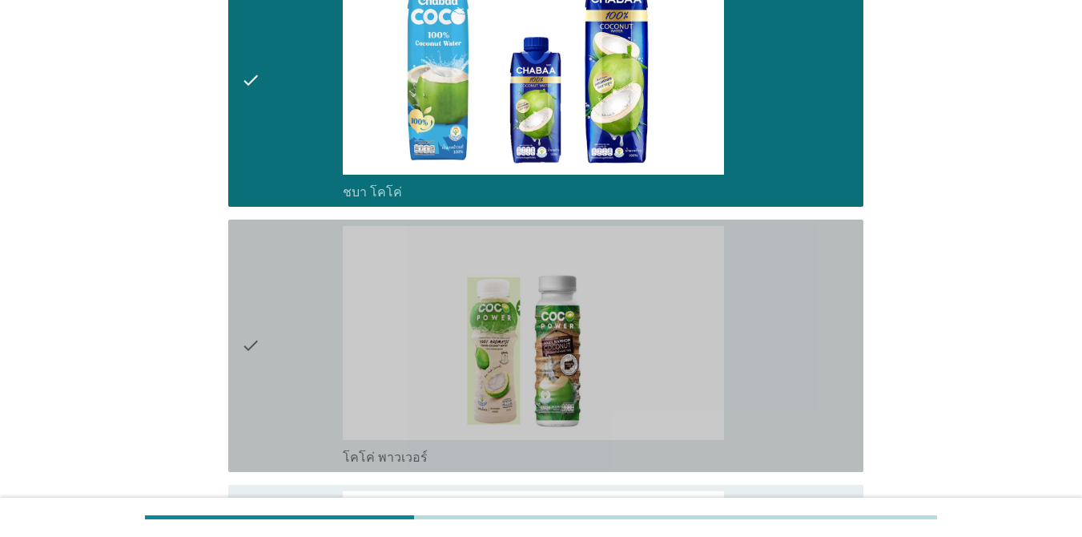
click at [825, 315] on div "check_box_outline_blank โคโค่ พาวเวอร์" at bounding box center [597, 346] width 508 height 240
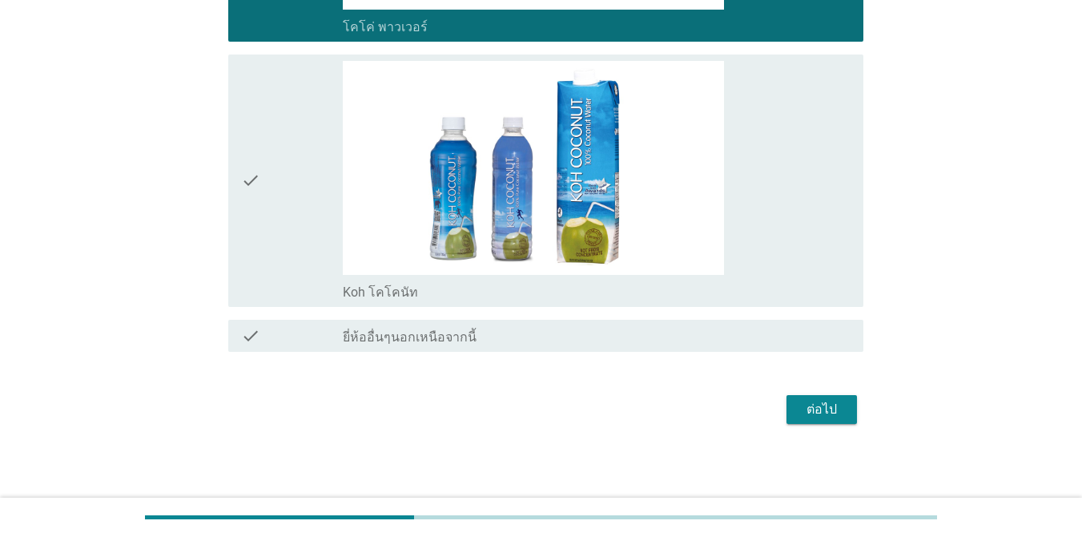
scroll to position [3824, 0]
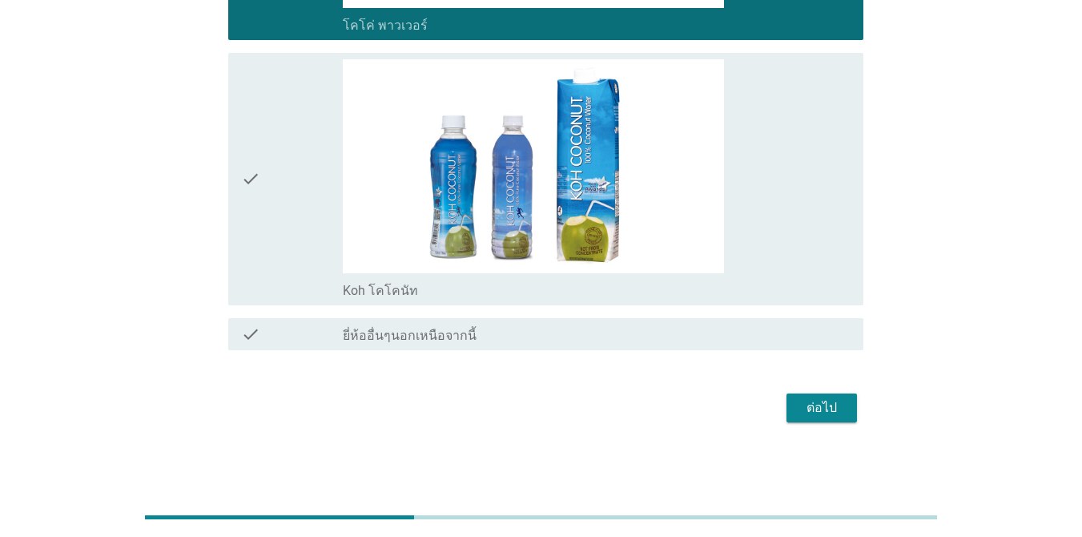
click at [803, 402] on div "ต่อไป" at bounding box center [821, 407] width 45 height 19
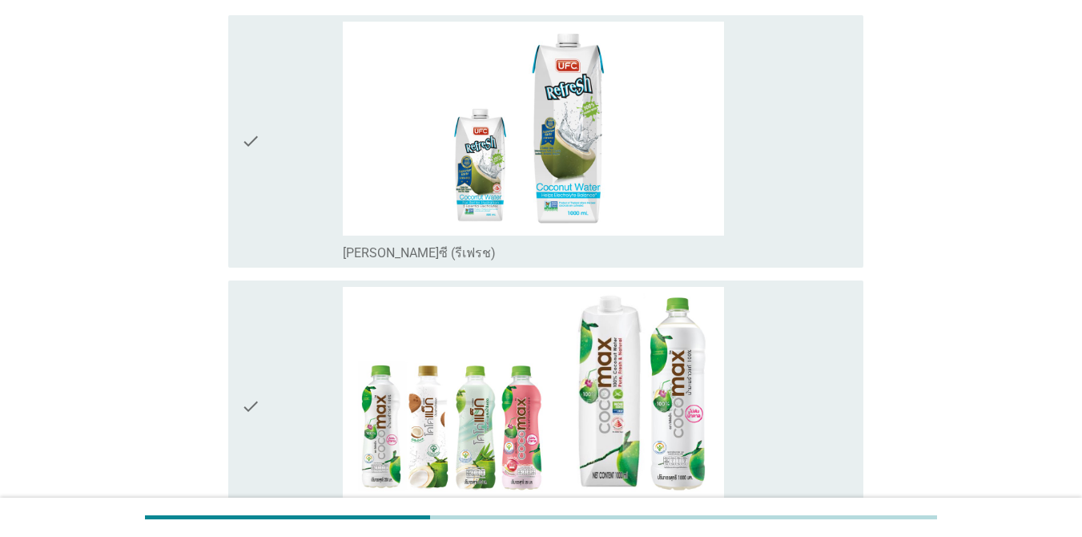
scroll to position [192, 0]
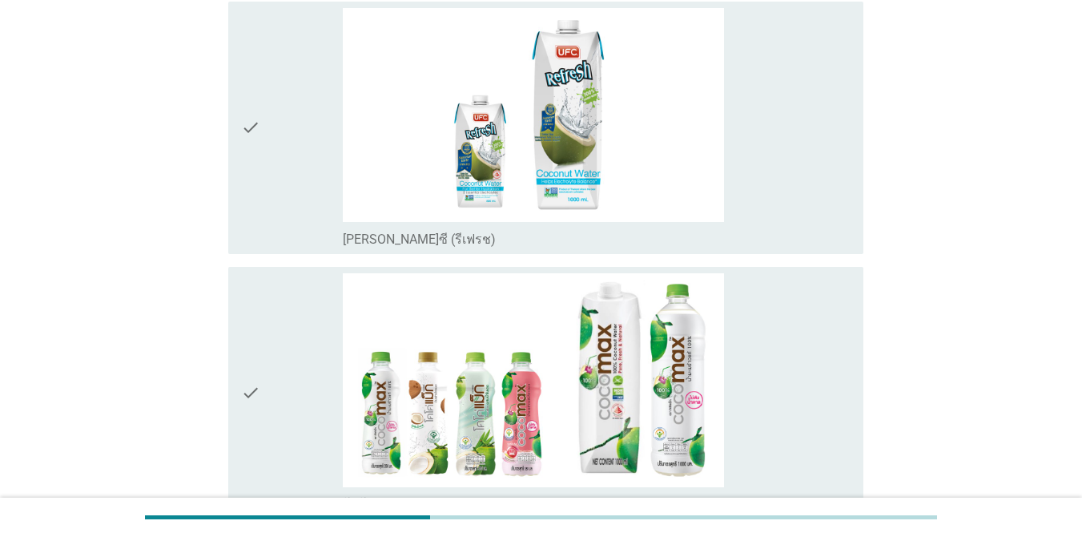
click at [828, 408] on div "check_box_outline_blank โคโค่[PERSON_NAME]" at bounding box center [597, 393] width 508 height 240
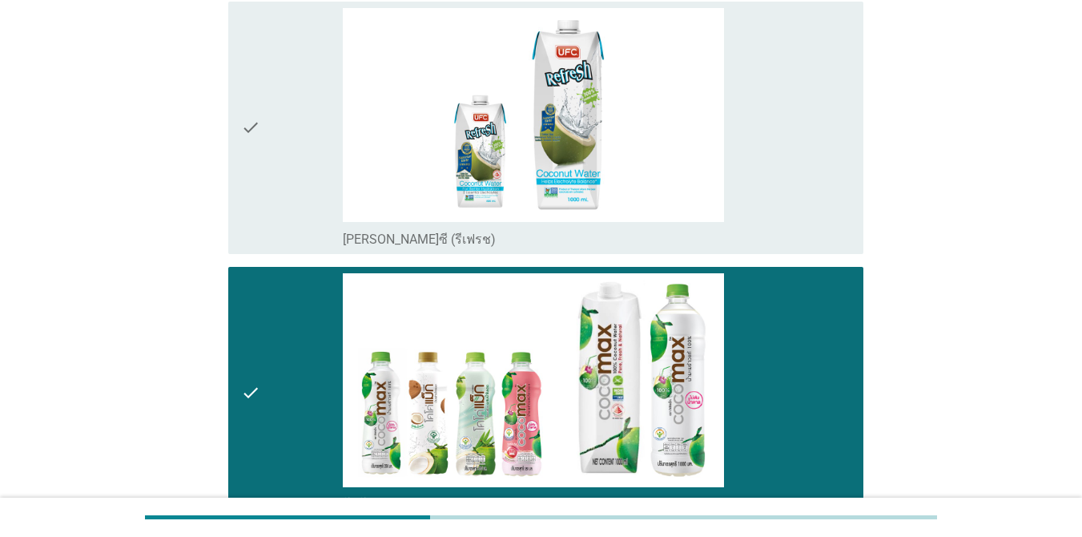
click at [807, 189] on div "check_box_outline_blank [PERSON_NAME]ซี (รีเฟรช)" at bounding box center [597, 128] width 508 height 240
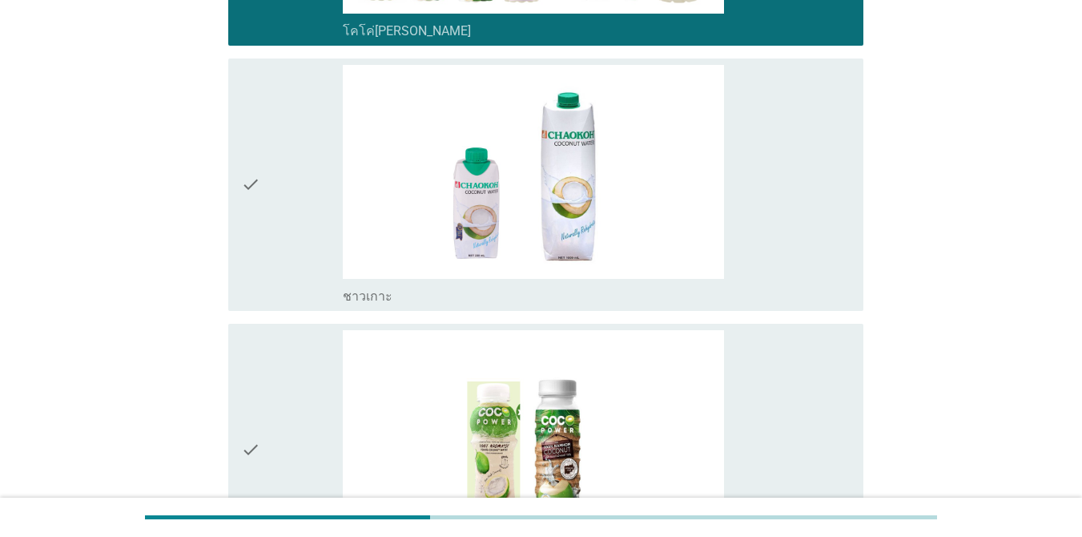
scroll to position [705, 0]
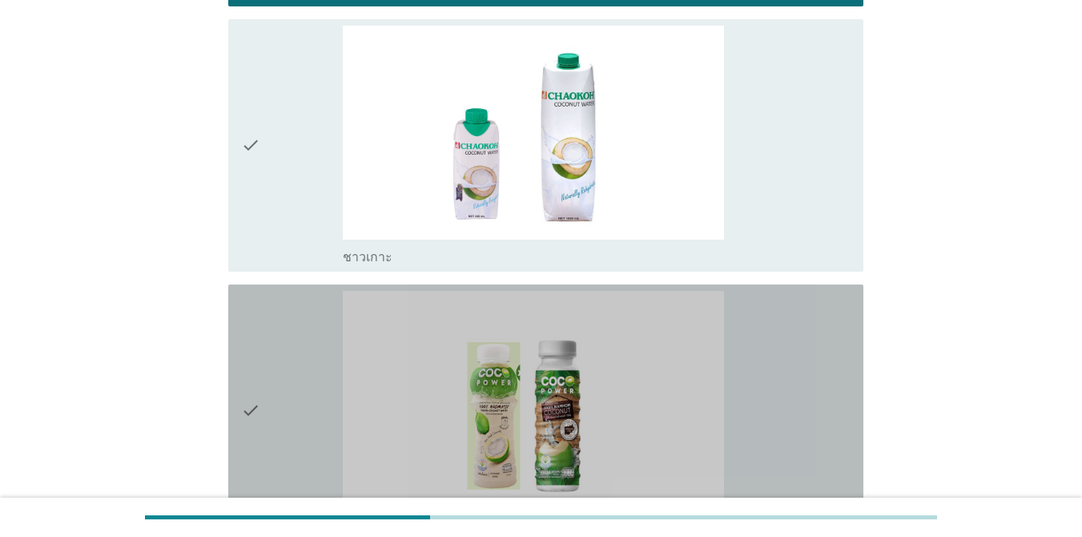
click at [803, 391] on div "check_box_outline_blank โคโค่ พาวเวอร์" at bounding box center [597, 411] width 508 height 240
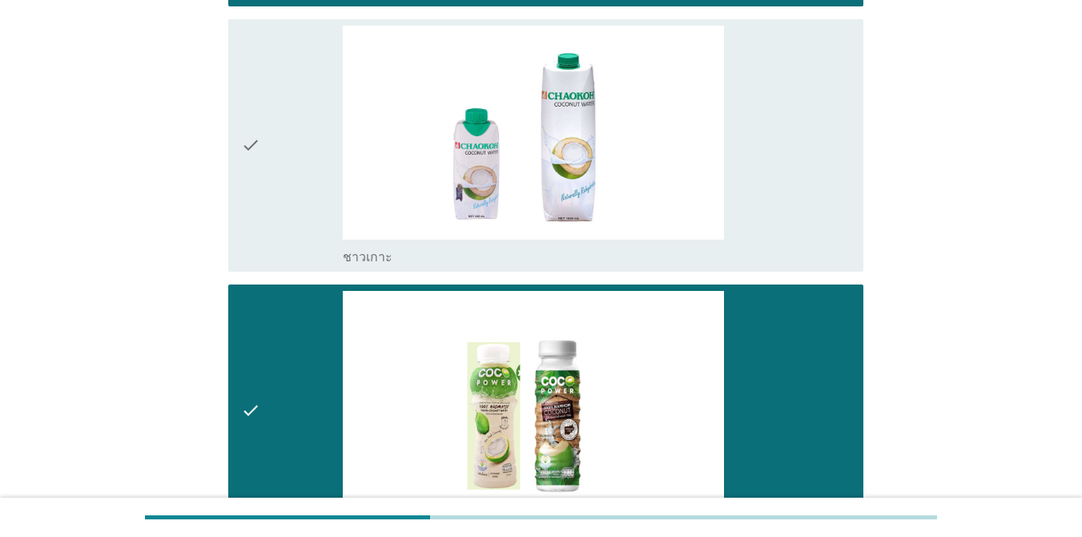
click at [793, 163] on div "check_box_outline_blank ชาวเกาะ" at bounding box center [597, 146] width 508 height 240
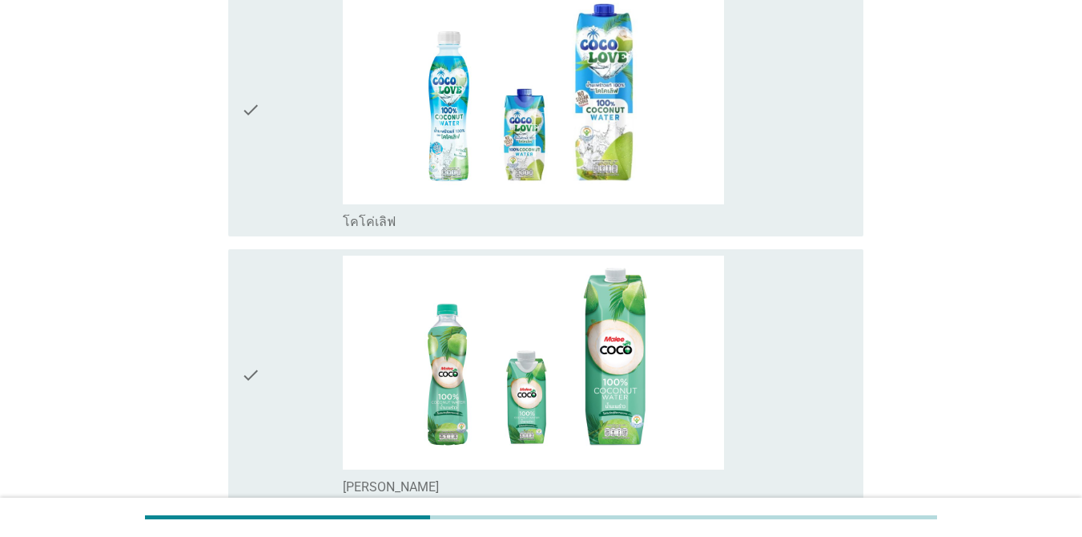
scroll to position [1282, 0]
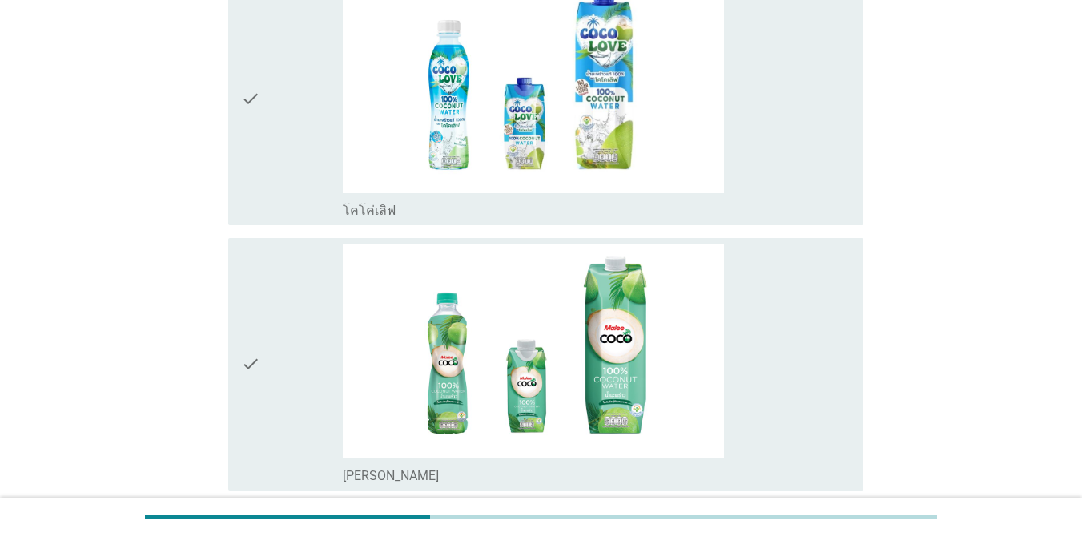
click at [793, 163] on div "check_box_outline_blank โคโค่เลิฟ" at bounding box center [597, 99] width 508 height 240
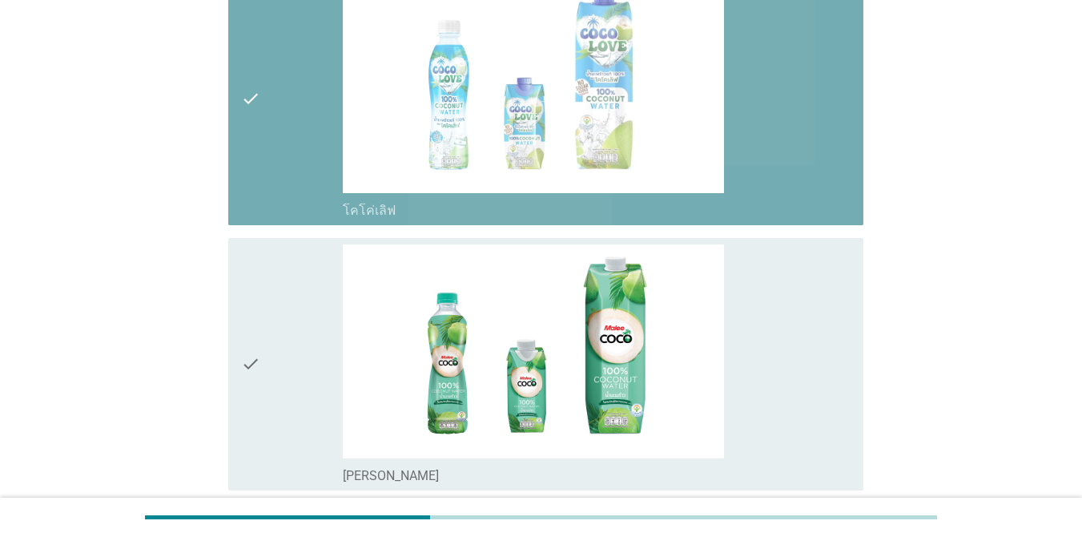
click at [793, 163] on div "check_box_outline_blank โคโค่เลิฟ" at bounding box center [597, 99] width 508 height 240
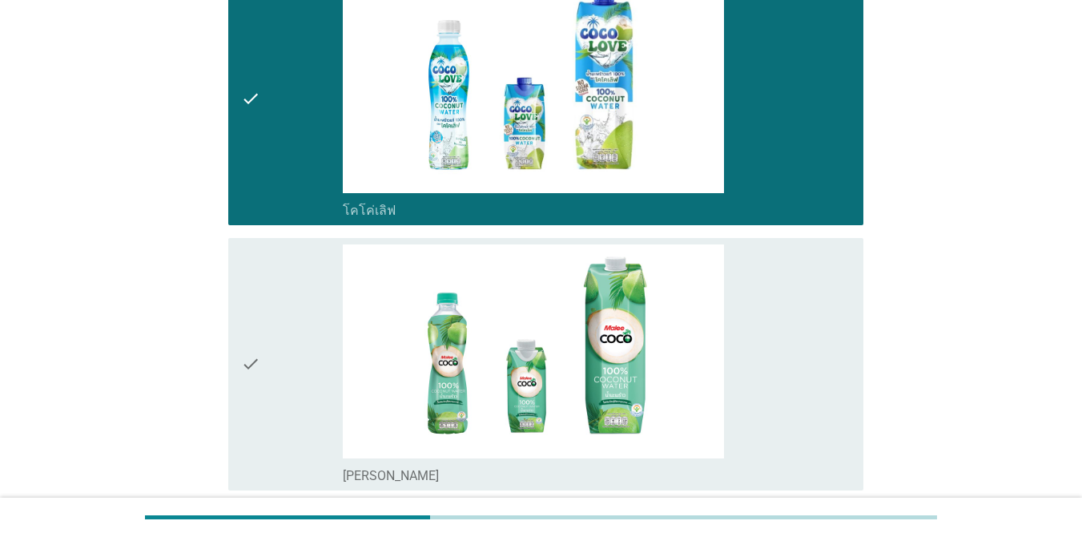
click at [790, 320] on div "check_box_outline_blank [PERSON_NAME]" at bounding box center [597, 364] width 508 height 240
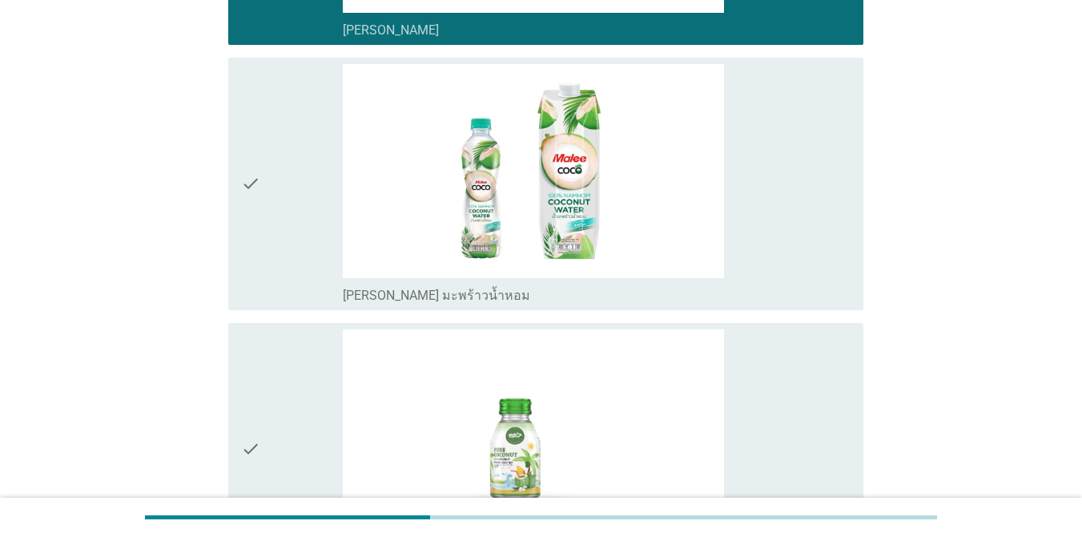
scroll to position [1762, 0]
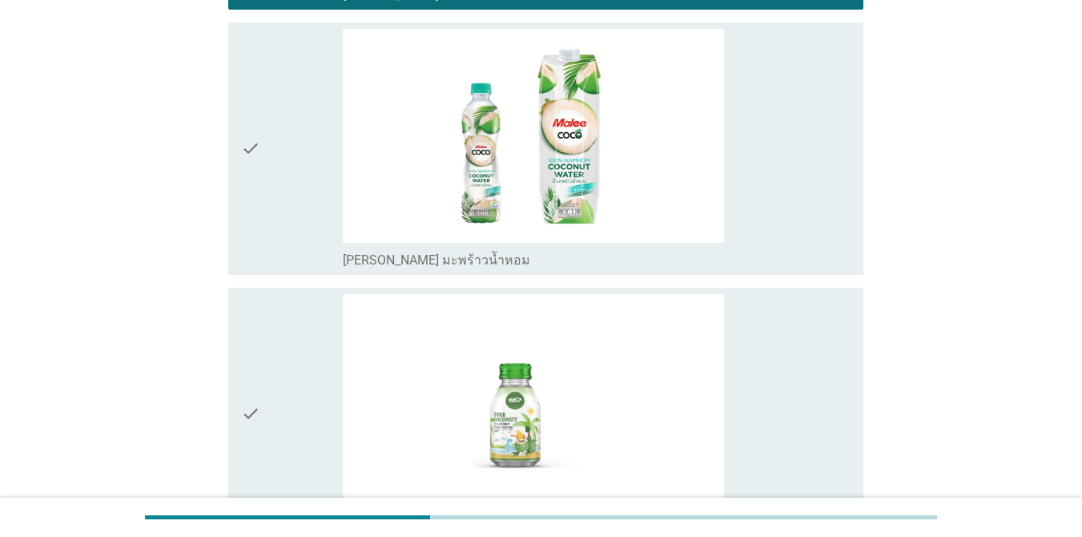
click at [795, 359] on div "check_box_outline_blank พิค [PERSON_NAME] พิล" at bounding box center [597, 414] width 508 height 240
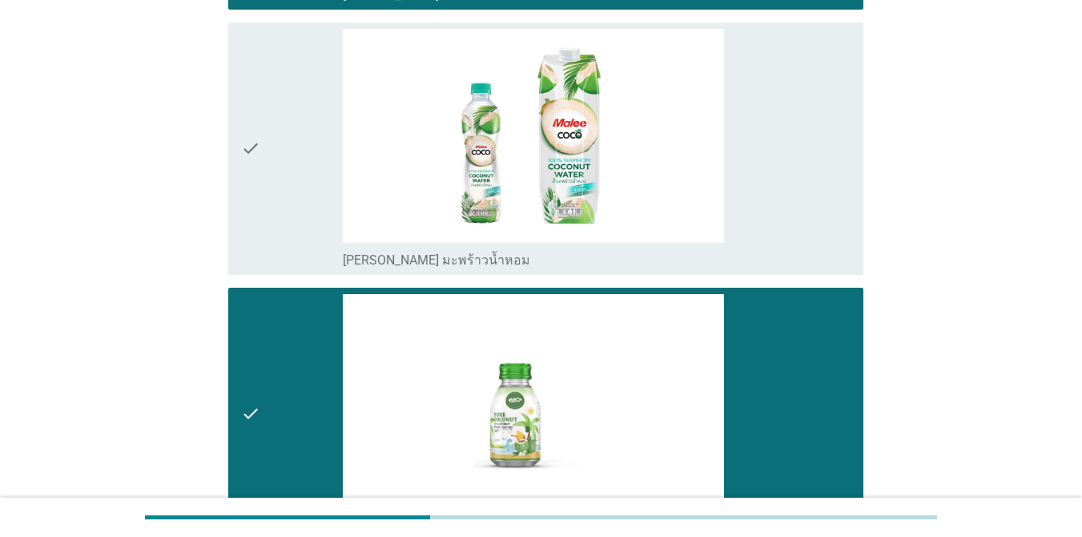
click at [775, 126] on div "check_box_outline_blank [PERSON_NAME] มะพร้าวน้ำหอม" at bounding box center [597, 149] width 508 height 240
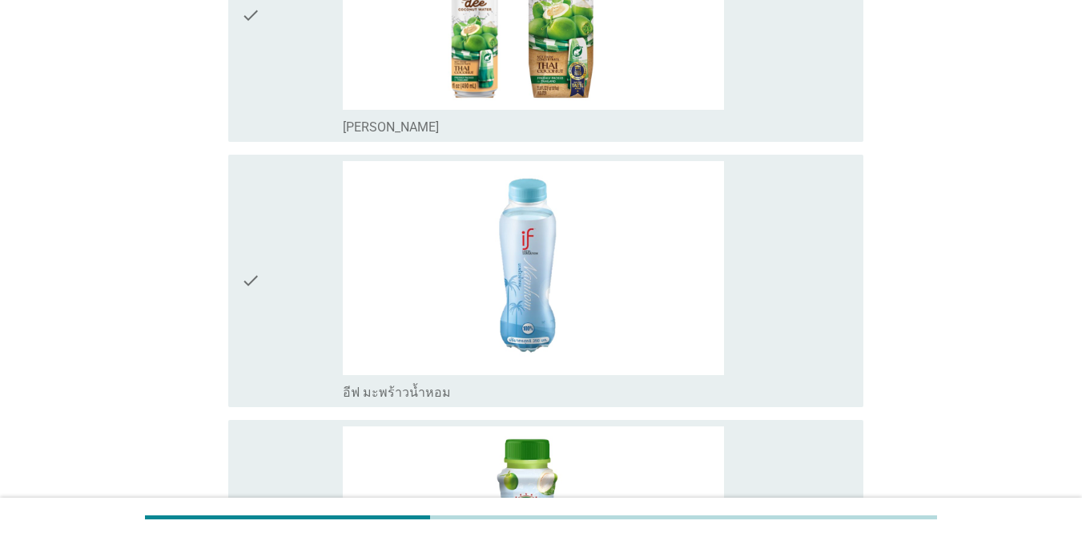
scroll to position [2435, 0]
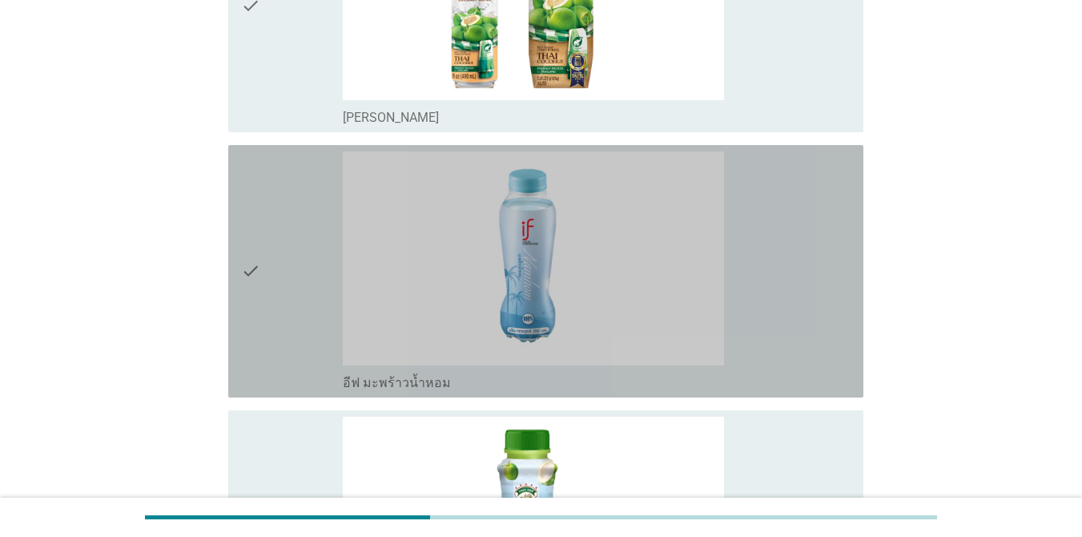
click at [785, 215] on div "check_box_outline_blank อีฟ มะพร้าวน้ำหอม" at bounding box center [597, 271] width 508 height 240
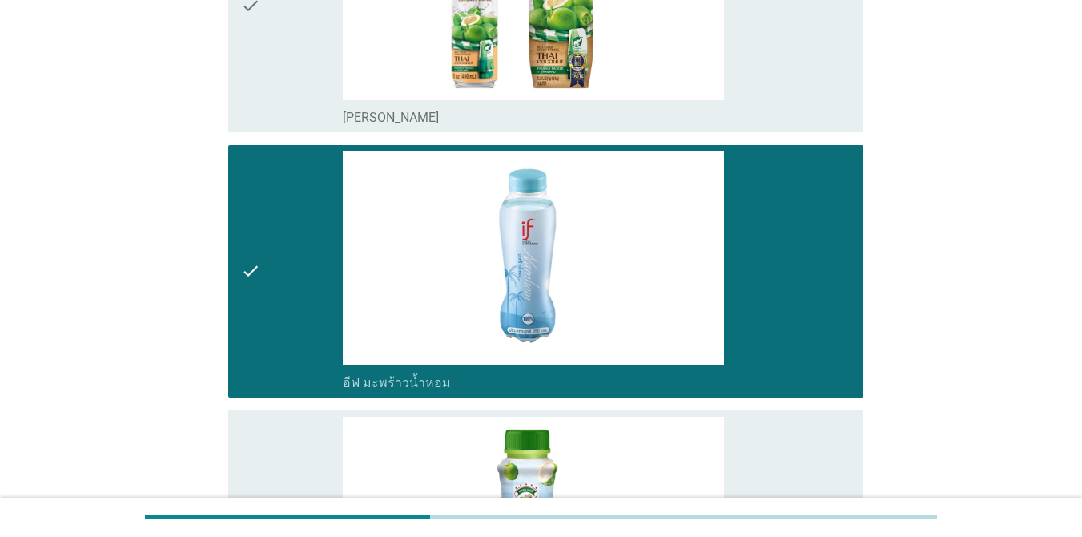
click at [782, 74] on div "check_box_outline_blank [PERSON_NAME]" at bounding box center [597, 6] width 508 height 240
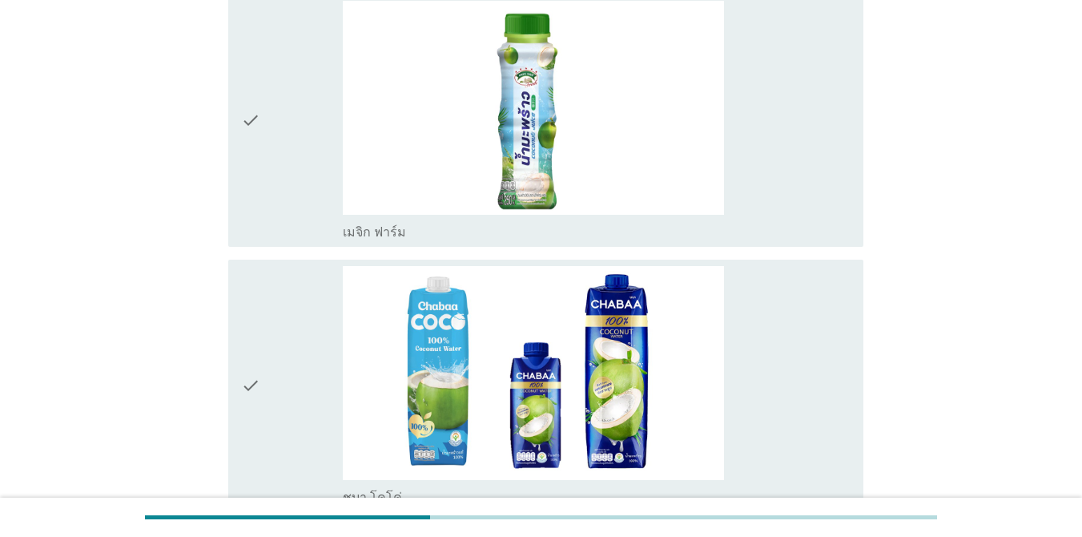
scroll to position [2852, 0]
click at [804, 294] on div "check_box_outline_blank ชบา โคโค่" at bounding box center [597, 385] width 508 height 240
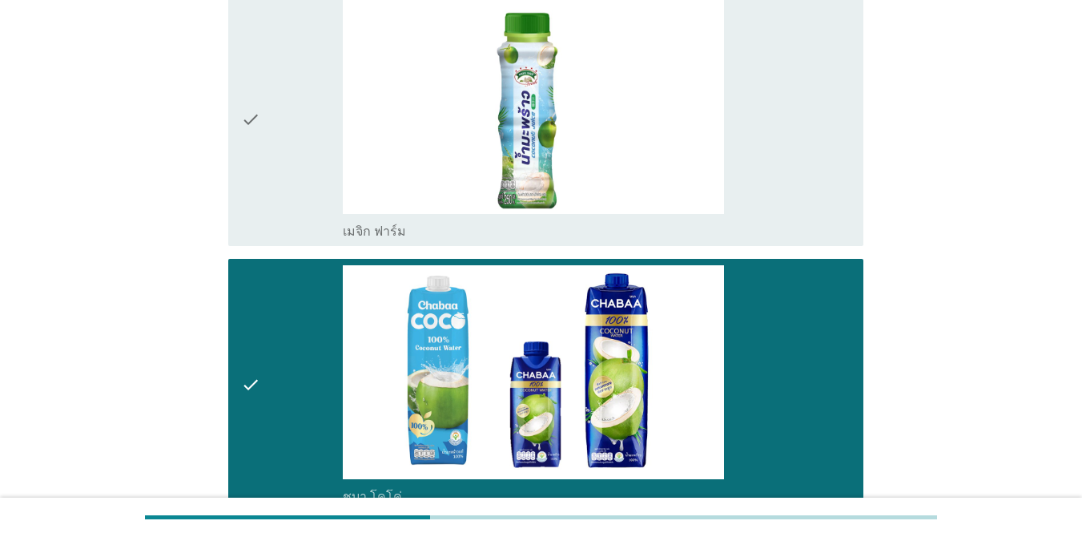
click at [814, 115] on div "check_box_outline_blank เมจิก ฟาร์ม" at bounding box center [597, 120] width 508 height 240
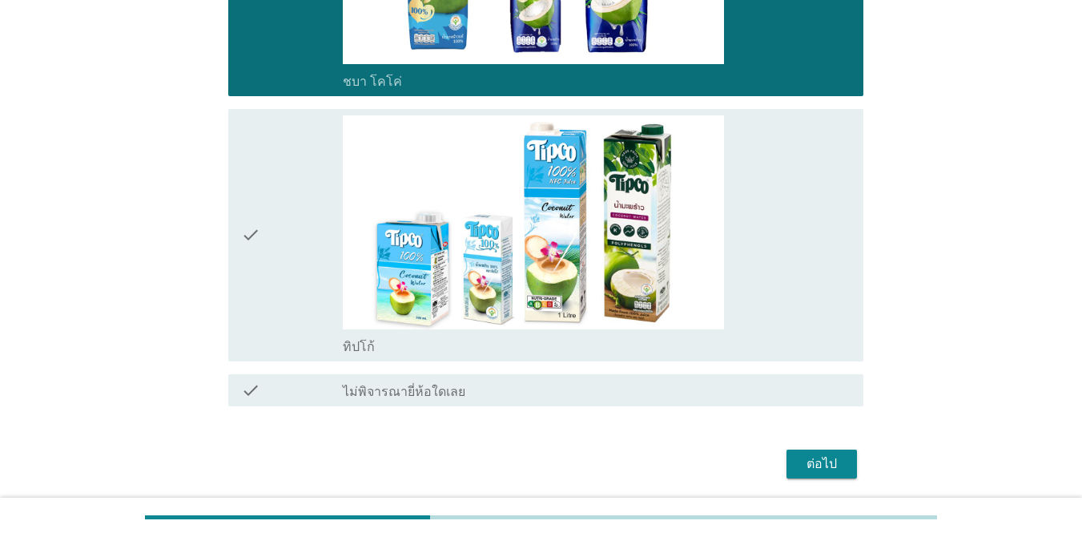
scroll to position [3268, 0]
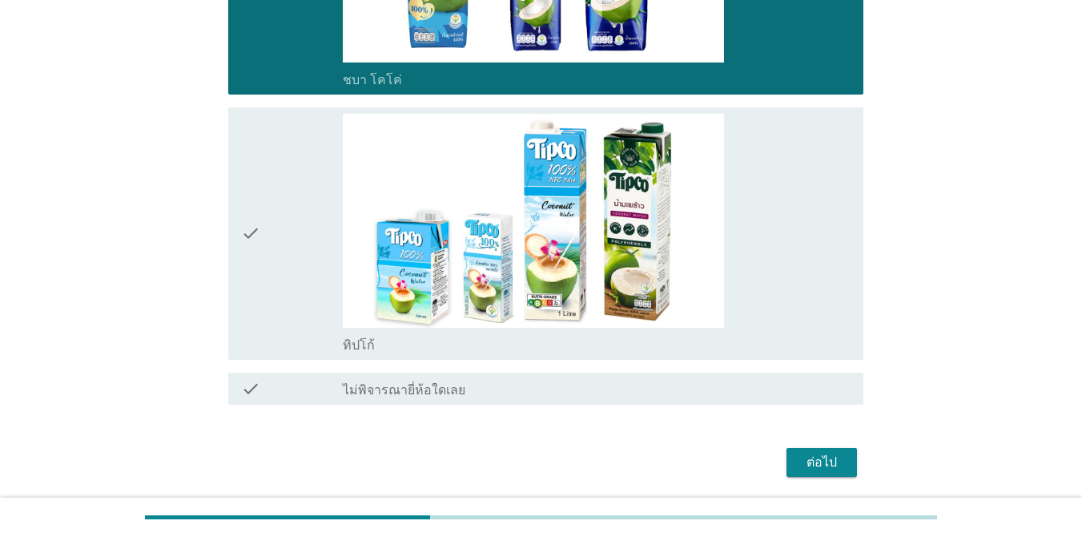
click at [787, 227] on div "check_box_outline_blank ทิปโก้" at bounding box center [597, 234] width 508 height 240
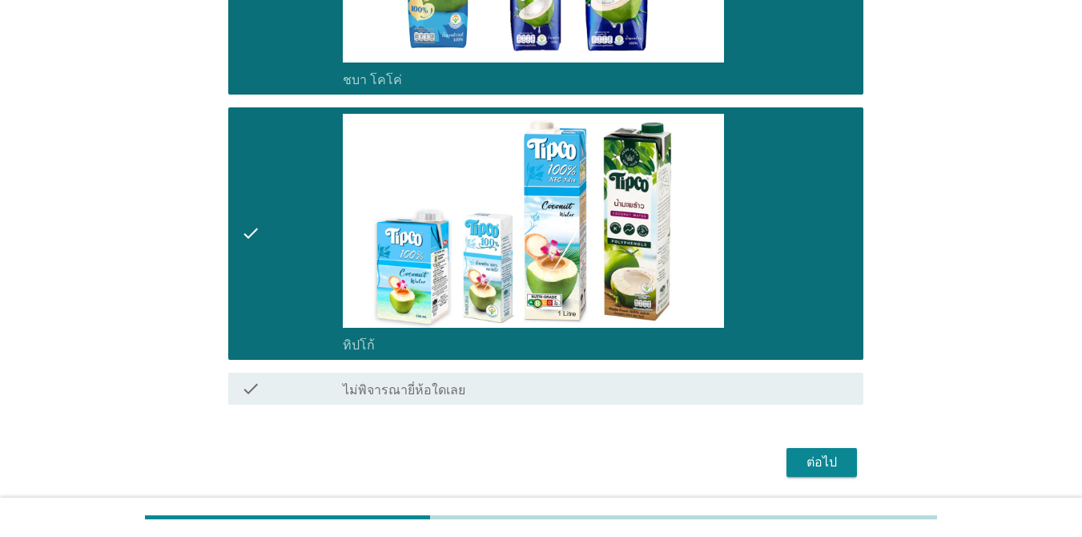
click at [787, 226] on div "check_box_outline_blank ทิปโก้" at bounding box center [597, 234] width 508 height 240
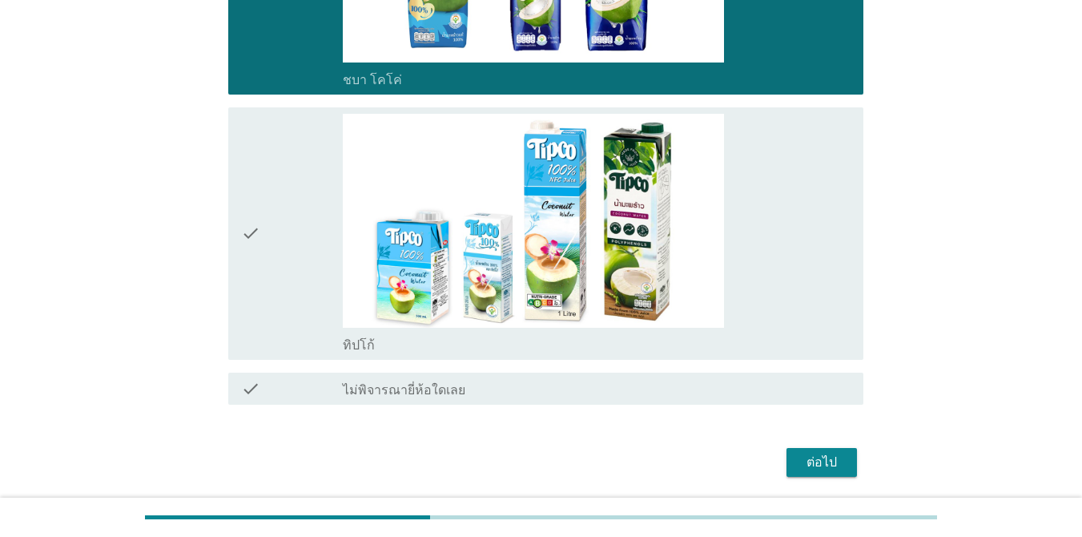
click at [794, 249] on div "check_box_outline_blank ทิปโก้" at bounding box center [597, 234] width 508 height 240
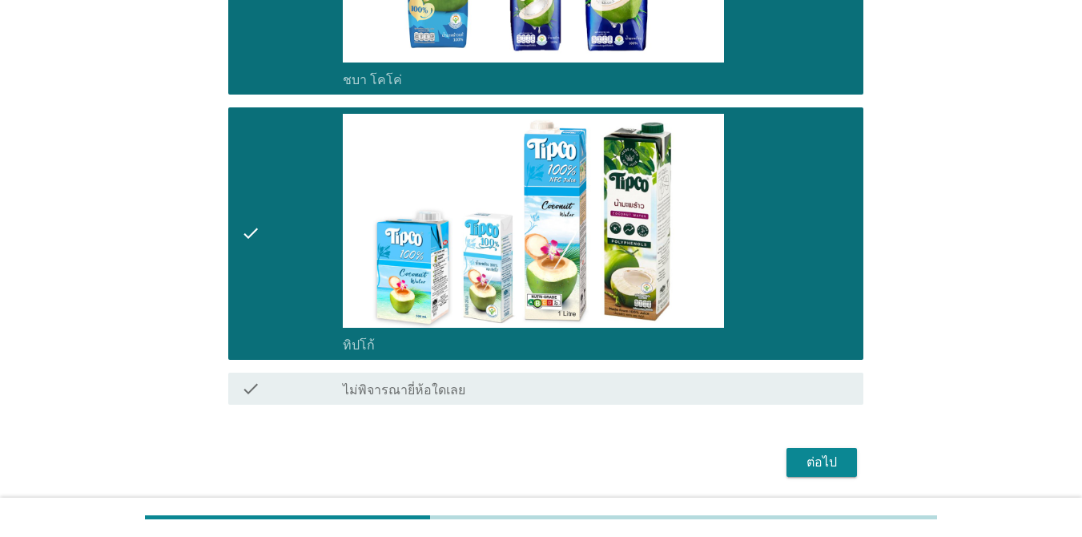
click at [831, 460] on div "ต่อไป" at bounding box center [821, 462] width 45 height 19
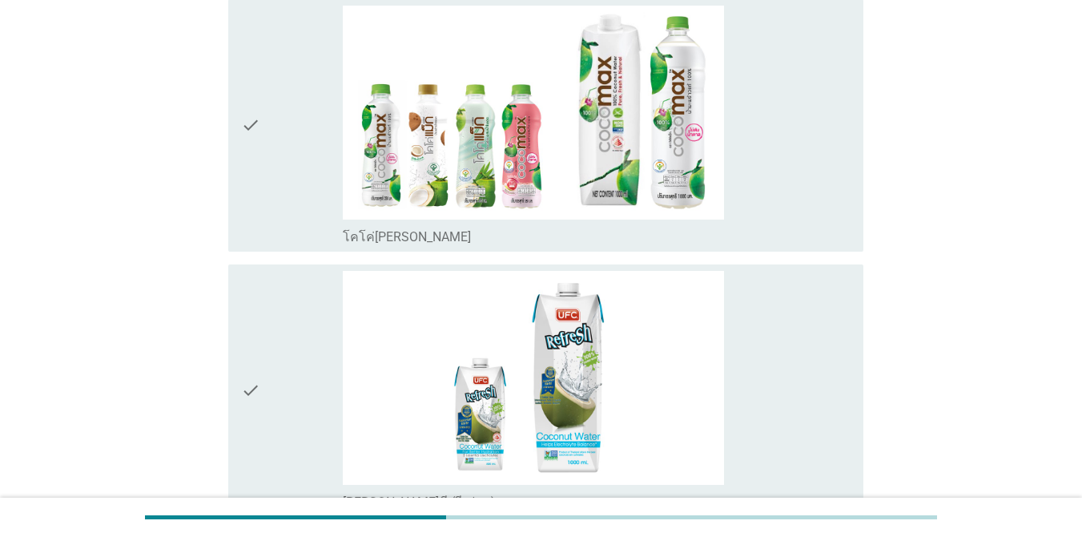
scroll to position [256, 0]
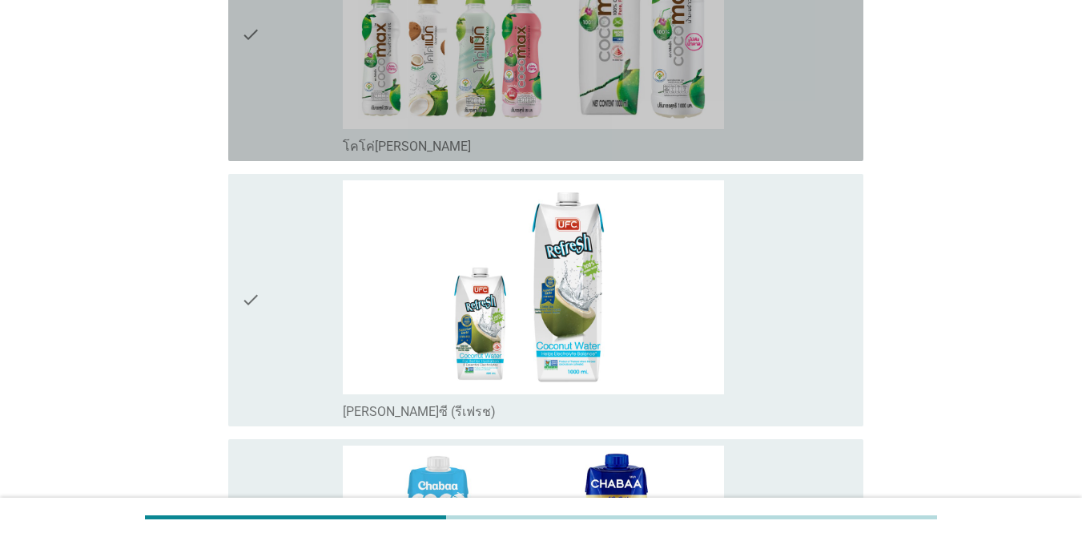
click at [759, 81] on div "check_box โคโค่[PERSON_NAME]" at bounding box center [597, 35] width 508 height 240
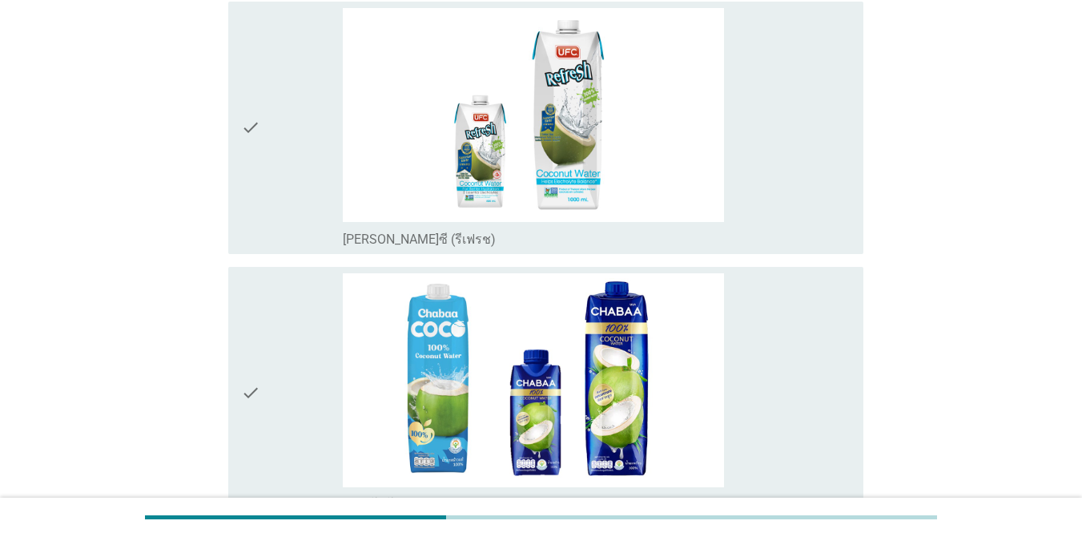
scroll to position [545, 0]
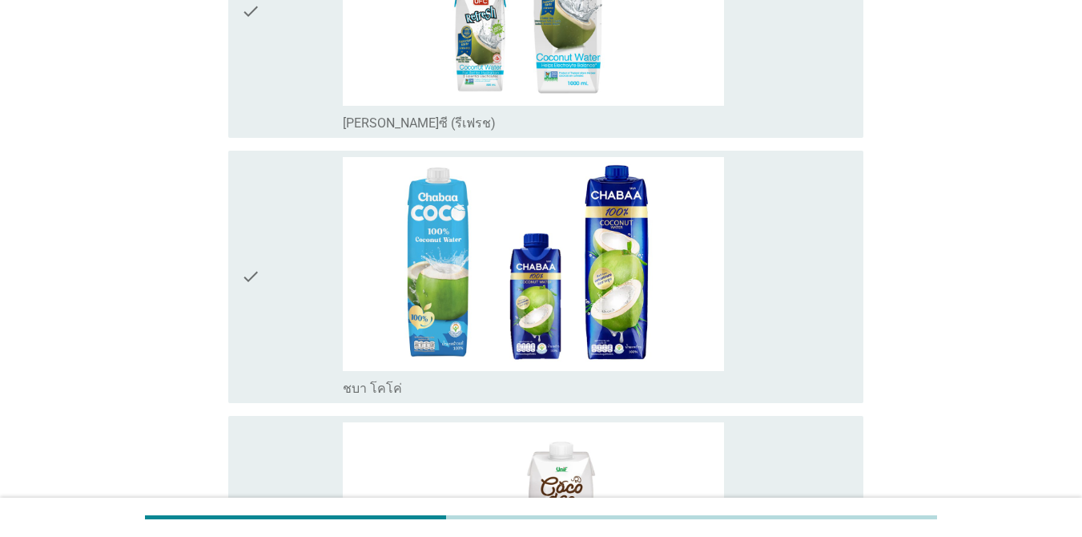
click at [763, 75] on div "check_box [PERSON_NAME]ซี (รีเฟรช)" at bounding box center [597, 12] width 508 height 240
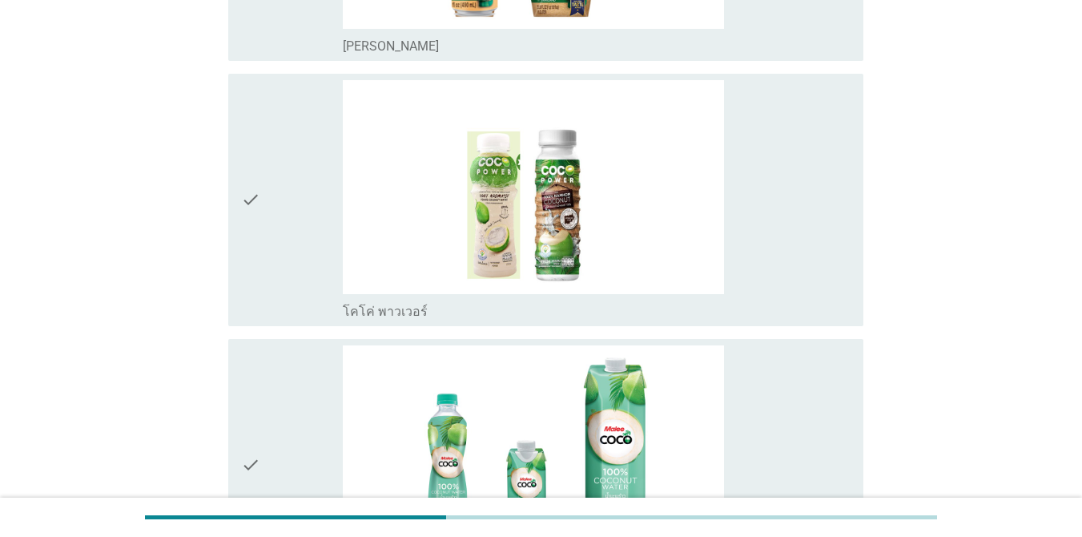
scroll to position [1314, 0]
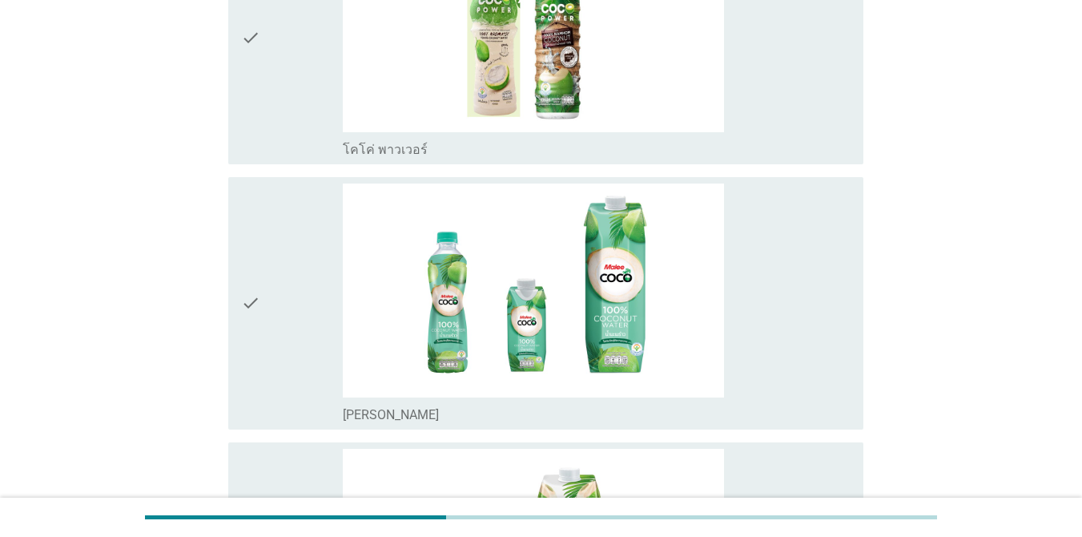
click at [783, 111] on div "check_box โคโค่ พาวเวอร์" at bounding box center [597, 38] width 508 height 240
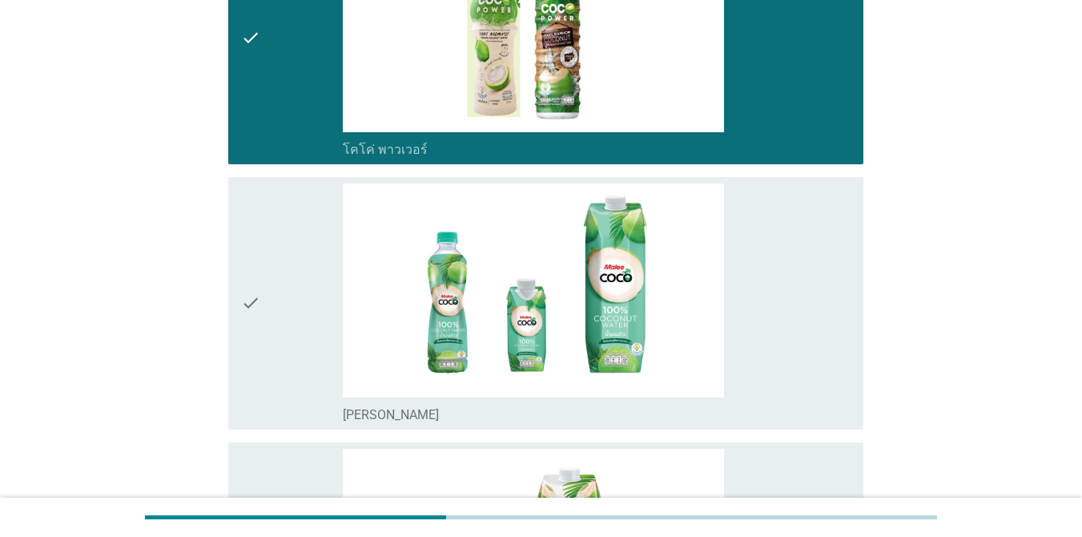
click at [783, 299] on div "check_box_outline_blank [PERSON_NAME]" at bounding box center [597, 303] width 508 height 240
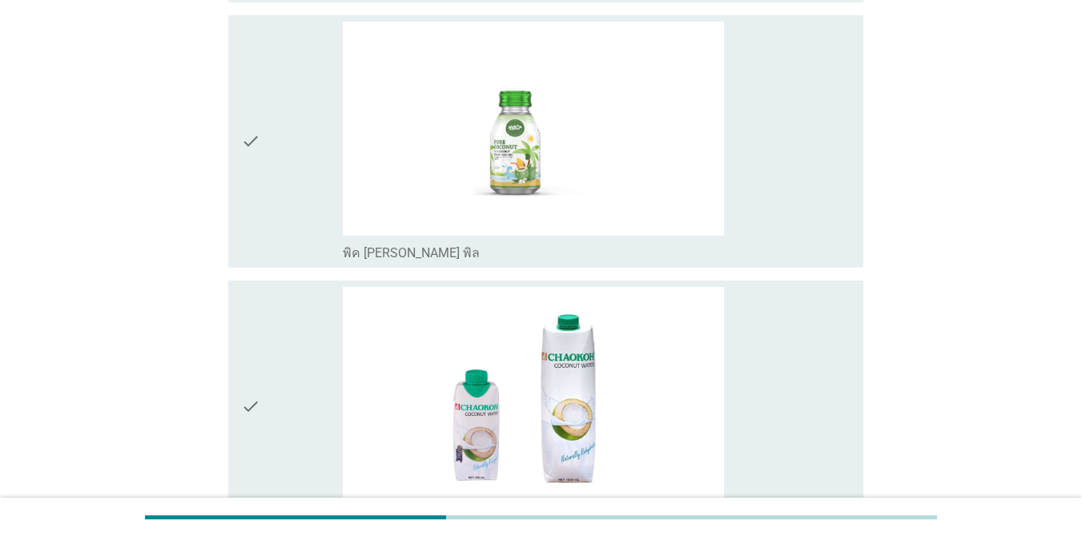
scroll to position [2595, 0]
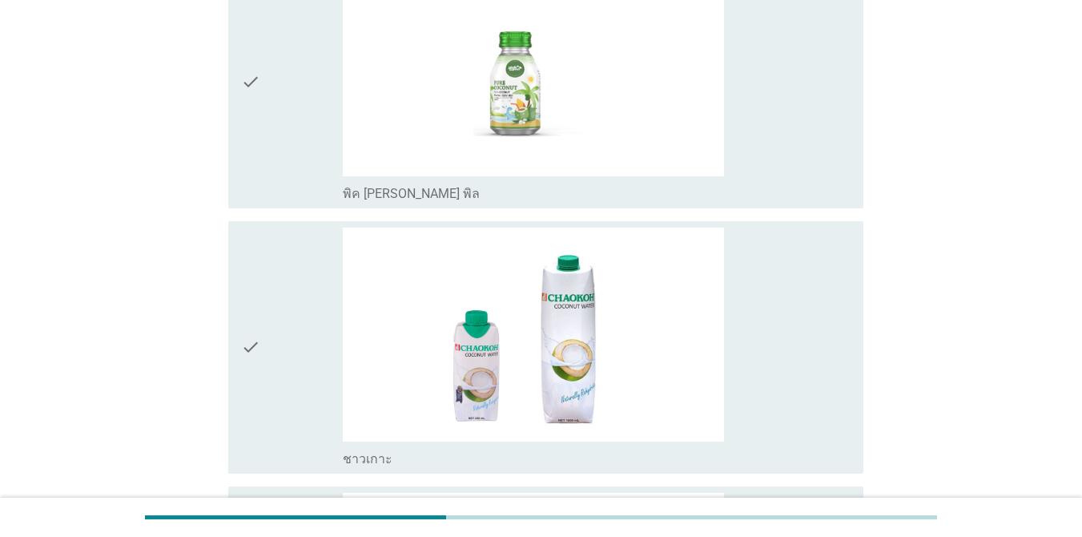
click at [810, 121] on div "check_box พิค [PERSON_NAME] พิล" at bounding box center [597, 82] width 508 height 240
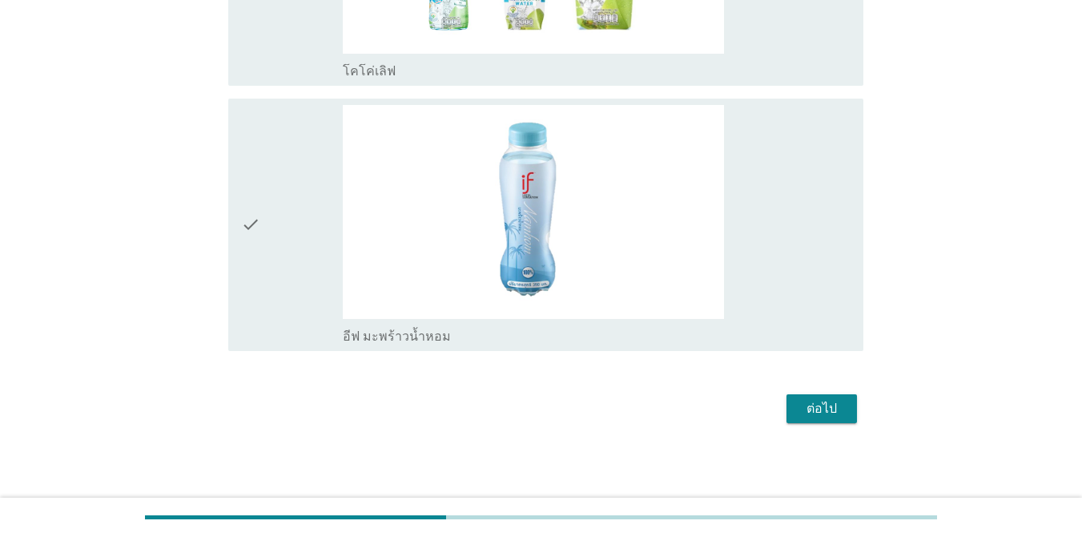
scroll to position [3249, 0]
click at [794, 155] on div "check_box อีฟ มะพร้าวน้ำหอม" at bounding box center [597, 224] width 508 height 240
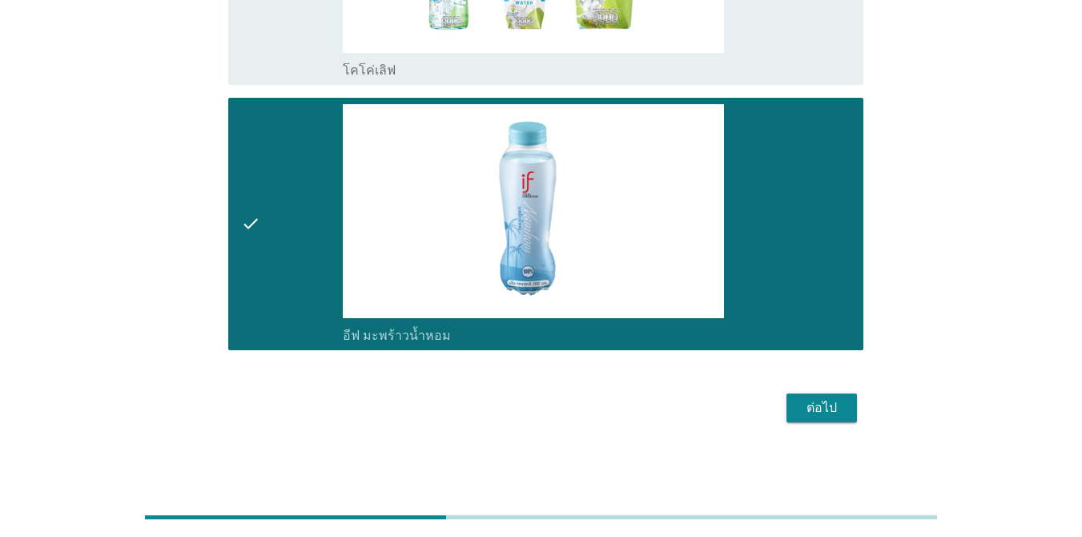
click at [811, 404] on div "ต่อไป" at bounding box center [821, 407] width 45 height 19
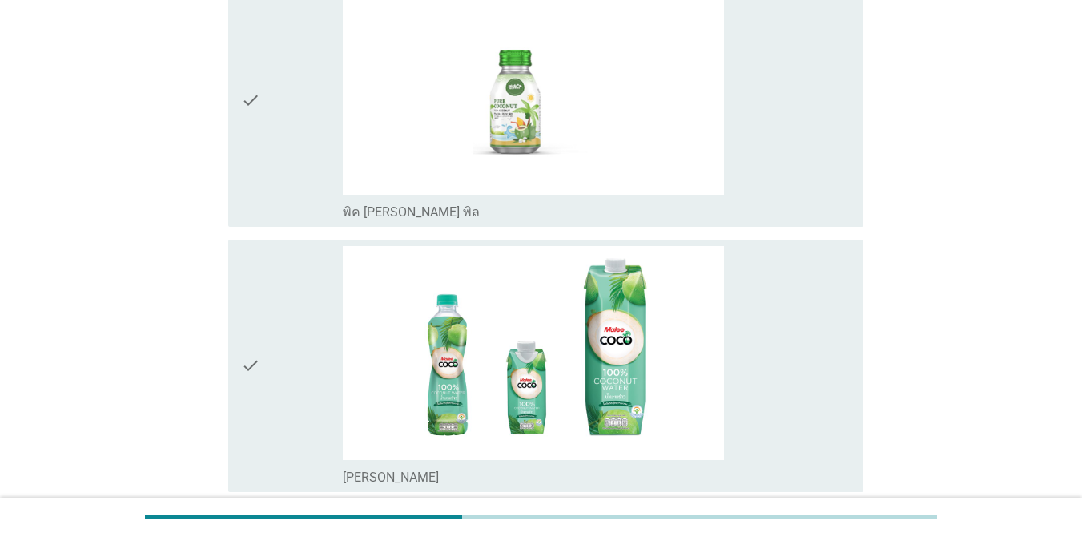
scroll to position [192, 0]
click at [784, 123] on div "check_box พิค [PERSON_NAME] พิล" at bounding box center [597, 99] width 508 height 240
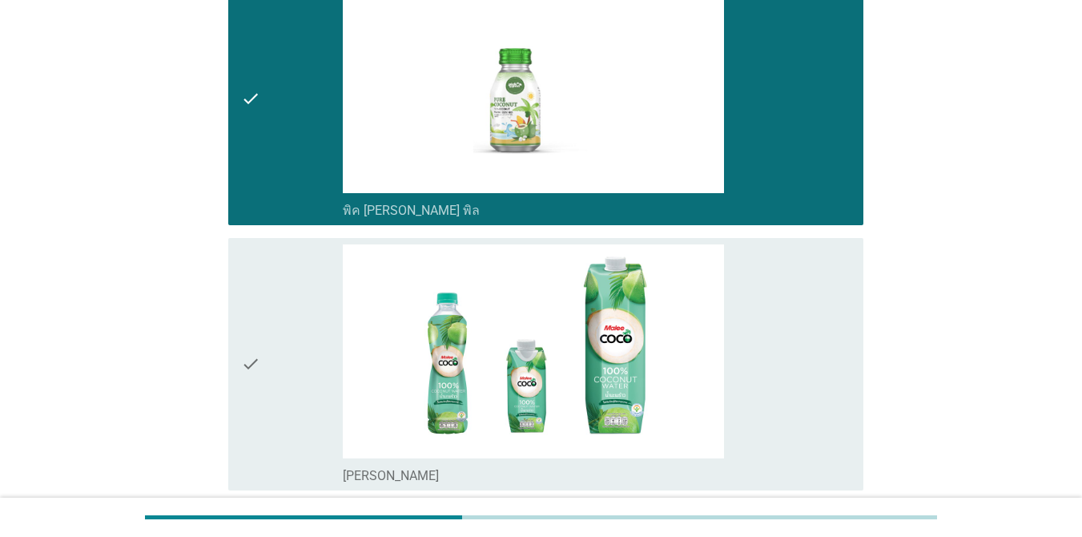
click at [805, 345] on div "check_box [PERSON_NAME]" at bounding box center [597, 364] width 508 height 240
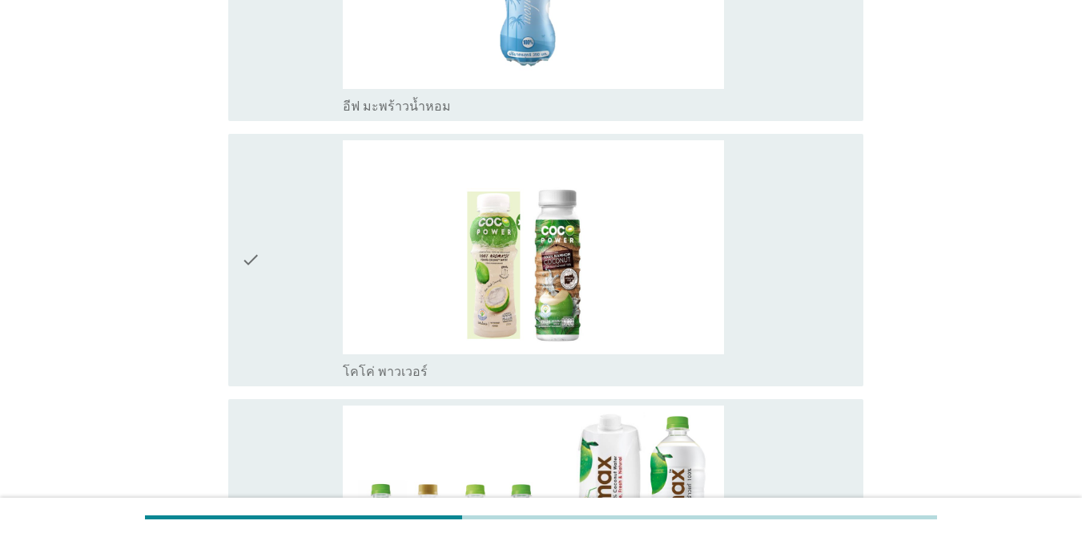
scroll to position [865, 0]
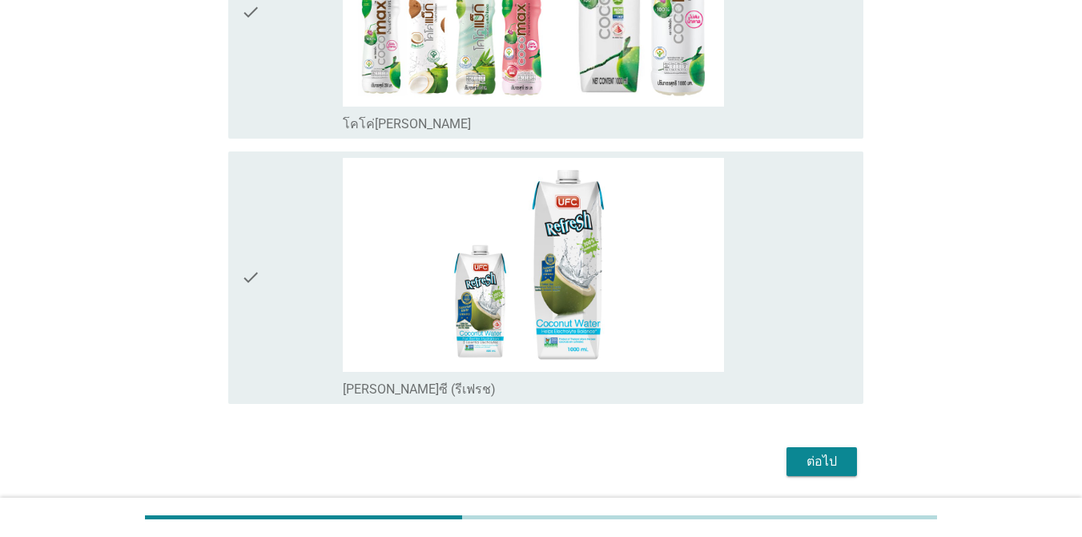
scroll to position [1378, 0]
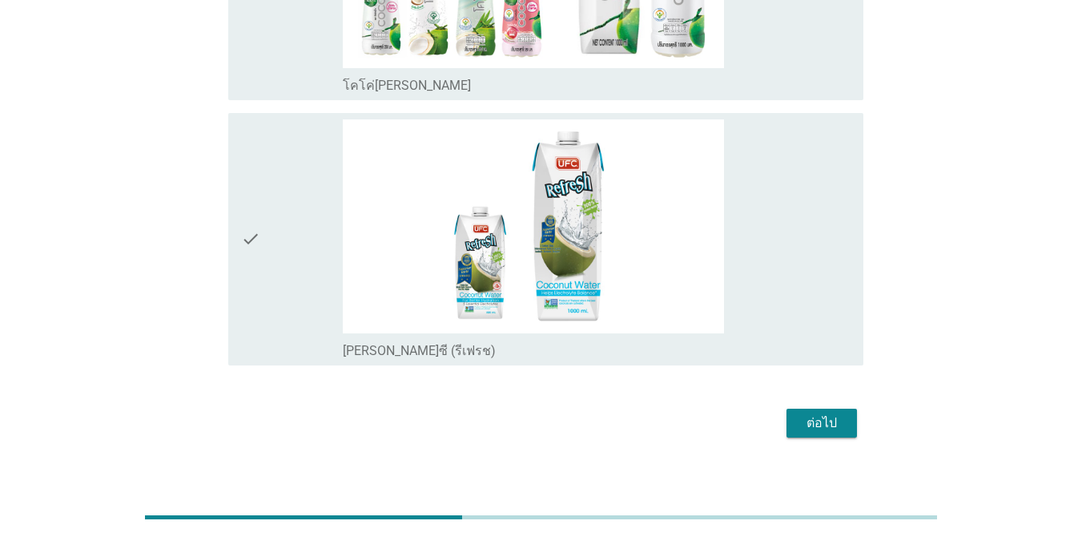
click at [796, 259] on div "check_box [PERSON_NAME]ซี (รีเฟรช)" at bounding box center [597, 239] width 508 height 240
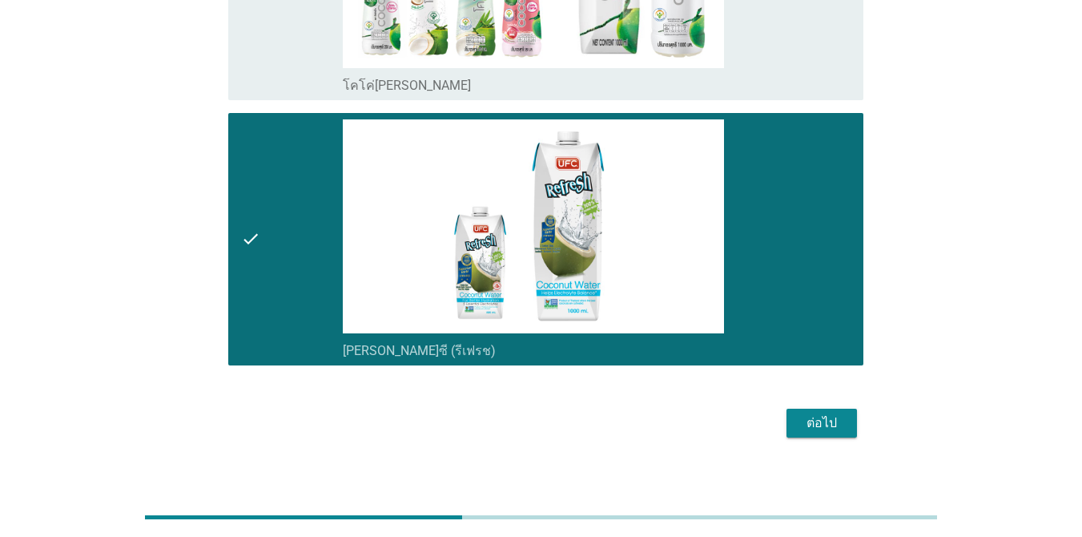
click at [820, 431] on div "ต่อไป" at bounding box center [821, 422] width 45 height 19
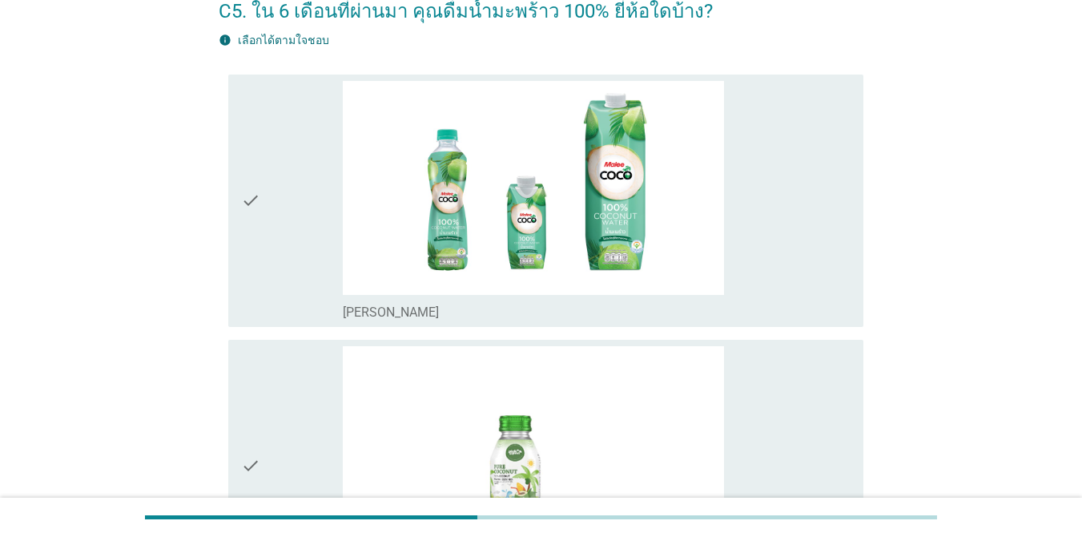
scroll to position [288, 0]
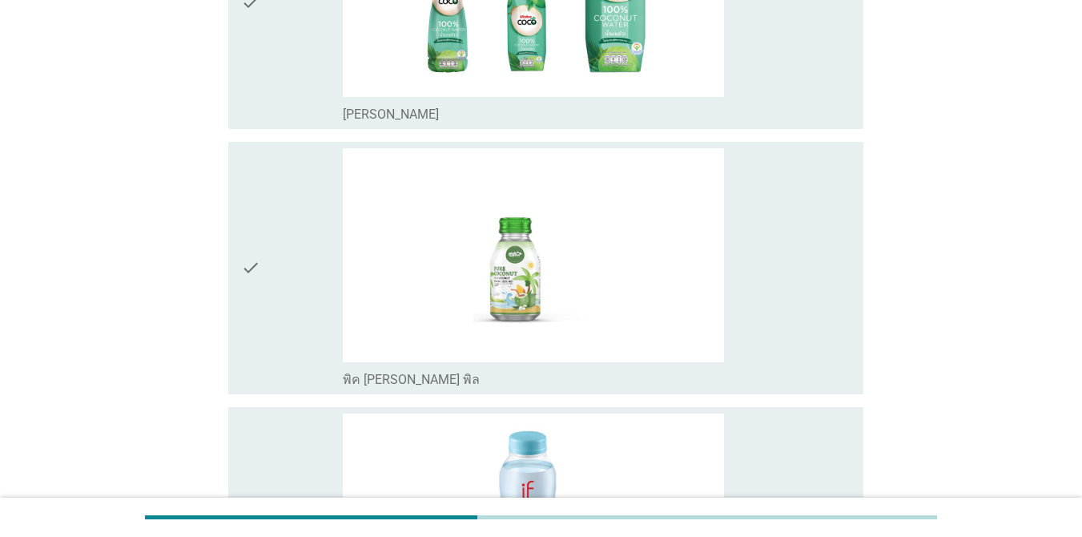
click at [766, 225] on div "check_box พิค [PERSON_NAME] พิล" at bounding box center [597, 268] width 508 height 240
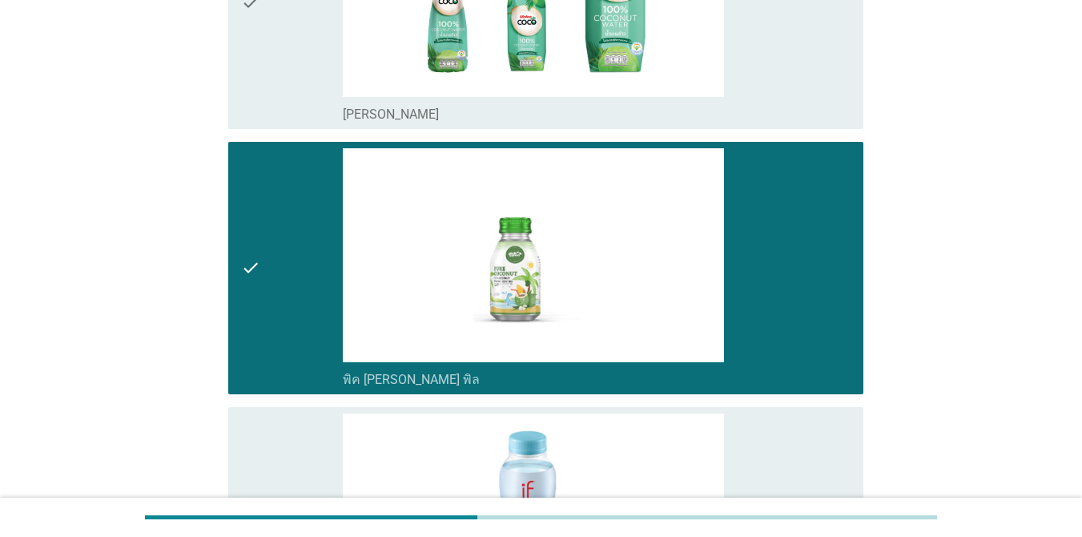
click at [782, 426] on div "check_box อีฟ มะพร้าวน้ำหอม" at bounding box center [597, 533] width 508 height 240
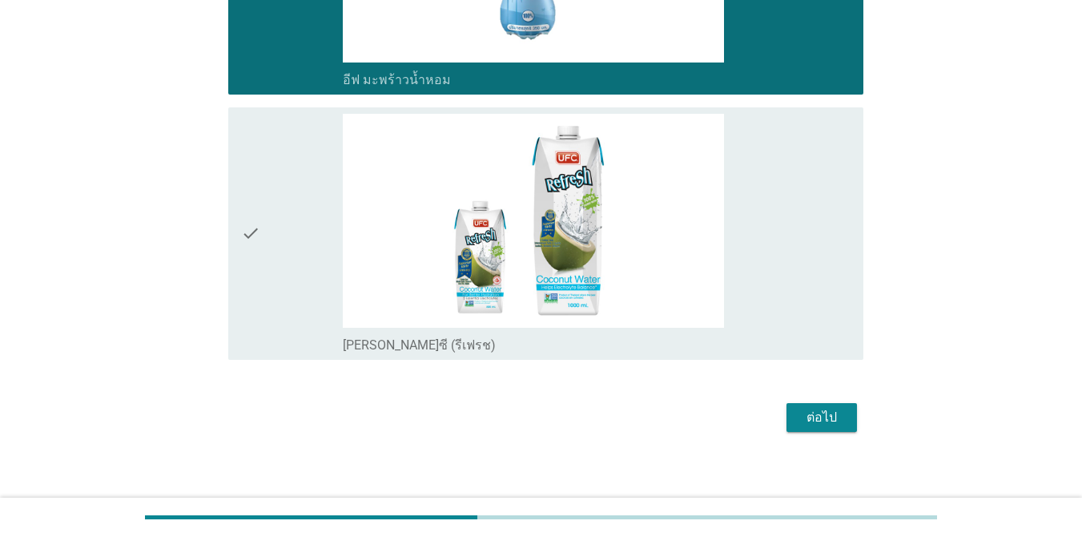
scroll to position [863, 0]
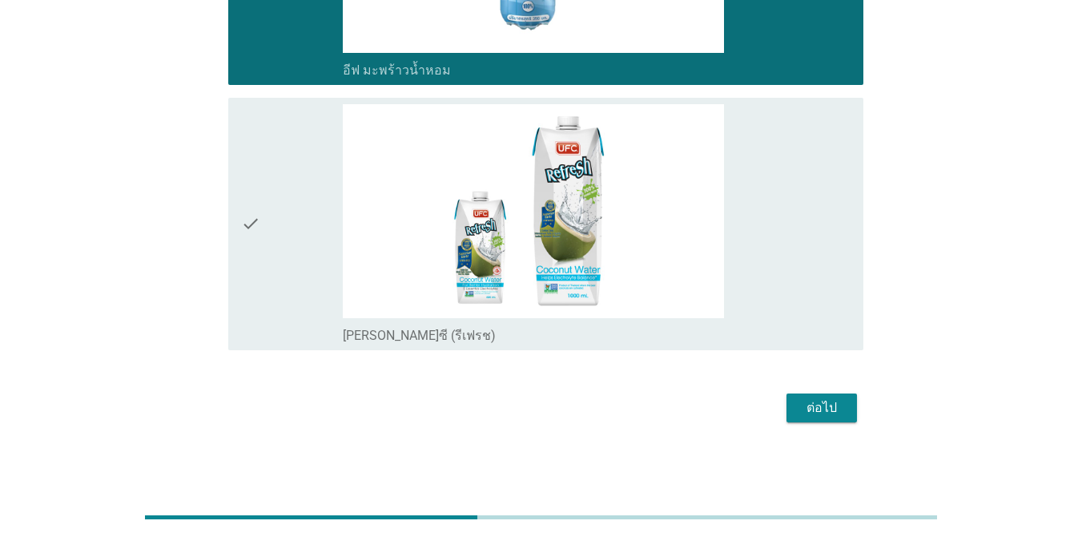
click at [807, 292] on div "check_box [PERSON_NAME]ซี (รีเฟรช)" at bounding box center [597, 224] width 508 height 240
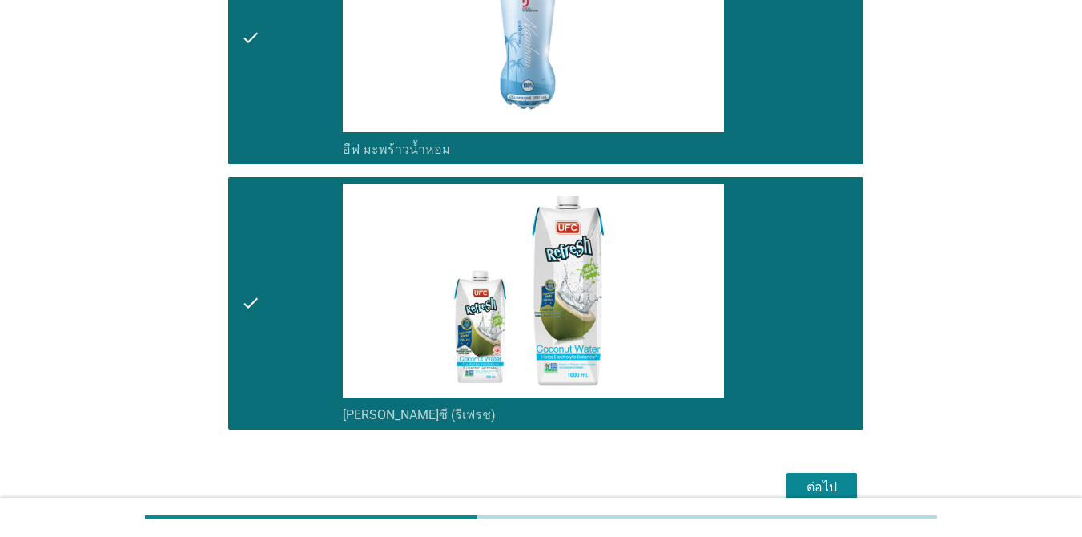
scroll to position [786, 0]
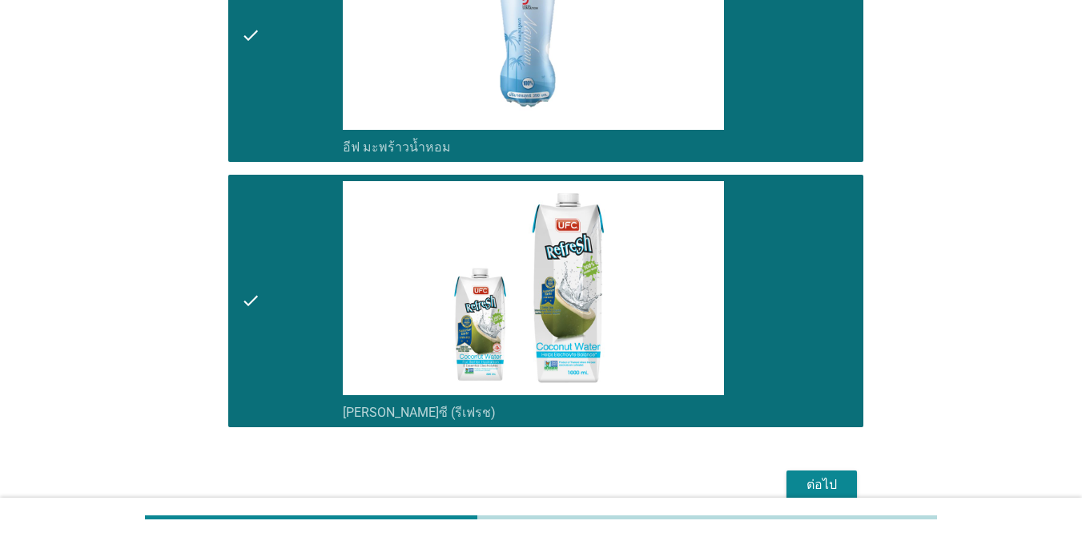
click at [823, 475] on div "ต่อไป" at bounding box center [821, 484] width 45 height 19
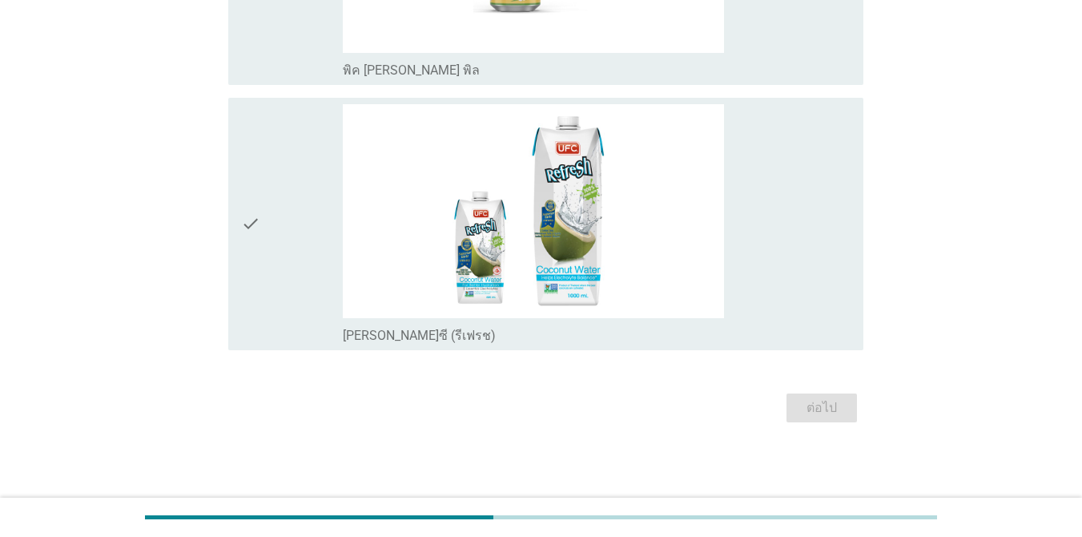
scroll to position [0, 0]
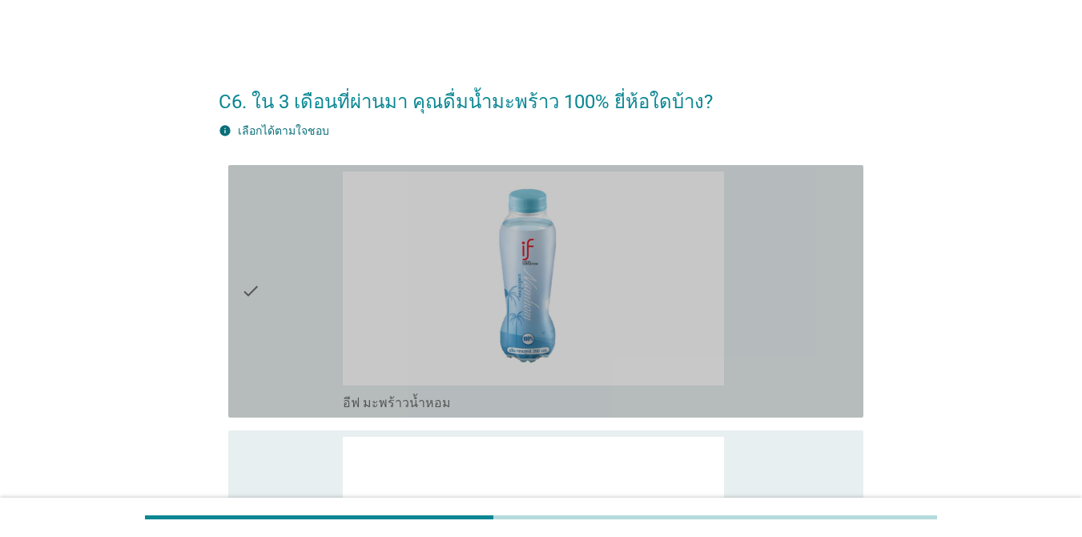
click at [811, 376] on div "check_box อีฟ มะพร้าวน้ำหอม" at bounding box center [597, 291] width 508 height 240
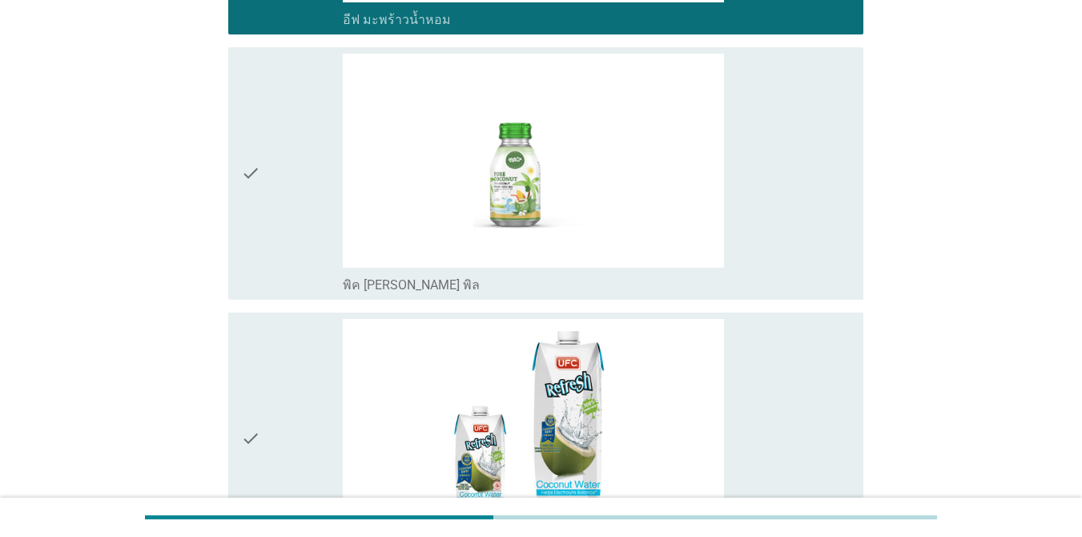
scroll to position [384, 0]
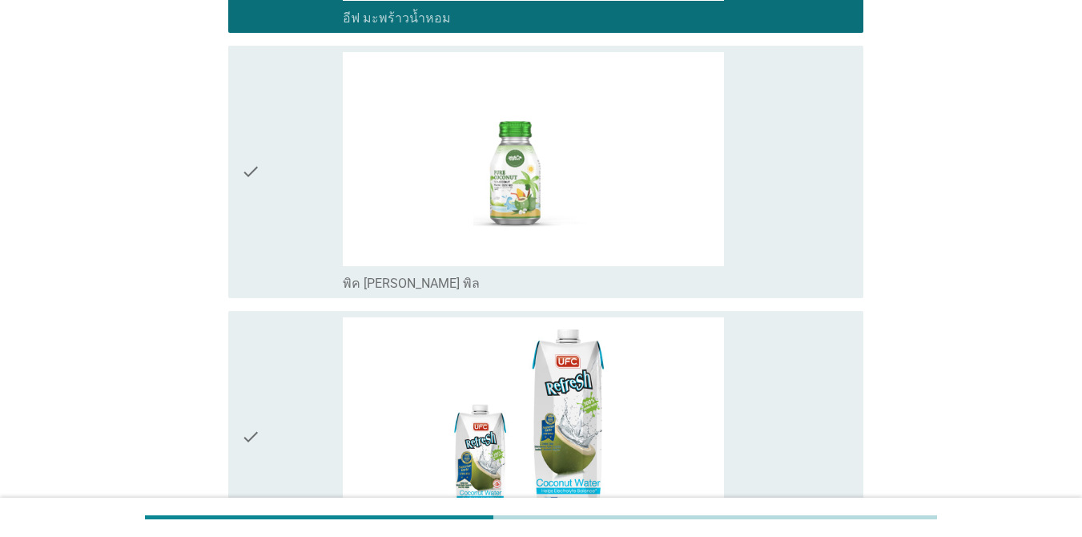
click at [789, 185] on div "check_box พิค [PERSON_NAME] พิล" at bounding box center [597, 172] width 508 height 240
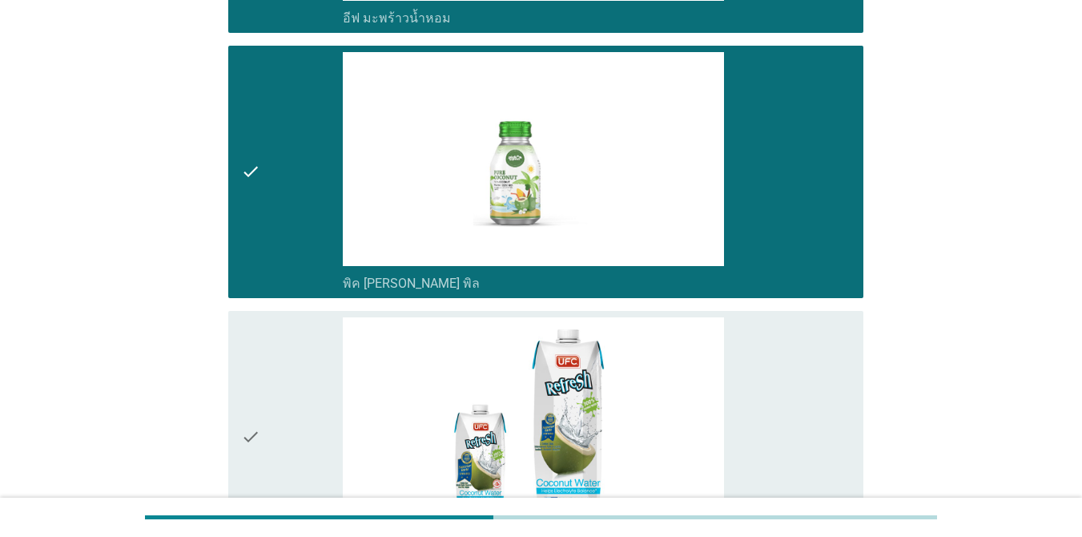
scroll to position [598, 0]
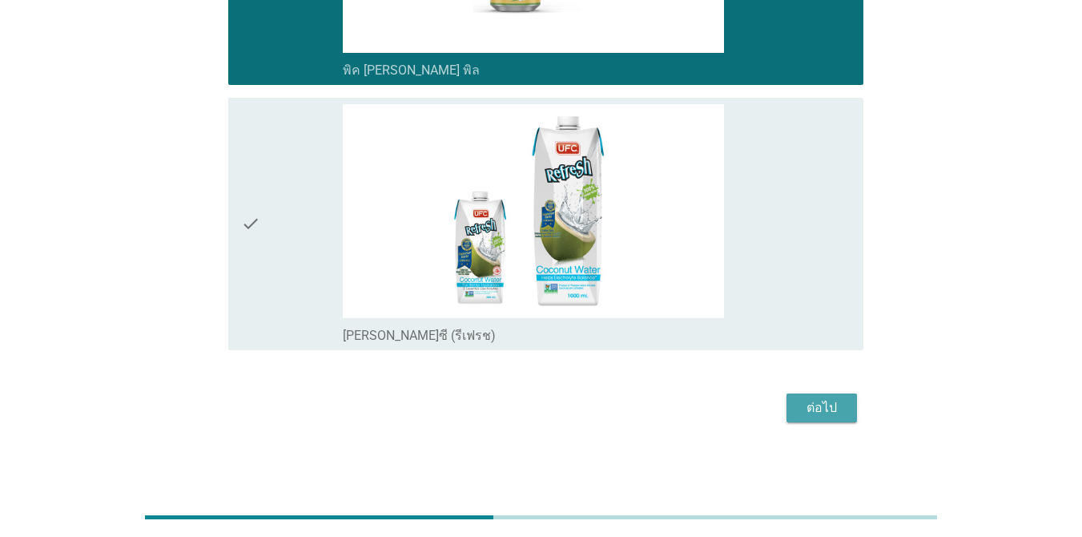
click at [803, 408] on div "ต่อไป" at bounding box center [821, 407] width 45 height 19
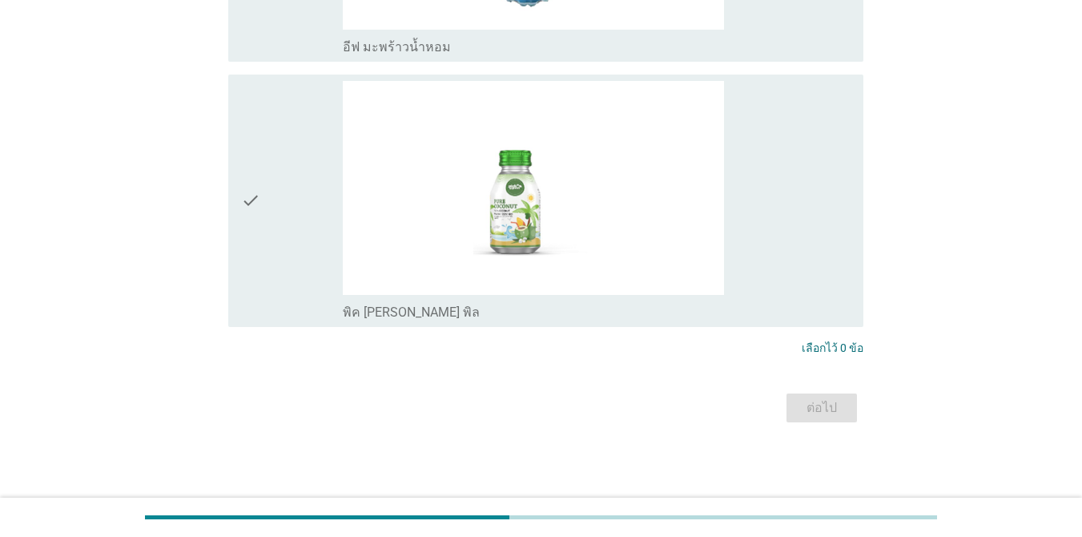
scroll to position [0, 0]
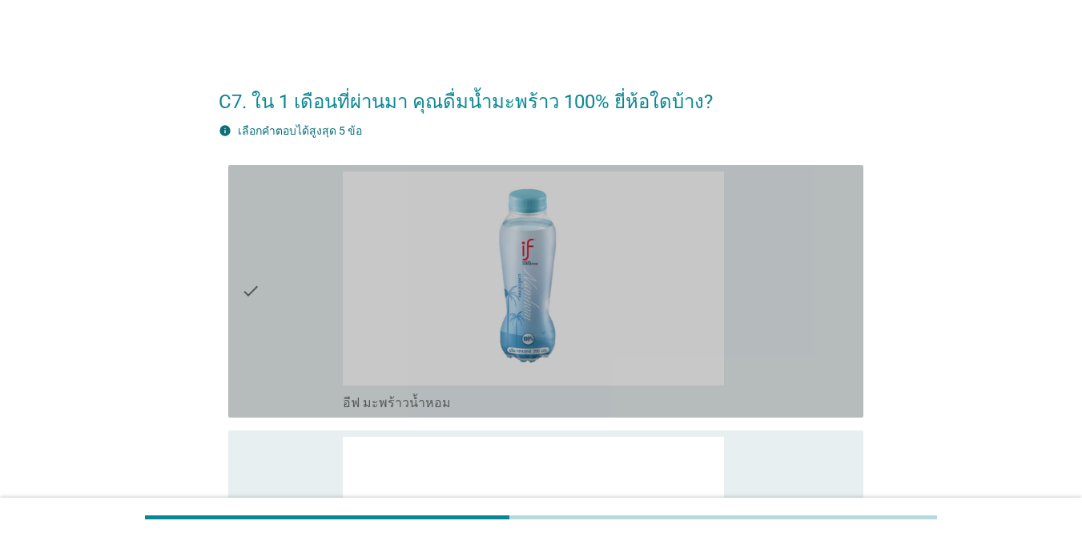
click at [787, 268] on div "check_box อีฟ มะพร้าวน้ำหอม" at bounding box center [597, 291] width 508 height 240
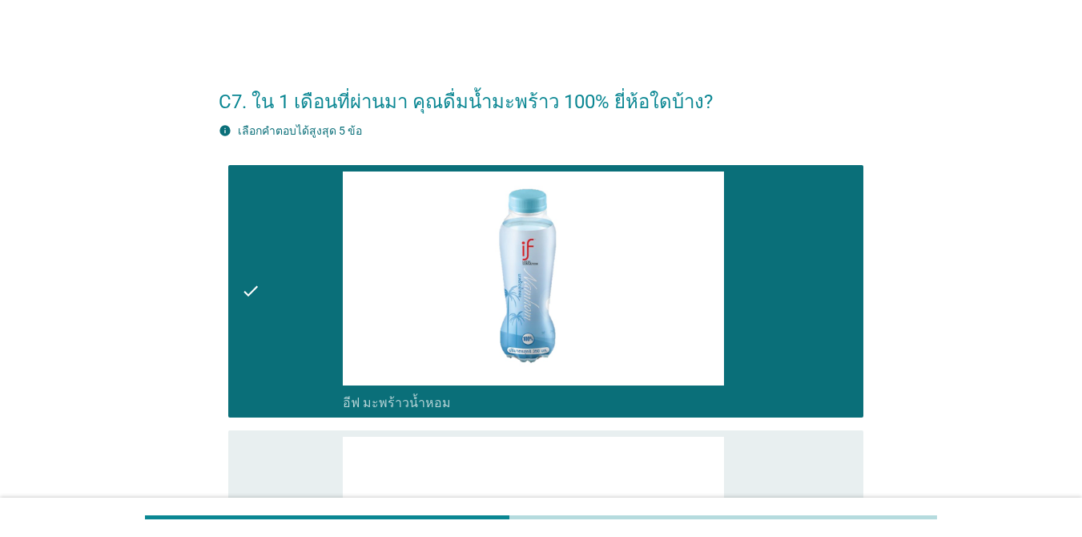
scroll to position [356, 0]
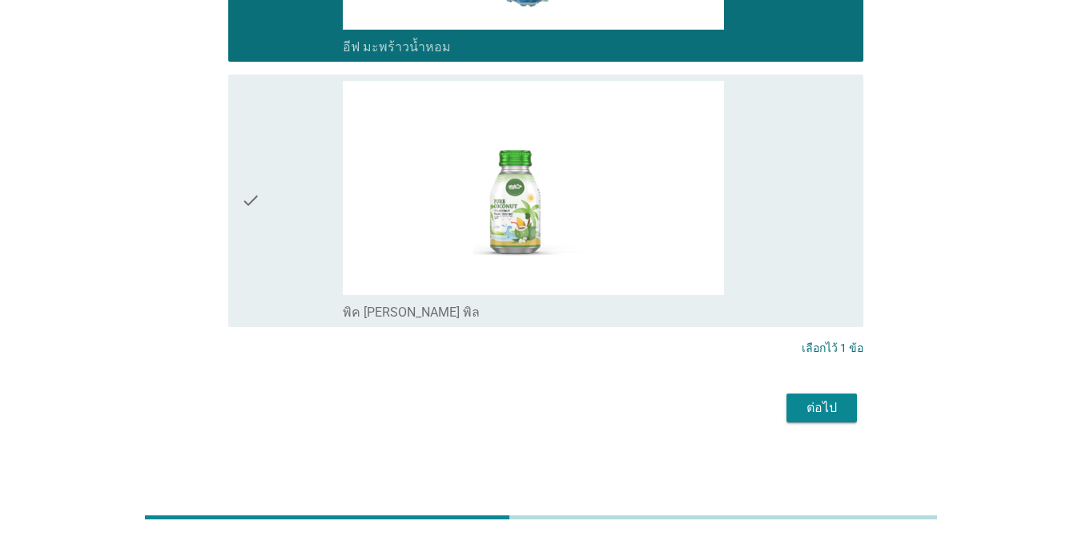
click at [802, 399] on div "ต่อไป" at bounding box center [821, 407] width 45 height 19
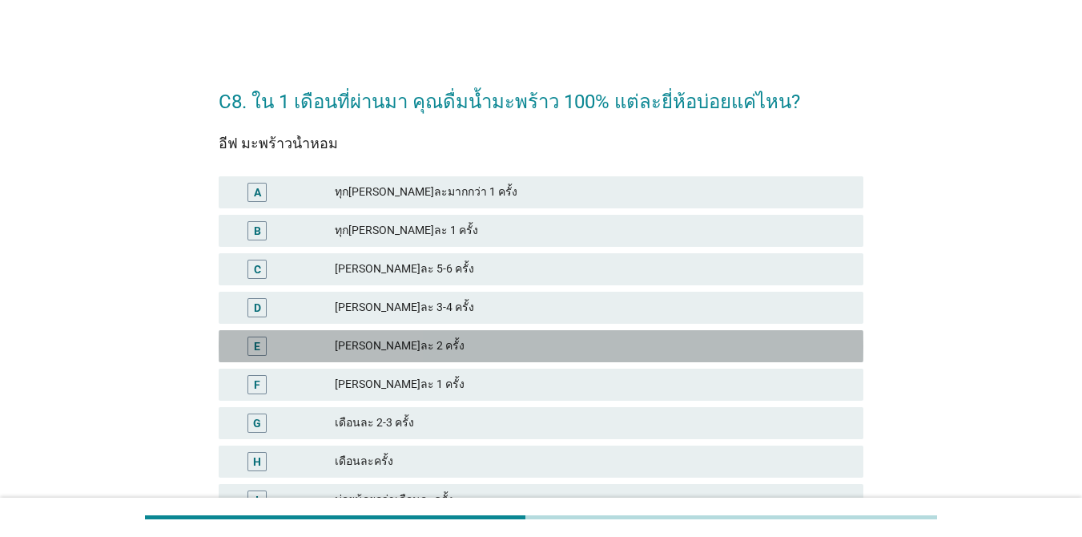
click at [578, 355] on div "[PERSON_NAME]ละ 2 ครั้ง" at bounding box center [593, 345] width 516 height 19
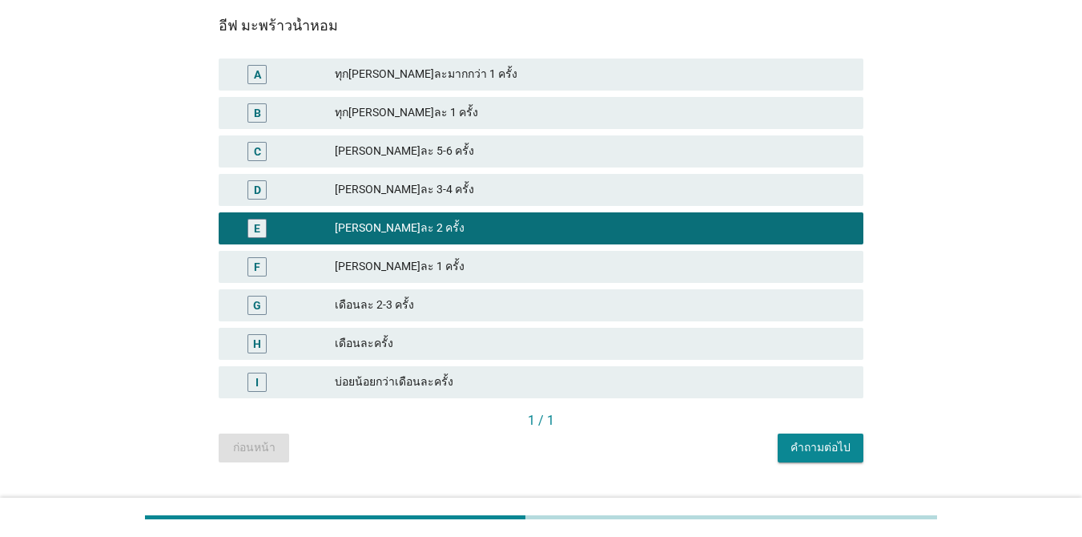
scroll to position [153, 0]
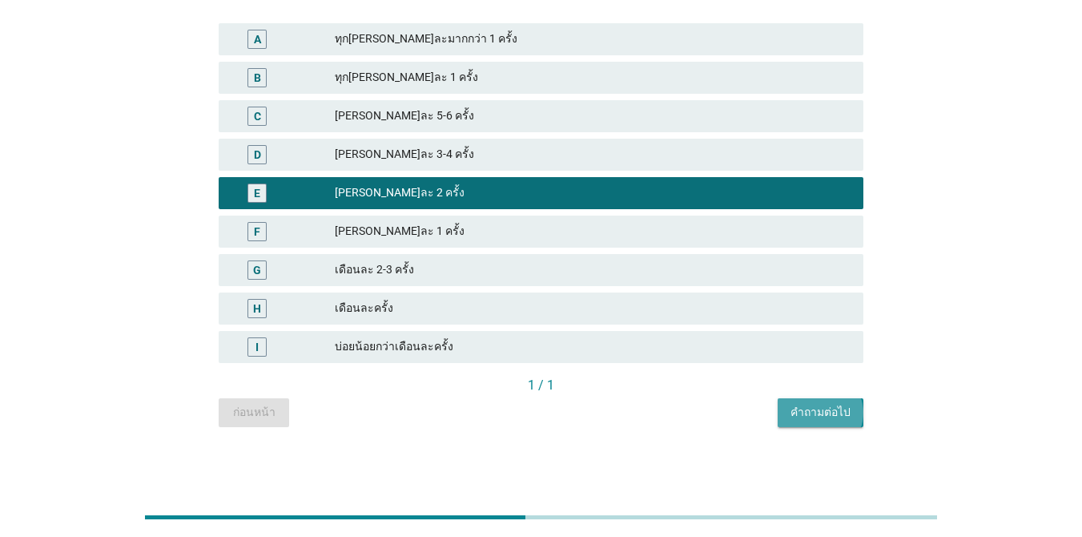
click at [800, 413] on div "คำถามต่อไป" at bounding box center [821, 412] width 60 height 17
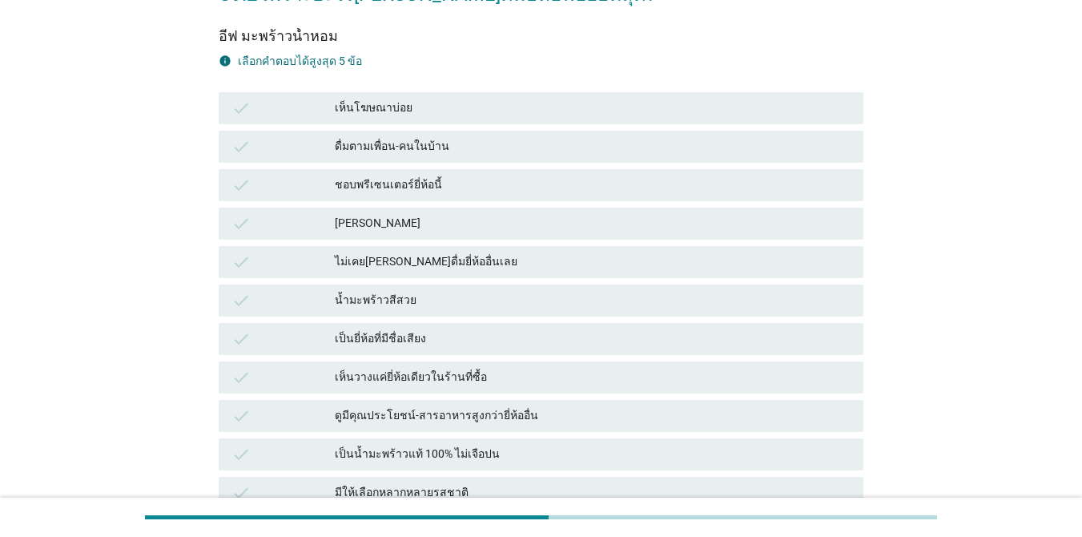
scroll to position [128, 0]
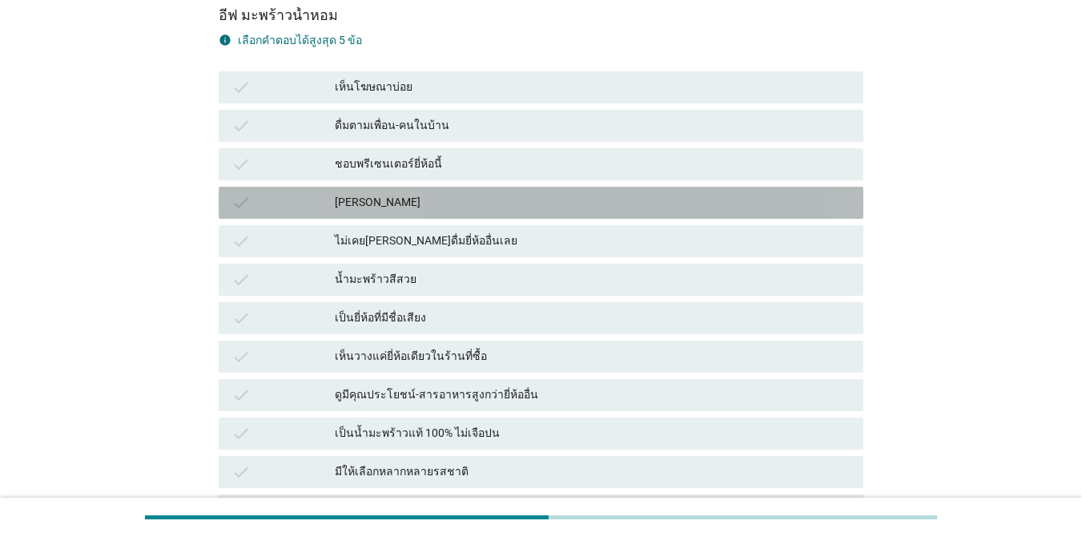
click at [505, 203] on div "[PERSON_NAME]" at bounding box center [593, 202] width 516 height 19
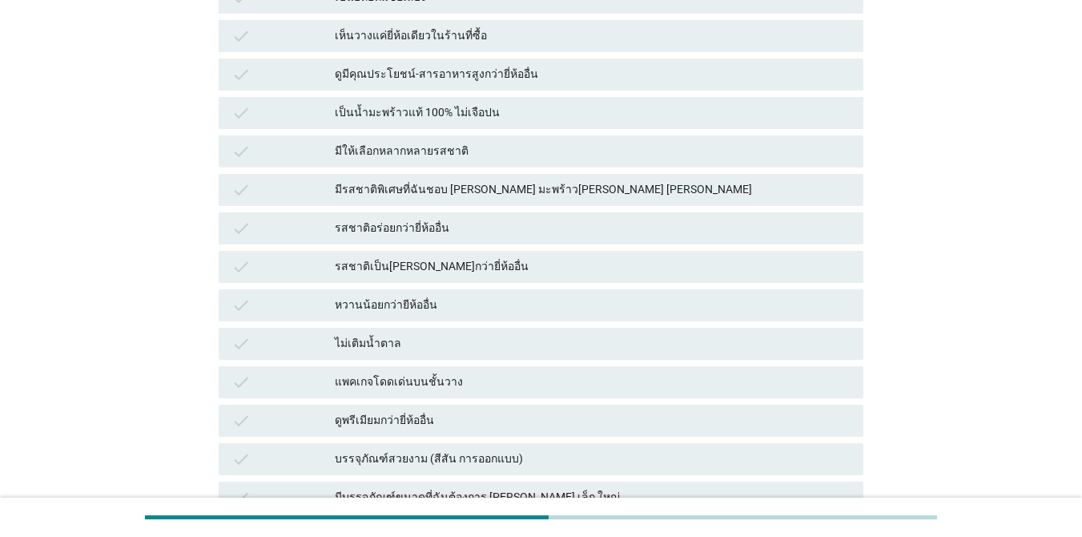
scroll to position [481, 0]
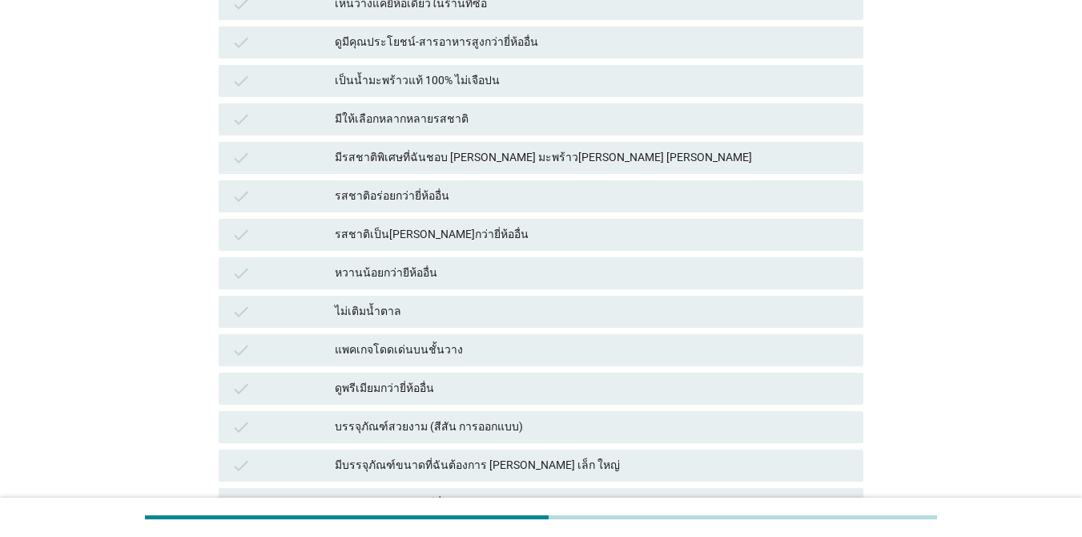
click at [522, 184] on div "check รสชาติอร่อยกว่ายี่ห้ออื่น" at bounding box center [541, 196] width 645 height 32
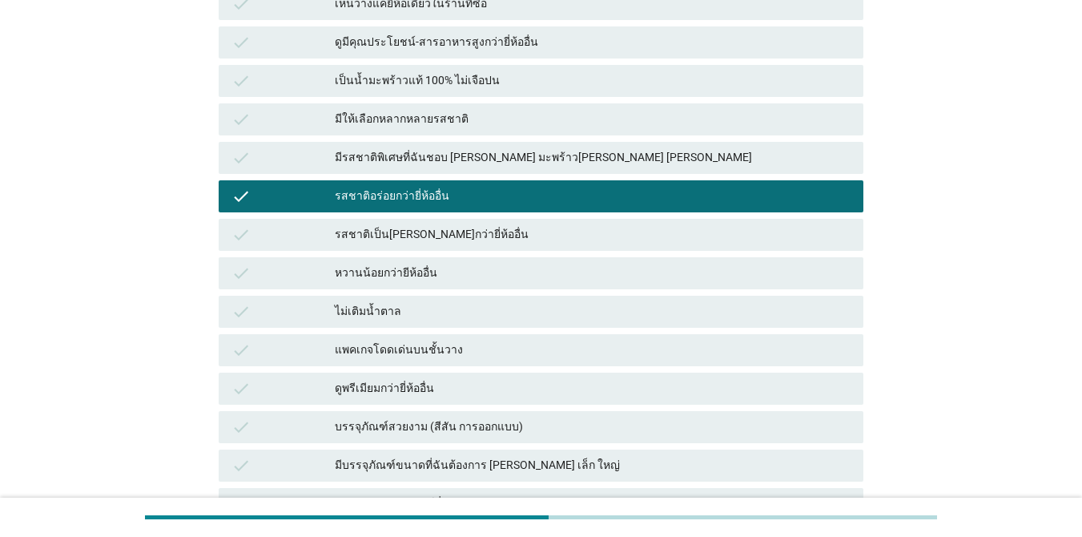
click at [509, 238] on div "รสชาติเป็น[PERSON_NAME]กว่ายี่ห้ออื่น" at bounding box center [593, 234] width 516 height 19
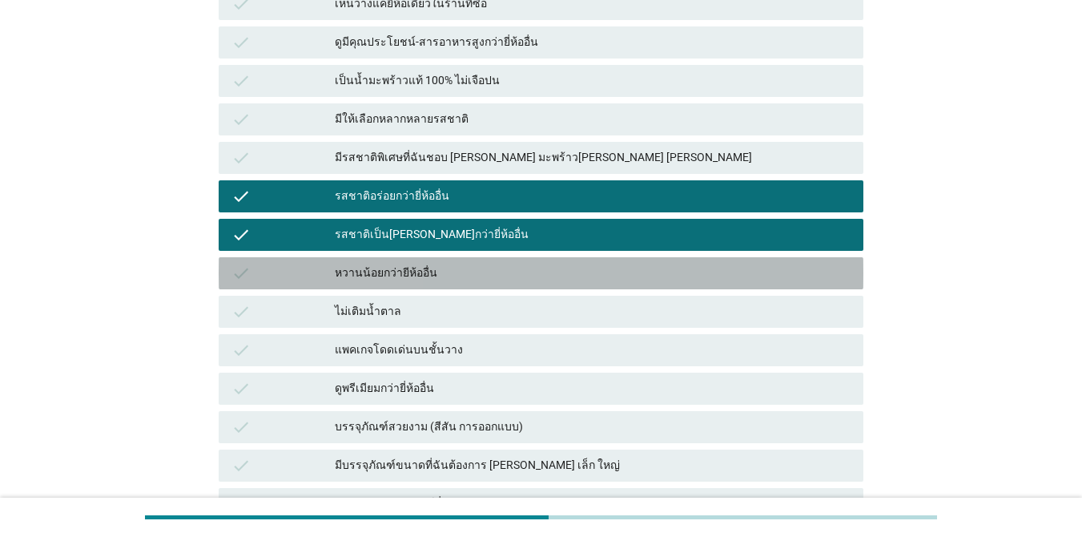
click at [489, 284] on div "check หวานน้อยกว่ายีห้ออื่น" at bounding box center [541, 273] width 645 height 32
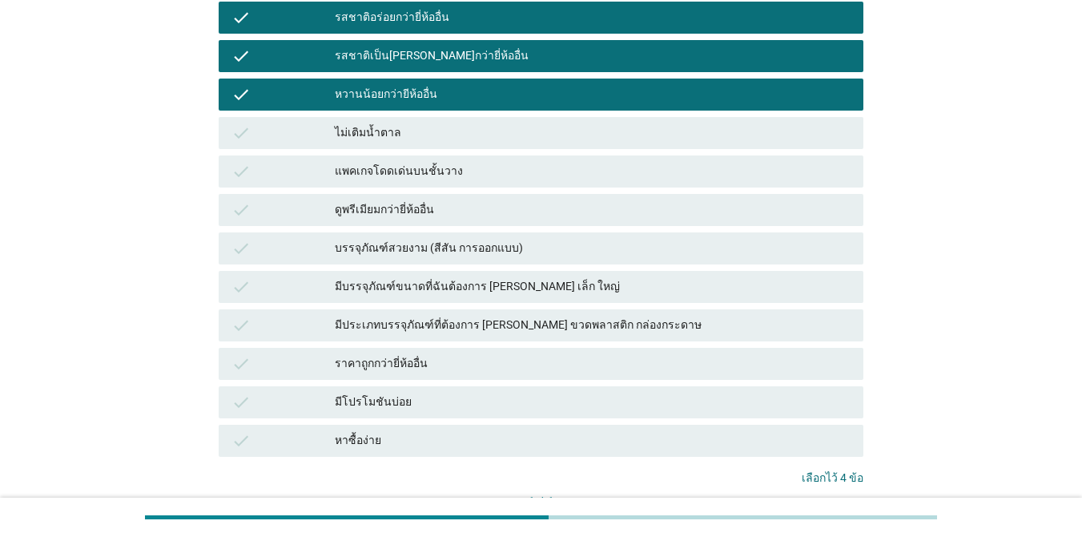
scroll to position [673, 0]
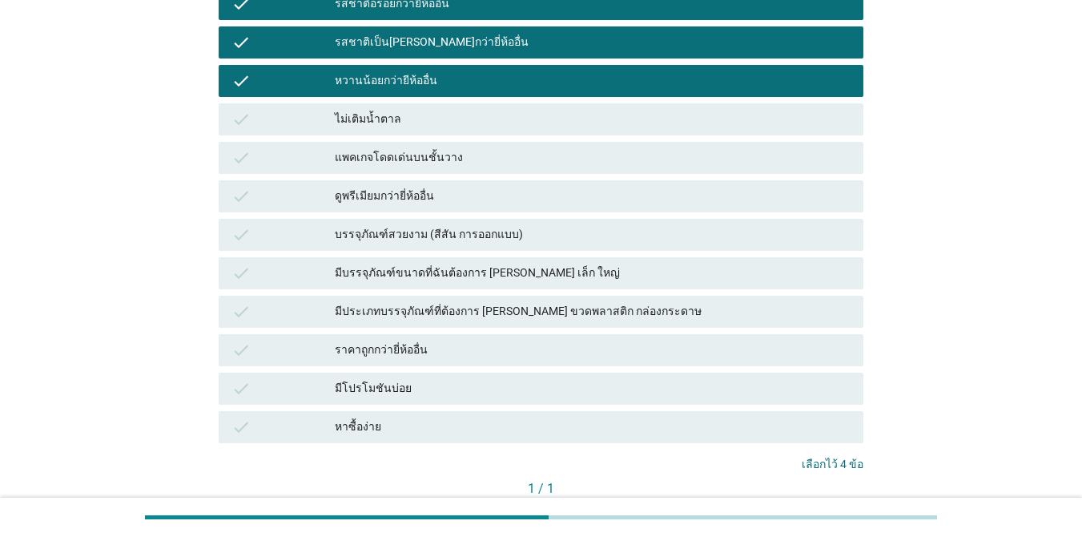
click at [412, 397] on div "มีโปรโมชันบ่อย" at bounding box center [593, 388] width 516 height 19
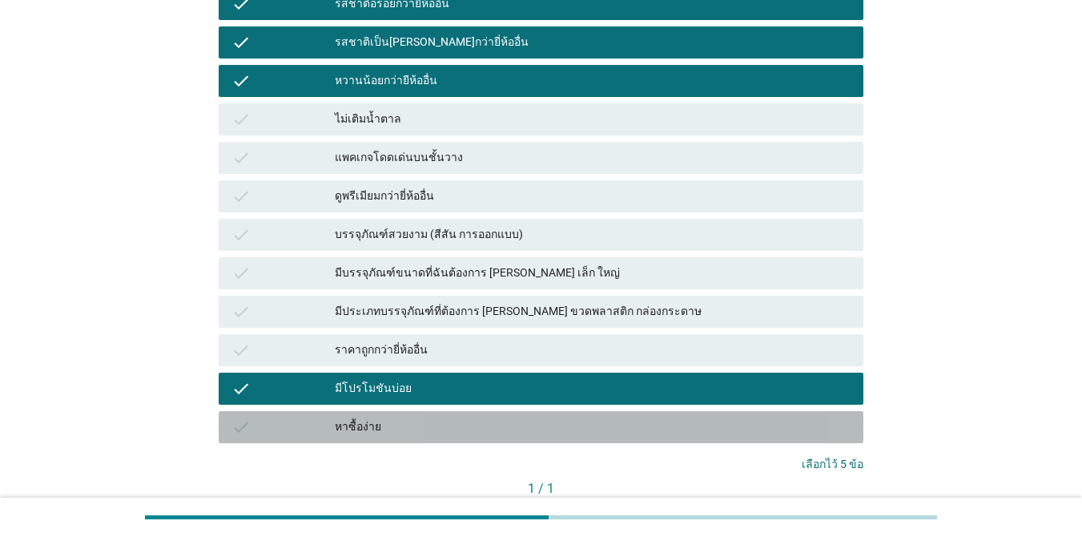
click at [413, 425] on div "หาซื้อง่าย" at bounding box center [593, 426] width 516 height 19
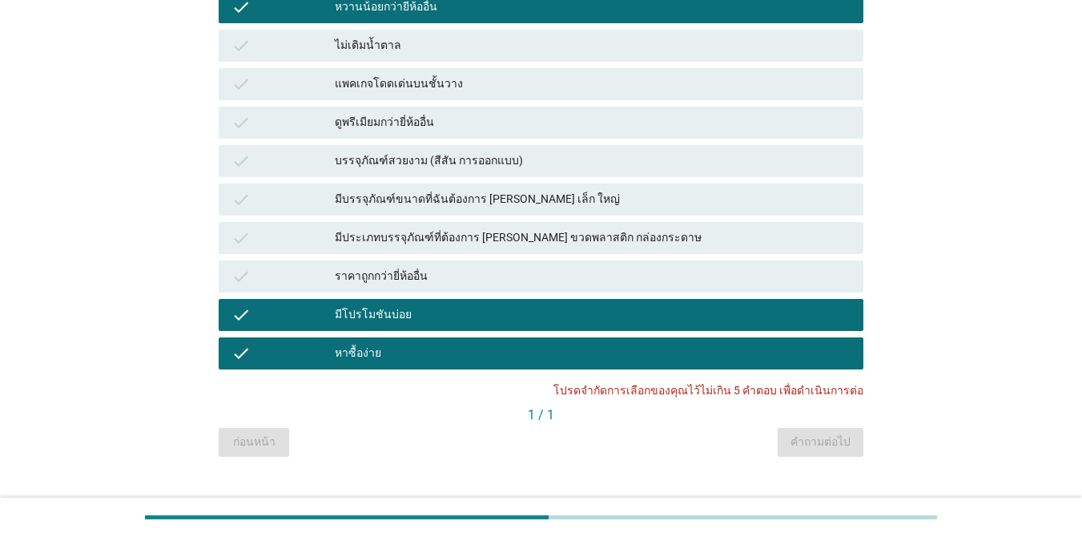
scroll to position [776, 0]
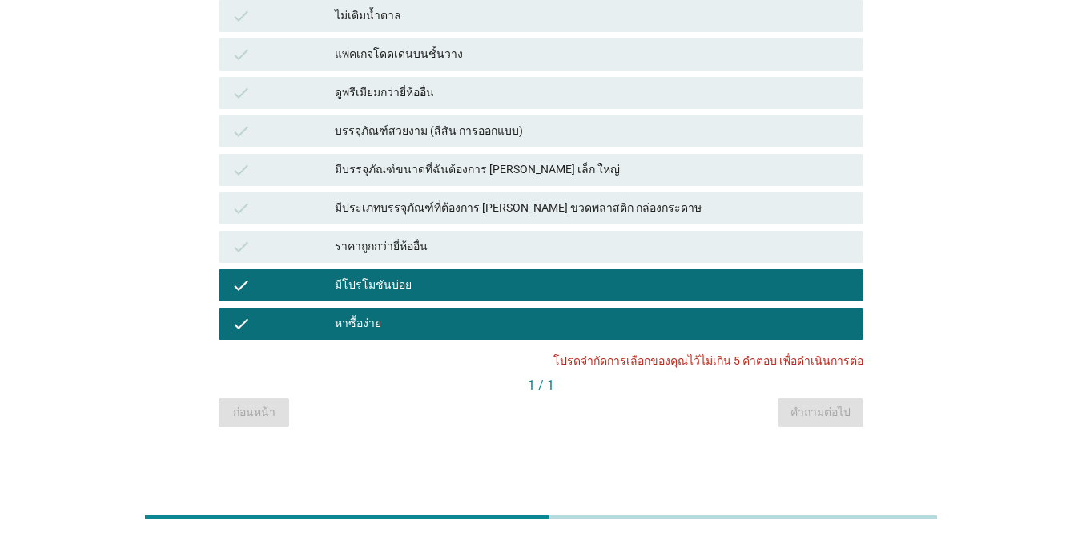
click at [622, 172] on div "มีบรรจุภัณฑ์ขนาดที่ฉันต้องการ [PERSON_NAME] เล็ก ใหญ่" at bounding box center [593, 169] width 516 height 19
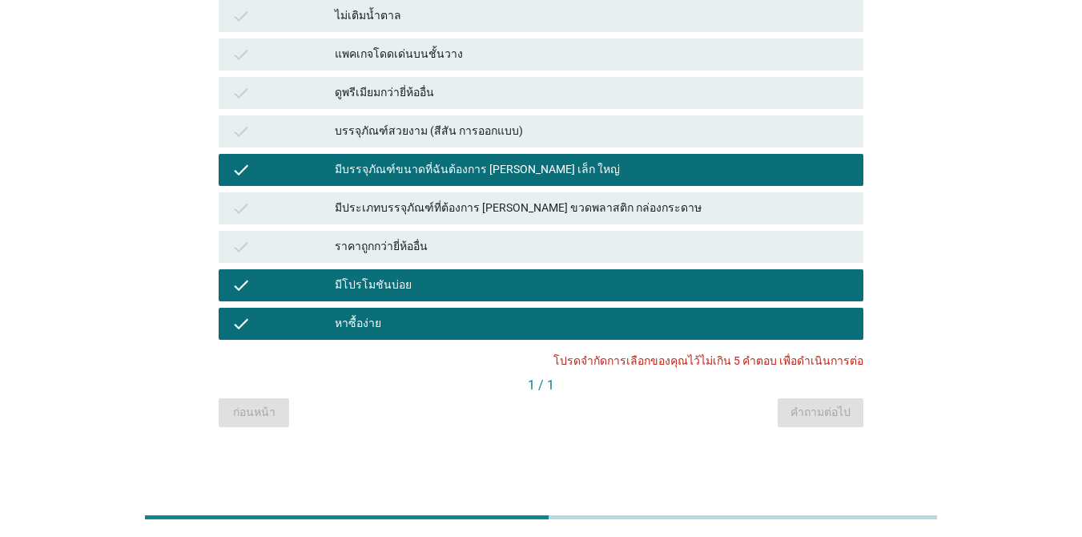
click at [683, 296] on div "check มีโปรโมชันบ่อย" at bounding box center [541, 285] width 645 height 32
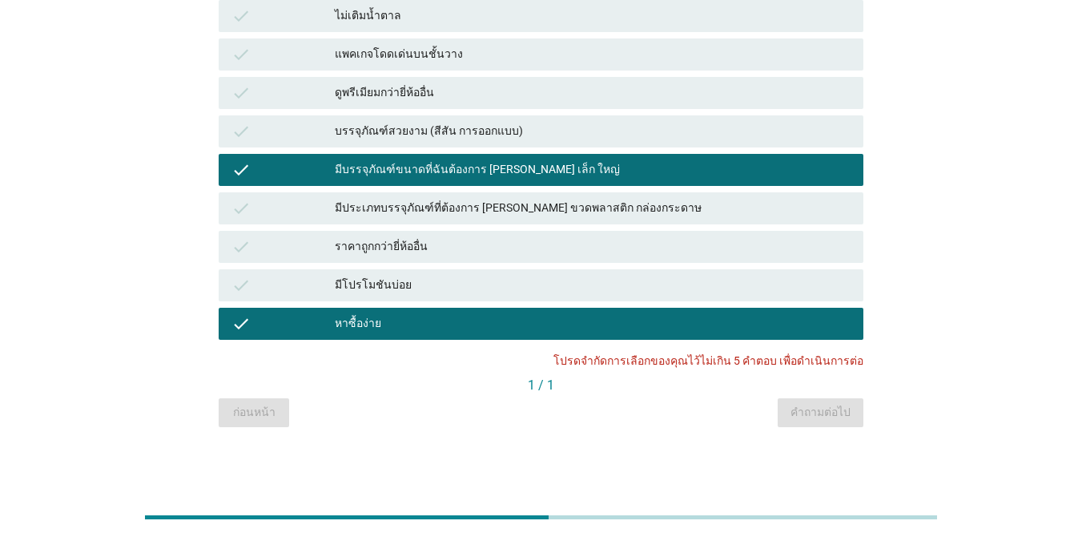
click at [641, 332] on div "หาซื้อง่าย" at bounding box center [593, 323] width 516 height 19
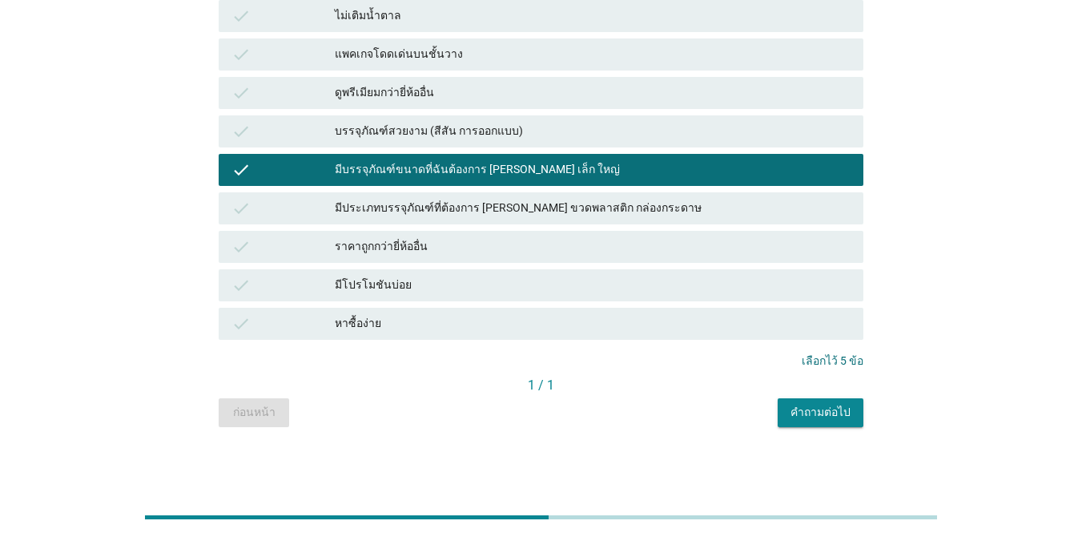
click at [799, 419] on div "คำถามต่อไป" at bounding box center [821, 412] width 60 height 17
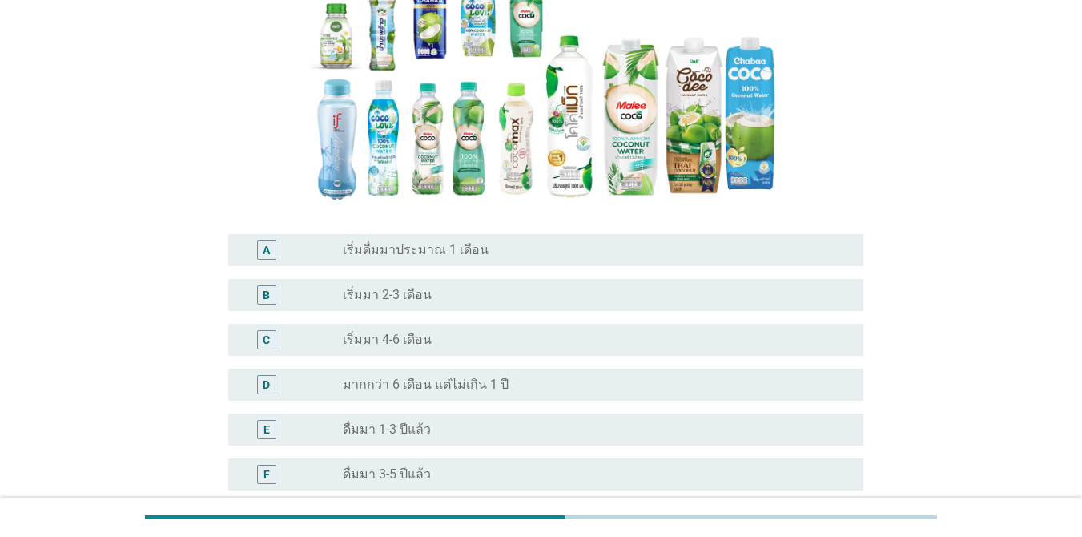
scroll to position [256, 0]
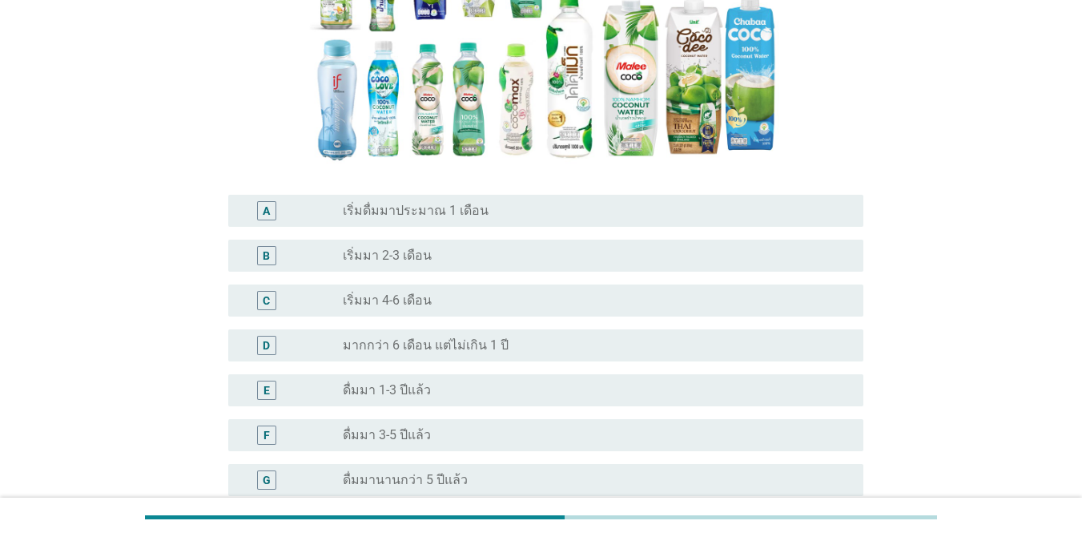
click at [590, 356] on div "D radio_button_unchecked มากกว่า 6 เดือน แต่ไม่เกิน 1 ปี" at bounding box center [545, 345] width 635 height 32
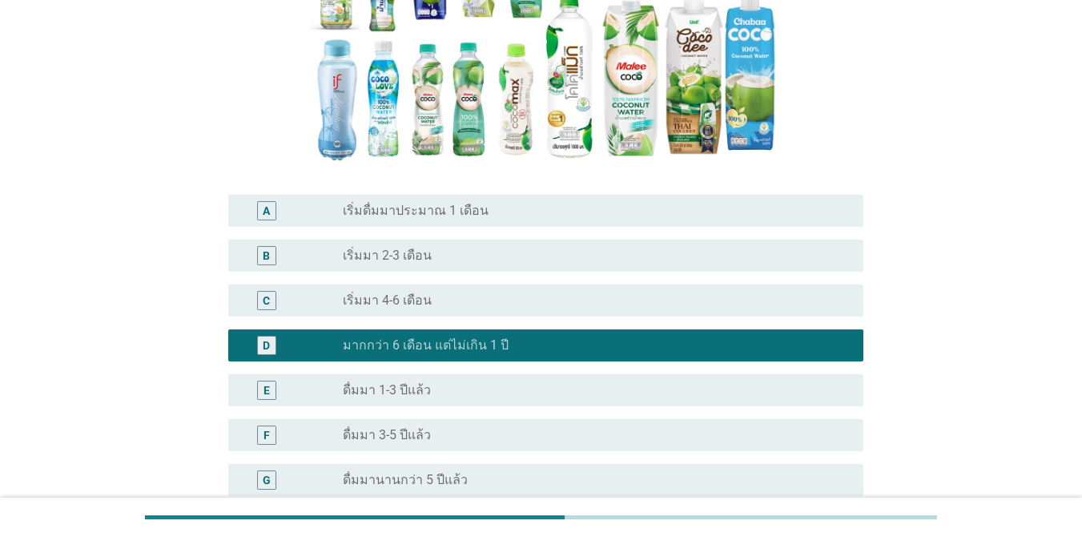
scroll to position [422, 0]
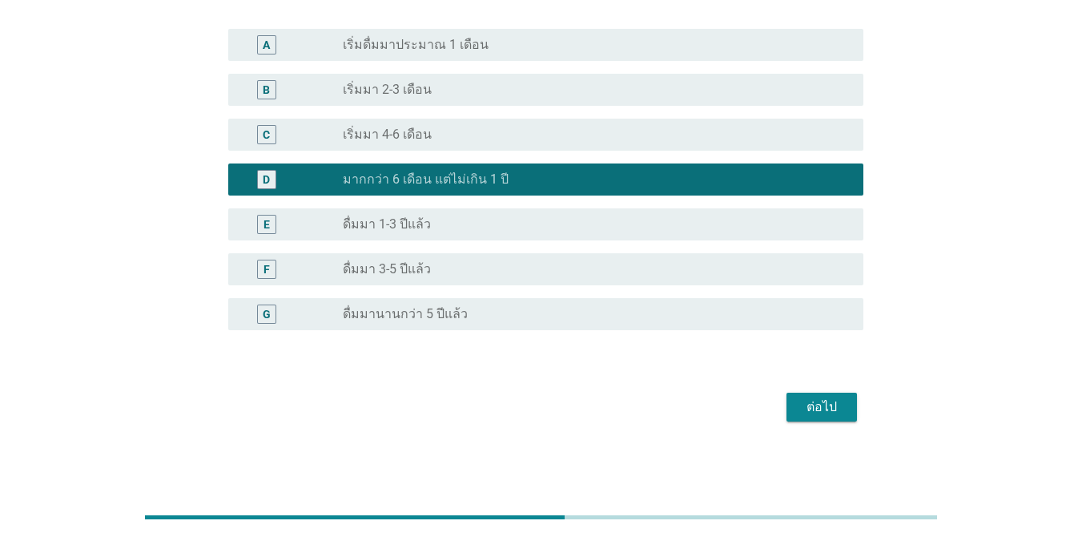
click at [827, 407] on div "ต่อไป" at bounding box center [821, 406] width 45 height 19
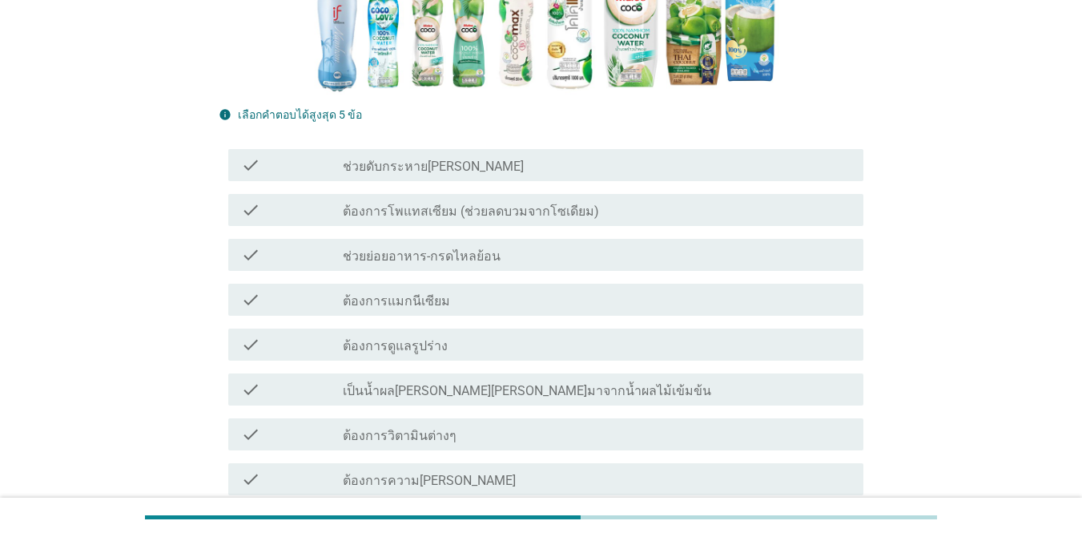
scroll to position [384, 0]
click at [565, 163] on div "check_box_outline_blank ช่วยดับกระหาย[PERSON_NAME]" at bounding box center [597, 163] width 508 height 19
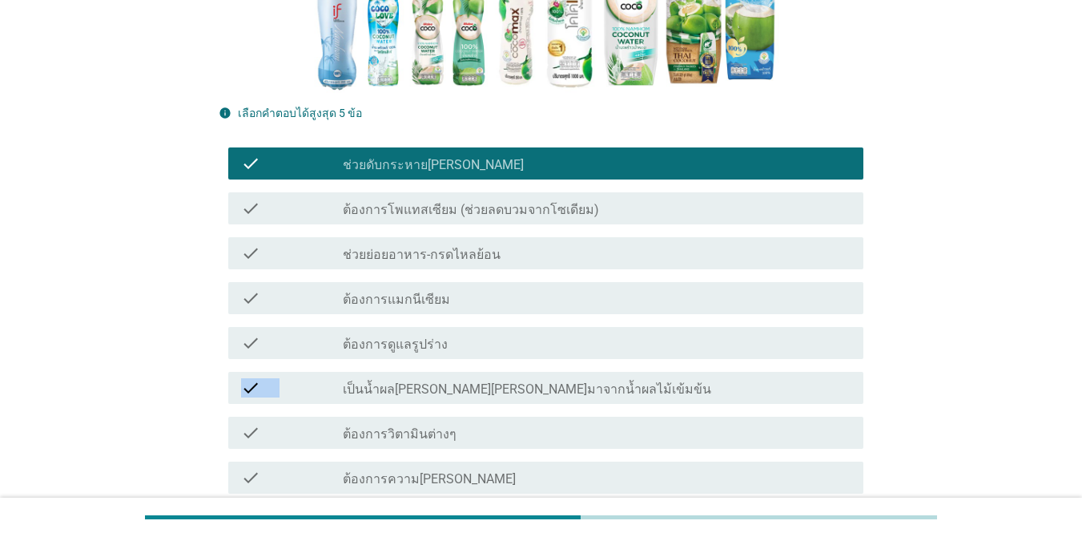
drag, startPoint x: 491, startPoint y: 344, endPoint x: 492, endPoint y: 401, distance: 57.7
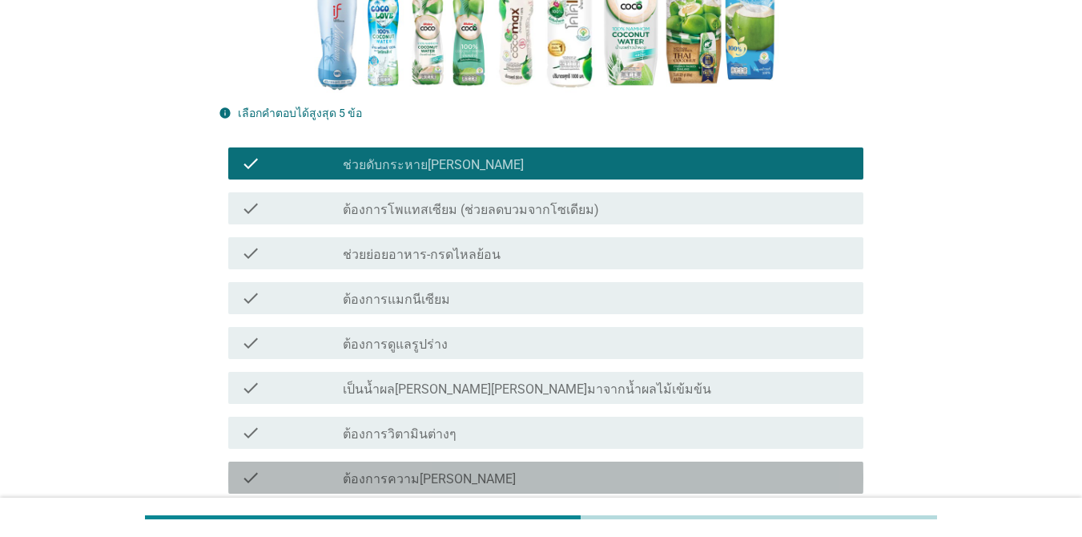
click at [473, 477] on div "check_box_outline_blank ต้องการความ[PERSON_NAME]" at bounding box center [597, 477] width 508 height 19
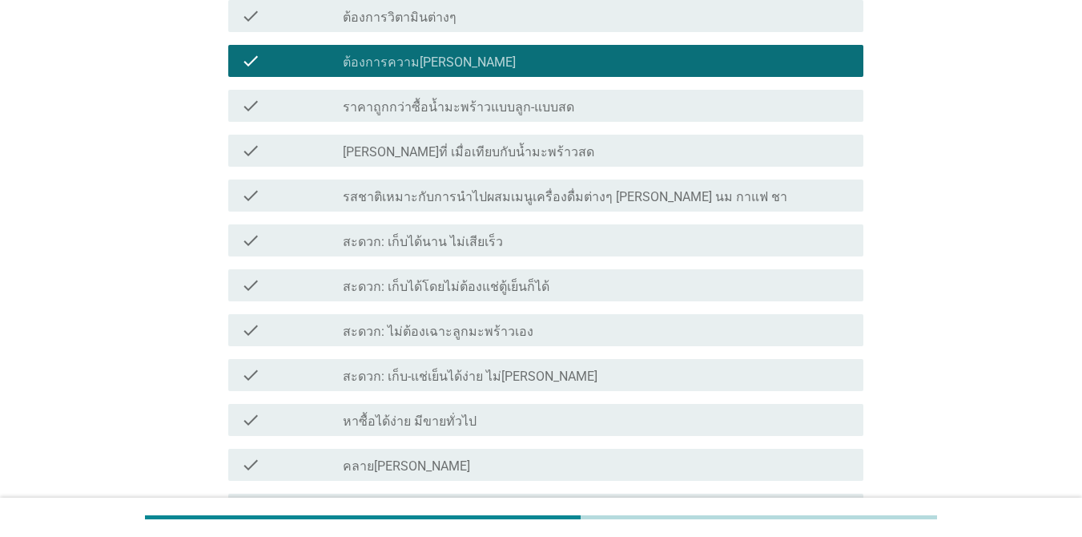
scroll to position [833, 0]
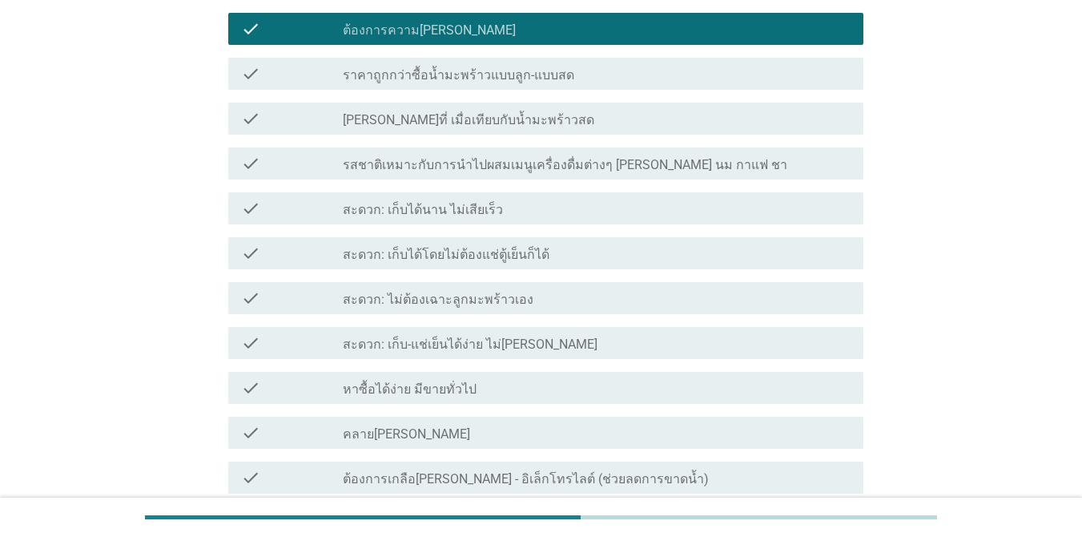
click at [497, 124] on label "[PERSON_NAME]ที่ เมื่อเทียบกับน้ำมะพร้าวสด" at bounding box center [469, 120] width 252 height 16
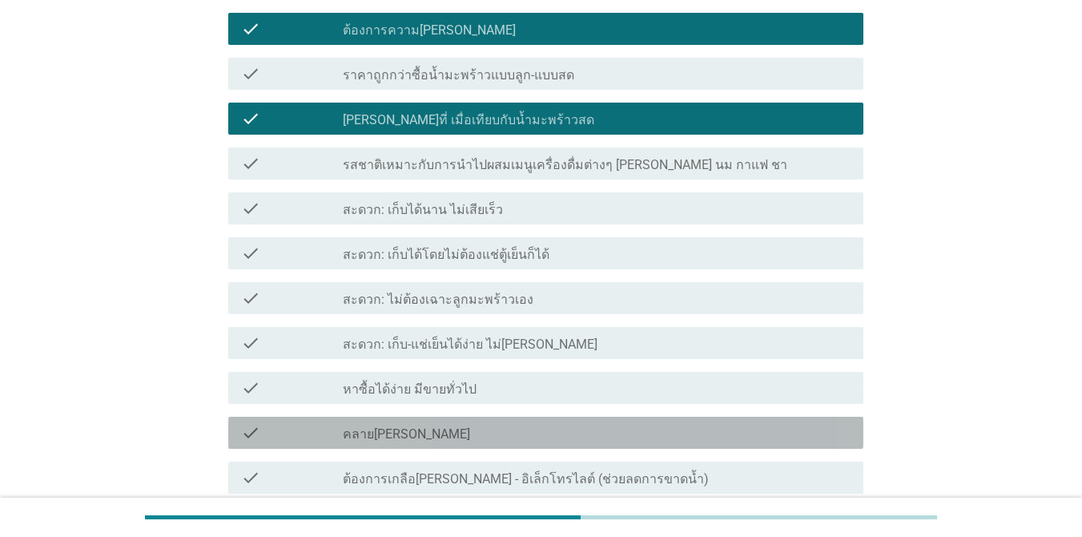
click at [519, 421] on div "check check_box_outline_blank คลาย[PERSON_NAME]" at bounding box center [545, 433] width 635 height 32
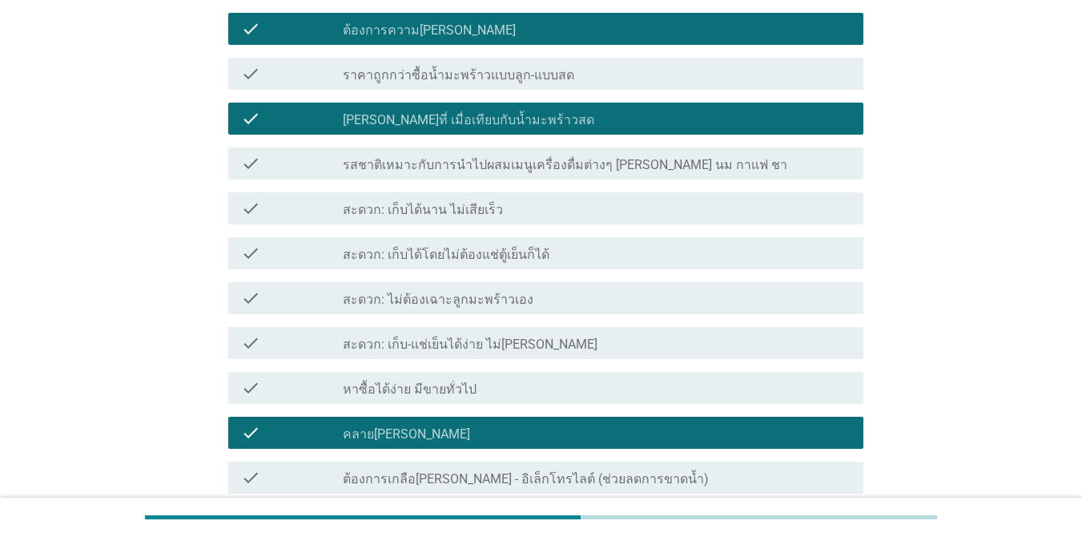
scroll to position [1302, 0]
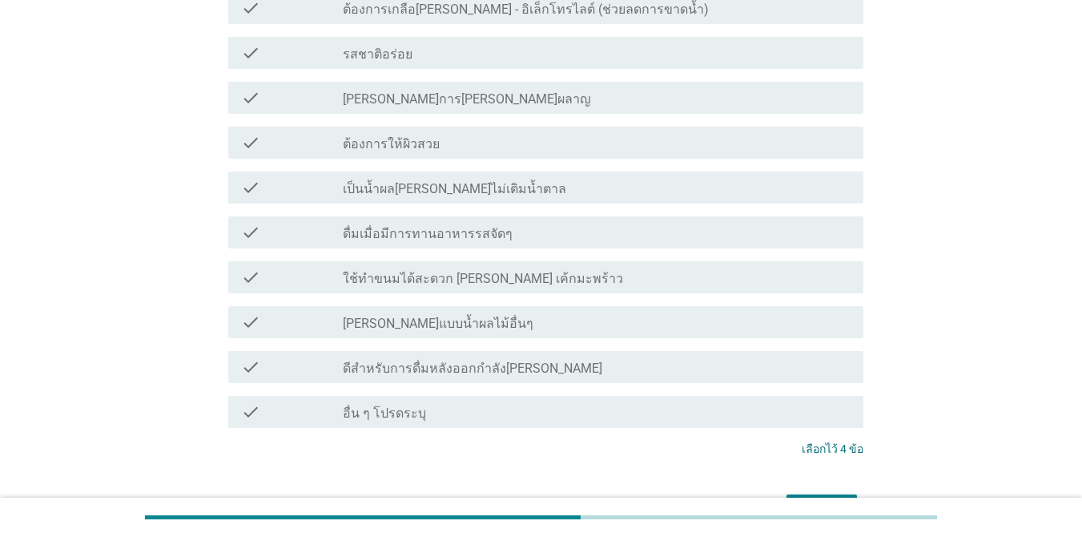
click at [526, 47] on div "check_box_outline_blank รสชาติอร่อย" at bounding box center [597, 52] width 508 height 19
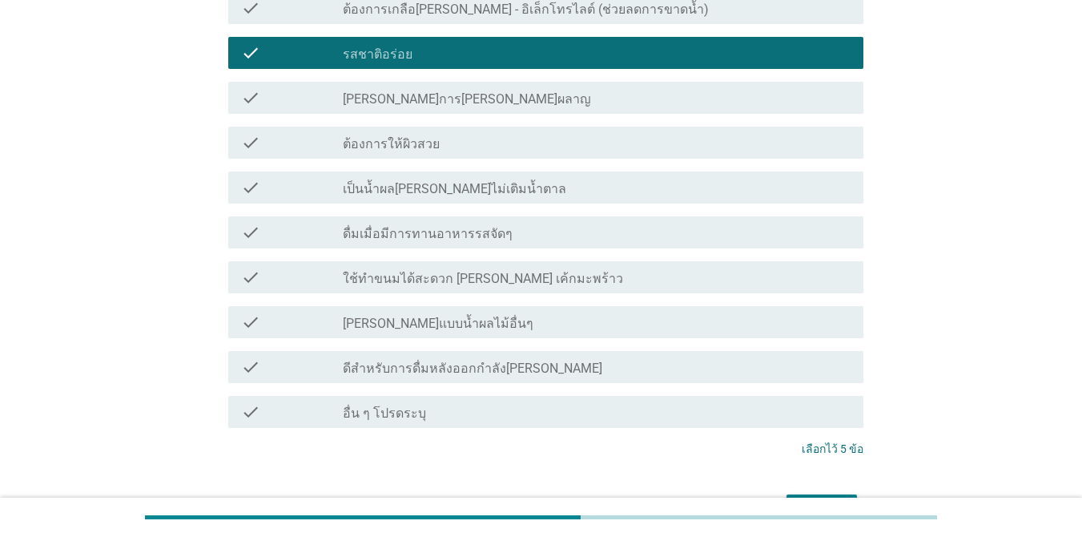
scroll to position [1335, 0]
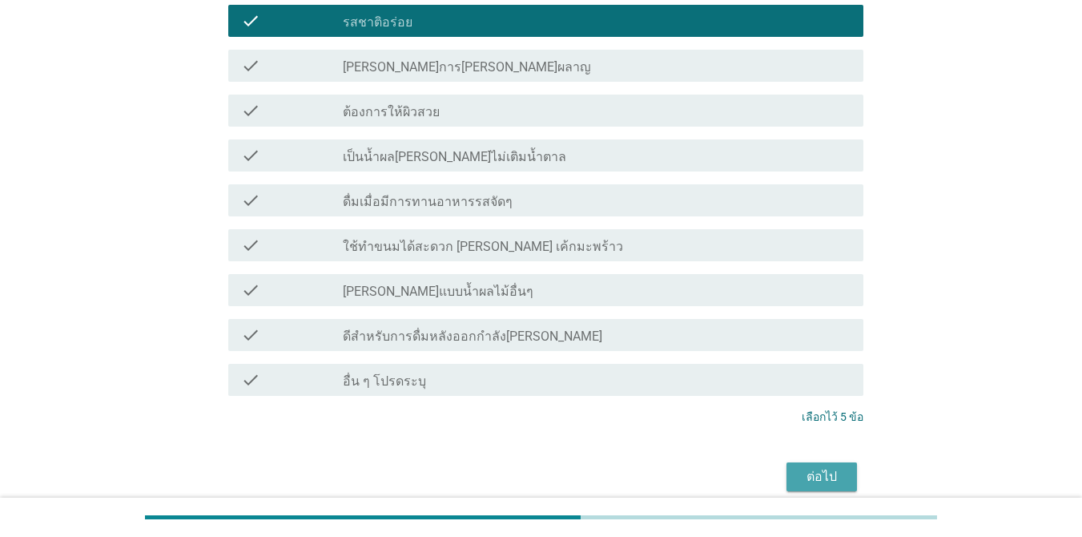
click at [814, 475] on div "ต่อไป" at bounding box center [821, 476] width 45 height 19
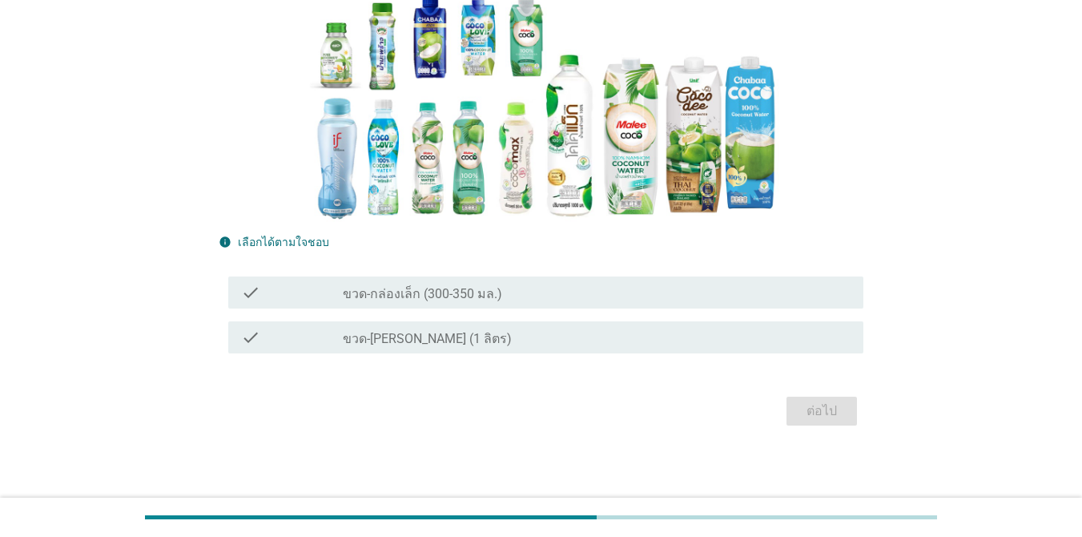
scroll to position [173, 0]
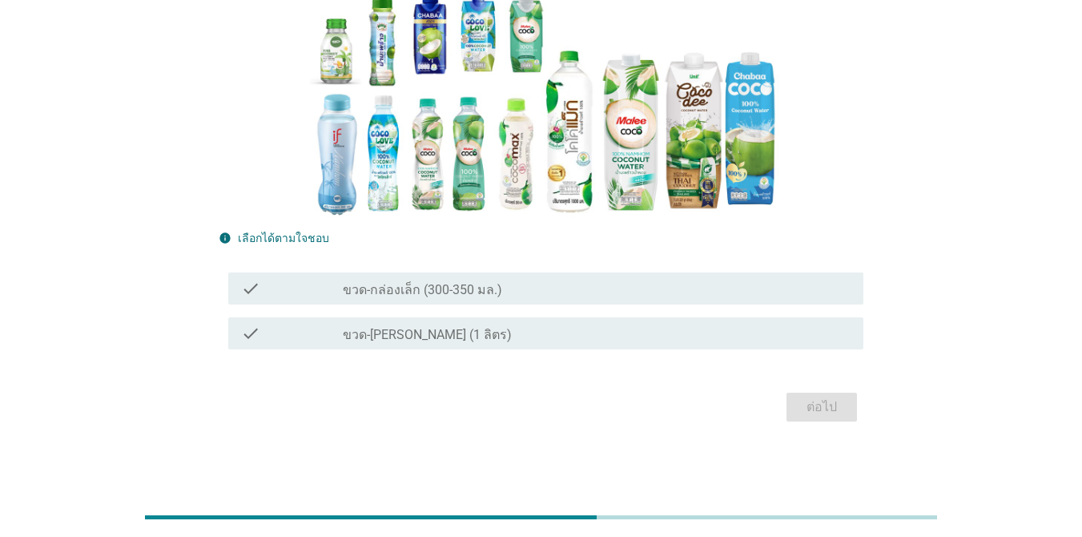
click at [606, 284] on div "check_box_outline_blank ขวด-กล่องเล็ก (300-350 มล.)" at bounding box center [597, 288] width 508 height 19
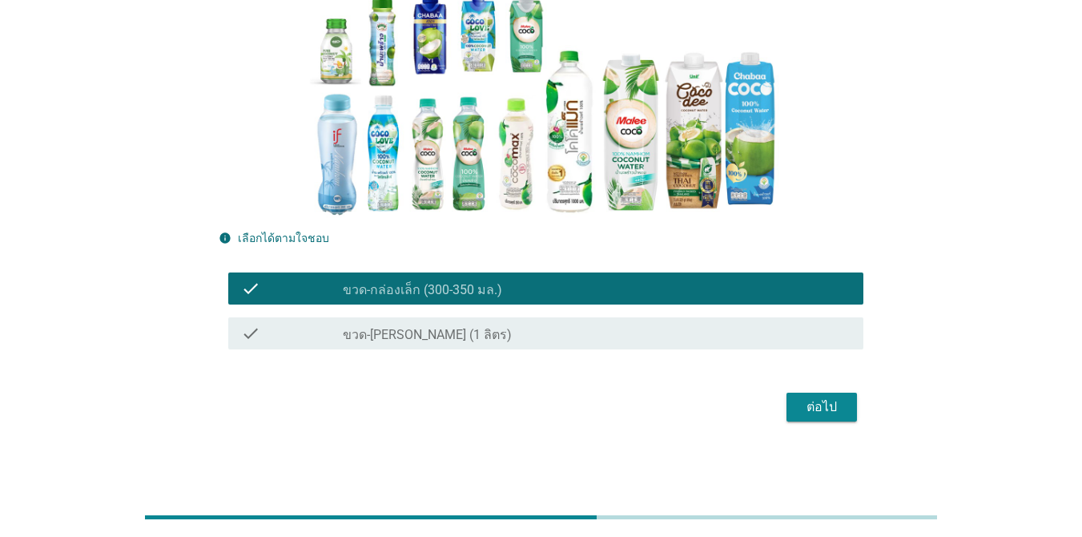
click at [598, 321] on div "check check_box_outline_blank ขวด-[PERSON_NAME] (1 ลิตร)" at bounding box center [545, 333] width 635 height 32
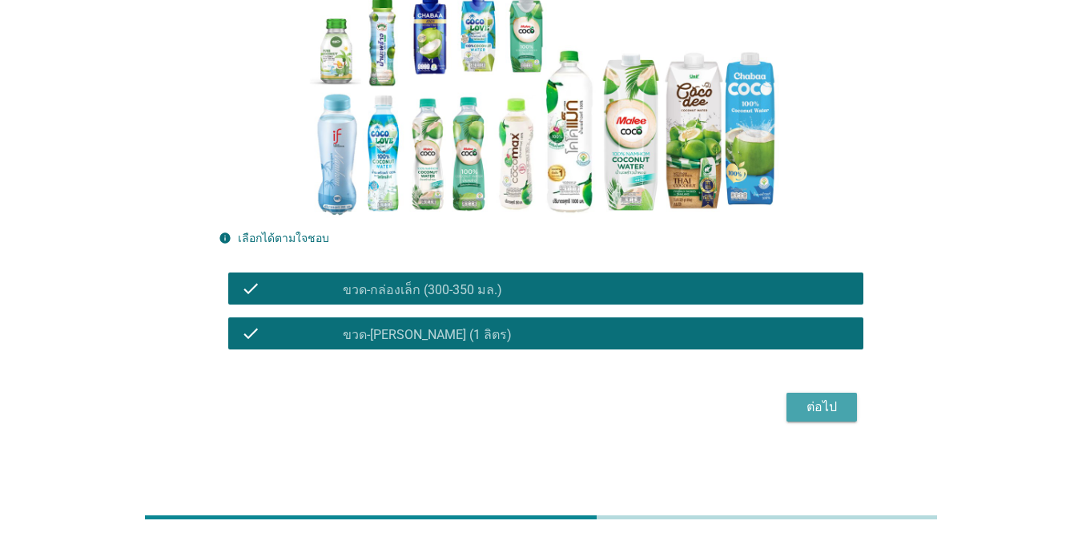
click at [818, 400] on div "ต่อไป" at bounding box center [821, 406] width 45 height 19
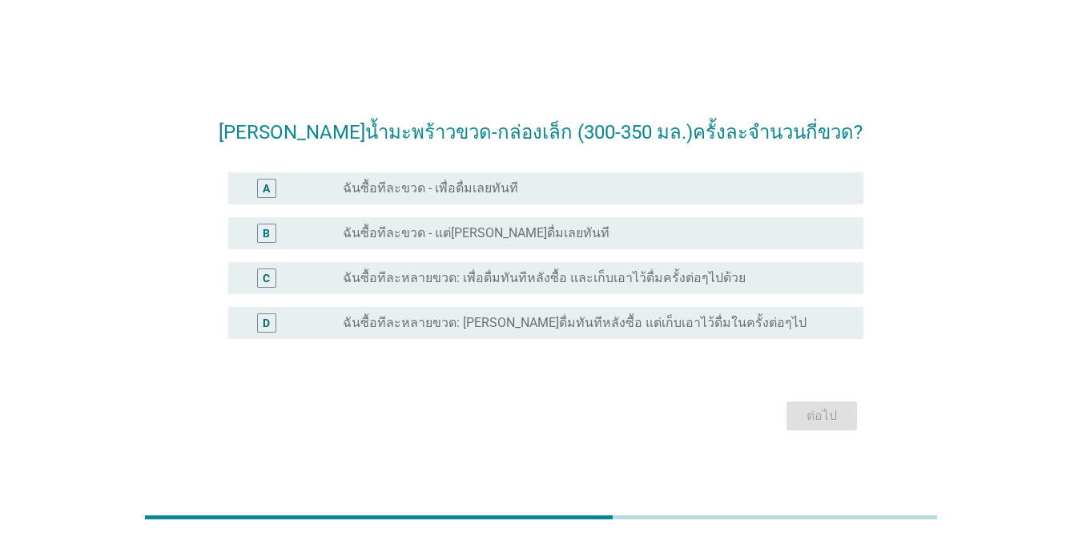
click at [631, 274] on label "ฉันซื้อทีละหลายขวด: เพื่อดื่มทันทีหลังซื้อ และเก็บเอาไว้ดื่มครั้งต่อๆไปด้วย" at bounding box center [544, 278] width 403 height 16
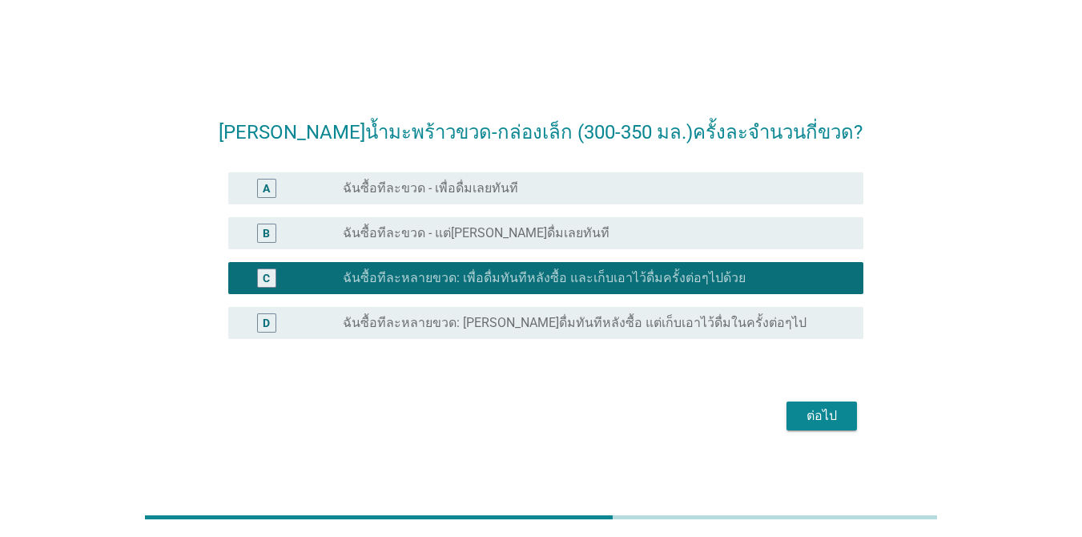
click at [625, 308] on div "D radio_button_unchecked ฉันซื้อทีละหลายขวด: [PERSON_NAME]ดื่มทันทีหลังซื้อ แต่…" at bounding box center [545, 323] width 635 height 32
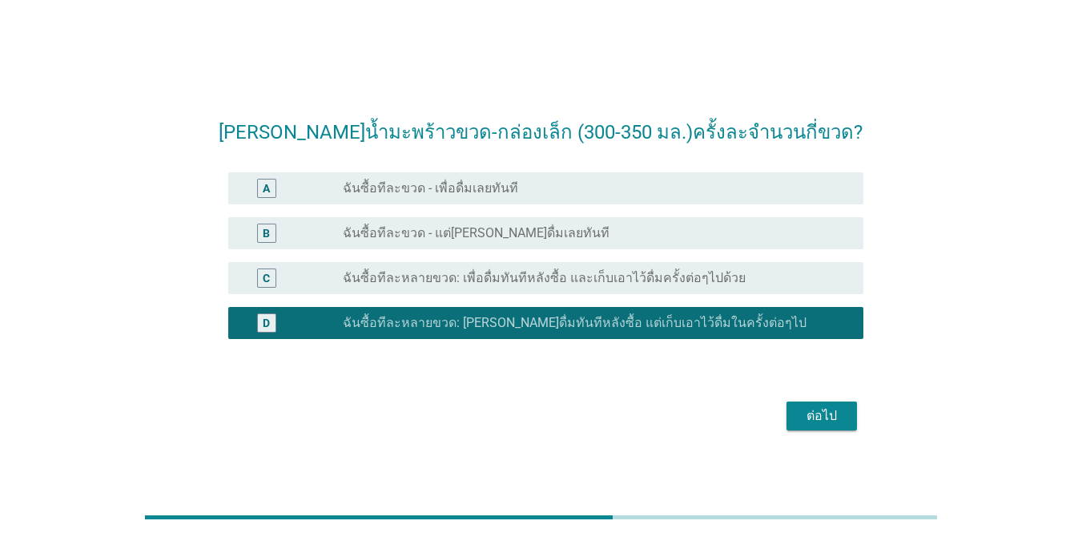
click at [831, 417] on div "ต่อไป" at bounding box center [821, 415] width 45 height 19
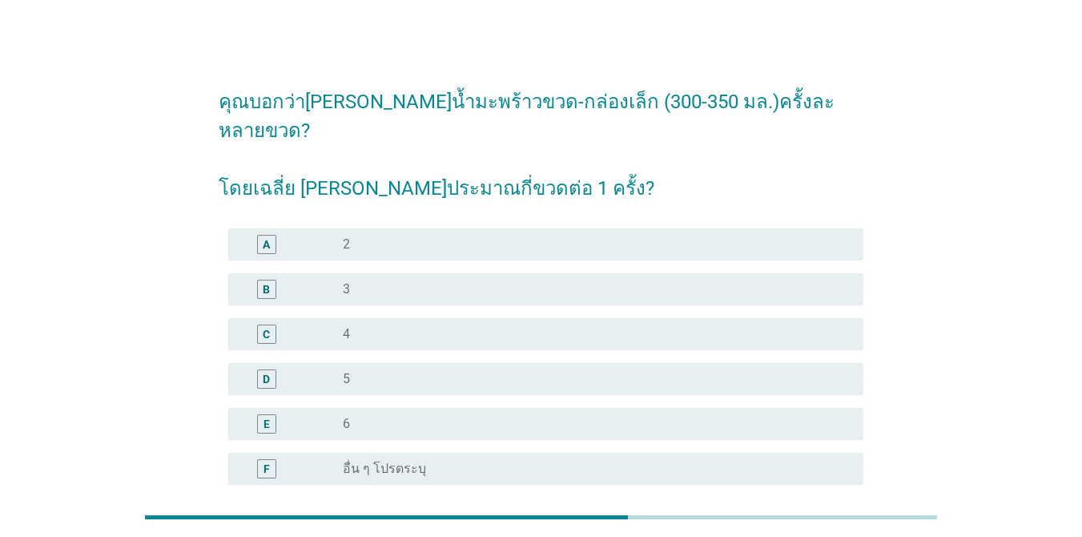
click at [439, 326] on div "radio_button_unchecked 4" at bounding box center [590, 334] width 495 height 16
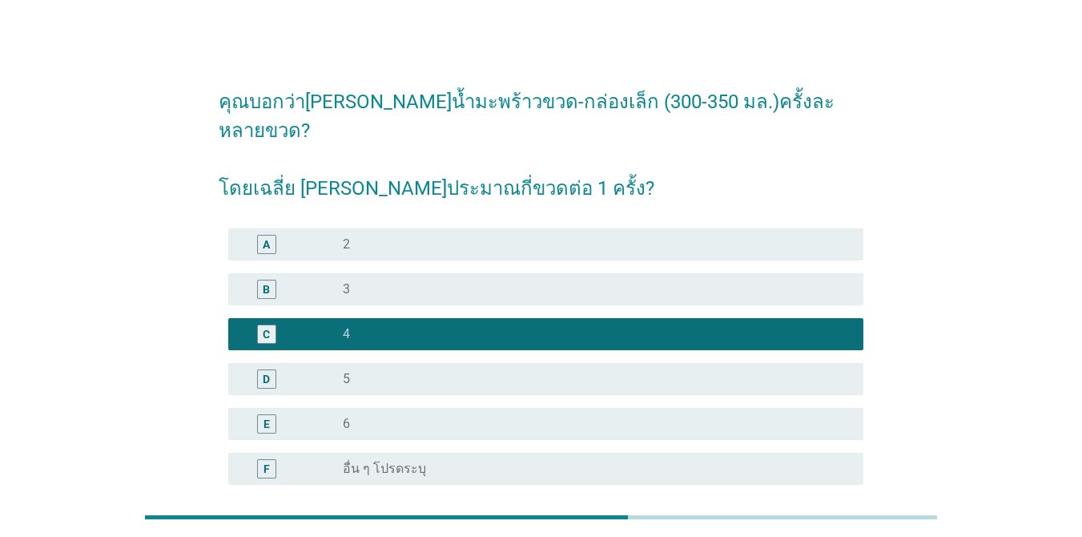
scroll to position [125, 0]
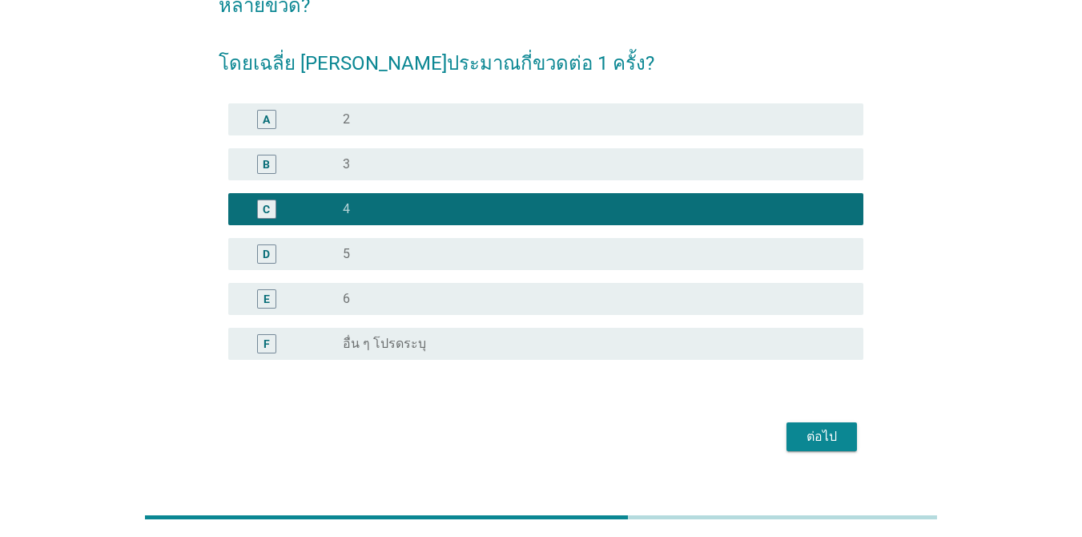
click at [742, 238] on div "D radio_button_unchecked 5" at bounding box center [545, 254] width 635 height 32
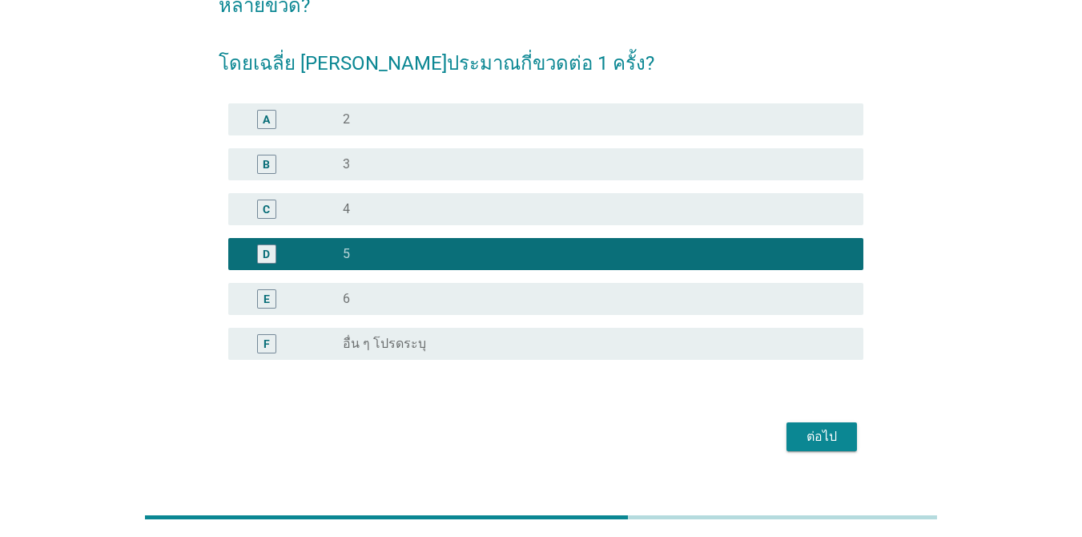
click at [809, 427] on div "ต่อไป" at bounding box center [821, 436] width 45 height 19
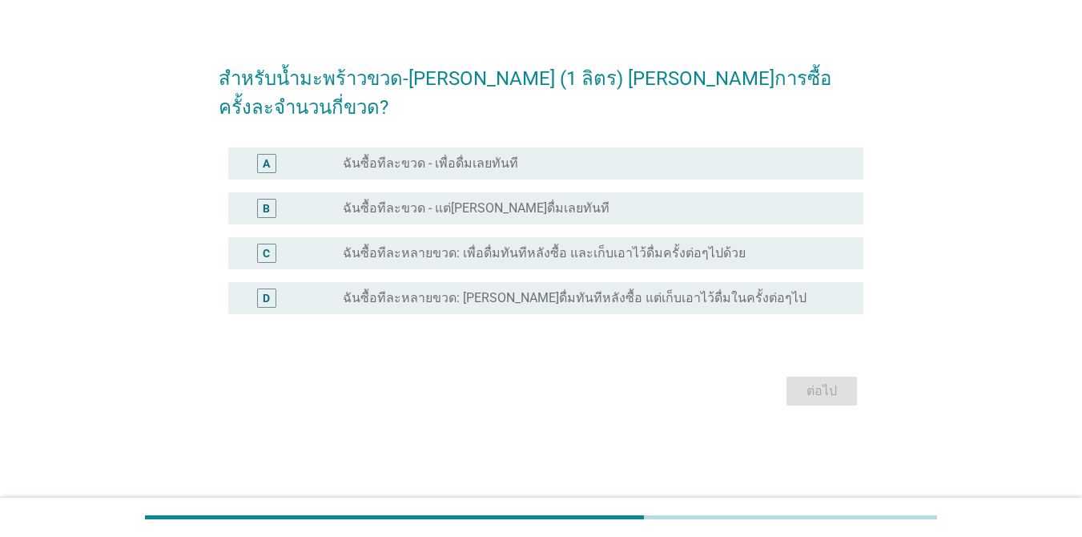
scroll to position [0, 0]
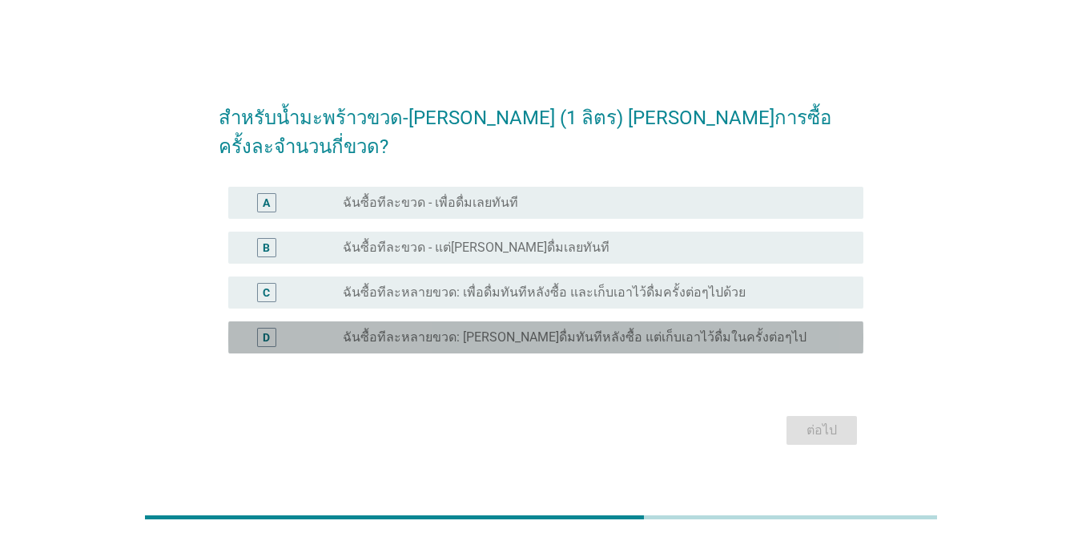
click at [538, 329] on label "ฉันซื้อทีละหลายขวด: [PERSON_NAME]ดื่มทันทีหลังซื้อ แต่เก็บเอาไว้ดื่มในครั้งต่อๆ…" at bounding box center [575, 337] width 464 height 16
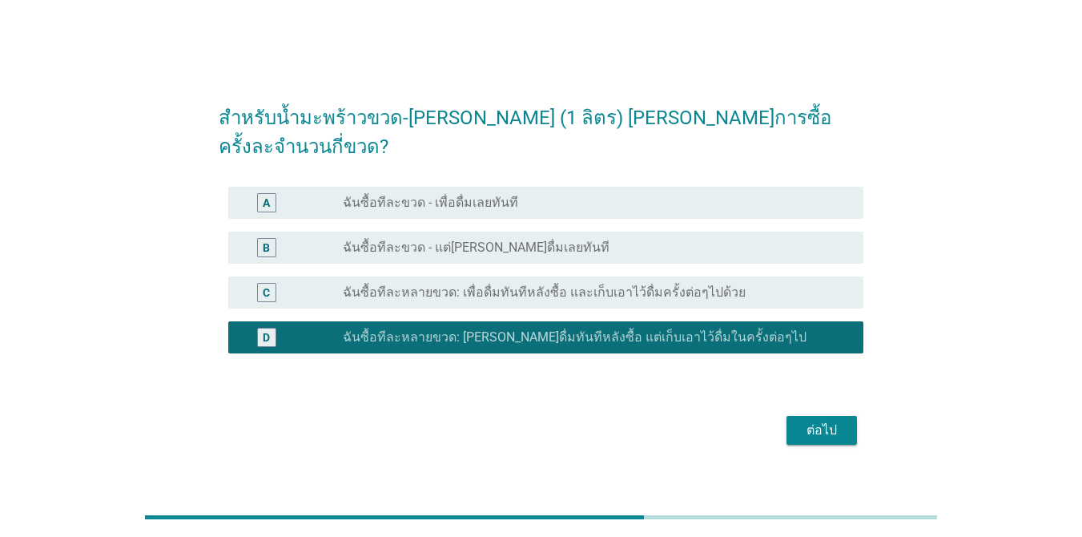
click at [823, 396] on form "สำหรับน้ำมะพร้าวขวด-[PERSON_NAME] (1 ลิตร) [PERSON_NAME]การซื้อครั้งละจำนวนกี่ข…" at bounding box center [541, 268] width 645 height 362
drag, startPoint x: 827, startPoint y: 422, endPoint x: 664, endPoint y: 252, distance: 236.3
click at [664, 252] on form "สำหรับน้ำมะพร้าวขวด-[PERSON_NAME] (1 ลิตร) [PERSON_NAME]การซื้อครั้งละจำนวนกี่ข…" at bounding box center [541, 268] width 645 height 362
click at [652, 240] on div "radio_button_unchecked ฉันซื้อทีละขวด - แต่[PERSON_NAME]ดื่มเลยทันที" at bounding box center [590, 248] width 495 height 16
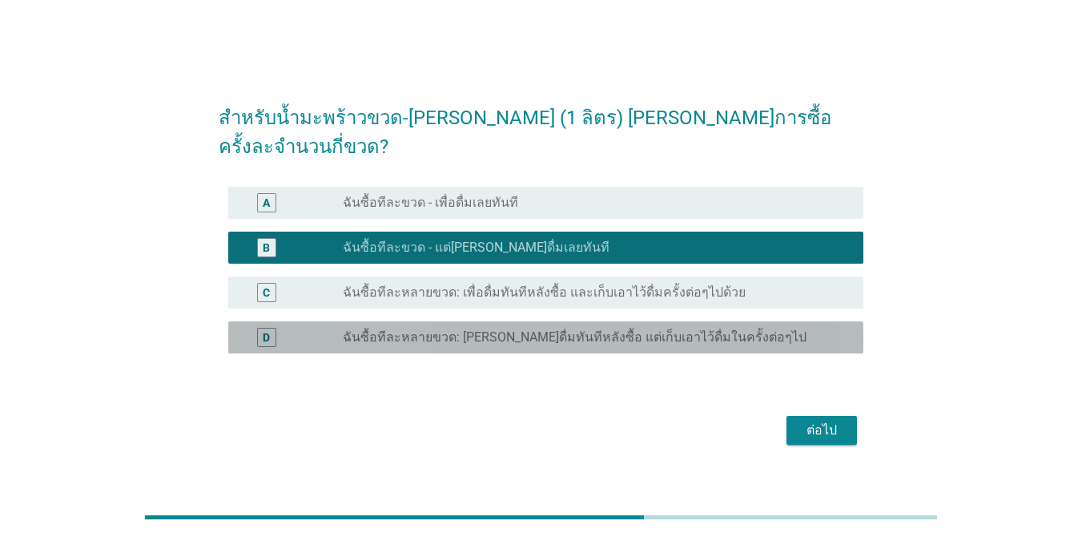
click at [753, 334] on div "D radio_button_unchecked ฉันซื้อทีละหลายขวด: [PERSON_NAME]ดื่มทันทีหลังซื้อ แต่…" at bounding box center [545, 337] width 635 height 32
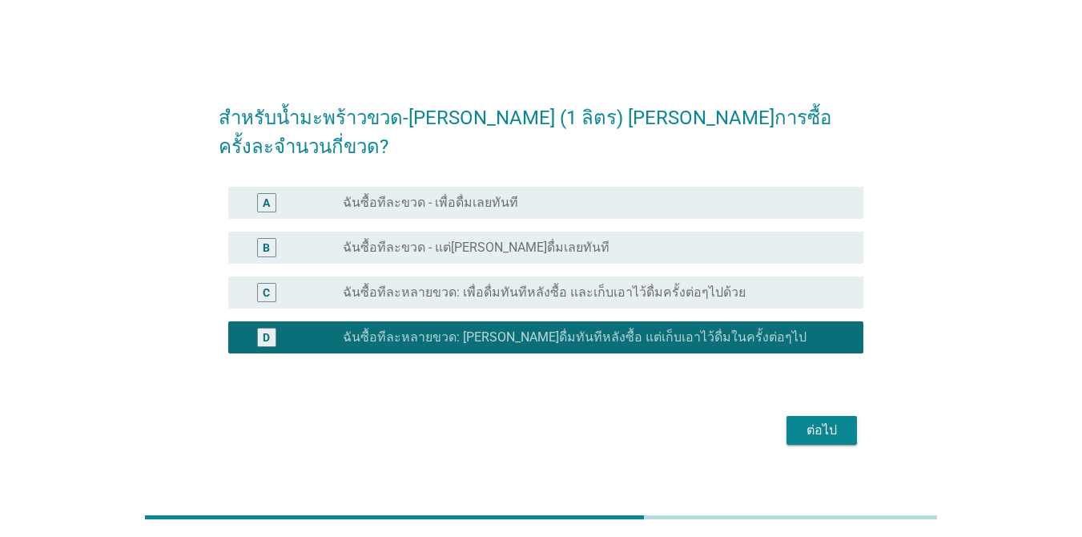
click at [807, 421] on div "ต่อไป" at bounding box center [821, 430] width 45 height 19
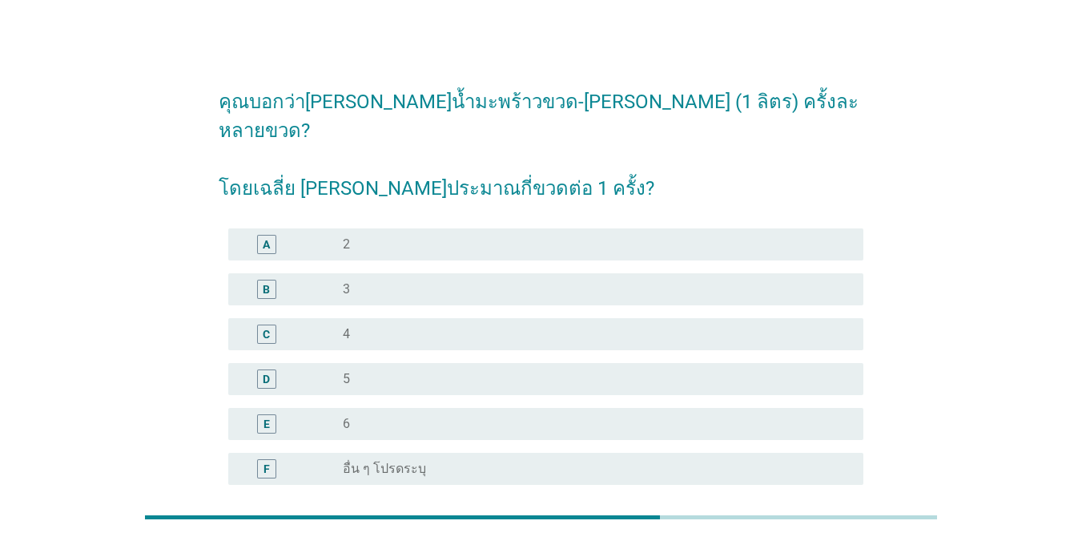
click at [538, 228] on div "A radio_button_unchecked 2" at bounding box center [545, 244] width 635 height 32
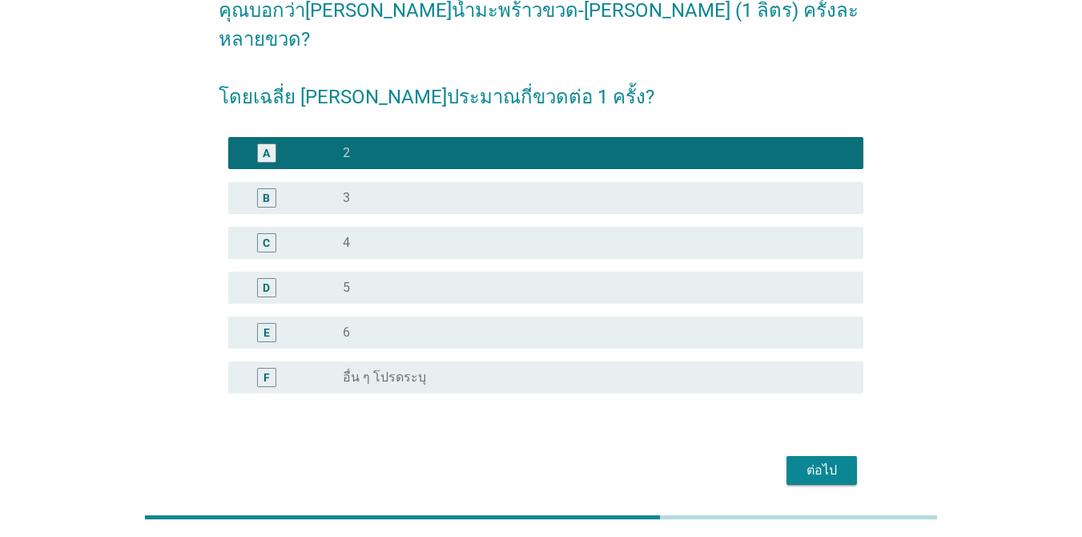
scroll to position [125, 0]
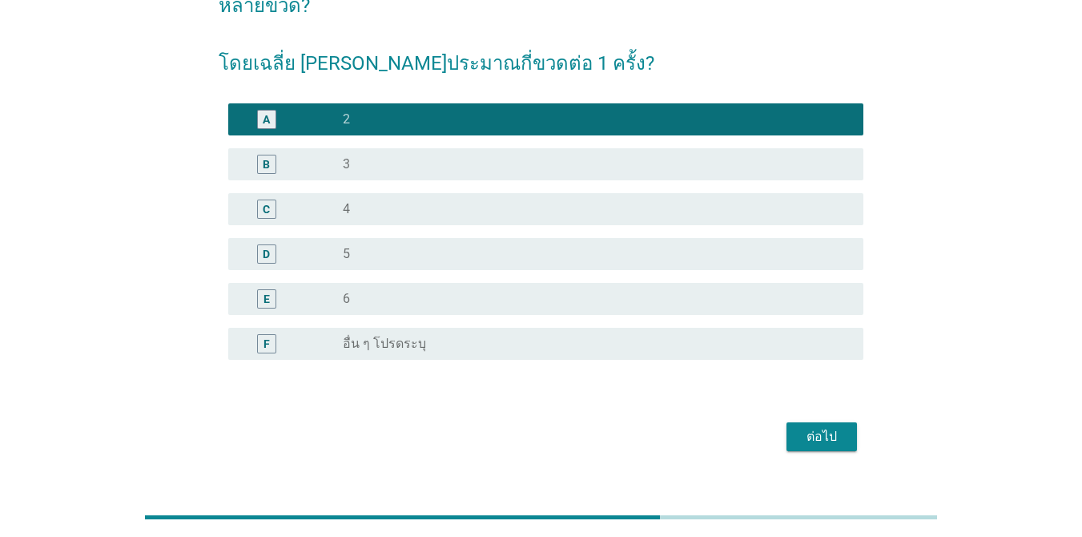
click at [814, 427] on div "ต่อไป" at bounding box center [821, 436] width 45 height 19
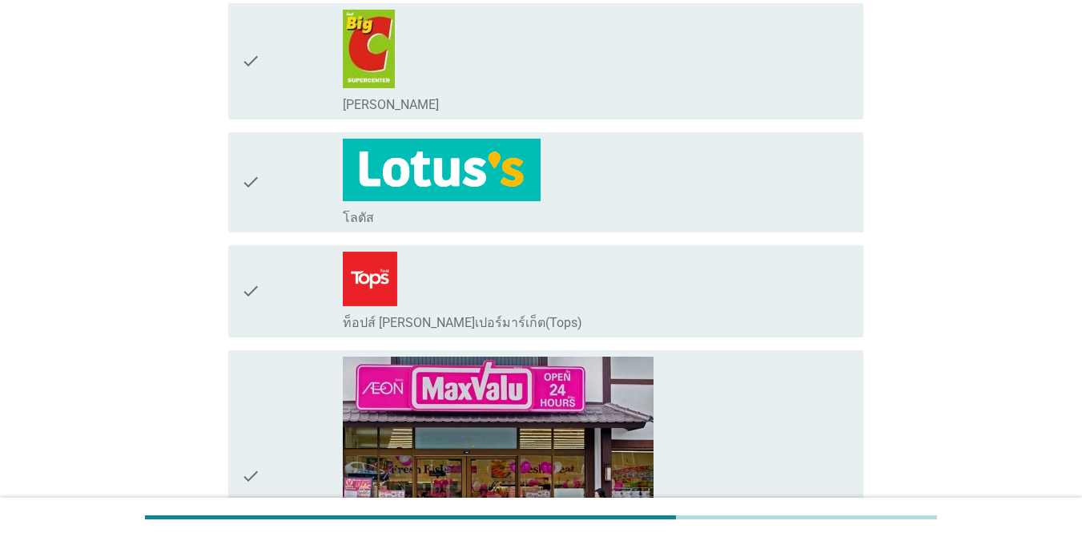
scroll to position [1089, 0]
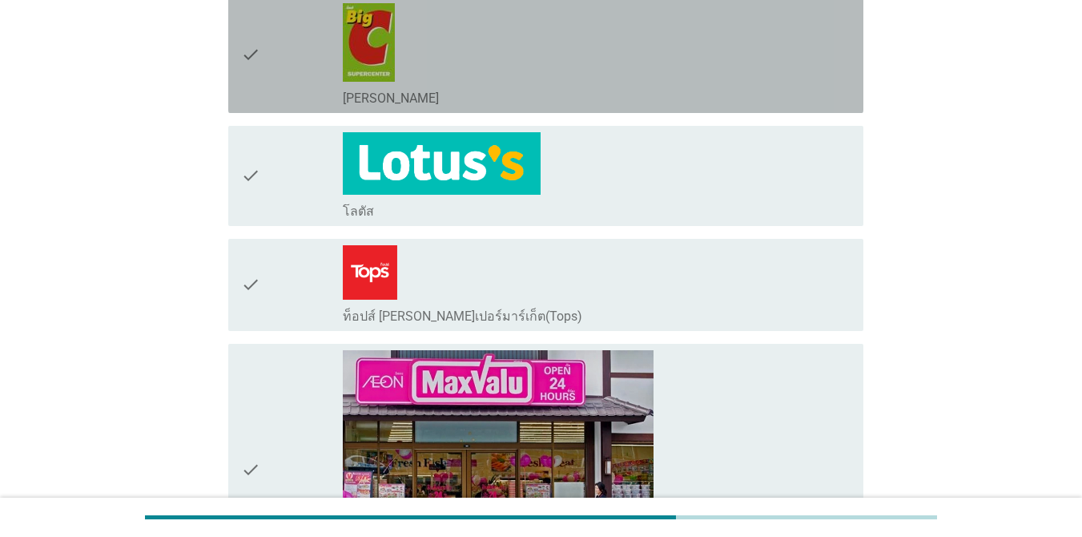
click at [807, 92] on div "check_box_outline_blank [PERSON_NAME]" at bounding box center [597, 96] width 508 height 19
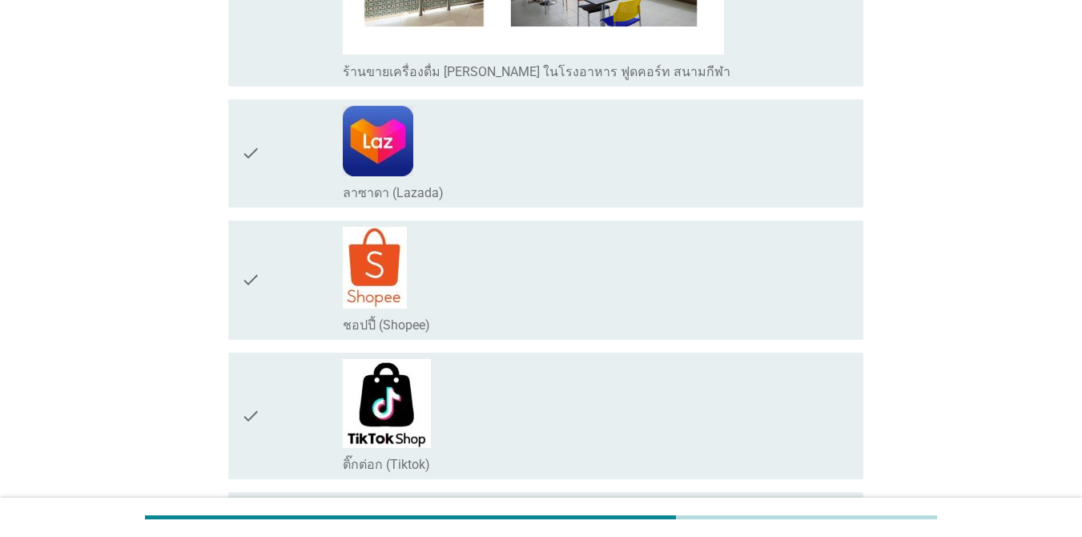
scroll to position [3275, 0]
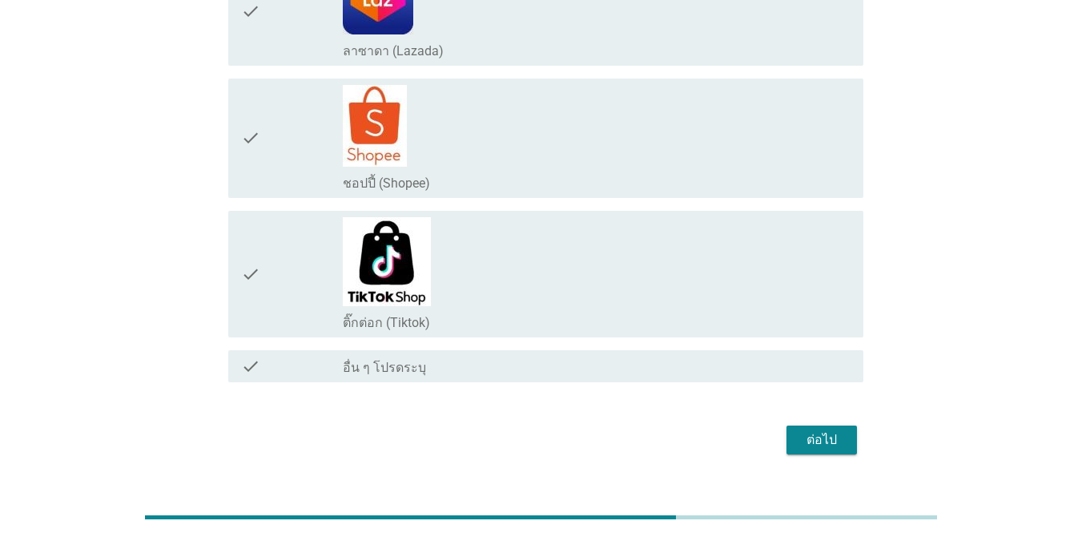
click at [827, 430] on div "ต่อไป" at bounding box center [821, 439] width 45 height 19
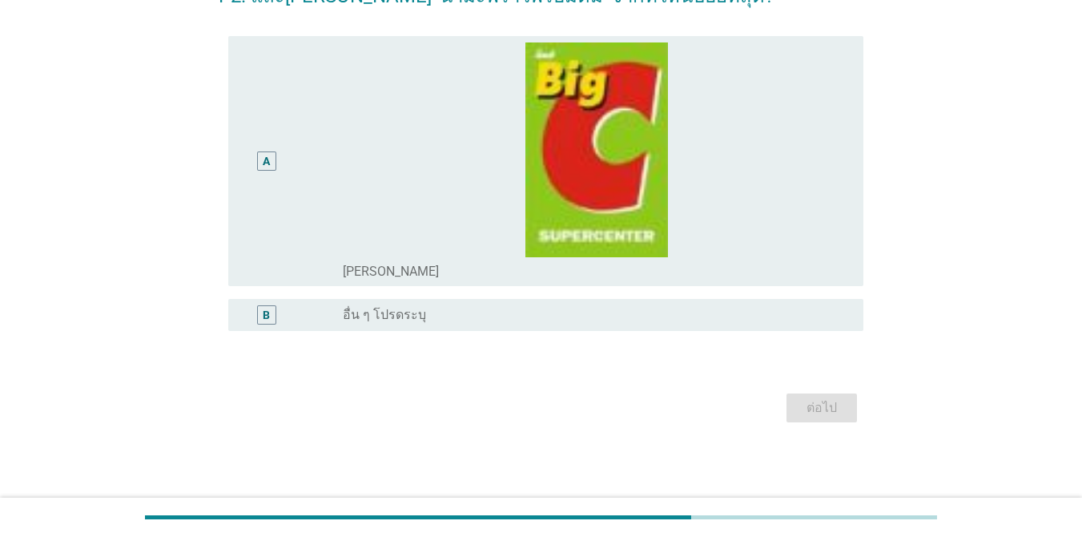
scroll to position [0, 0]
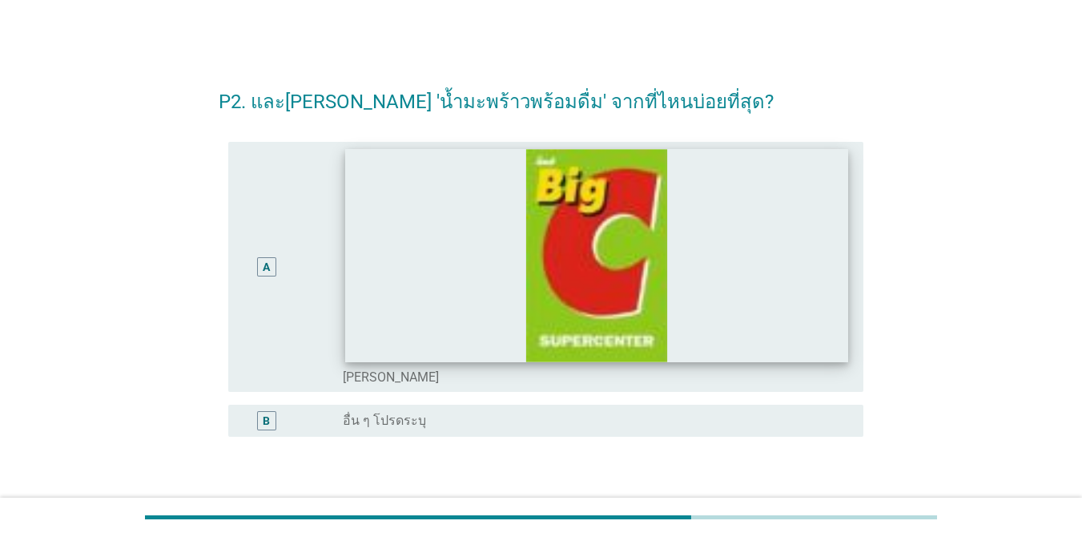
click at [772, 299] on img at bounding box center [596, 255] width 503 height 212
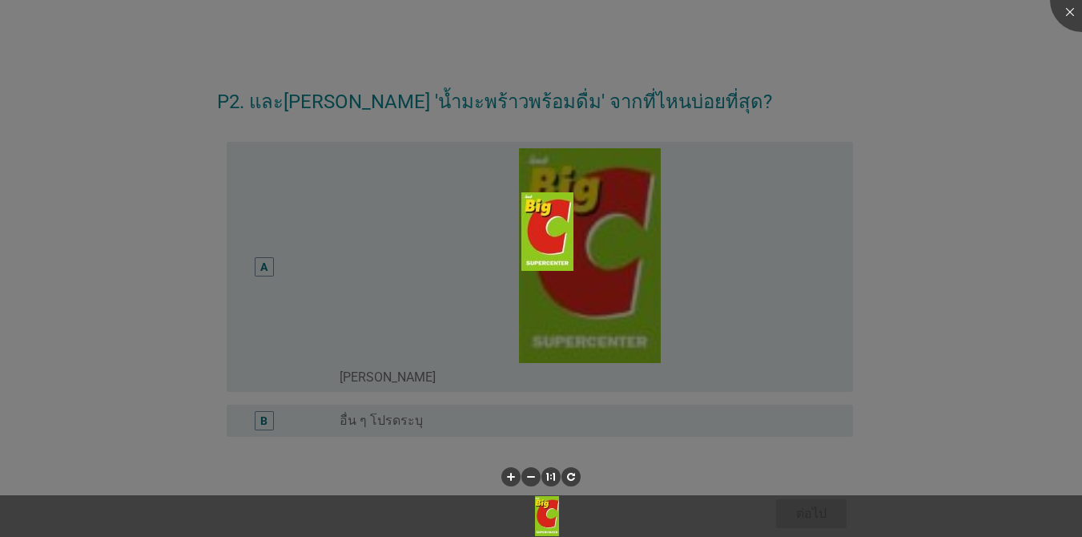
click at [1031, 410] on div at bounding box center [541, 268] width 1082 height 537
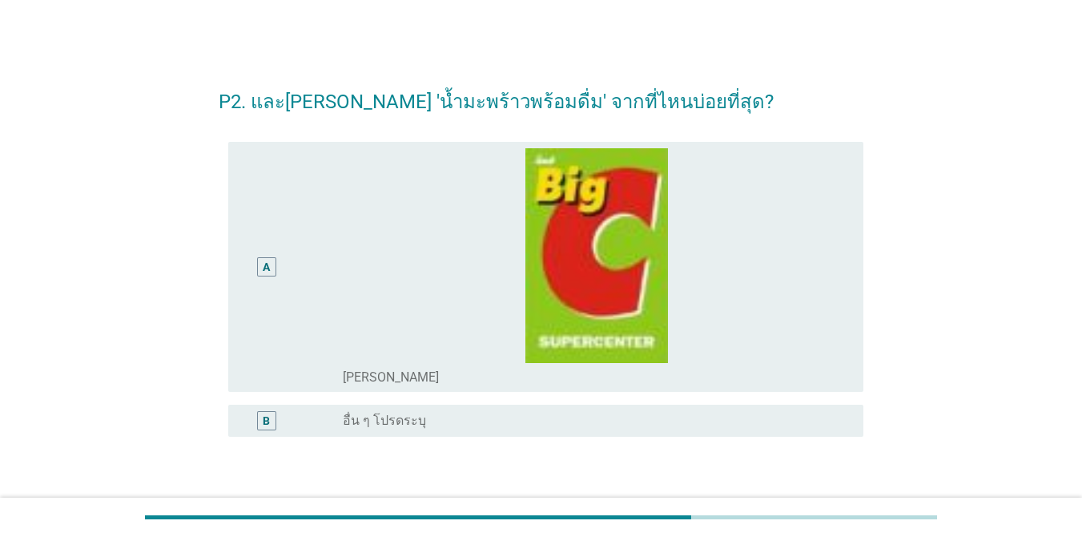
click at [853, 327] on div "A radio_button_unchecked [PERSON_NAME]" at bounding box center [545, 267] width 635 height 250
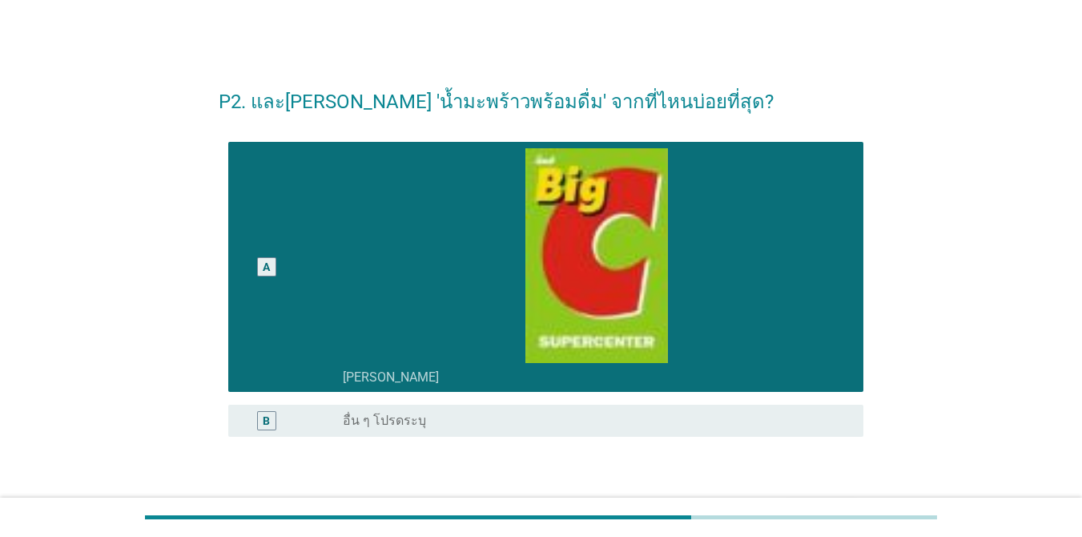
scroll to position [106, 0]
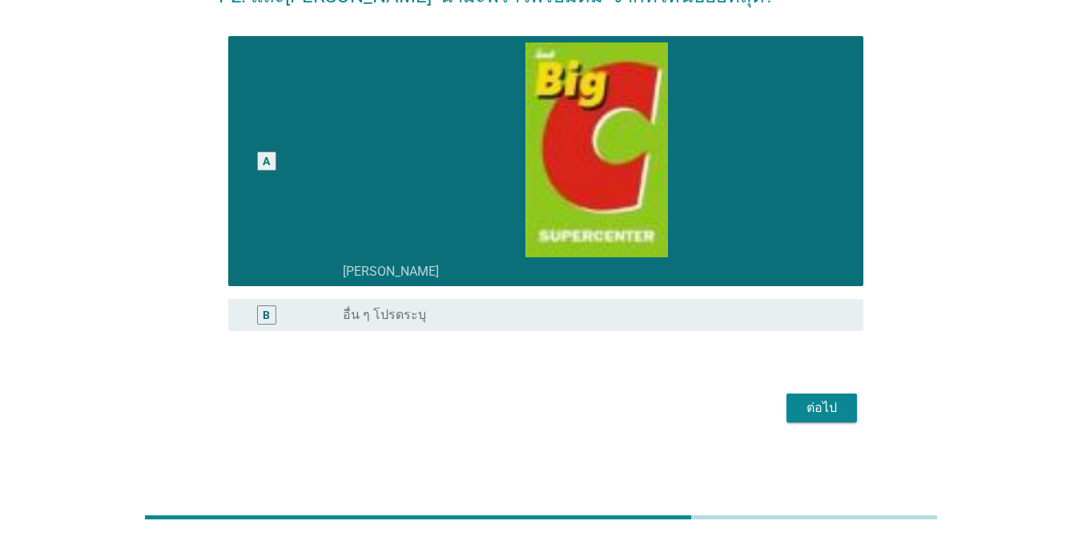
click at [851, 414] on button "ต่อไป" at bounding box center [822, 407] width 70 height 29
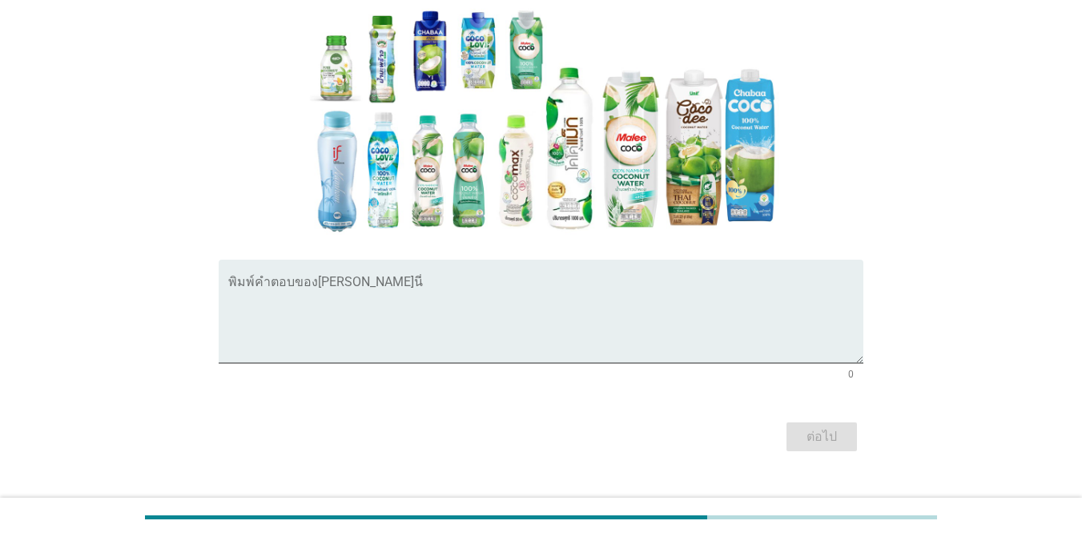
scroll to position [272, 0]
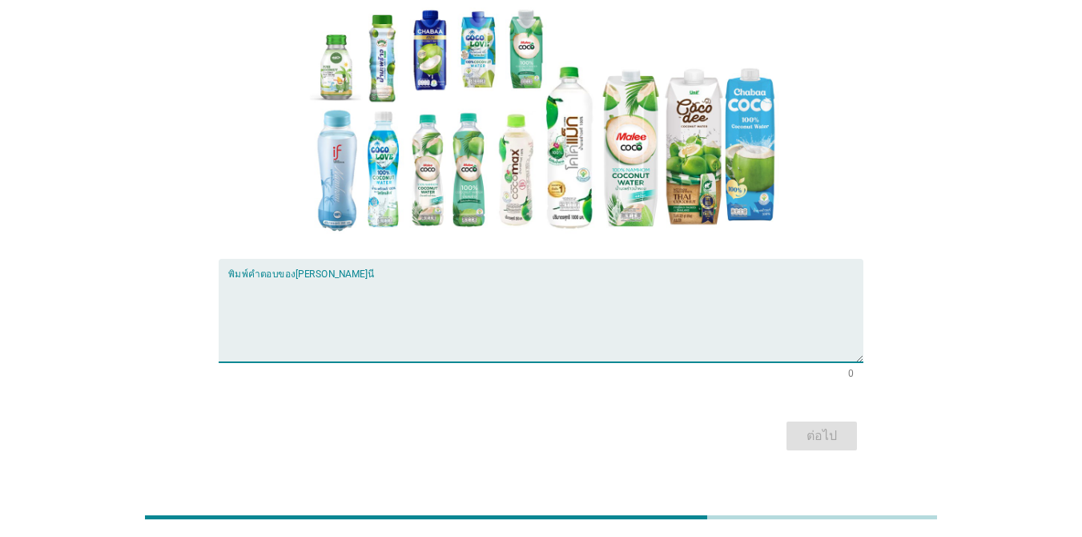
click at [396, 278] on textarea "พิมพ์คำตอบของคุณ ที่นี่" at bounding box center [545, 320] width 635 height 84
type textarea "w"
type textarea "ไม่มีความคิดเห็น"
click at [835, 417] on div "ต่อไป" at bounding box center [541, 436] width 645 height 38
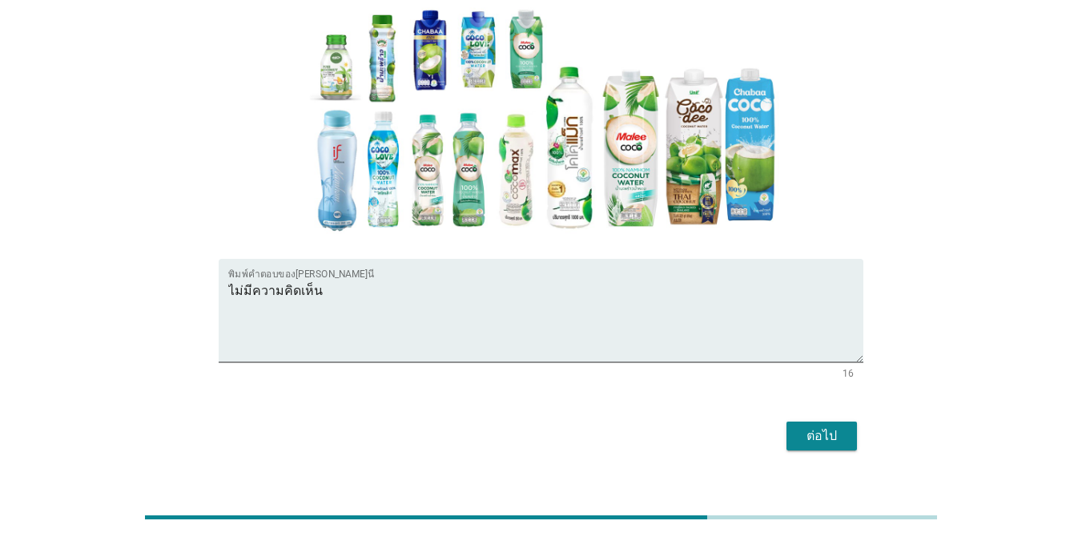
click at [835, 426] on div "ต่อไป" at bounding box center [821, 435] width 45 height 19
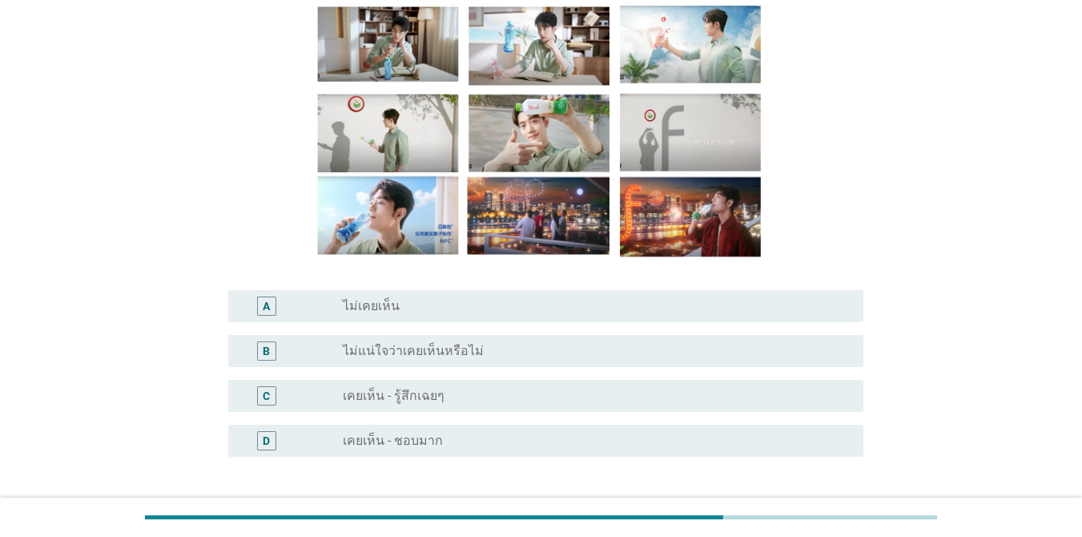
scroll to position [160, 0]
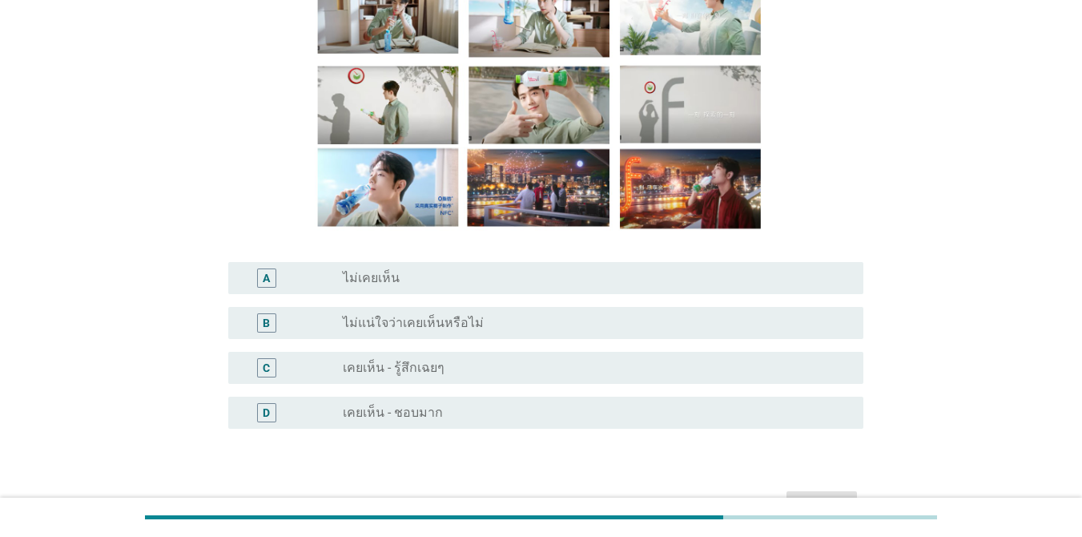
click at [513, 364] on div "radio_button_unchecked เคยเห็น - รู้สึกเฉยๆ" at bounding box center [590, 368] width 495 height 16
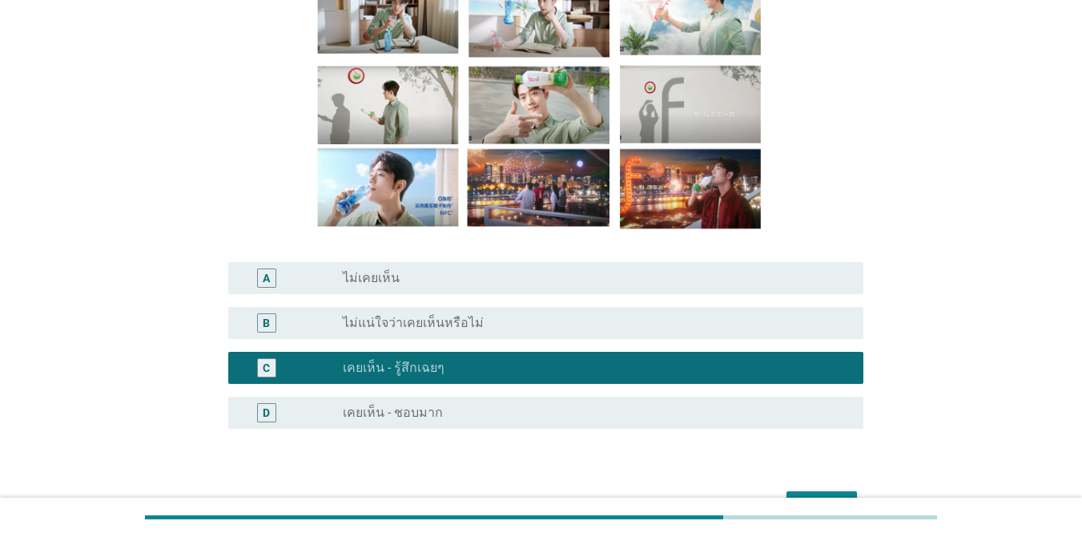
click at [832, 490] on div "ต่อไป" at bounding box center [541, 505] width 645 height 38
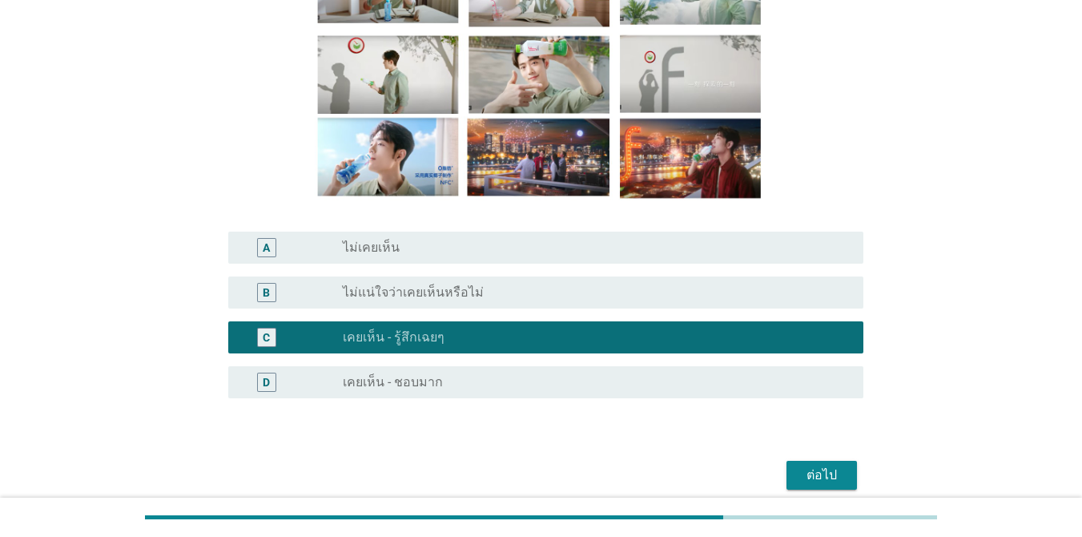
scroll to position [192, 0]
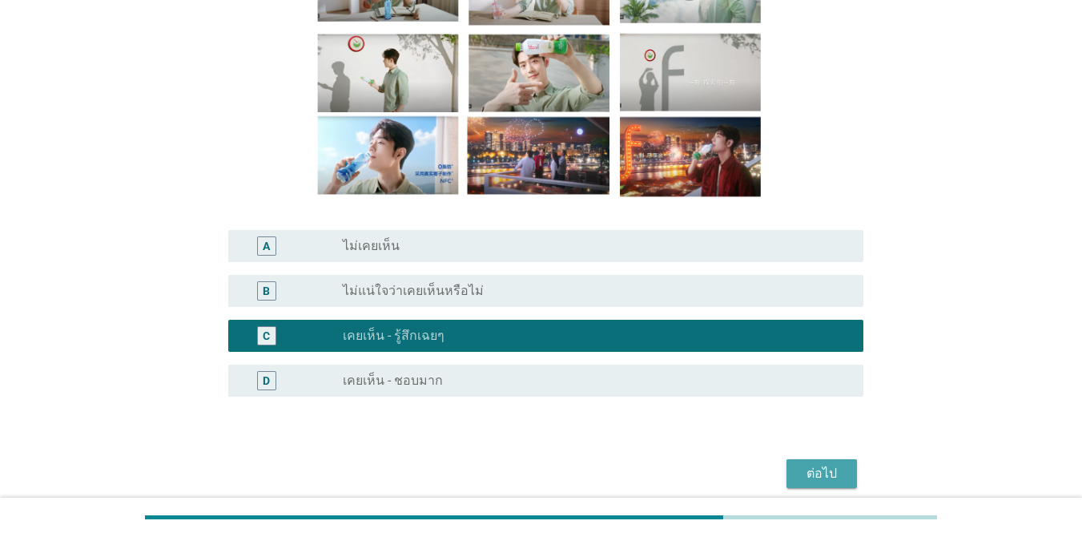
click at [822, 480] on div "ต่อไป" at bounding box center [821, 473] width 45 height 19
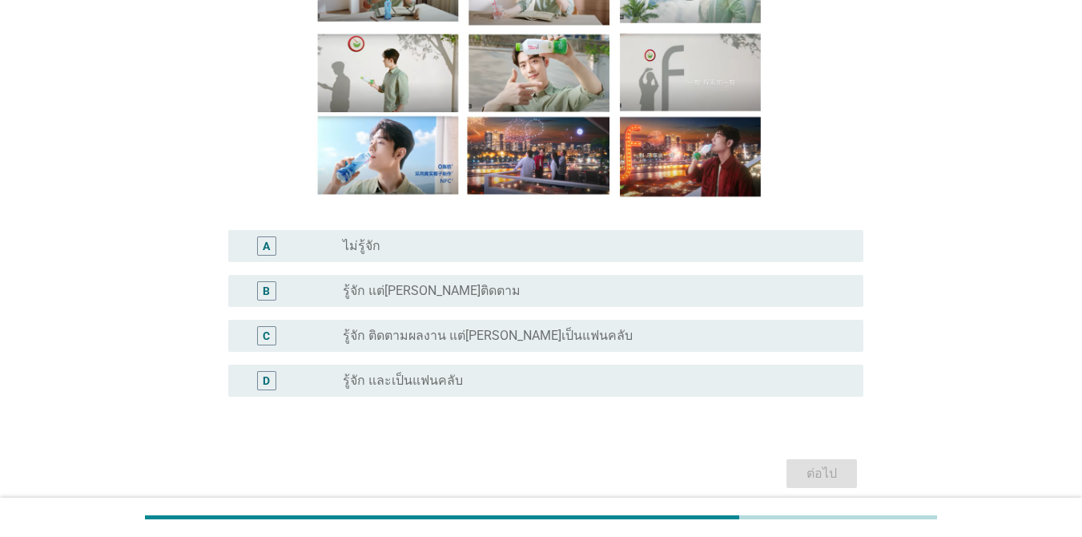
click at [641, 243] on div "radio_button_unchecked ไม่รู้จัก" at bounding box center [590, 246] width 495 height 16
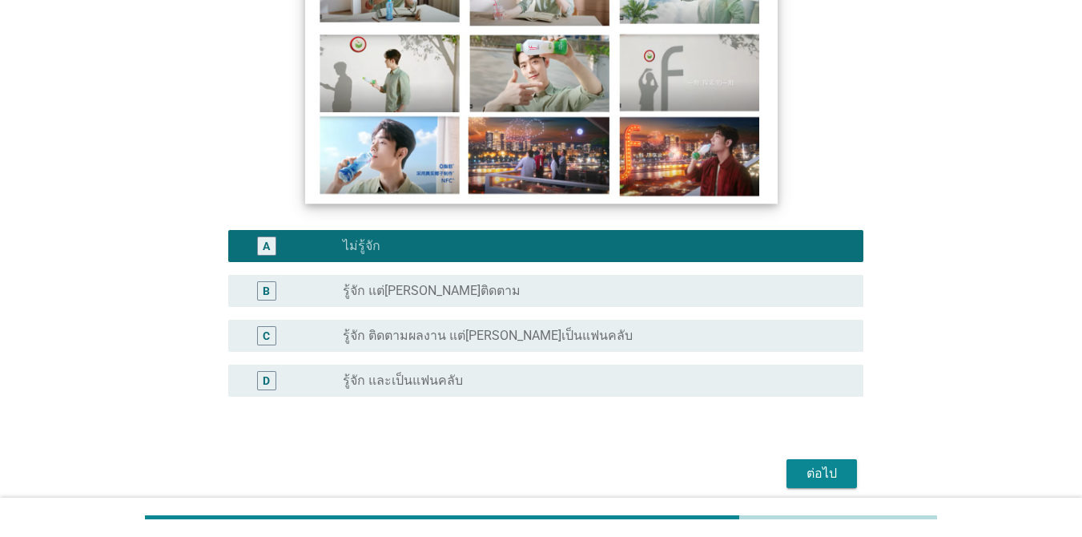
click at [564, 95] on img at bounding box center [541, 71] width 473 height 266
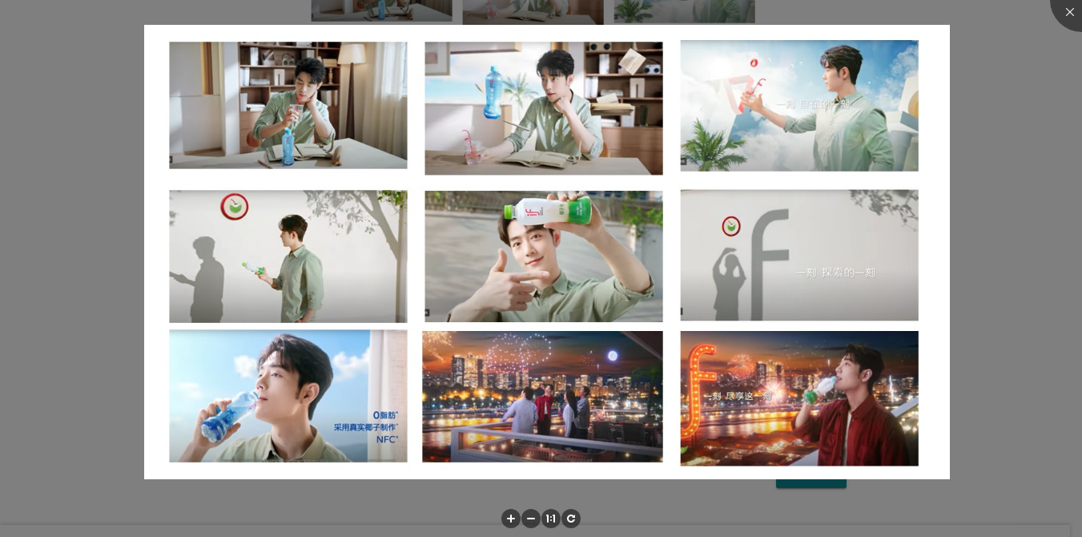
click at [87, 155] on div at bounding box center [541, 268] width 1082 height 537
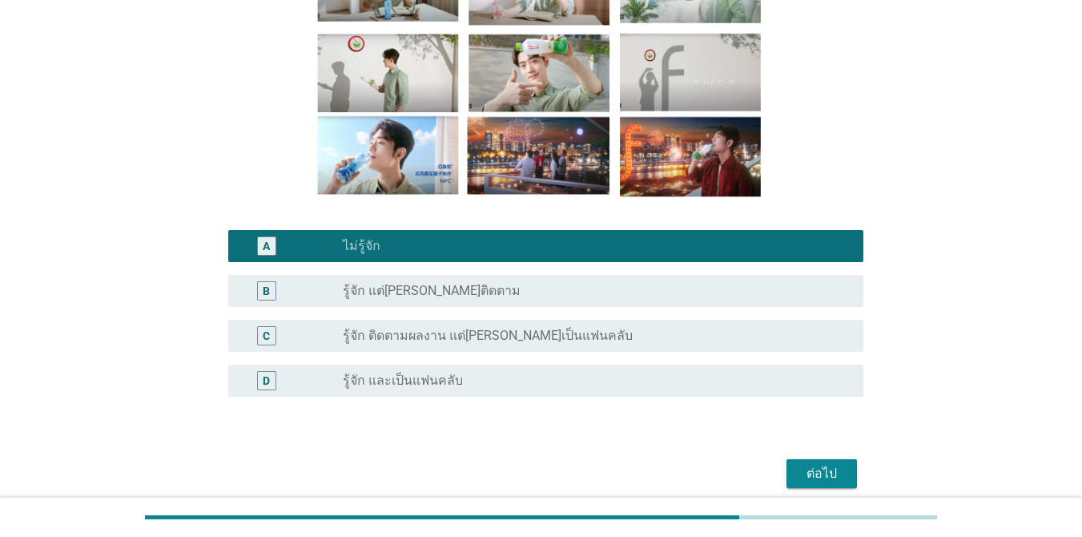
click at [837, 465] on div "ต่อไป" at bounding box center [821, 473] width 45 height 19
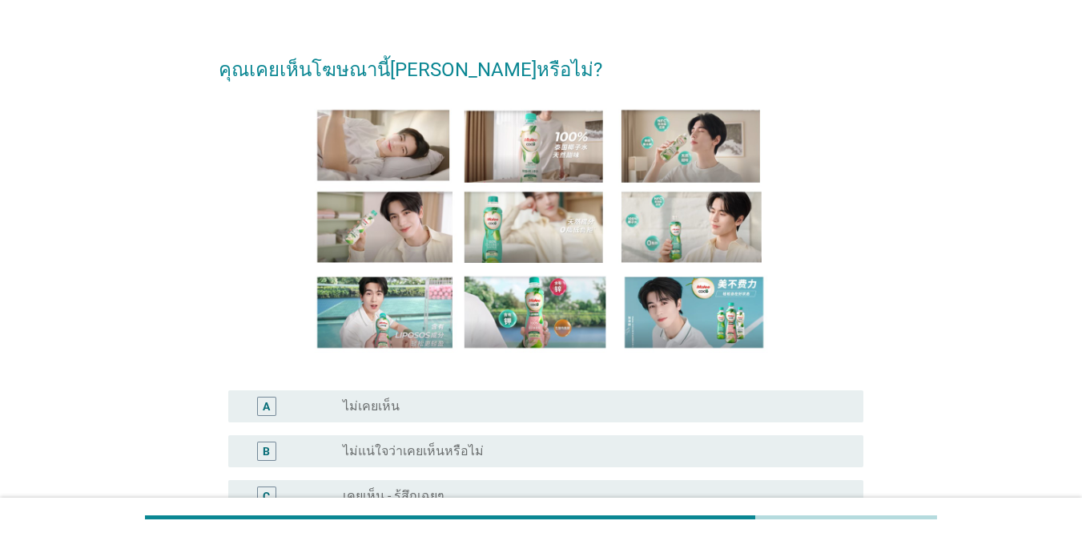
scroll to position [160, 0]
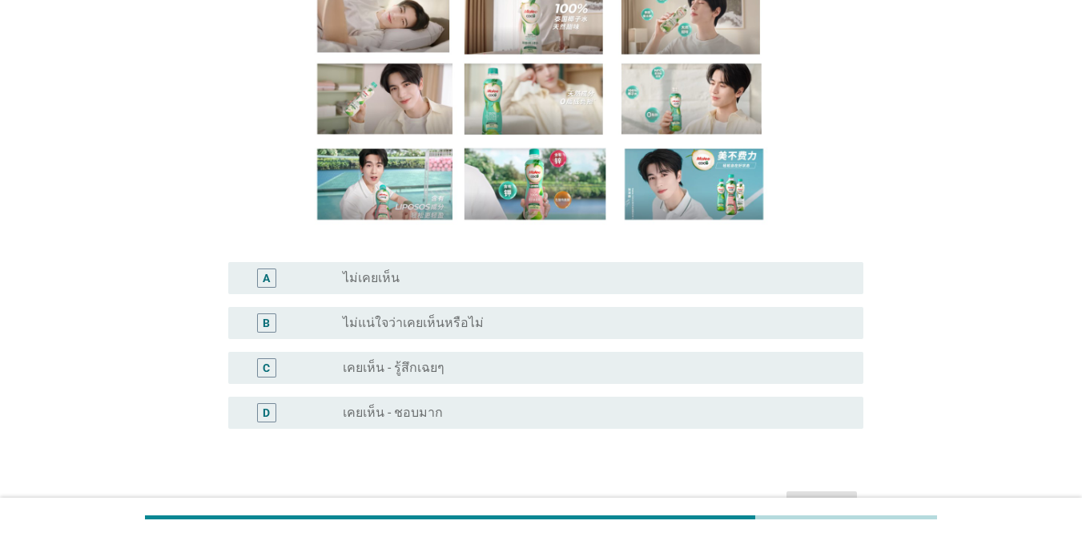
click at [500, 384] on div "C radio_button_unchecked เคยเห็น - รู้สึกเฉยๆ" at bounding box center [545, 368] width 635 height 32
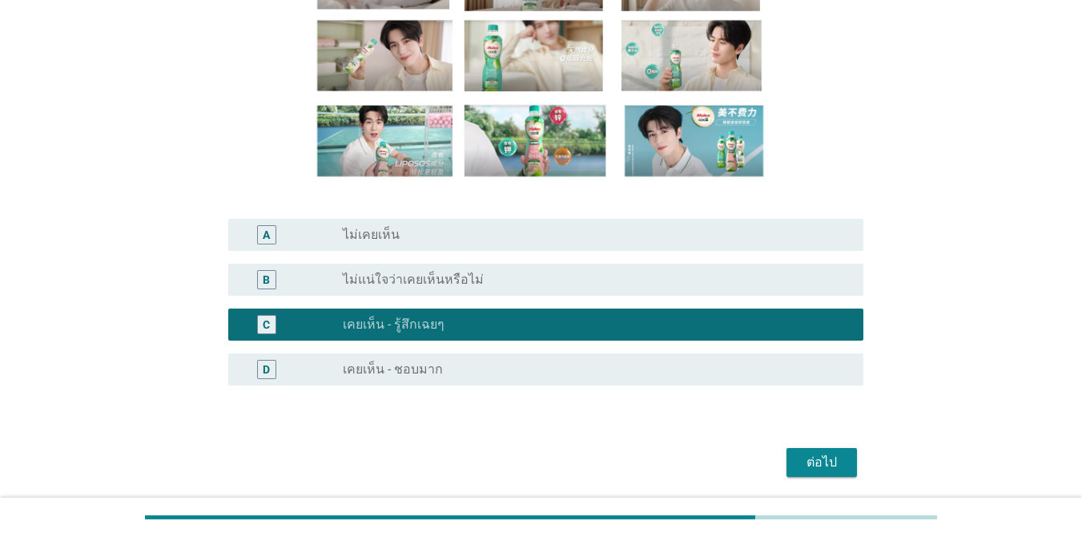
scroll to position [224, 0]
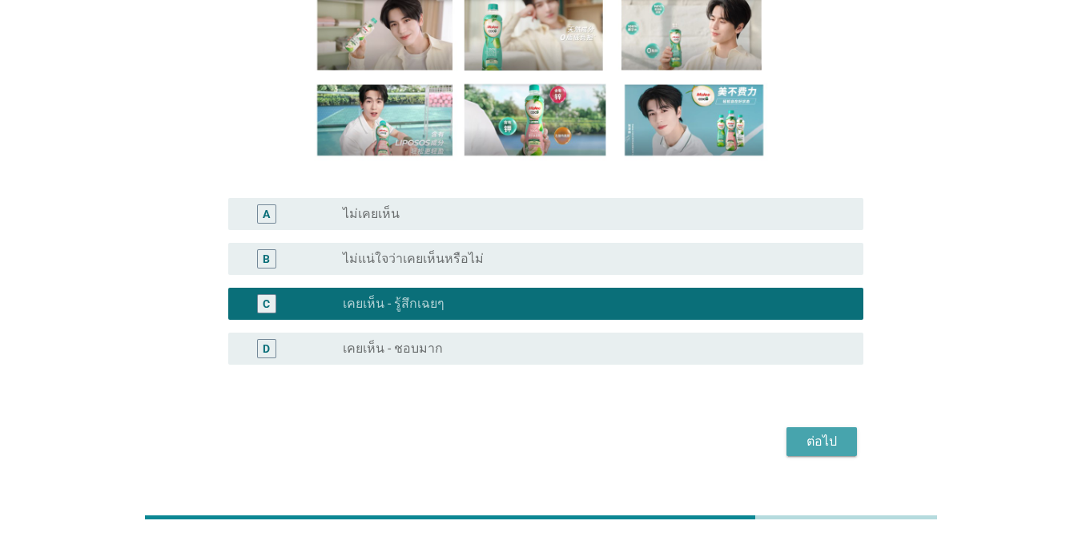
click at [839, 453] on button "ต่อไป" at bounding box center [822, 441] width 70 height 29
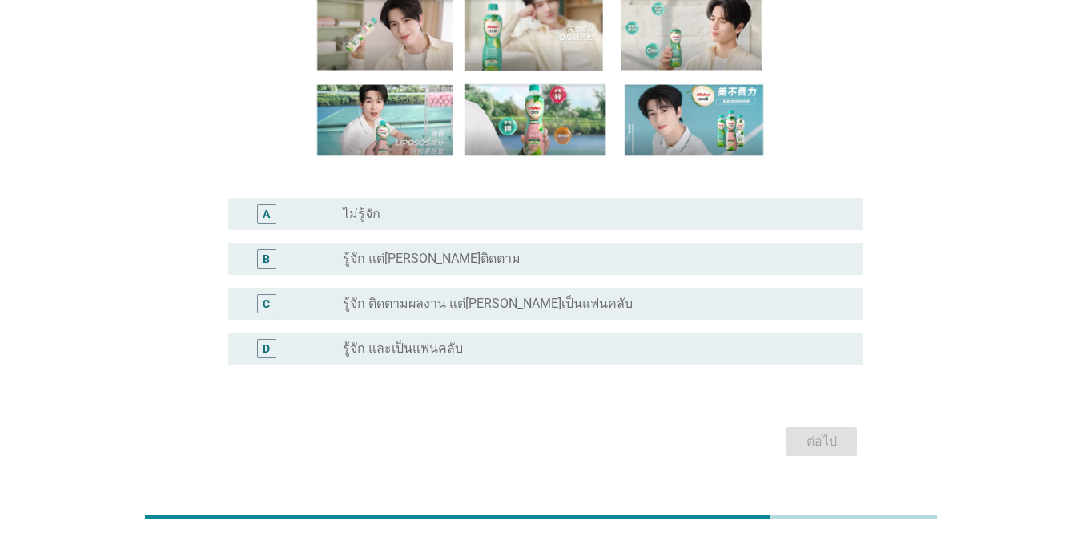
scroll to position [0, 0]
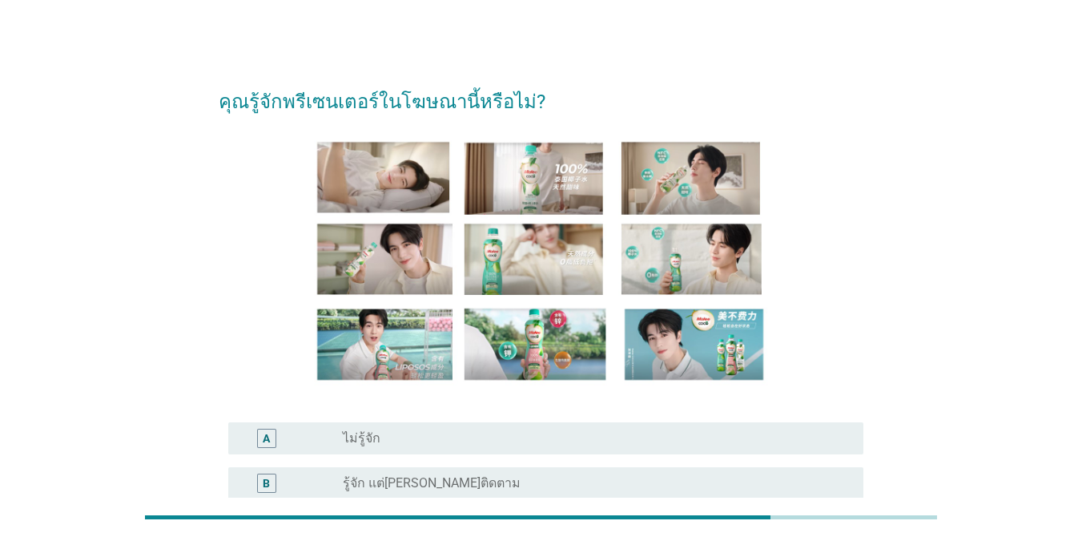
click at [489, 446] on div "radio_button_unchecked ไม่รู้จัก" at bounding box center [590, 438] width 495 height 16
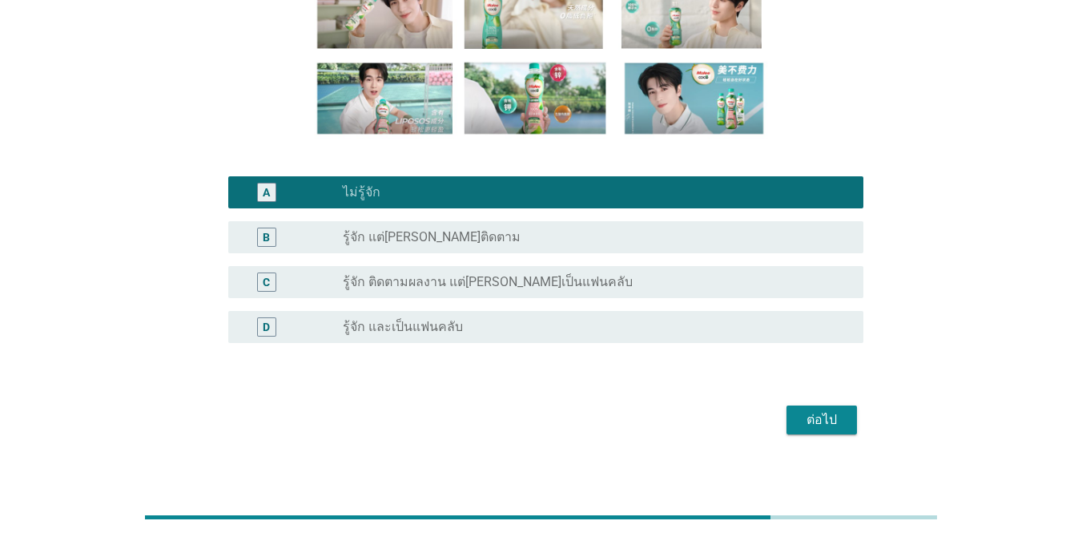
scroll to position [259, 0]
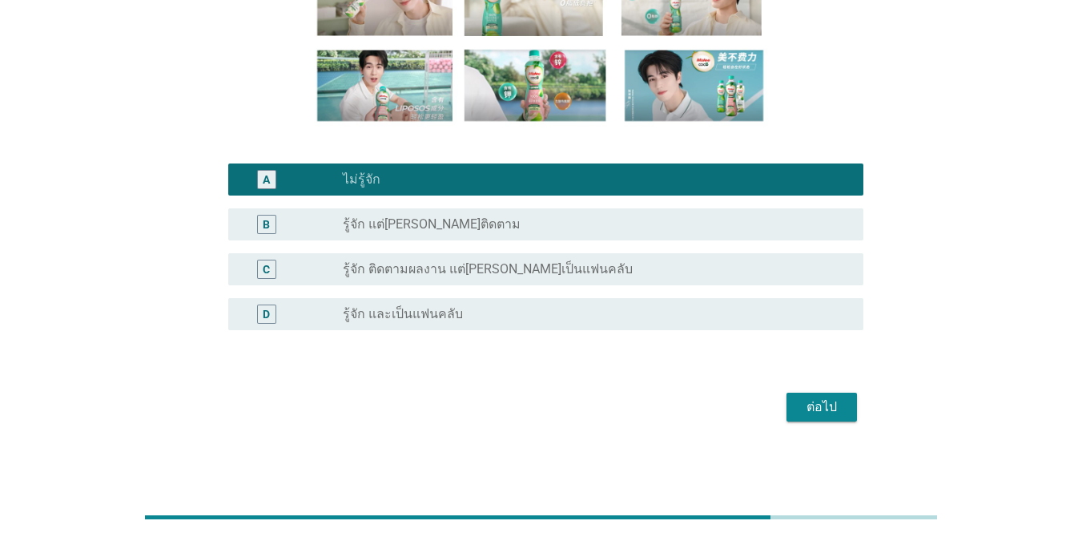
click at [826, 403] on div "ต่อไป" at bounding box center [821, 406] width 45 height 19
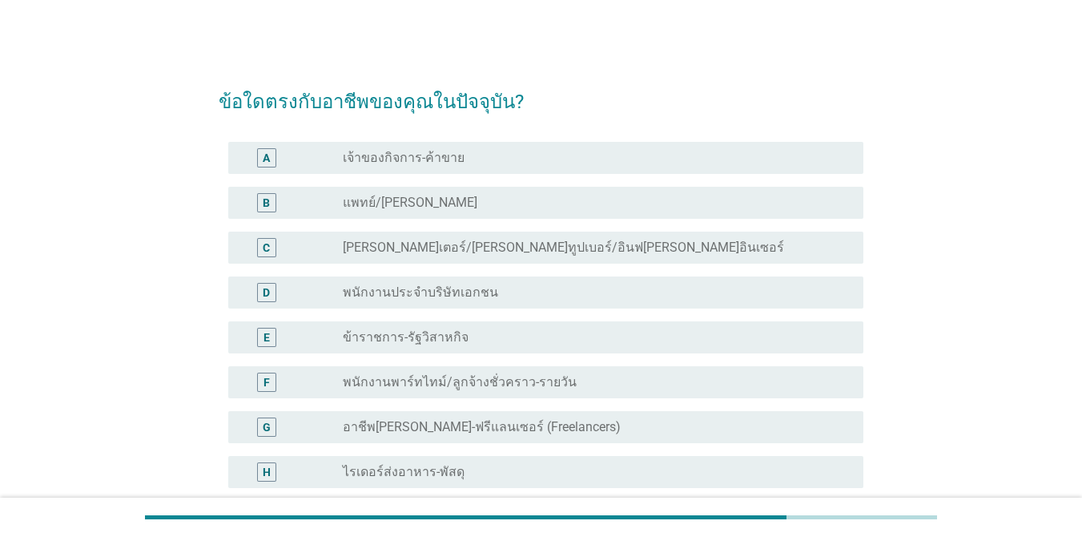
click at [534, 434] on label "อาชีพ[PERSON_NAME]-ฟรีแลนเซอร์ (Freelancers)" at bounding box center [482, 427] width 278 height 16
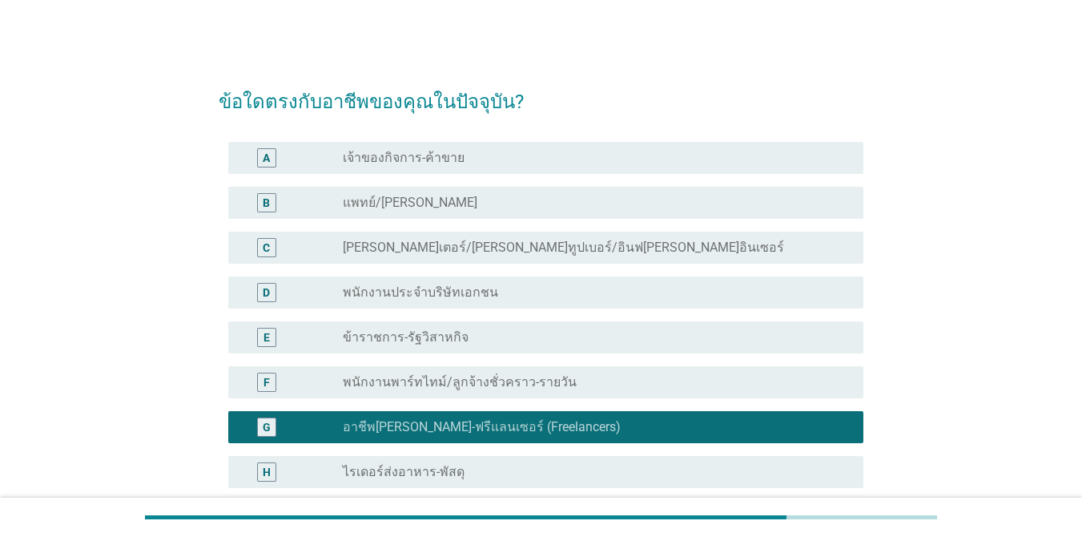
scroll to position [426, 0]
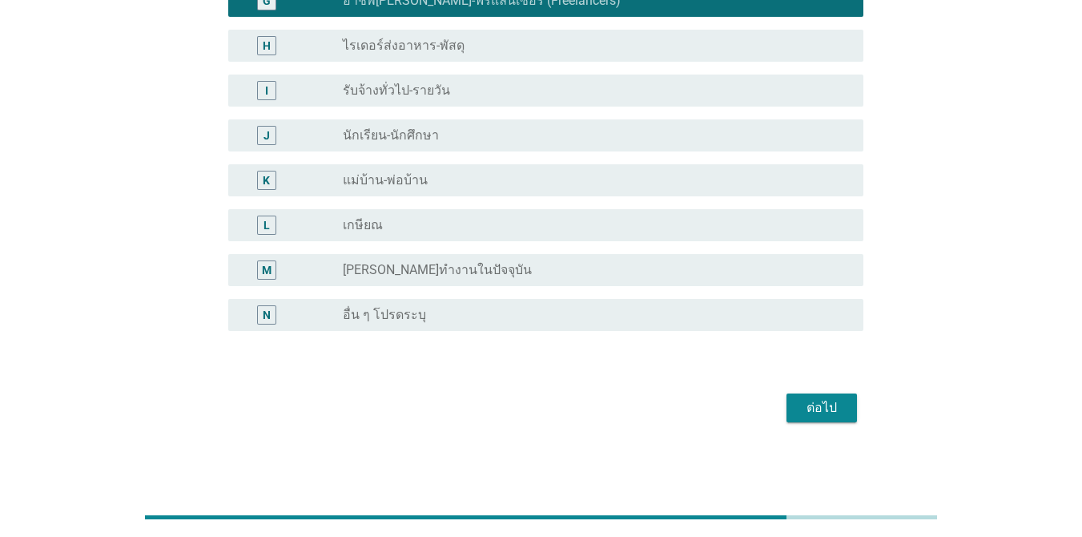
click at [834, 413] on div "ต่อไป" at bounding box center [821, 407] width 45 height 19
